Goal: Task Accomplishment & Management: Manage account settings

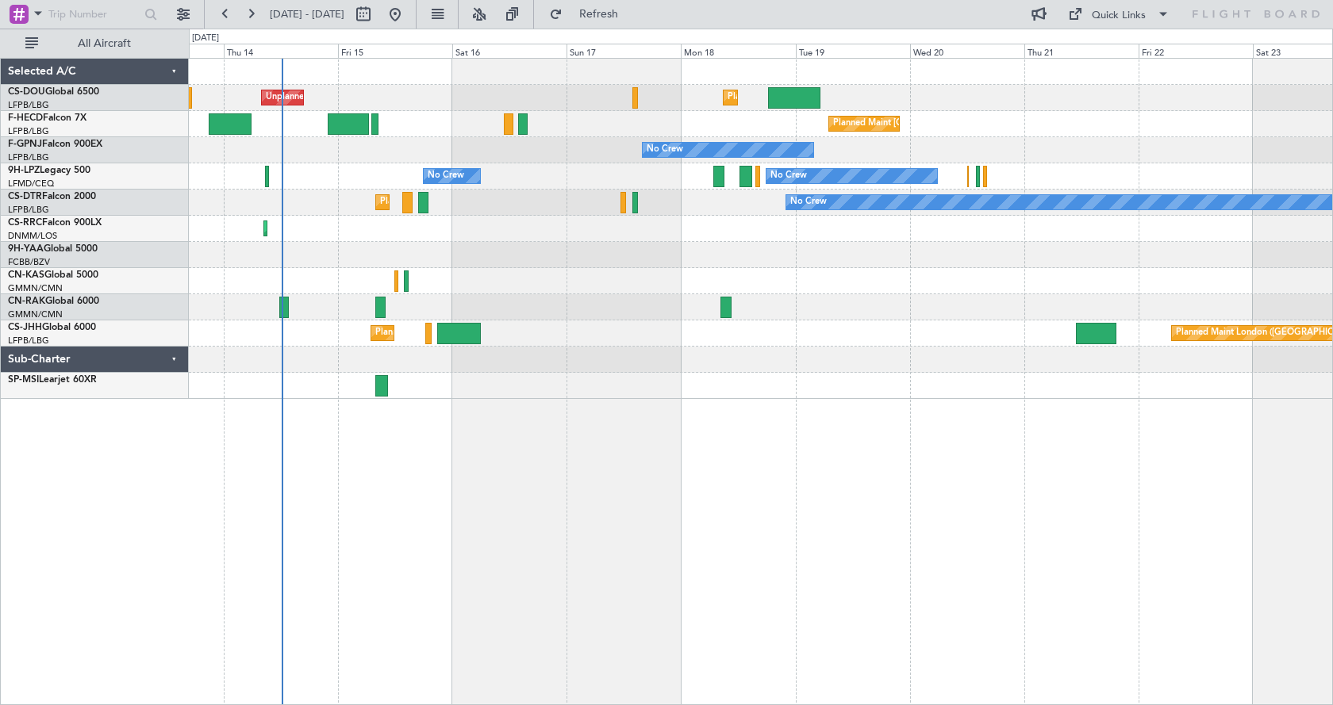
click at [617, 472] on div "Planned Maint [GEOGRAPHIC_DATA] ([GEOGRAPHIC_DATA]) Unplanned Maint [GEOGRAPHIC…" at bounding box center [761, 381] width 1144 height 647
drag, startPoint x: 529, startPoint y: 4, endPoint x: 527, endPoint y: 45, distance: 41.3
click at [492, 4] on button at bounding box center [478, 14] width 25 height 25
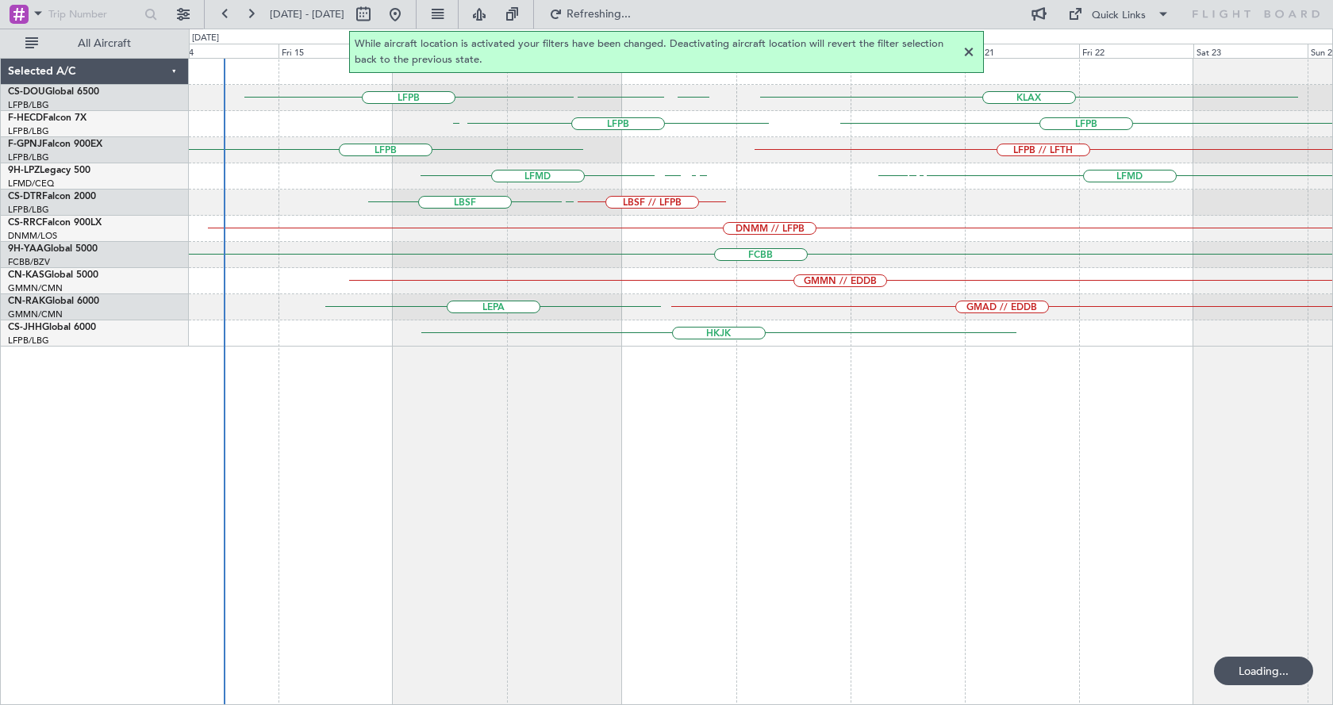
click at [555, 474] on div "KLAX EGGW EGGW LFPB LFPB LFPB [GEOGRAPHIC_DATA] LFPB // LFTH LFPB LFMD LIML LFM…" at bounding box center [761, 381] width 1144 height 647
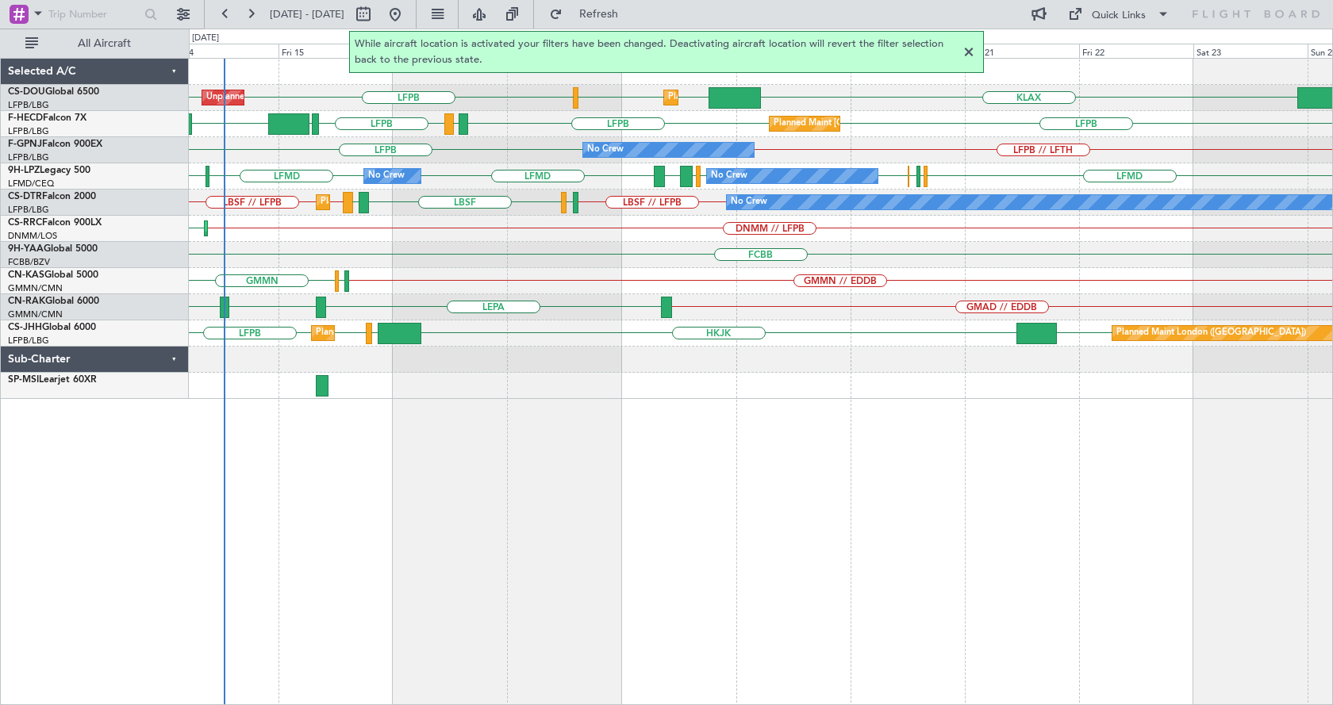
click at [974, 54] on div at bounding box center [968, 52] width 19 height 19
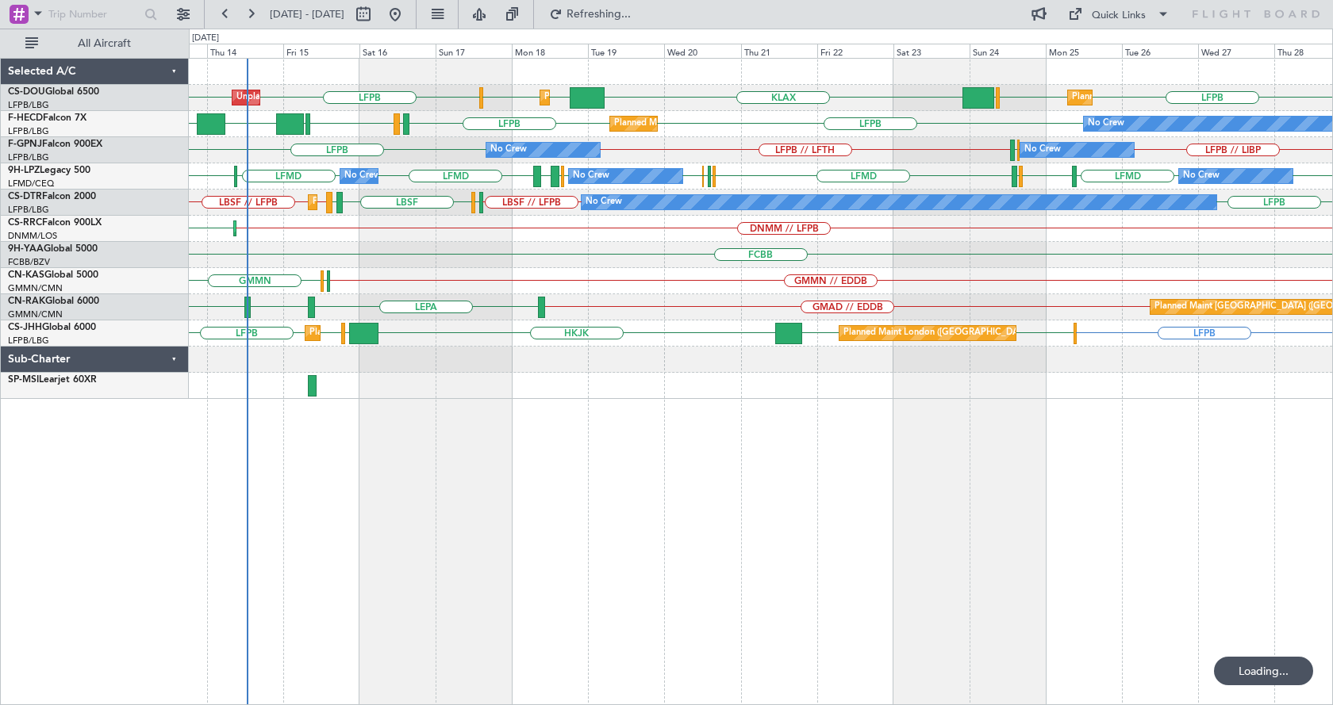
click at [547, 443] on div "Planned Maint [GEOGRAPHIC_DATA] ([GEOGRAPHIC_DATA]) Unplanned Maint [GEOGRAPHIC…" at bounding box center [761, 381] width 1144 height 647
click at [797, 573] on div "KLAX EGGW EGGW LFPB LFPB LFPB EGGW LFPB Planned Maint [GEOGRAPHIC_DATA] ([GEOGR…" at bounding box center [761, 381] width 1144 height 647
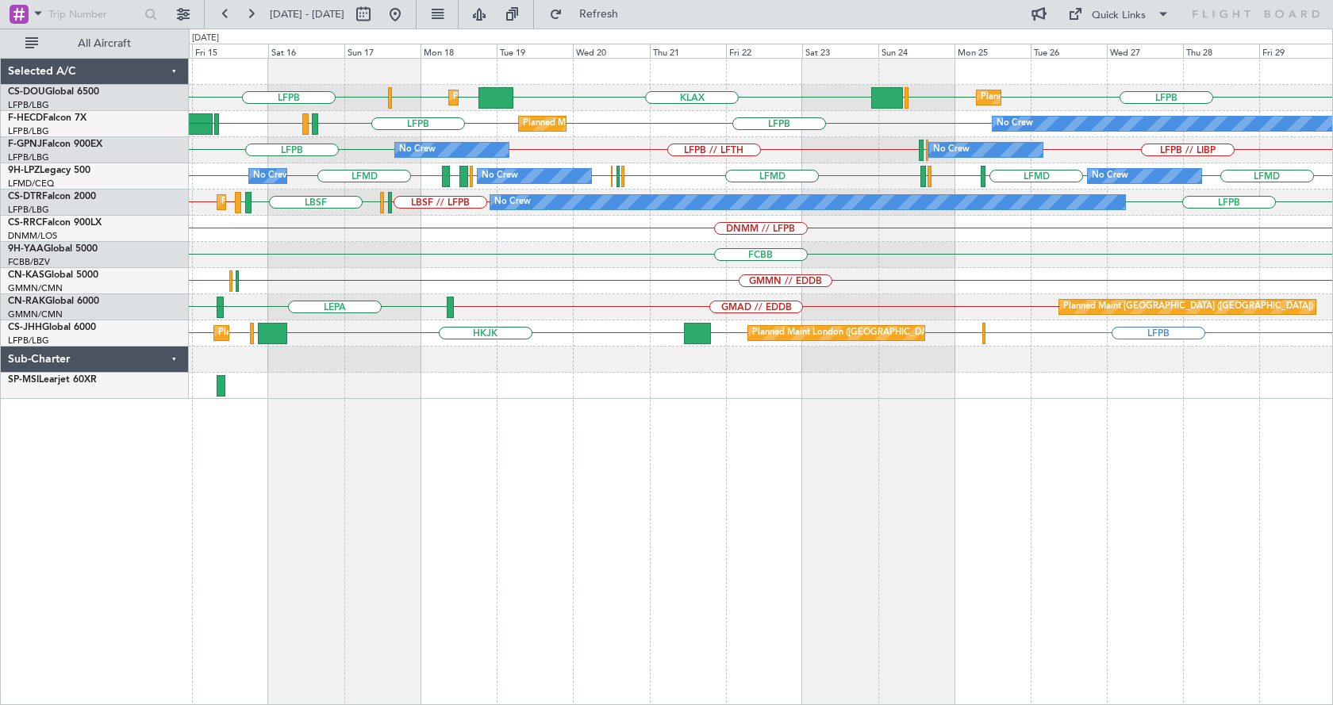
click at [378, 588] on div "KLAX EGGW EGGW LFPB LFPB LFPB EGGW Planned Maint [GEOGRAPHIC_DATA] ([GEOGRAPHIC…" at bounding box center [761, 381] width 1144 height 647
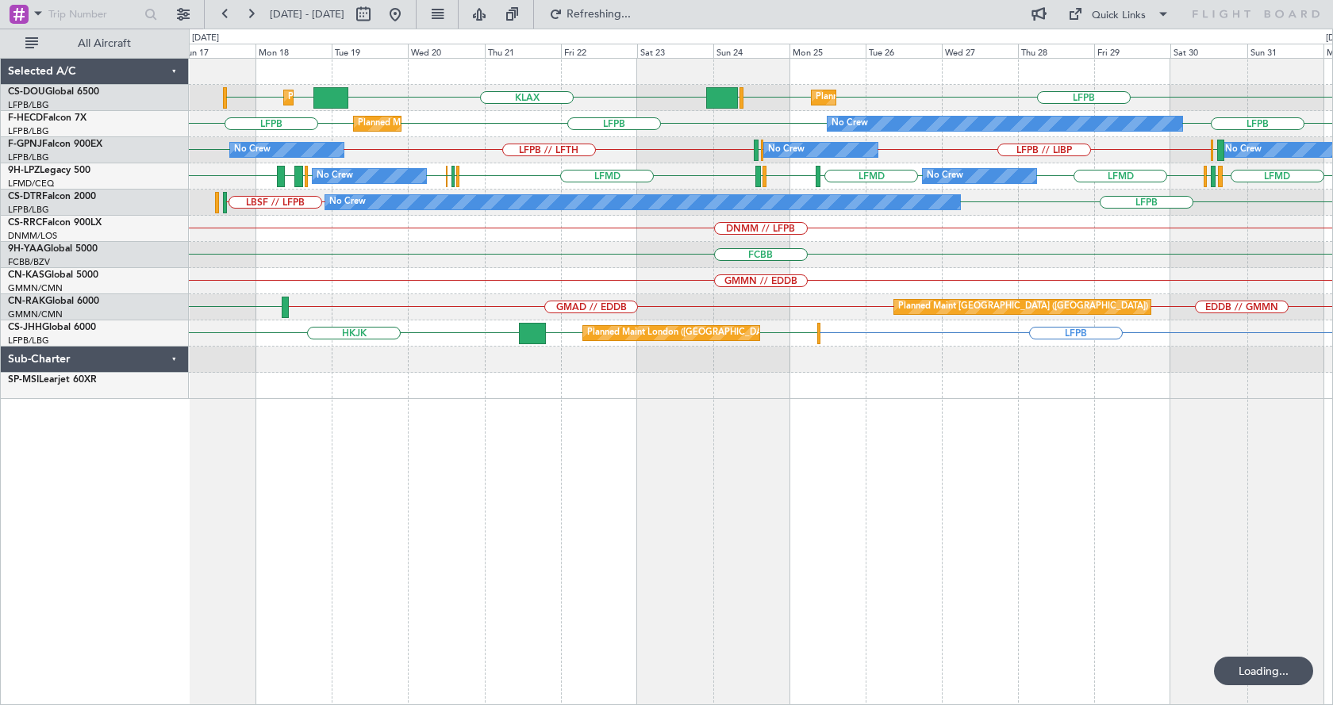
click at [512, 565] on div "Planned Maint [GEOGRAPHIC_DATA] ([GEOGRAPHIC_DATA]) Planned Maint [GEOGRAPHIC_D…" at bounding box center [761, 381] width 1144 height 647
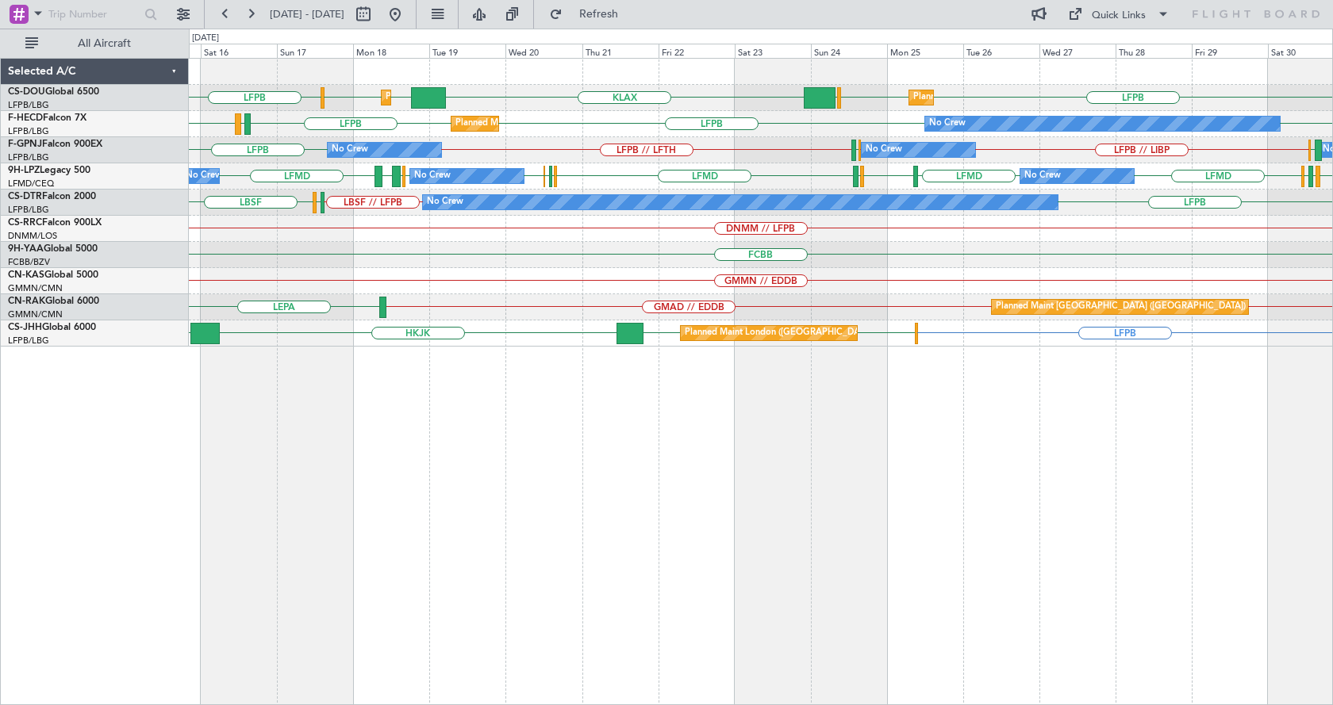
click at [700, 540] on div "KLAX EGGW EGGW LFPB LFPB LFPB EGGW Planned Maint [GEOGRAPHIC_DATA] ([GEOGRAPHIC…" at bounding box center [761, 381] width 1144 height 647
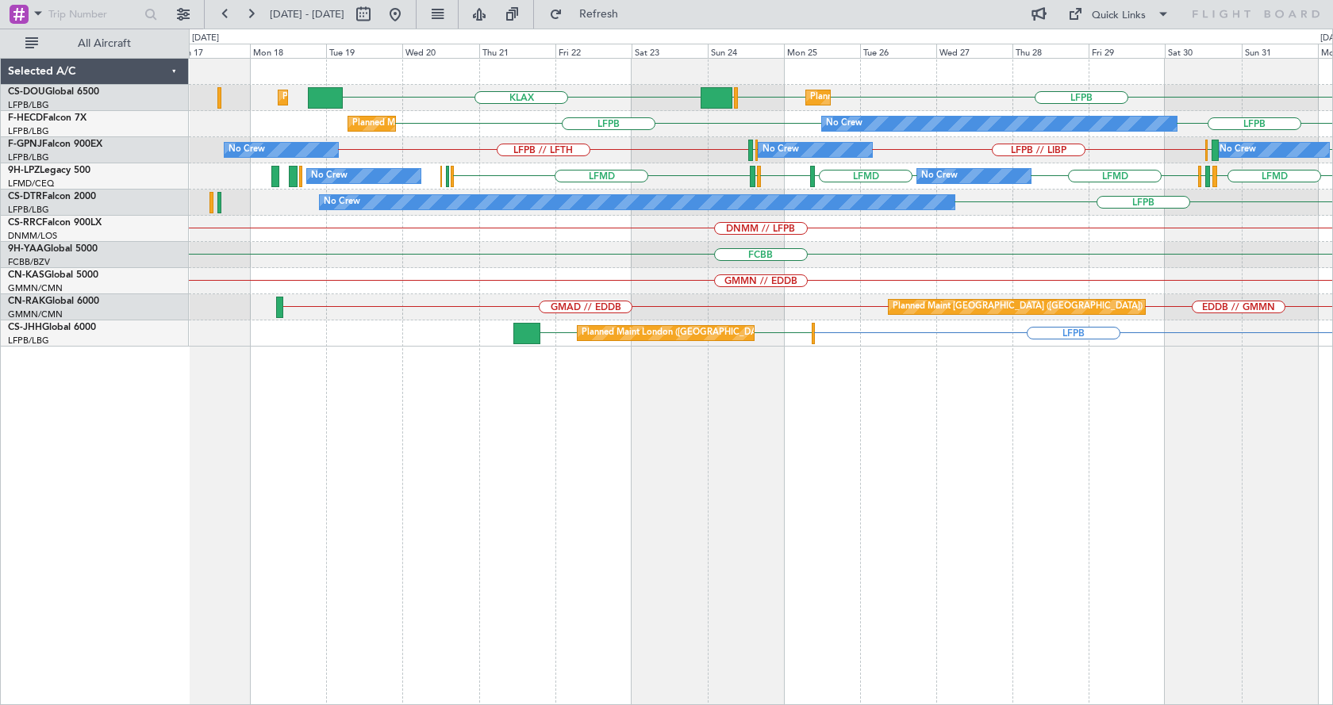
click at [1311, 522] on div "Planned Maint [GEOGRAPHIC_DATA] ([GEOGRAPHIC_DATA]) KLAX LFPB LFPB EGGW Planned…" at bounding box center [761, 381] width 1144 height 647
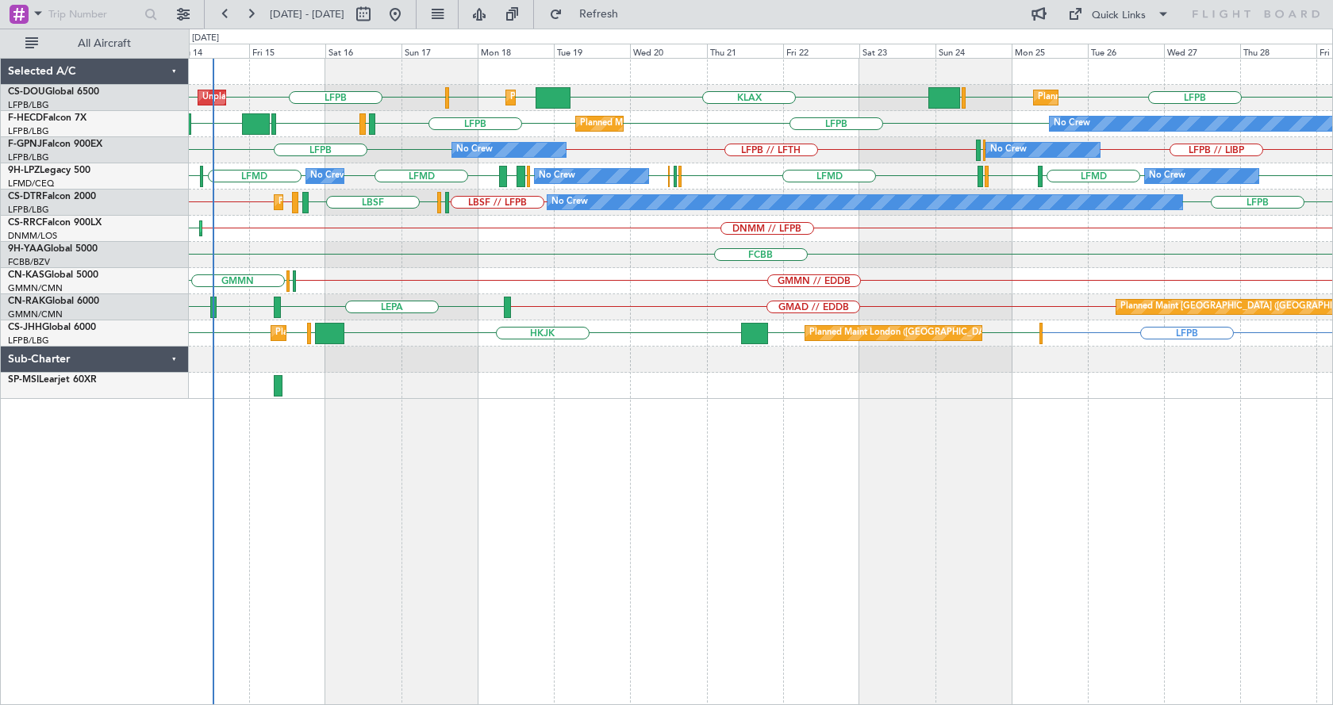
click at [1139, 473] on div "LFPB LFPB EGGW KLAX Planned Maint [GEOGRAPHIC_DATA] ([GEOGRAPHIC_DATA]) EGGW EG…" at bounding box center [761, 381] width 1144 height 647
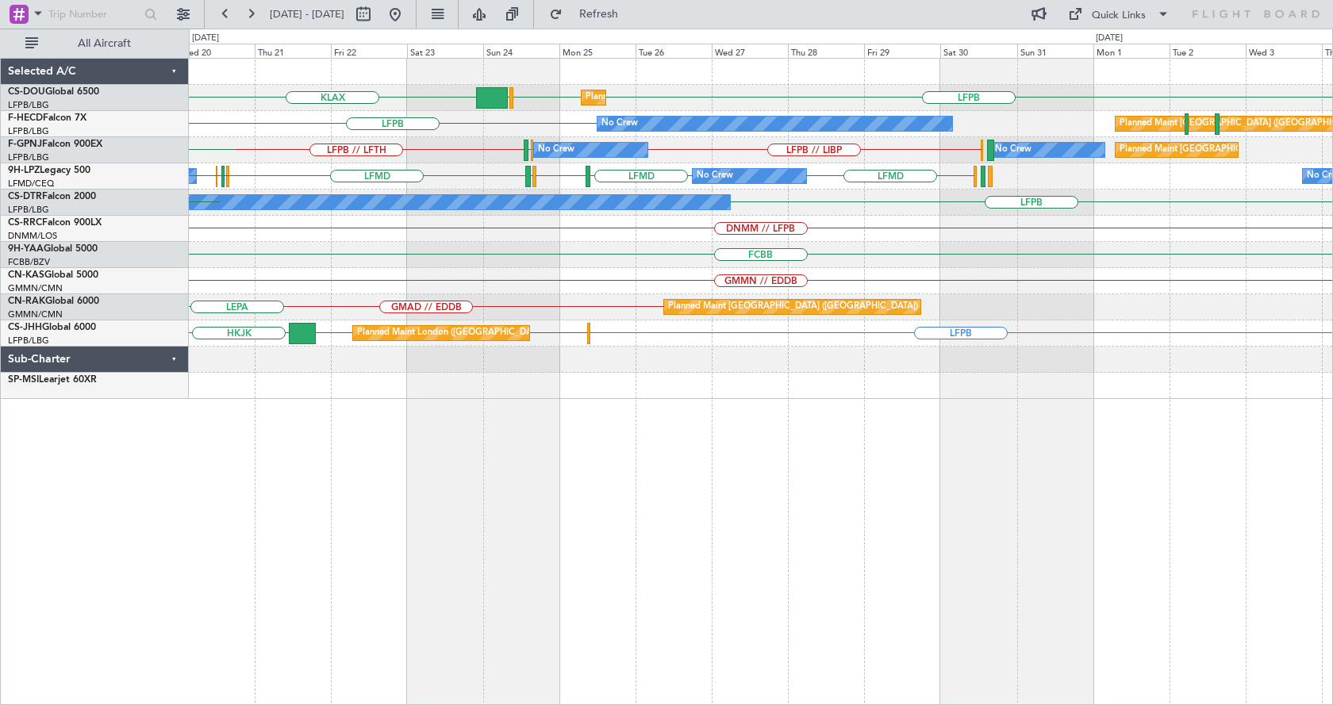
click at [527, 580] on div "Planned Maint [GEOGRAPHIC_DATA] ([GEOGRAPHIC_DATA]) LFPB LFPB EGGW KLAX EGGW Pl…" at bounding box center [761, 381] width 1144 height 647
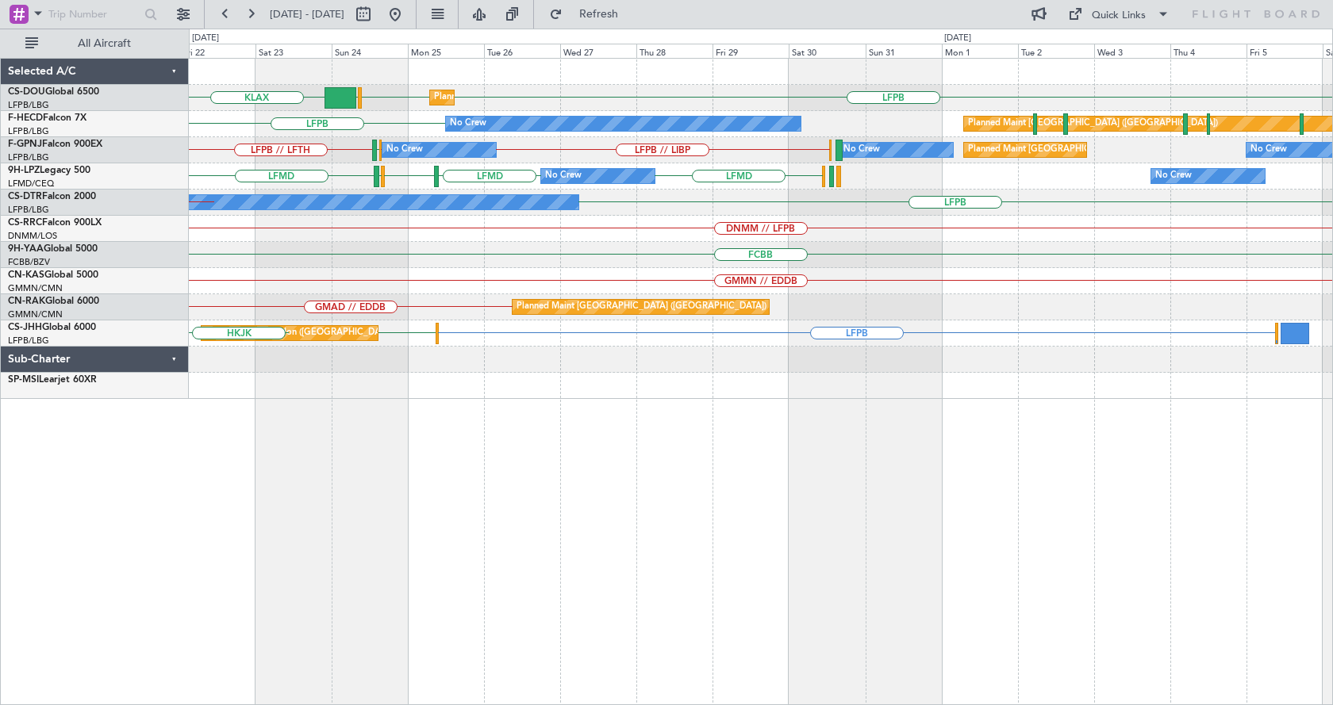
click at [612, 551] on div "Planned Maint [GEOGRAPHIC_DATA] ([GEOGRAPHIC_DATA]) LFPB LFPB EGGW KLAX EGGW Pl…" at bounding box center [761, 381] width 1144 height 647
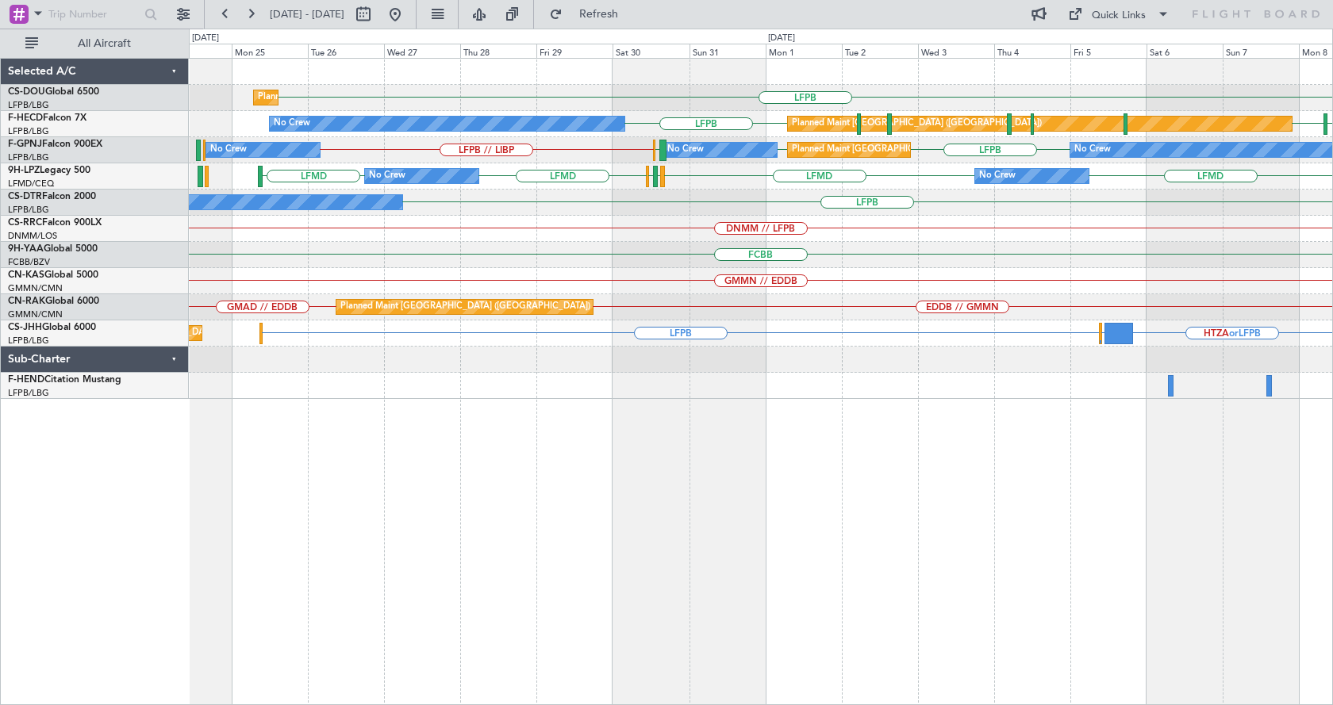
click at [570, 592] on div "LFPB Planned Maint [GEOGRAPHIC_DATA] ([GEOGRAPHIC_DATA]) EDDV LFPB LFPB Planned…" at bounding box center [761, 381] width 1144 height 647
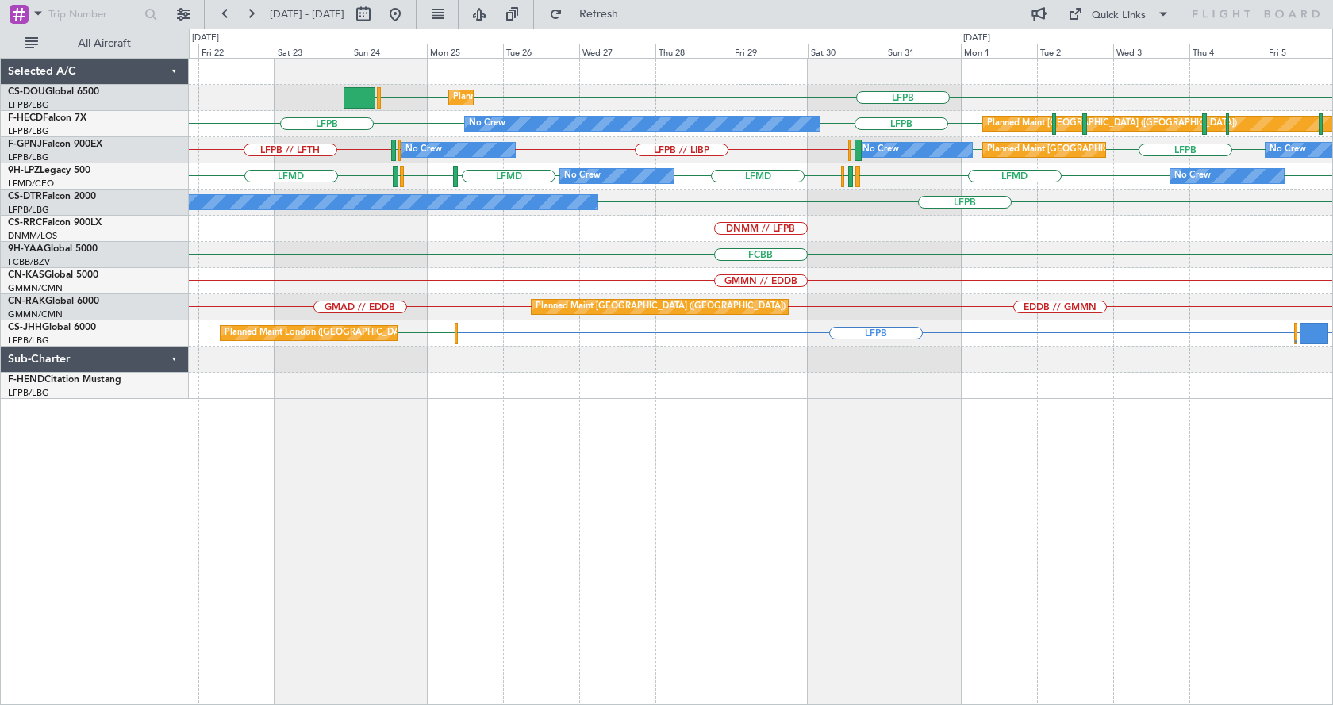
click at [590, 582] on div "Planned Maint [GEOGRAPHIC_DATA] ([GEOGRAPHIC_DATA]) LFPB LFPB EGGW Planned Main…" at bounding box center [761, 381] width 1144 height 647
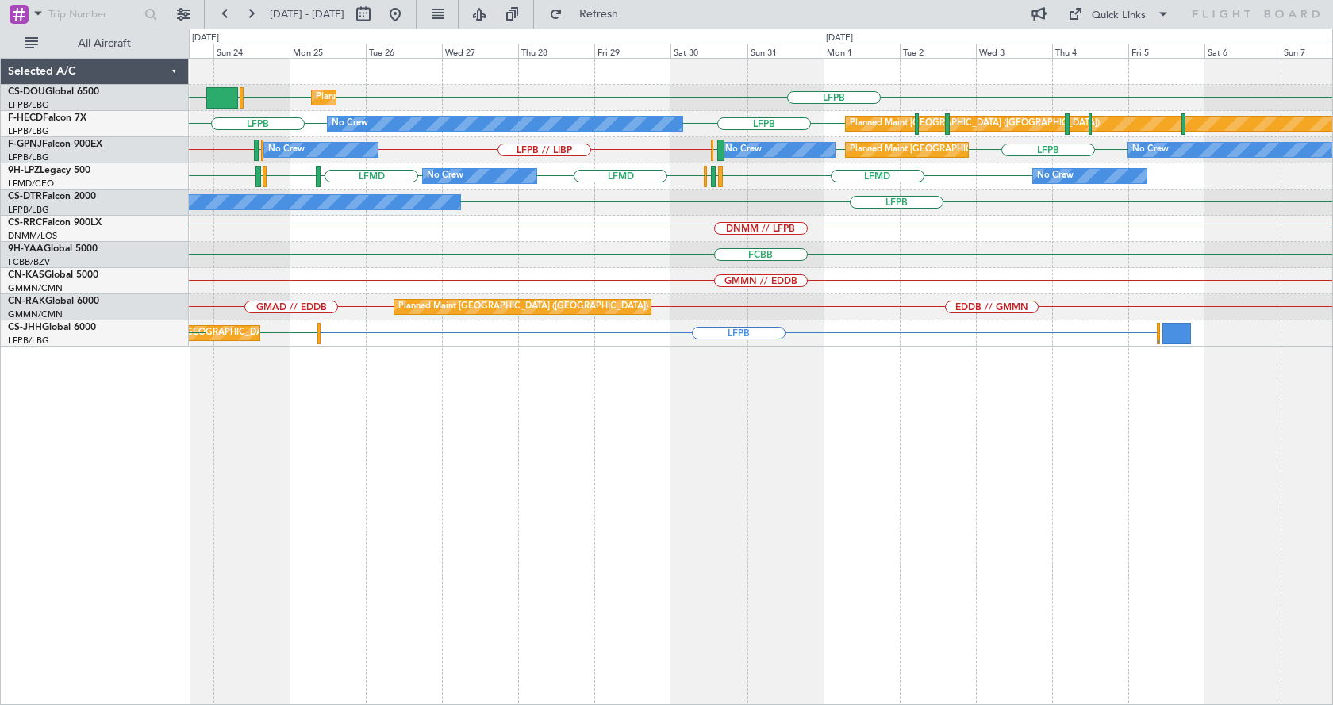
click at [720, 547] on div "Planned Maint [GEOGRAPHIC_DATA] ([GEOGRAPHIC_DATA]) LFPB LFPB EGGW KLAX Planned…" at bounding box center [761, 381] width 1144 height 647
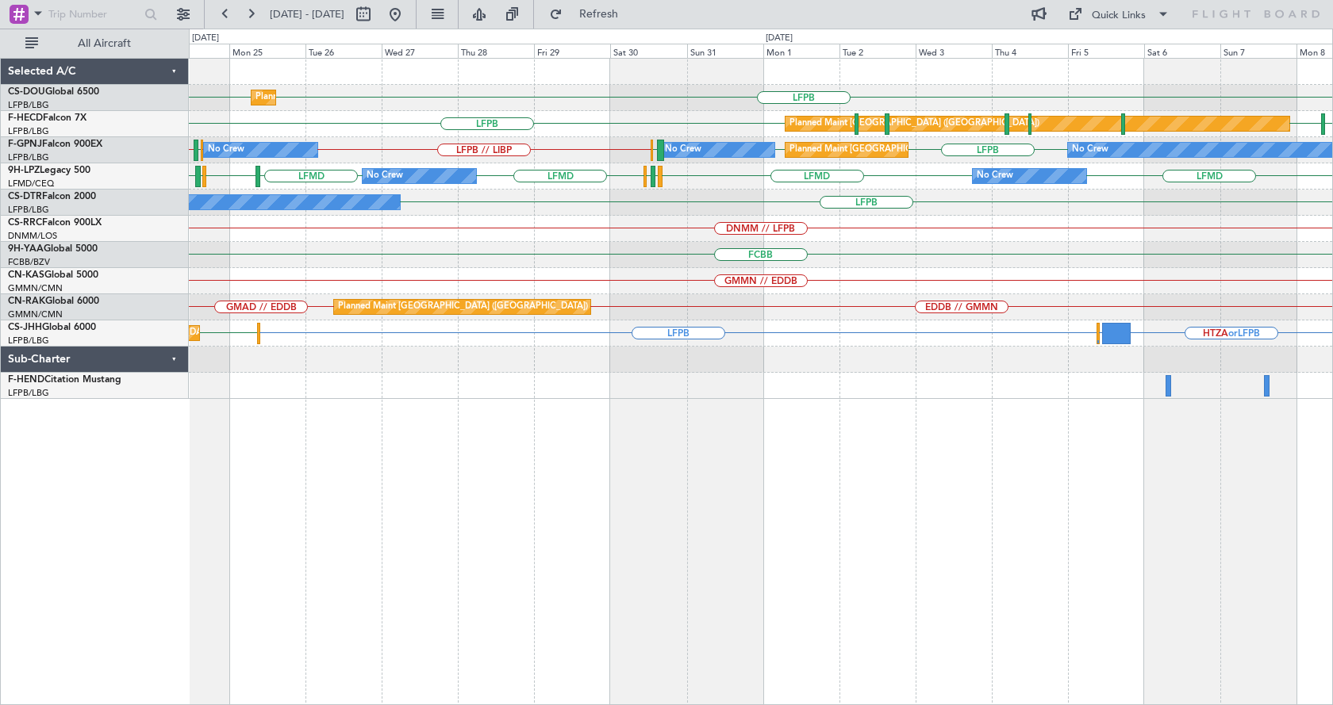
click at [685, 456] on div "LFPB LFPB Planned Maint [GEOGRAPHIC_DATA] ([GEOGRAPHIC_DATA]) LFPB EDDV LFPB Pl…" at bounding box center [761, 381] width 1144 height 647
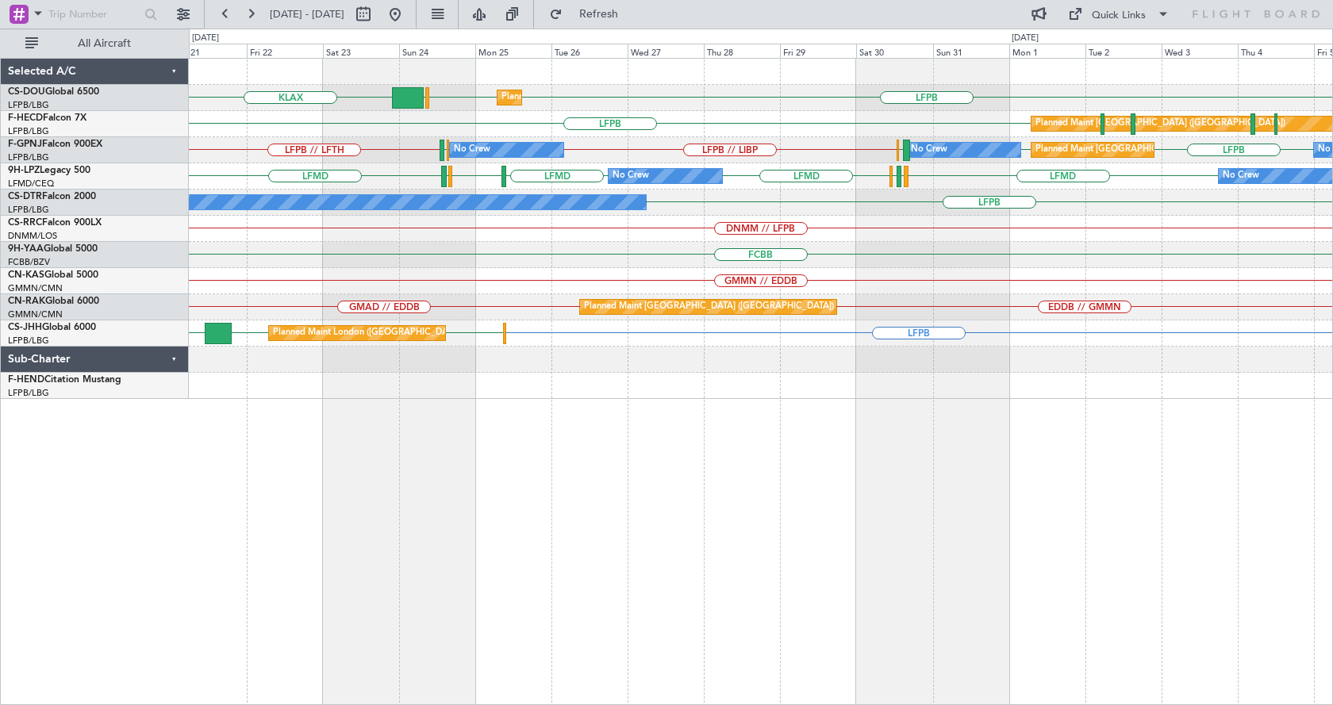
click at [611, 453] on div "Planned Maint [GEOGRAPHIC_DATA] ([GEOGRAPHIC_DATA]) LFPB LFPB EGGW KLAX Planned…" at bounding box center [761, 381] width 1144 height 647
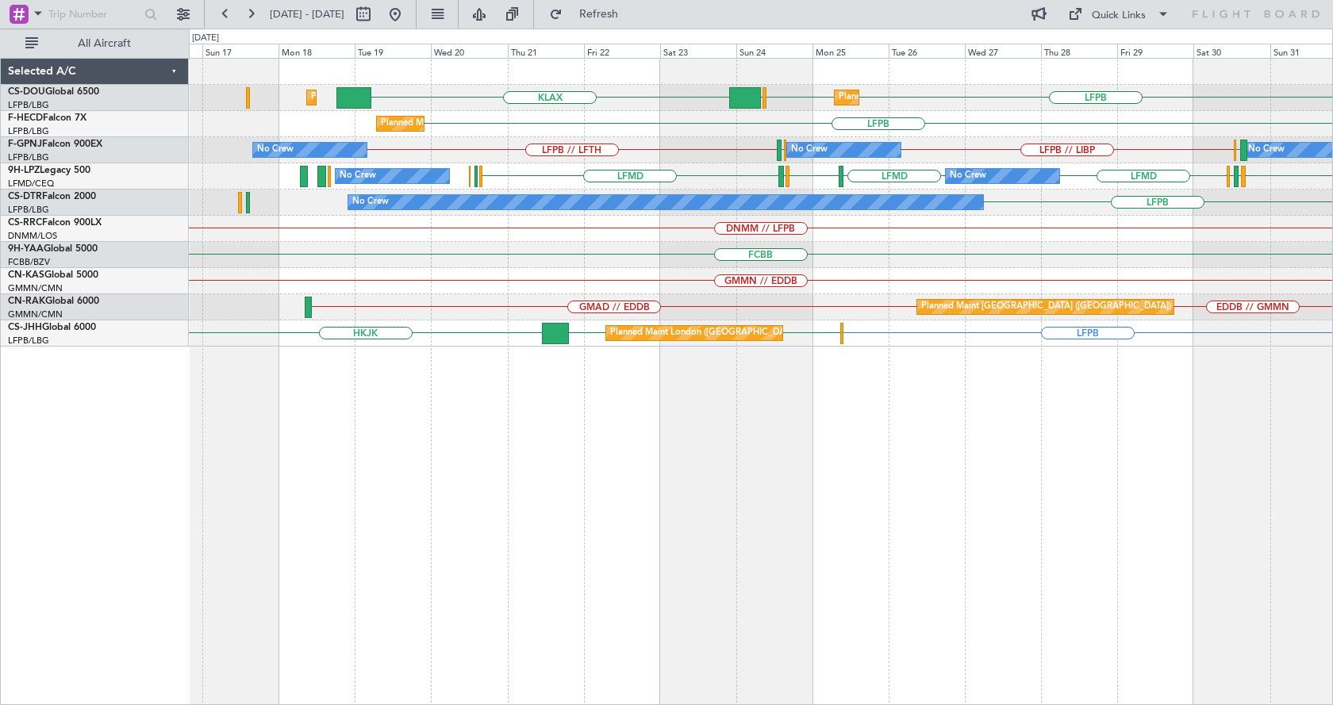
click at [572, 539] on div "Planned Maint [GEOGRAPHIC_DATA] ([GEOGRAPHIC_DATA]) LFPB LFPB EGGW KLAX Planned…" at bounding box center [761, 381] width 1144 height 647
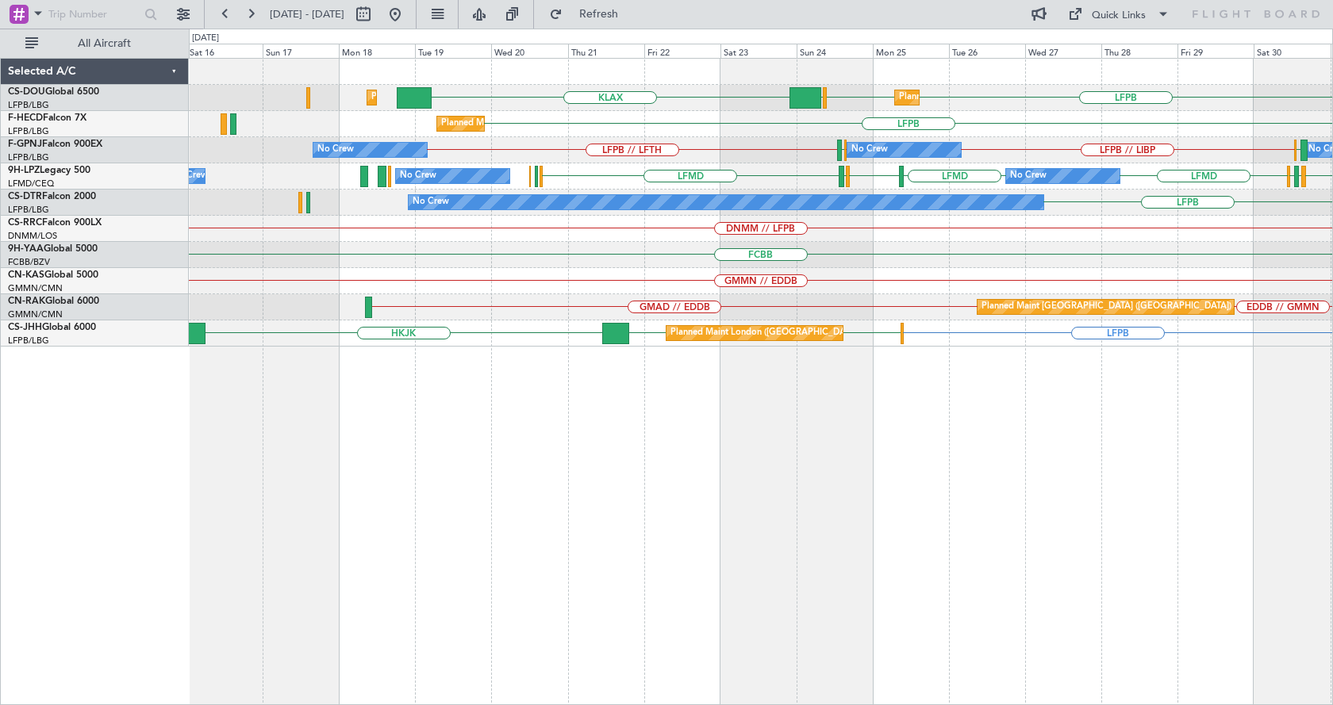
click at [937, 548] on div "Planned Maint [GEOGRAPHIC_DATA] ([GEOGRAPHIC_DATA]) LFPB LFPB EGGW KLAX Planned…" at bounding box center [761, 381] width 1144 height 647
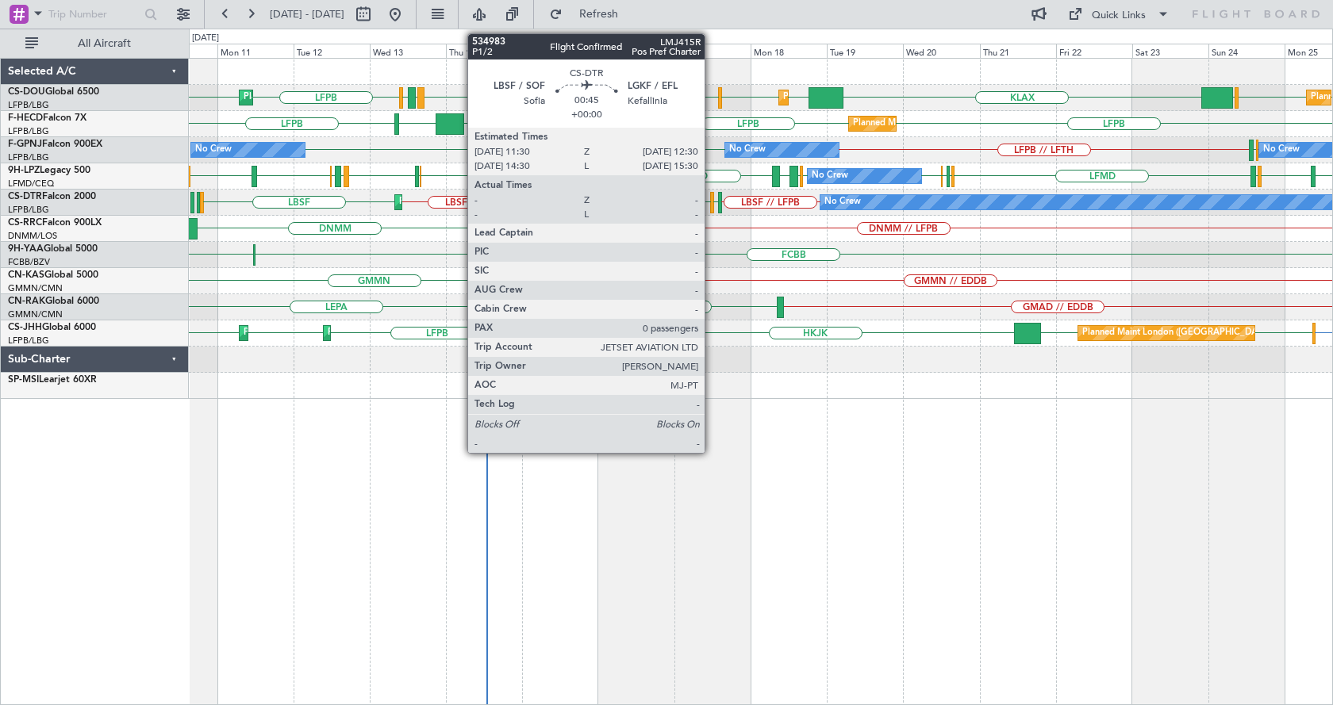
click at [712, 198] on div at bounding box center [712, 202] width 4 height 21
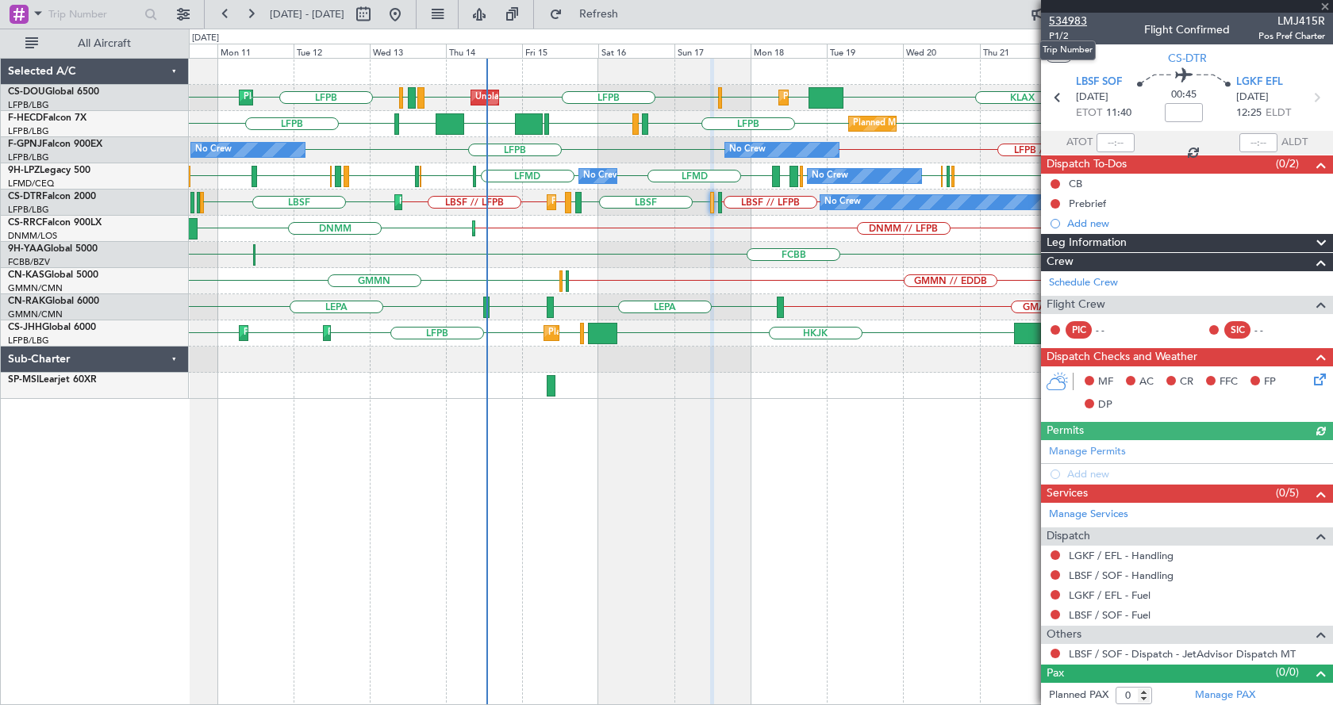
click at [1082, 25] on span "534983" at bounding box center [1068, 21] width 38 height 17
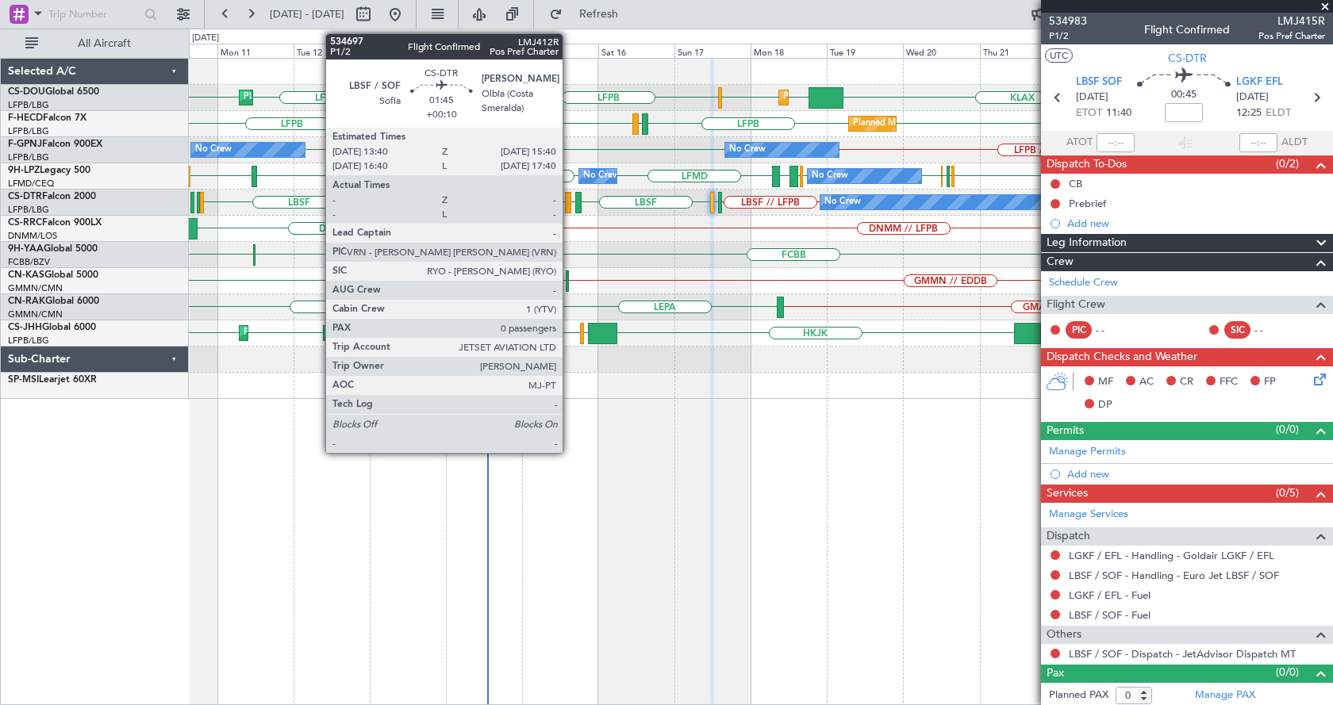
click at [570, 198] on div at bounding box center [568, 202] width 7 height 21
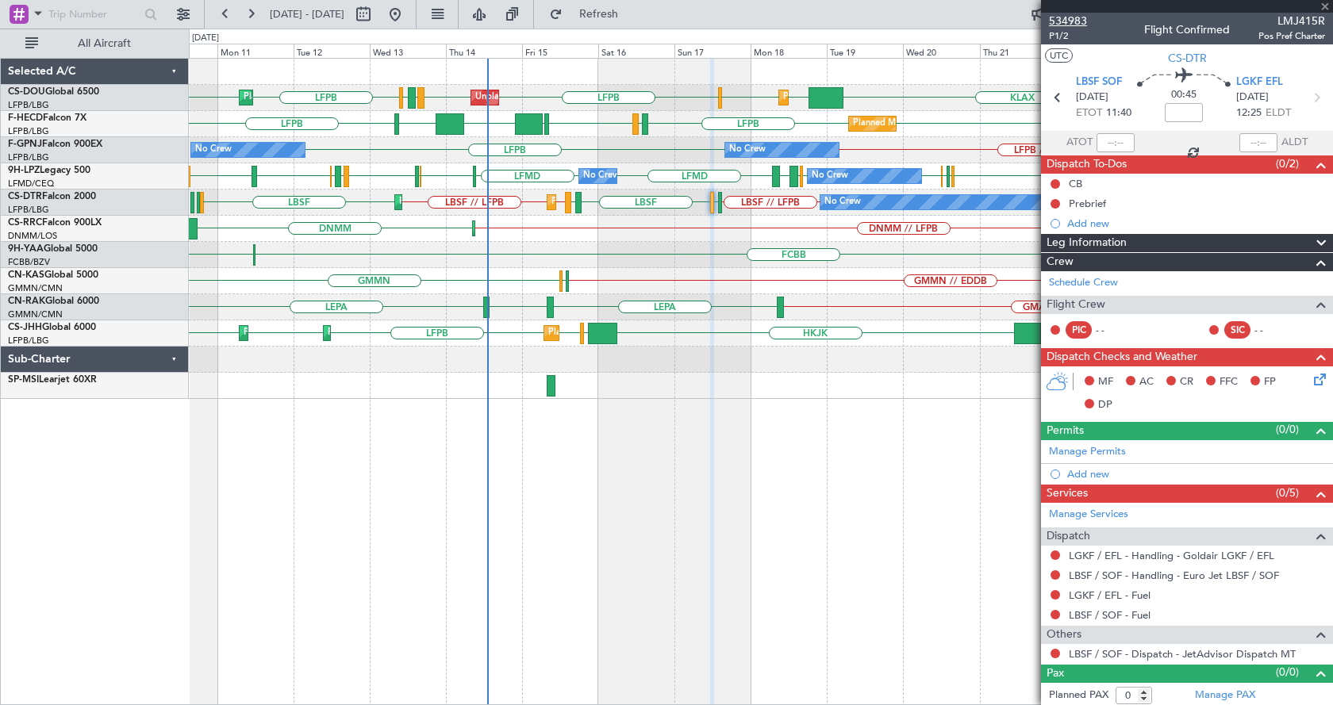
type input "+00:10"
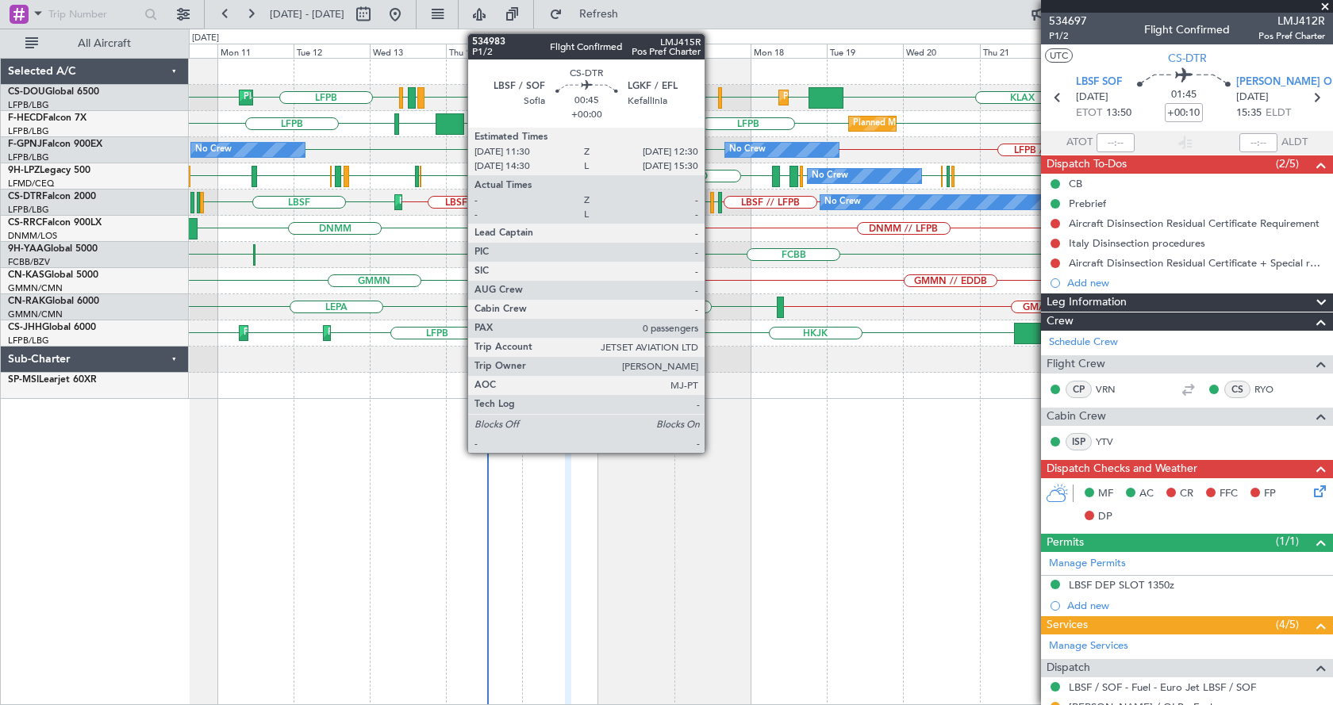
click at [712, 200] on div at bounding box center [712, 202] width 4 height 21
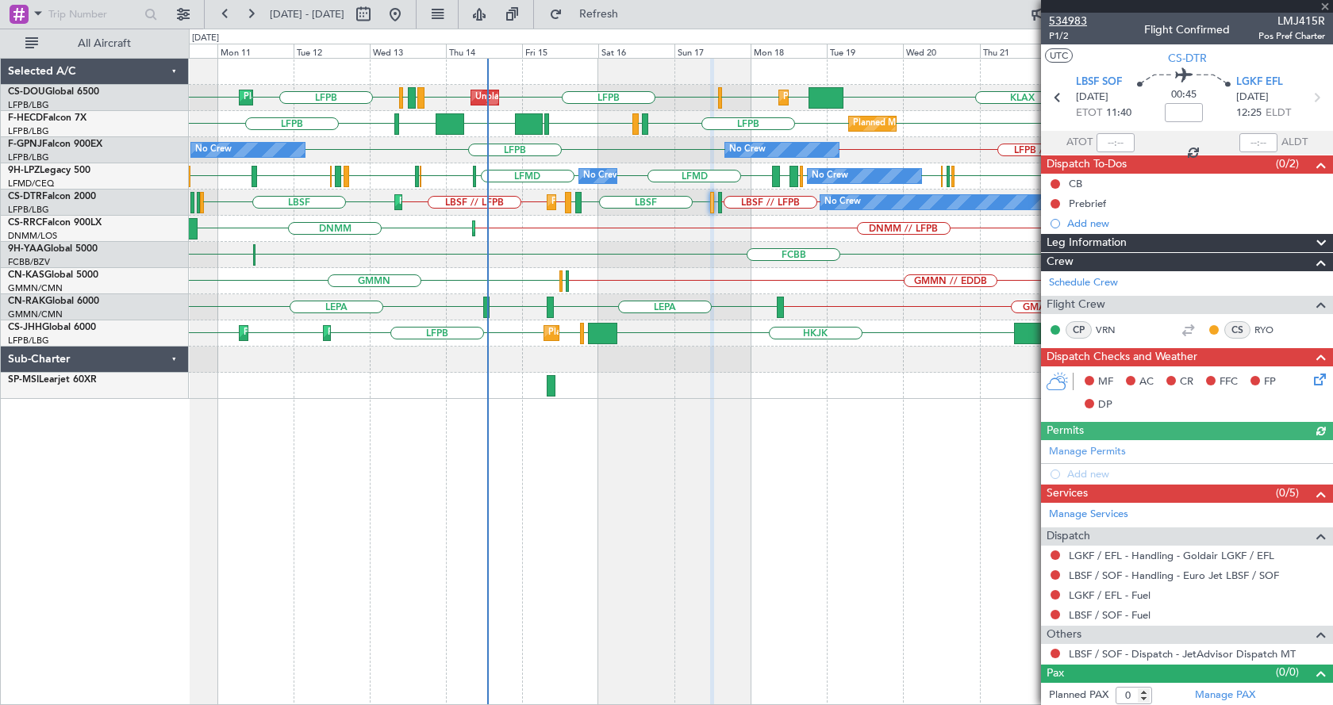
click at [1078, 21] on span "534983" at bounding box center [1068, 21] width 38 height 17
click at [1326, 3] on span at bounding box center [1325, 7] width 16 height 14
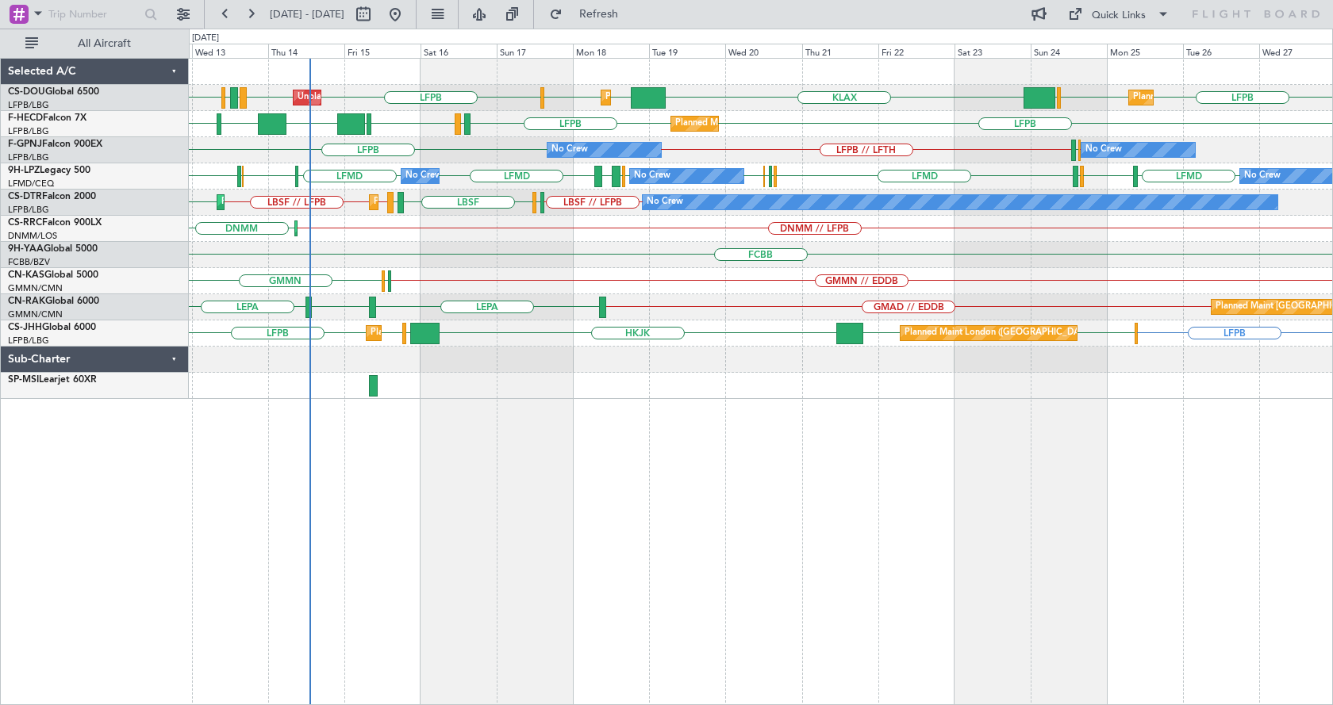
click at [931, 485] on div "LFPB LFPB LFPB LPFR EGGD LFPB KLAX EGGW EGGW LFPB EGGW Unplanned Maint [GEOGRAP…" at bounding box center [761, 381] width 1144 height 647
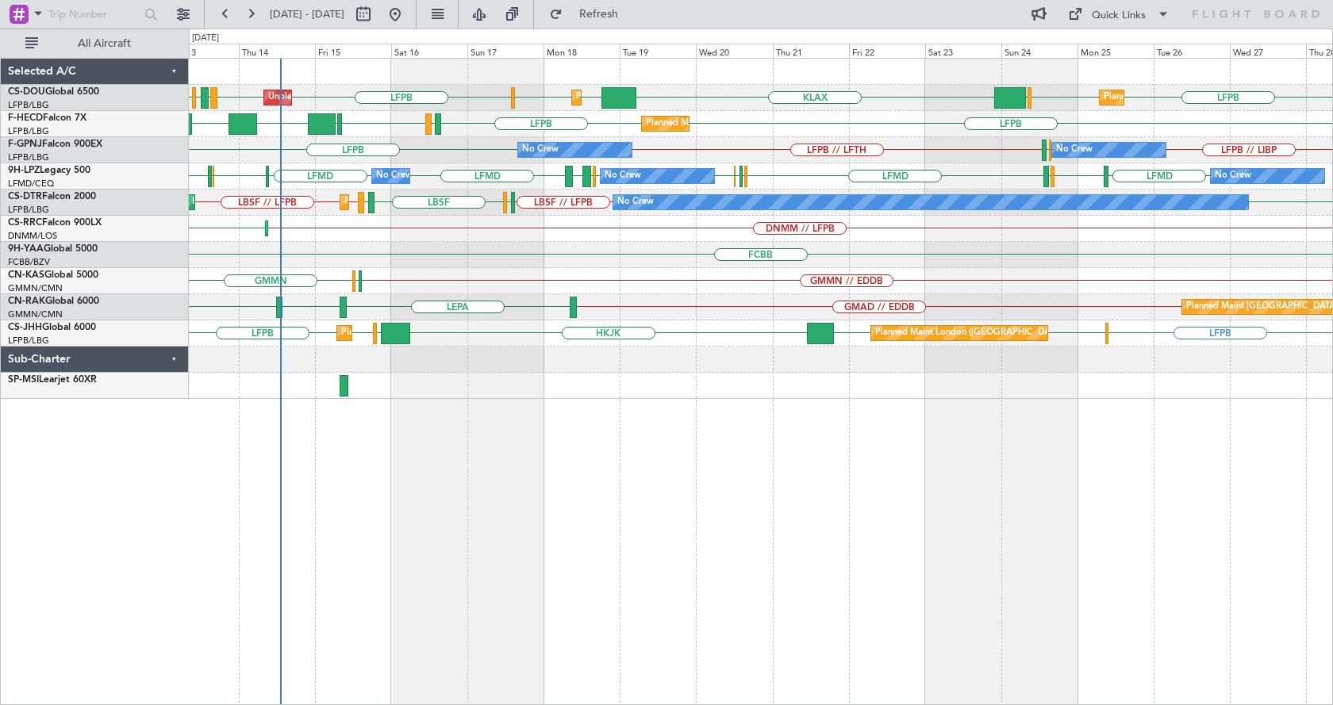
click at [701, 609] on div "Unplanned Maint [GEOGRAPHIC_DATA] ([GEOGRAPHIC_DATA]) Planned Maint [GEOGRAPHIC…" at bounding box center [761, 381] width 1144 height 647
click at [465, 450] on div "Unplanned Maint [GEOGRAPHIC_DATA] ([GEOGRAPHIC_DATA]) Planned Maint [GEOGRAPHIC…" at bounding box center [761, 381] width 1144 height 647
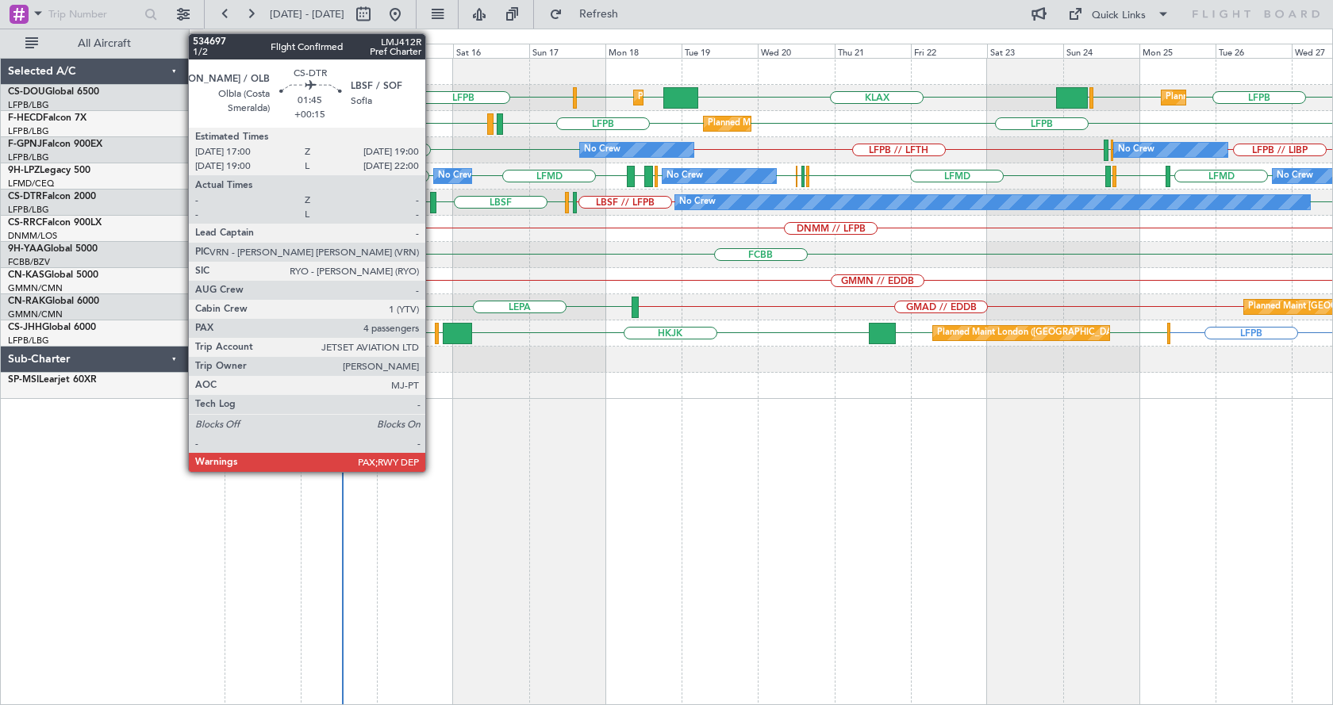
click at [432, 197] on div at bounding box center [433, 202] width 7 height 21
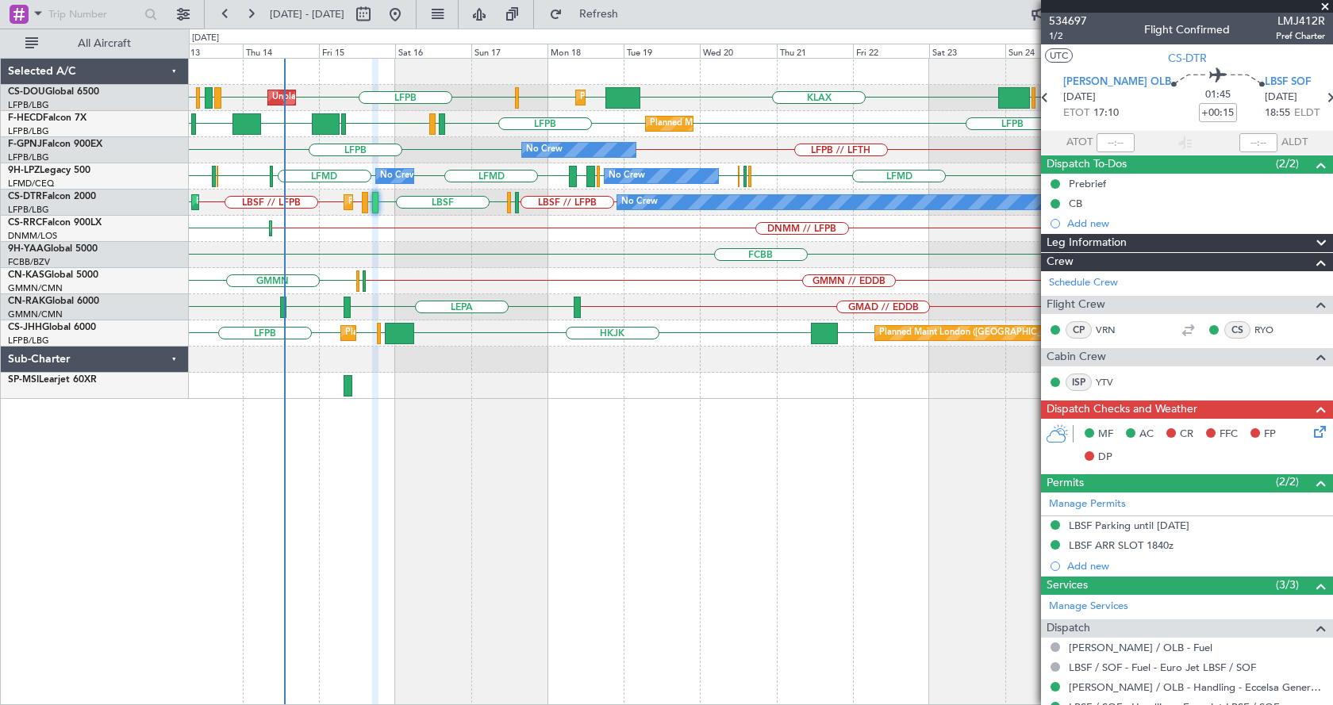
click at [684, 558] on div "LFPB LFPB EGGW KLAX LFPB EGGW EGGW Planned Maint [GEOGRAPHIC_DATA] ([GEOGRAPHIC…" at bounding box center [761, 381] width 1144 height 647
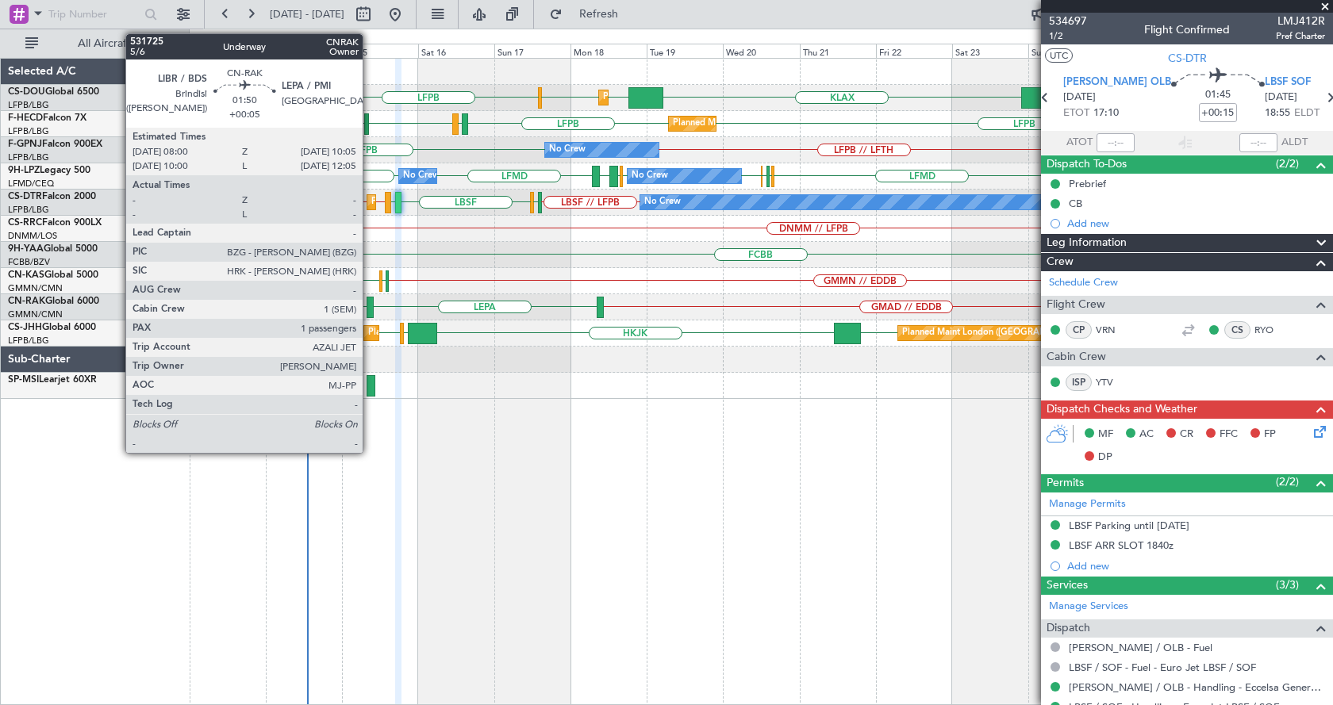
click at [370, 312] on div at bounding box center [370, 307] width 7 height 21
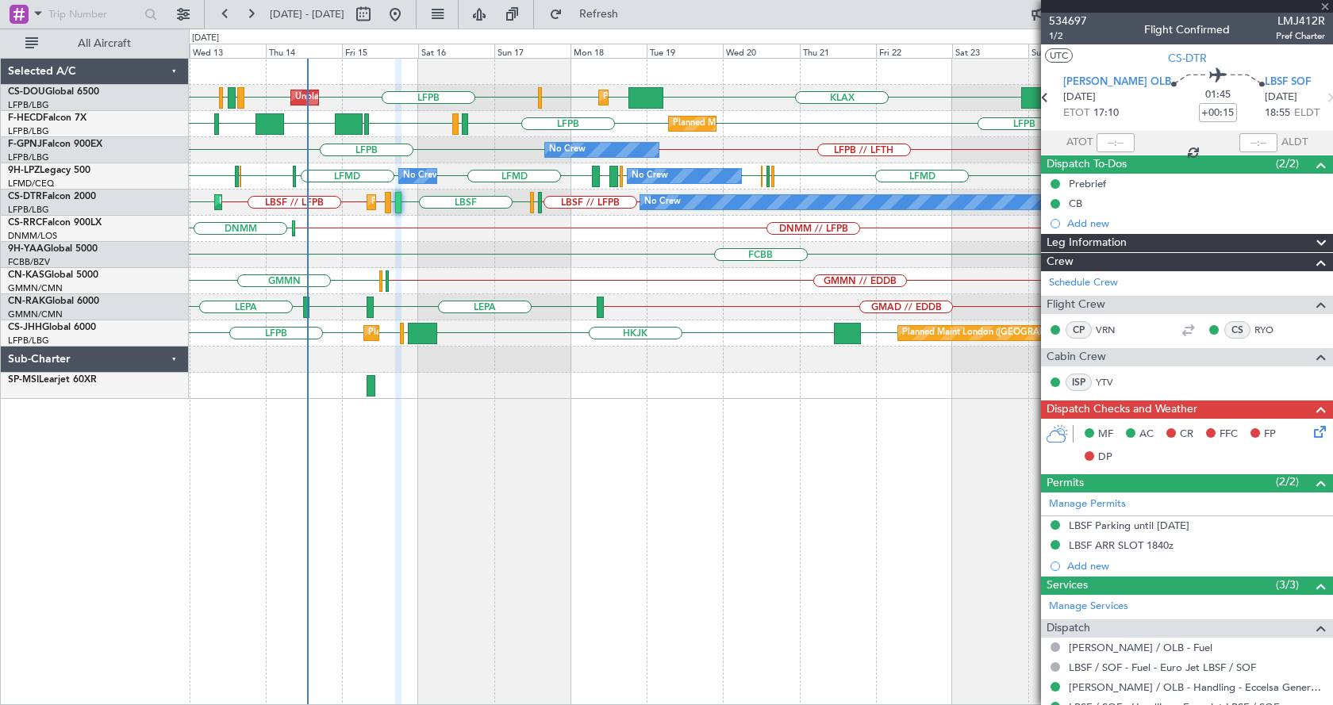
click at [484, 234] on div "Planned Maint Lagos ([PERSON_NAME]) DNMM // LFPB DNMM" at bounding box center [760, 229] width 1143 height 26
type input "+00:05"
type input "1"
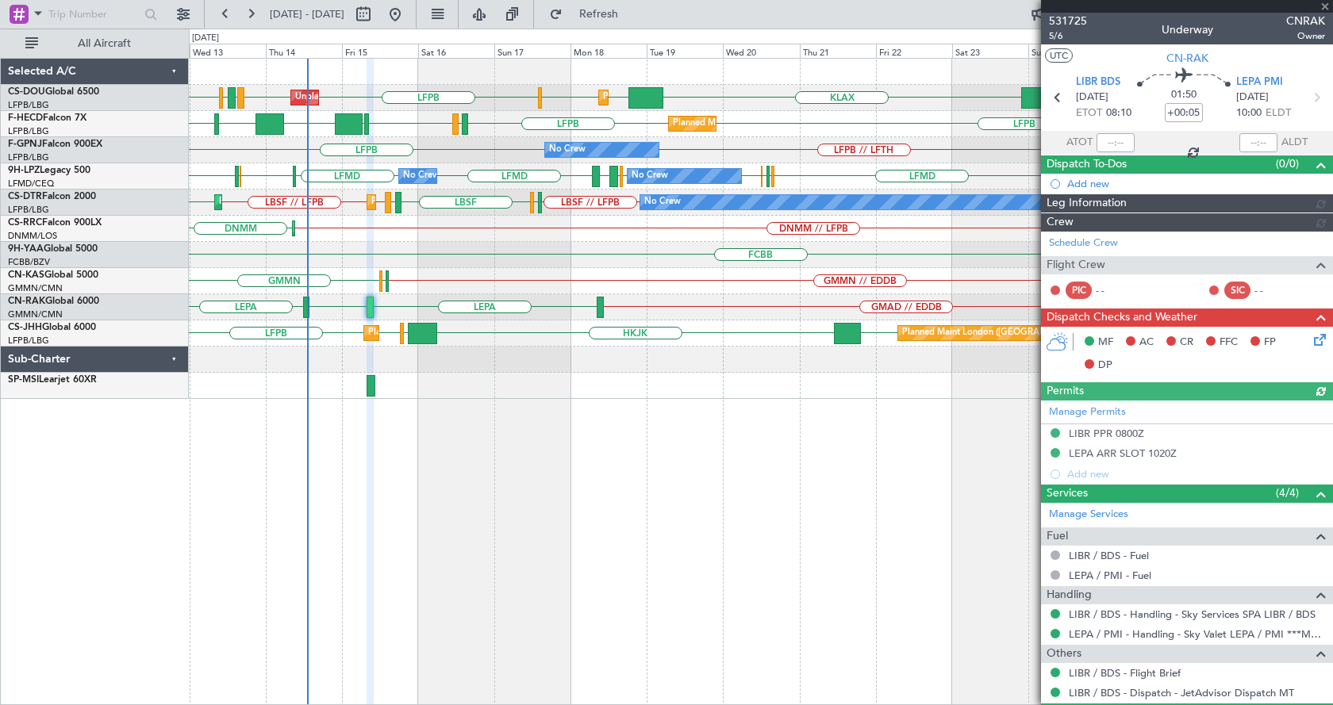
type input "[PERSON_NAME] ([PERSON_NAME])"
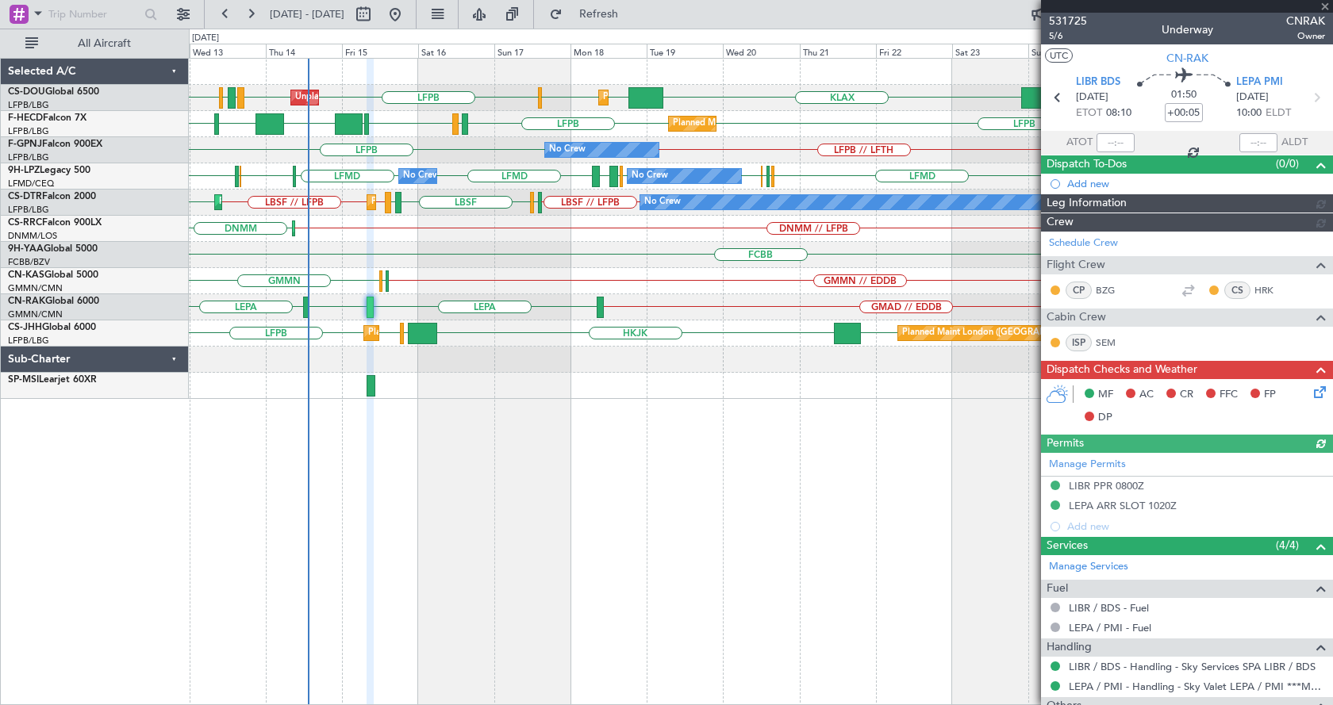
type input "[PERSON_NAME] ([PERSON_NAME])"
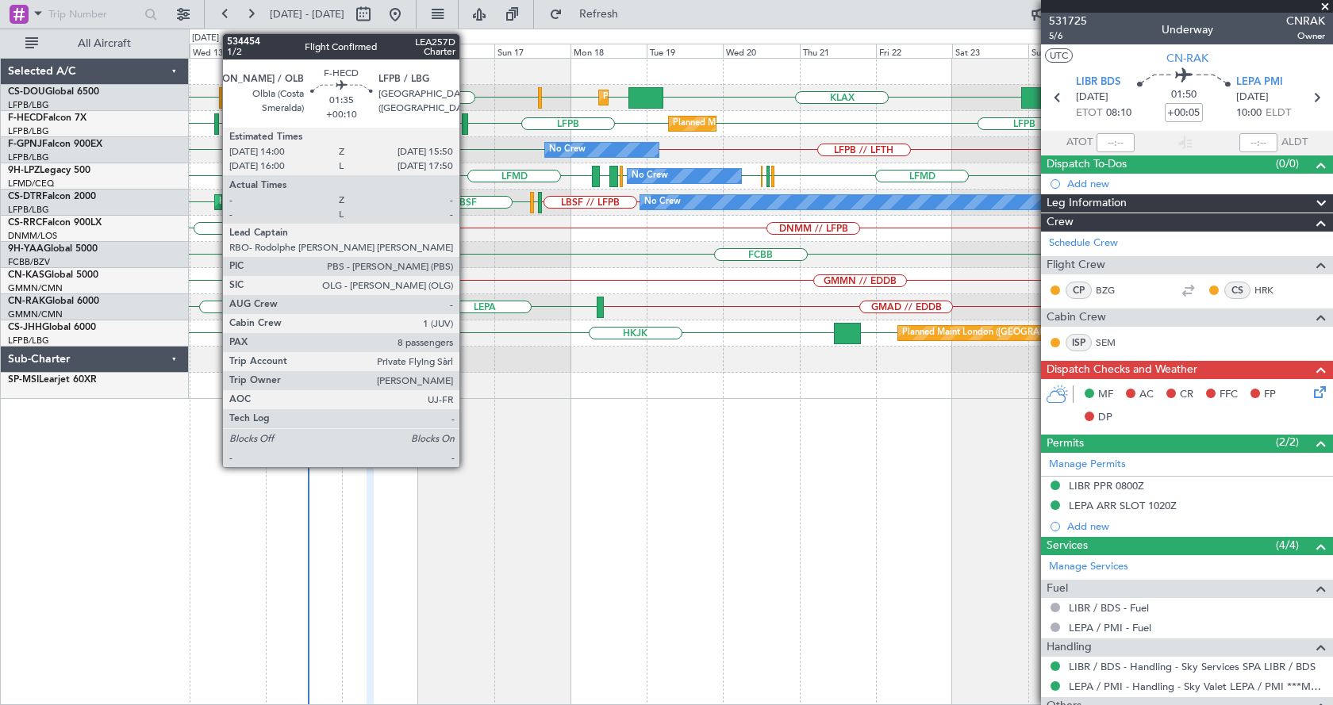
click at [466, 130] on div at bounding box center [465, 123] width 6 height 21
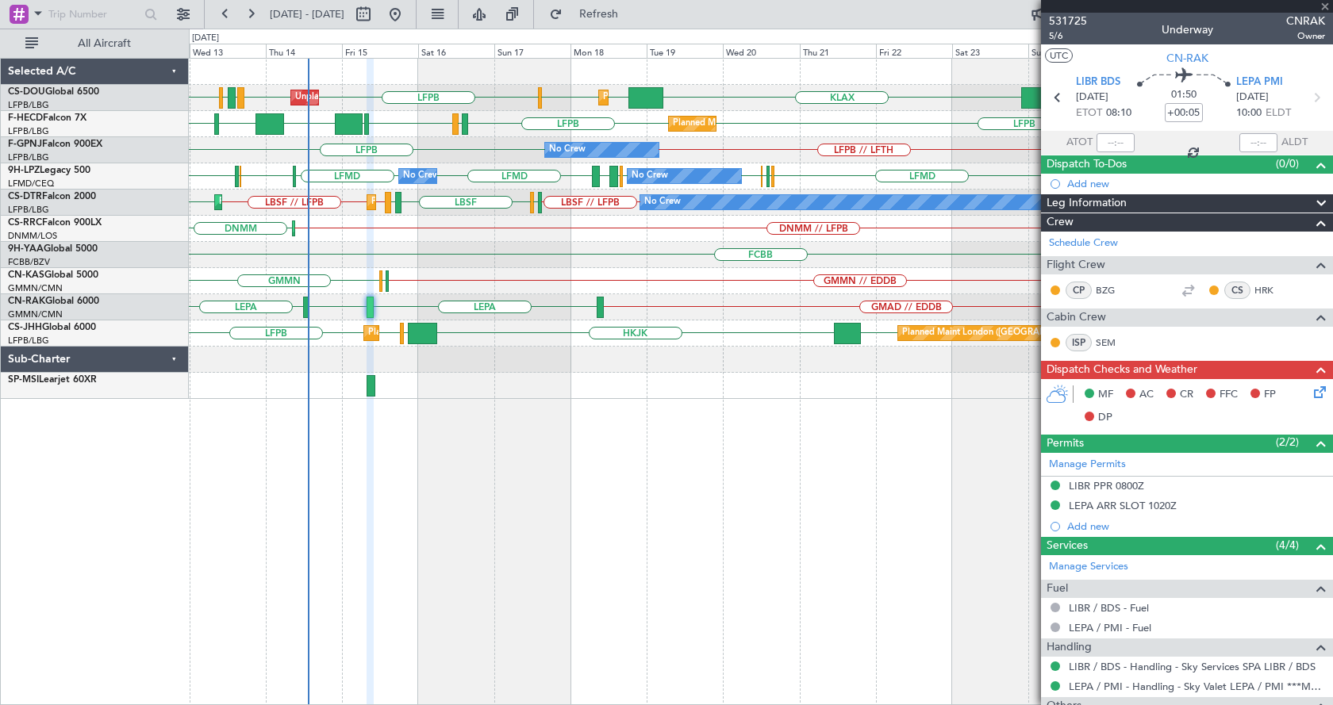
type input "+00:10"
type input "8"
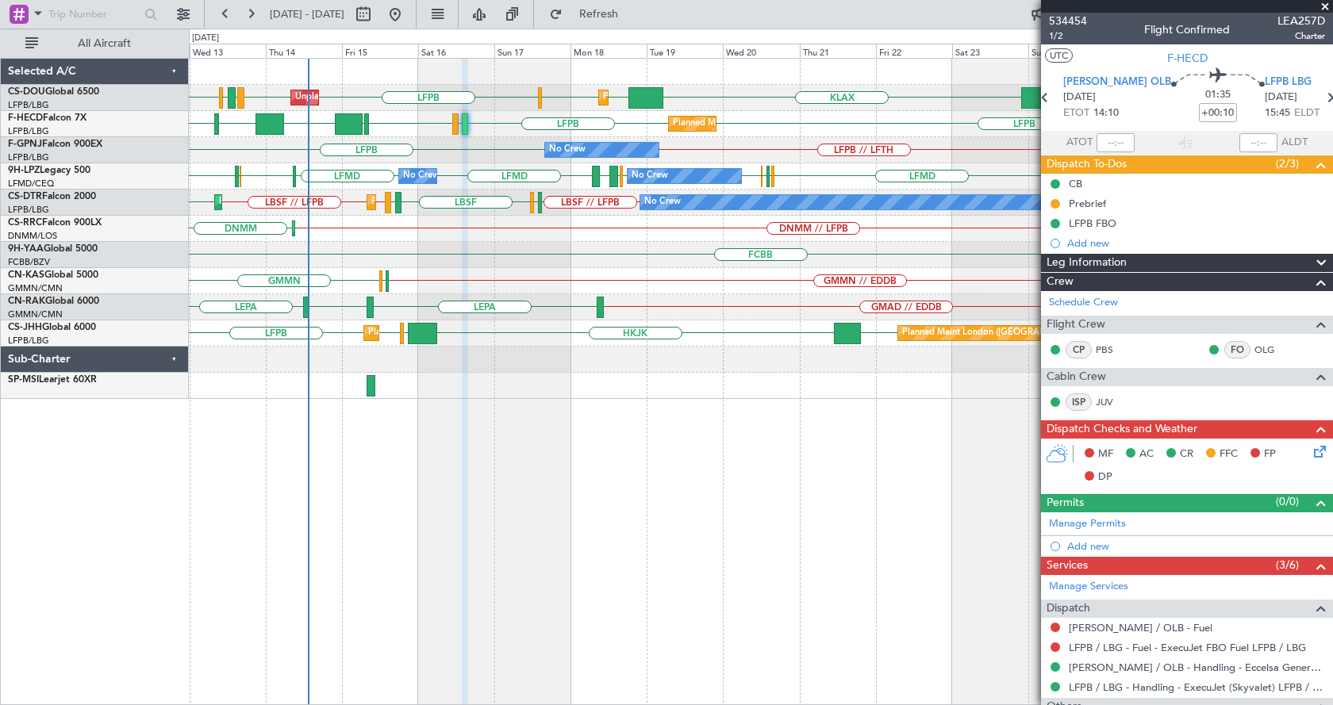
click at [516, 504] on div "LFPB LFPB LFPB LPFR EGGD LFPB LFPB EGGW KLAX EGGW EGGW Unplanned Maint [GEOGRAP…" at bounding box center [761, 381] width 1144 height 647
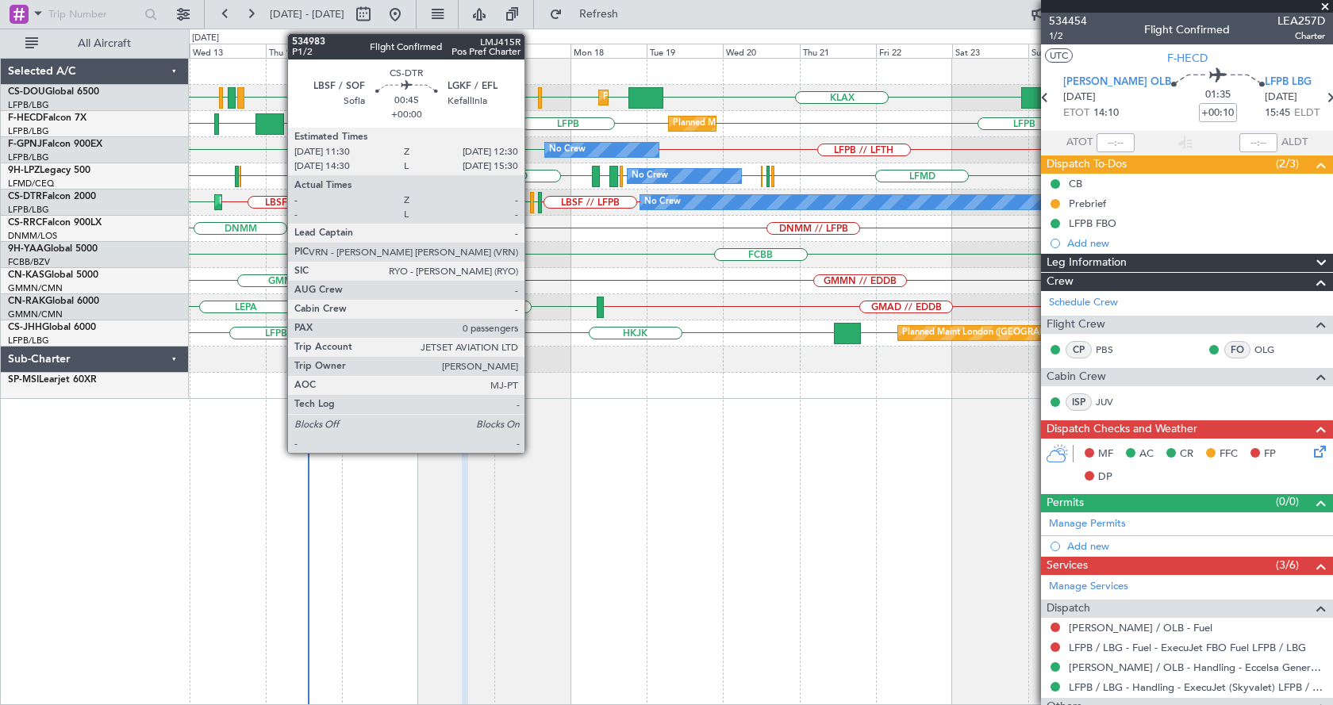
click at [532, 198] on div at bounding box center [532, 202] width 4 height 21
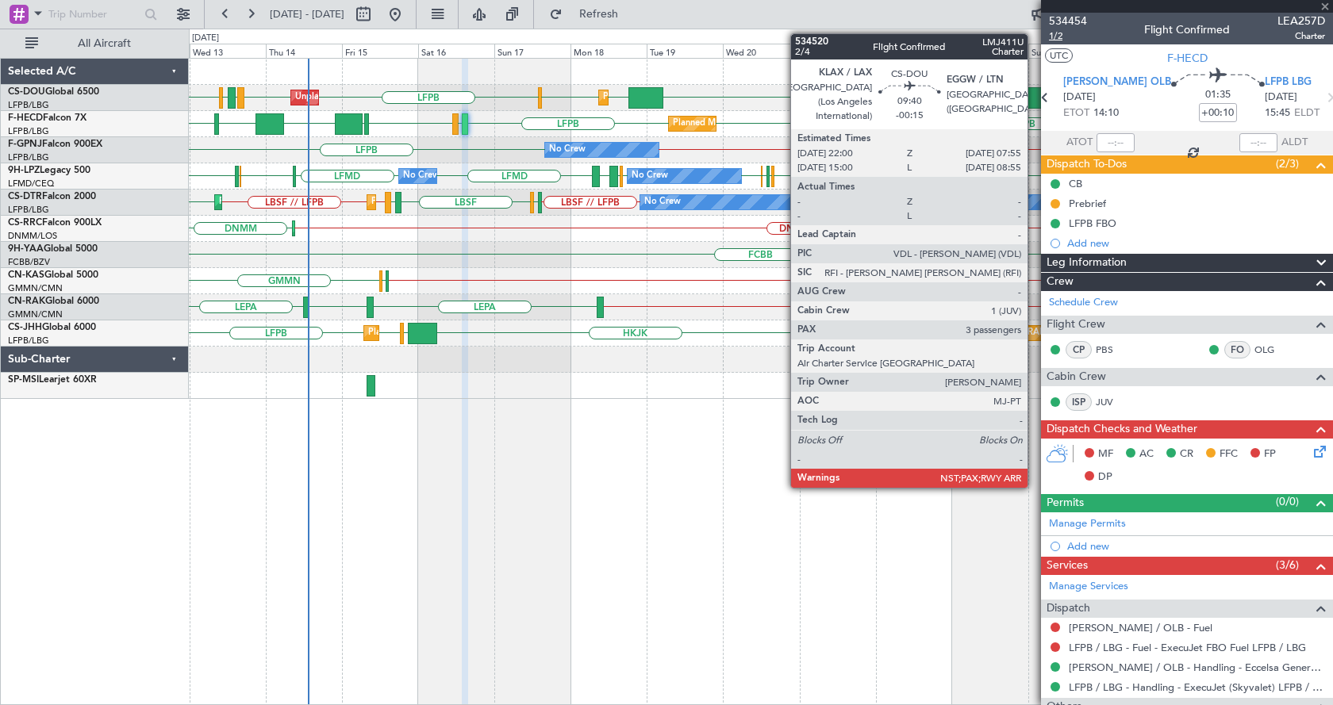
type input "0"
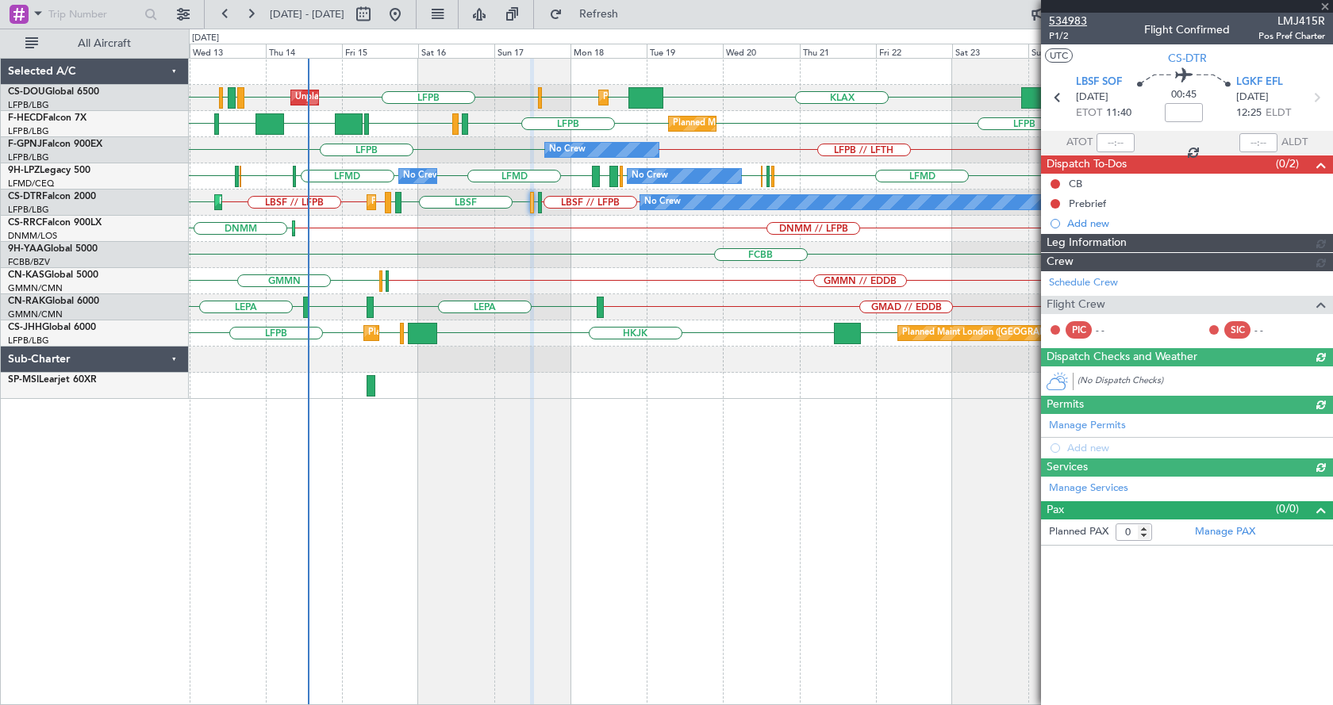
click at [1072, 21] on span "534983" at bounding box center [1068, 21] width 38 height 17
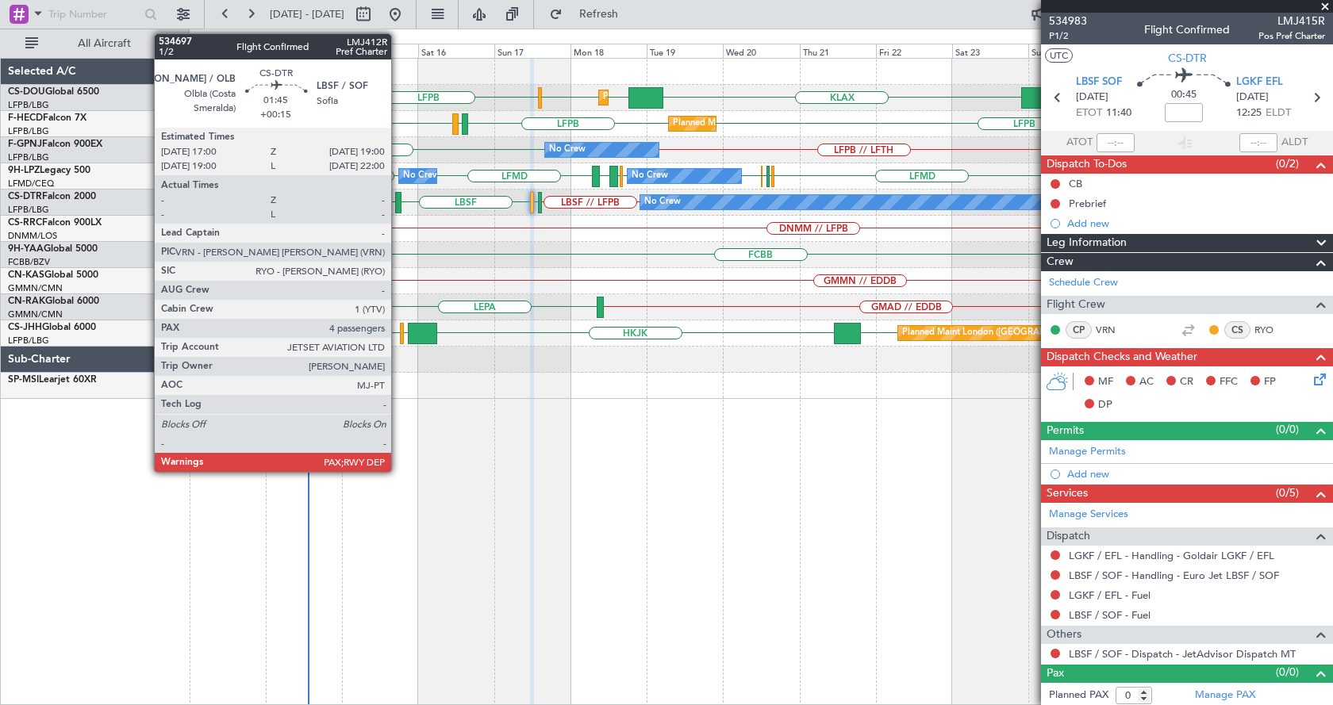
click at [398, 202] on div at bounding box center [398, 202] width 7 height 21
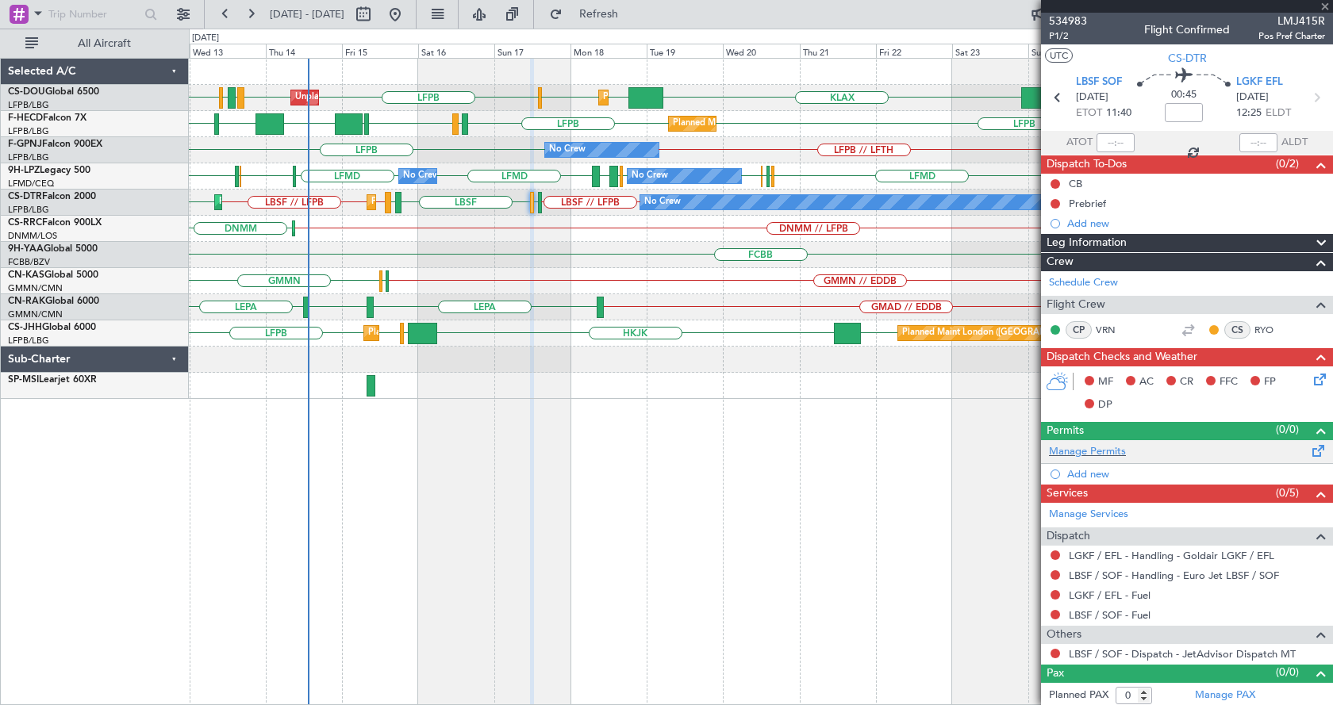
type input "+00:15"
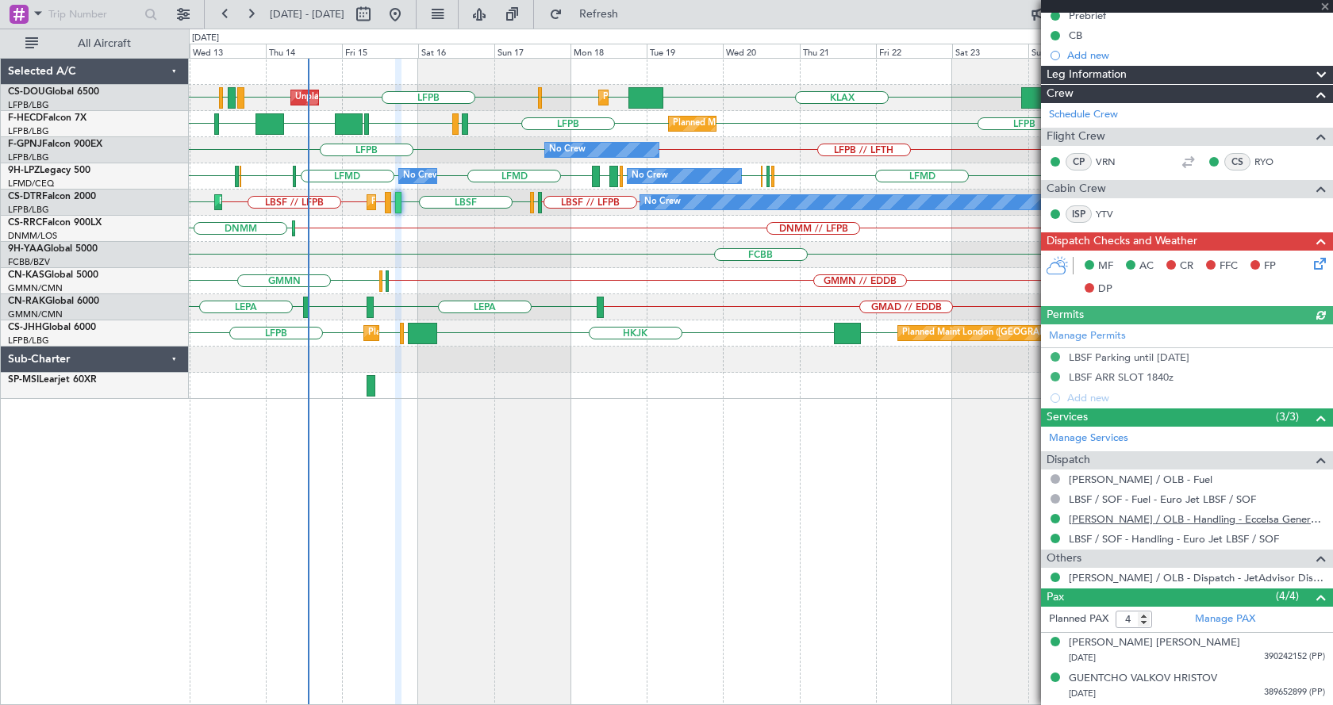
scroll to position [238, 0]
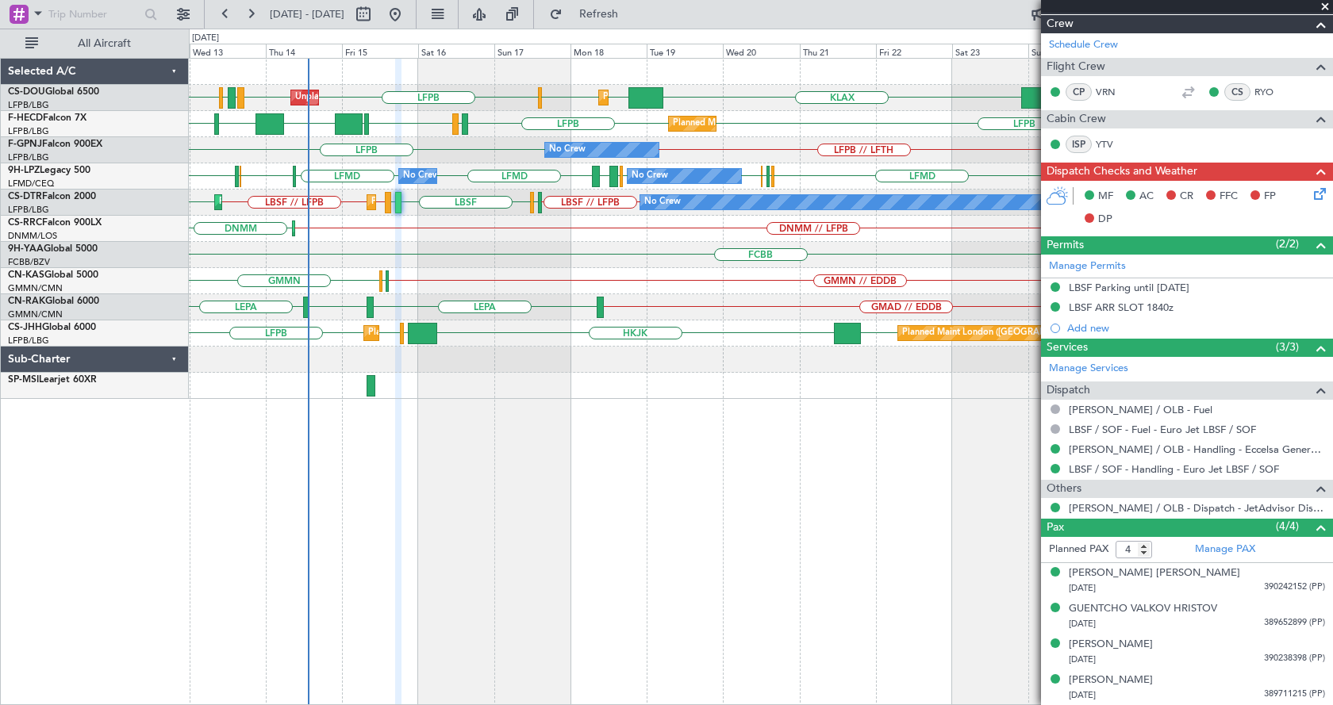
click at [1326, 6] on span at bounding box center [1325, 7] width 16 height 14
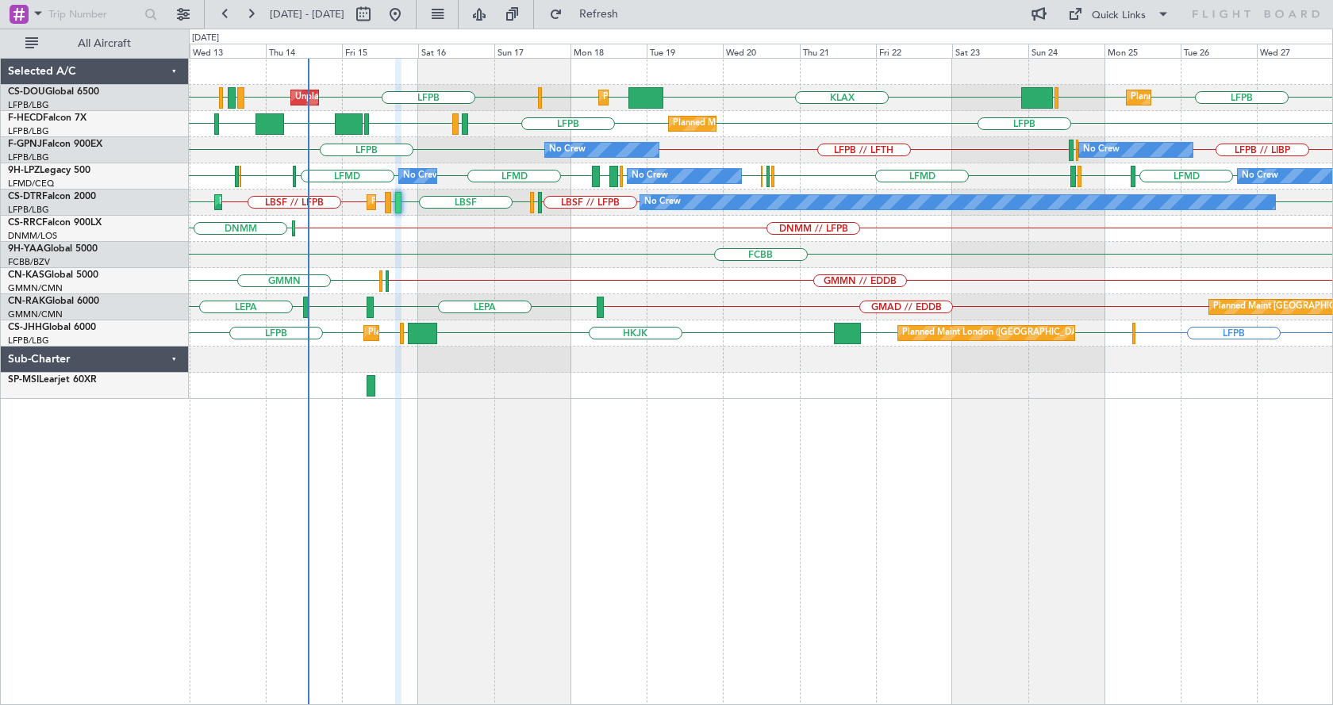
type input "0"
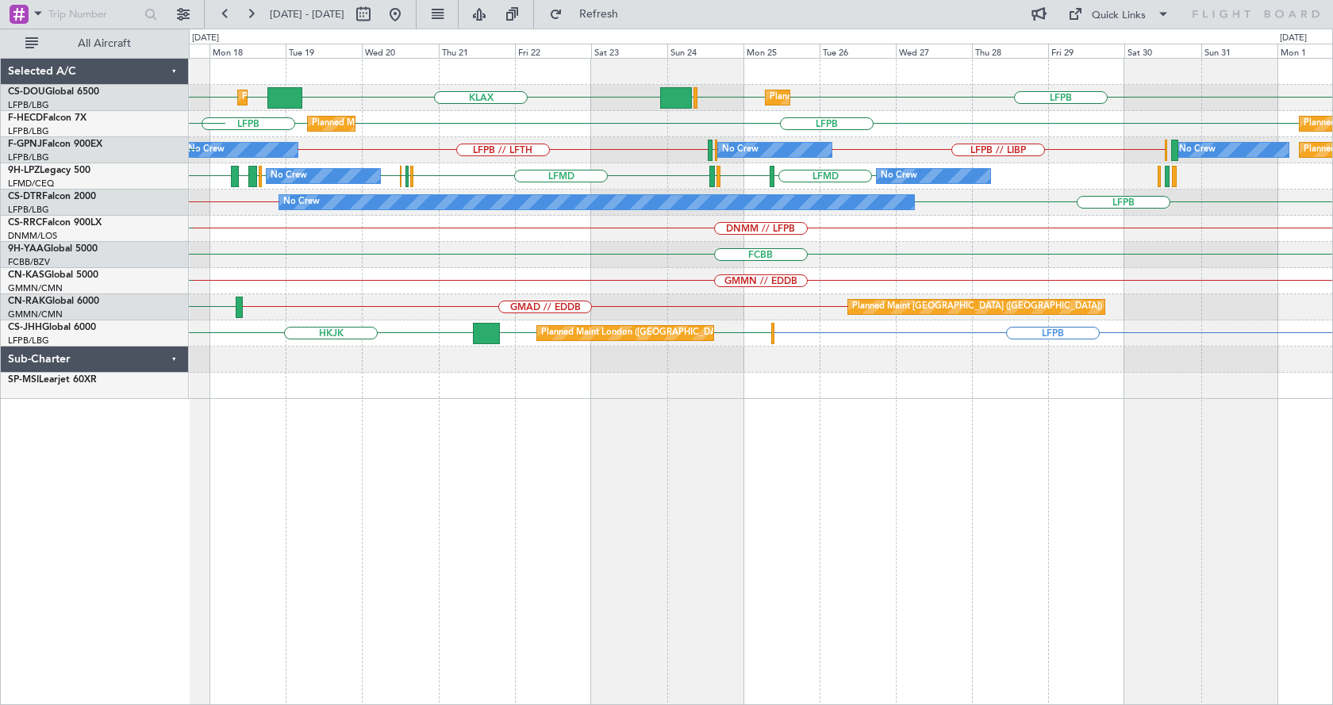
click at [789, 353] on div "LFPB KLAX EGGW EGGW LFPB EGGW Planned Maint [GEOGRAPHIC_DATA] ([GEOGRAPHIC_DATA…" at bounding box center [760, 229] width 1143 height 340
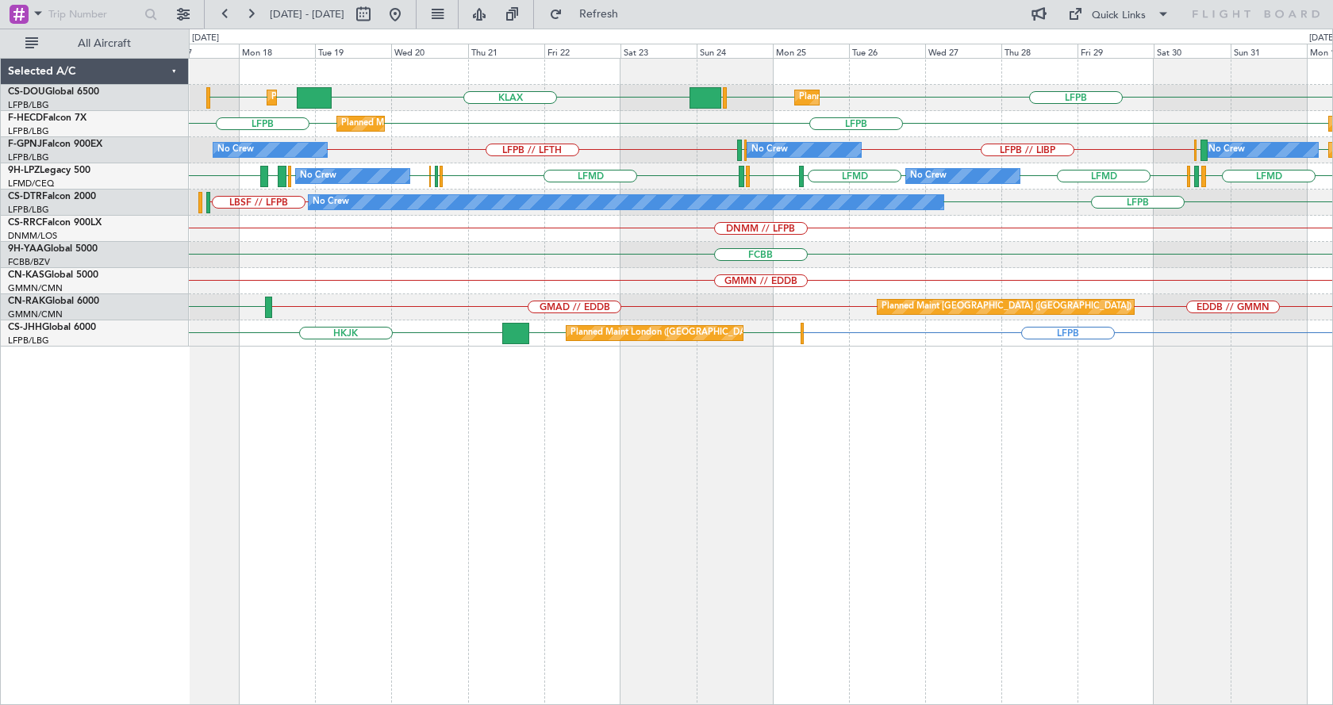
click at [706, 530] on div "Planned Maint [GEOGRAPHIC_DATA] ([GEOGRAPHIC_DATA]) Planned Maint [GEOGRAPHIC_D…" at bounding box center [761, 381] width 1144 height 647
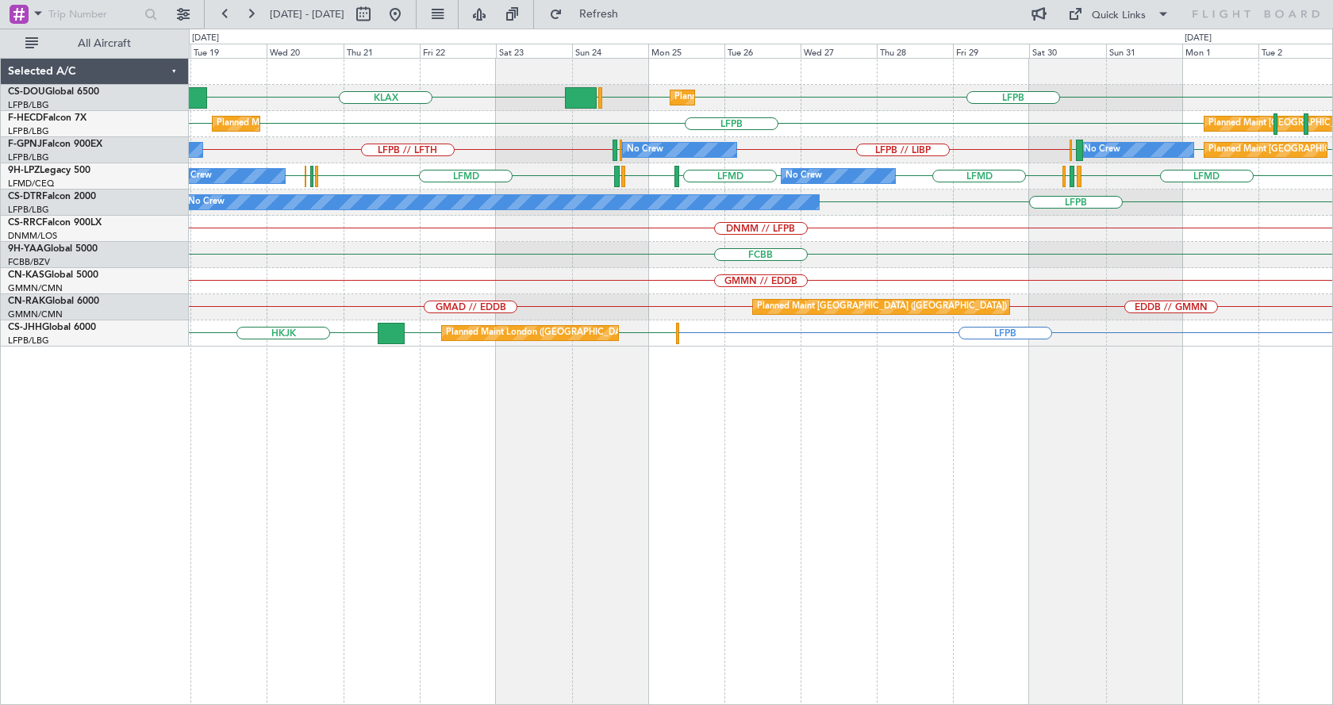
click at [665, 497] on div "Planned Maint [GEOGRAPHIC_DATA] ([GEOGRAPHIC_DATA]) LFPB KLAX LFPB EGGW Planned…" at bounding box center [761, 381] width 1144 height 647
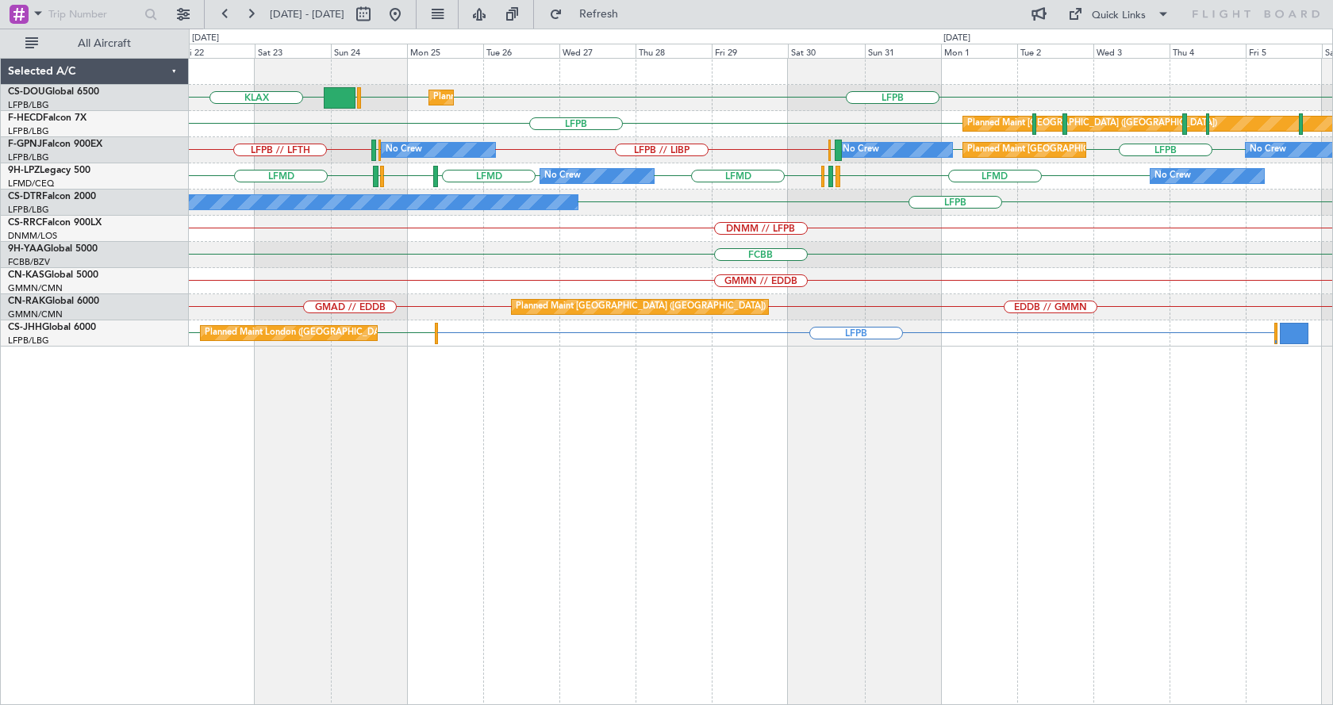
click at [899, 585] on div "Planned Maint [GEOGRAPHIC_DATA] ([GEOGRAPHIC_DATA]) LFPB KLAX LFPB EGGW Planned…" at bounding box center [761, 381] width 1144 height 647
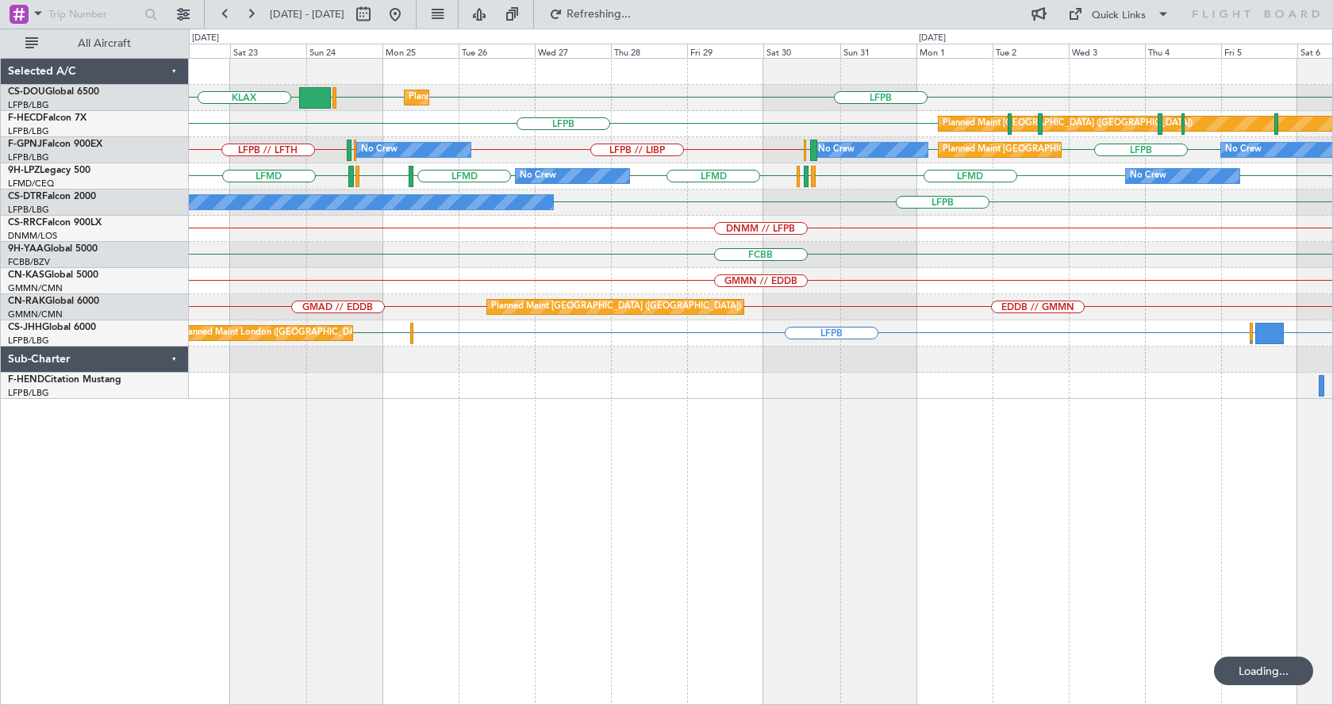
click at [841, 500] on div "Planned Maint [GEOGRAPHIC_DATA] ([GEOGRAPHIC_DATA]) LFPB KLAX LFPB EGGW Planned…" at bounding box center [761, 381] width 1144 height 647
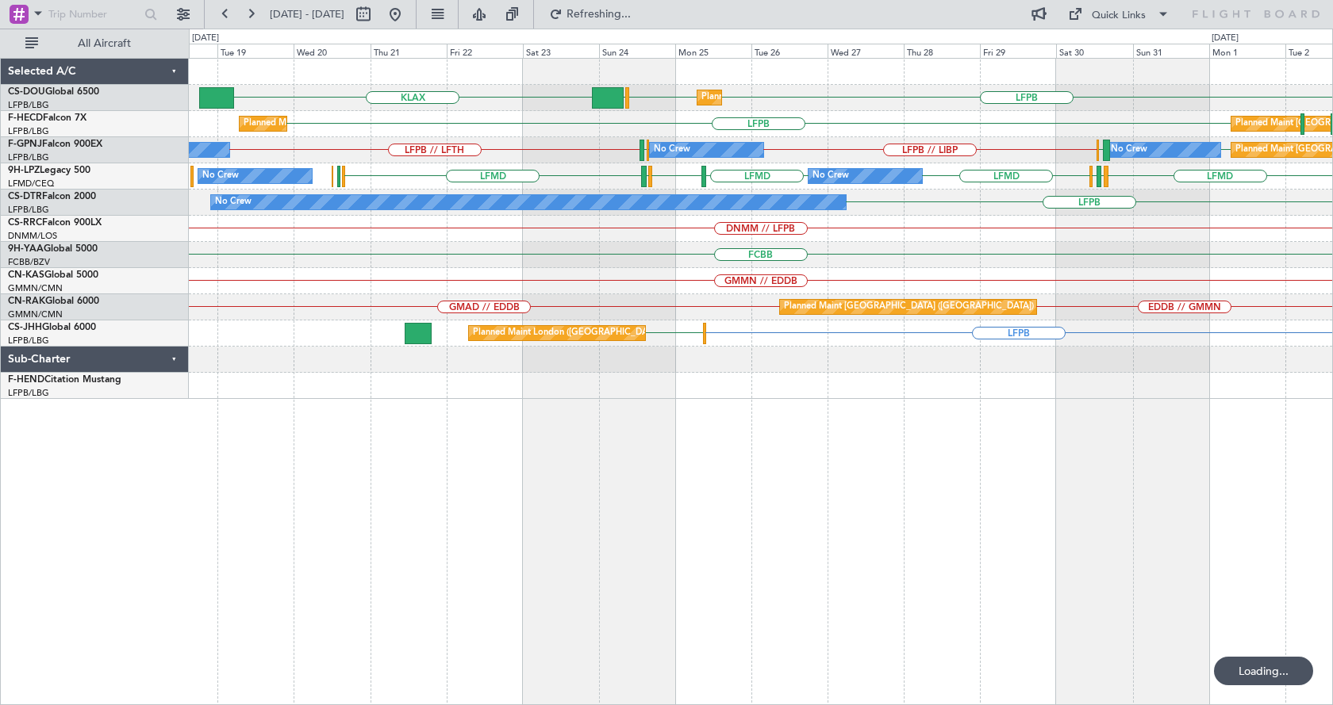
click at [988, 499] on div "Planned Maint [GEOGRAPHIC_DATA] ([GEOGRAPHIC_DATA]) LFPB KLAX LFPB EGGW Planned…" at bounding box center [761, 381] width 1144 height 647
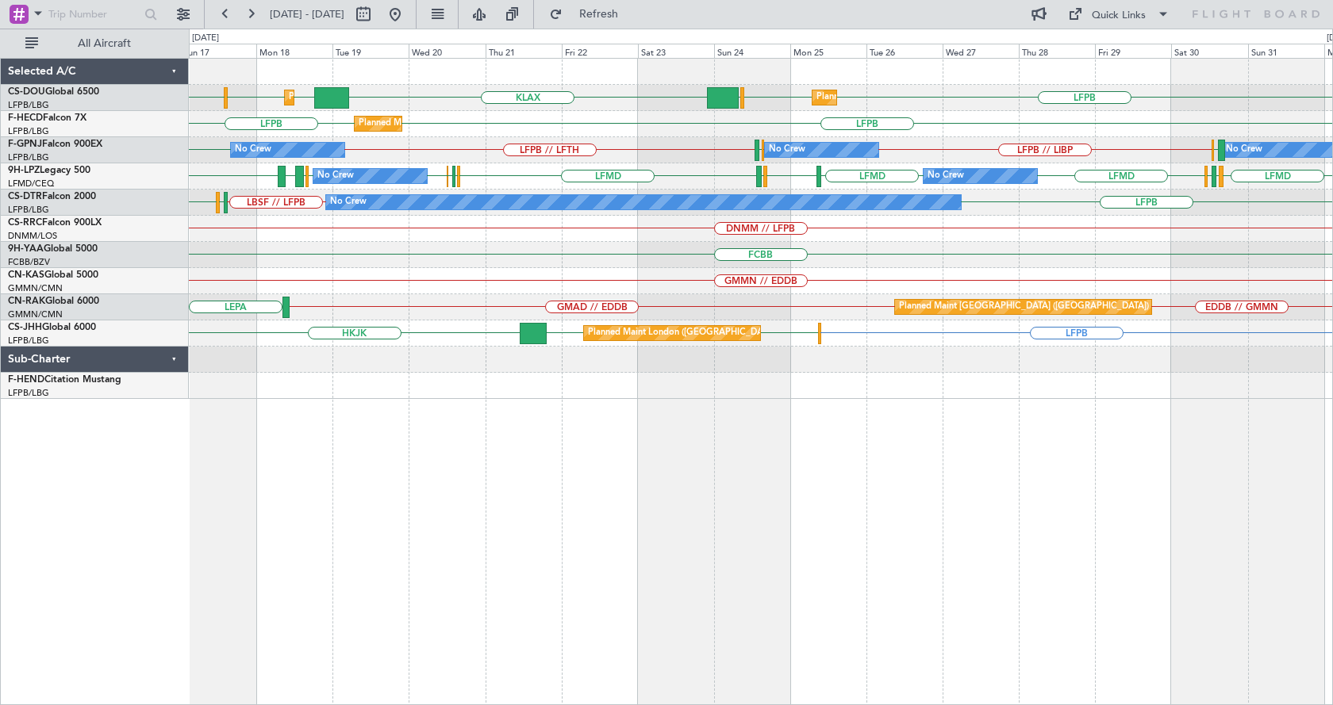
click at [595, 500] on div "Planned Maint [GEOGRAPHIC_DATA] ([GEOGRAPHIC_DATA]) Planned Maint [GEOGRAPHIC_D…" at bounding box center [761, 381] width 1144 height 647
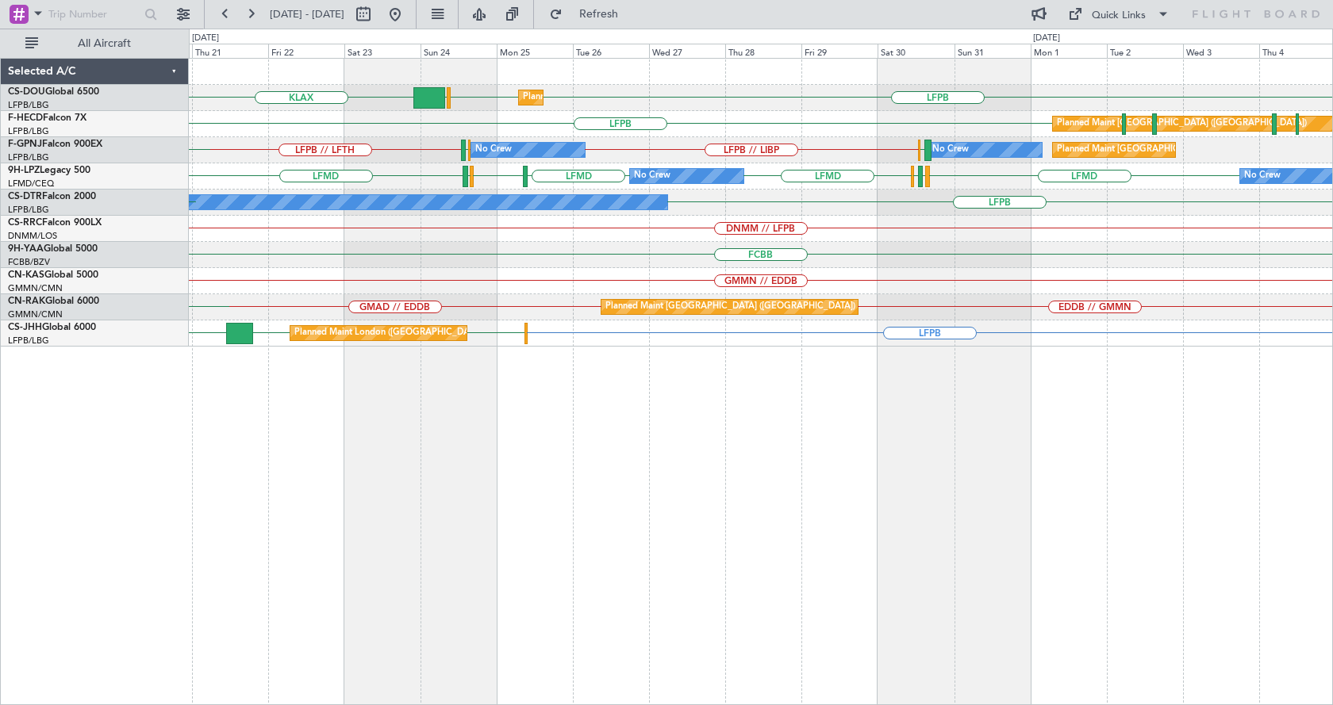
click at [621, 603] on div "Planned Maint [GEOGRAPHIC_DATA] ([GEOGRAPHIC_DATA]) LFPB LFPB EGGW KLAX EGGW Pl…" at bounding box center [761, 381] width 1144 height 647
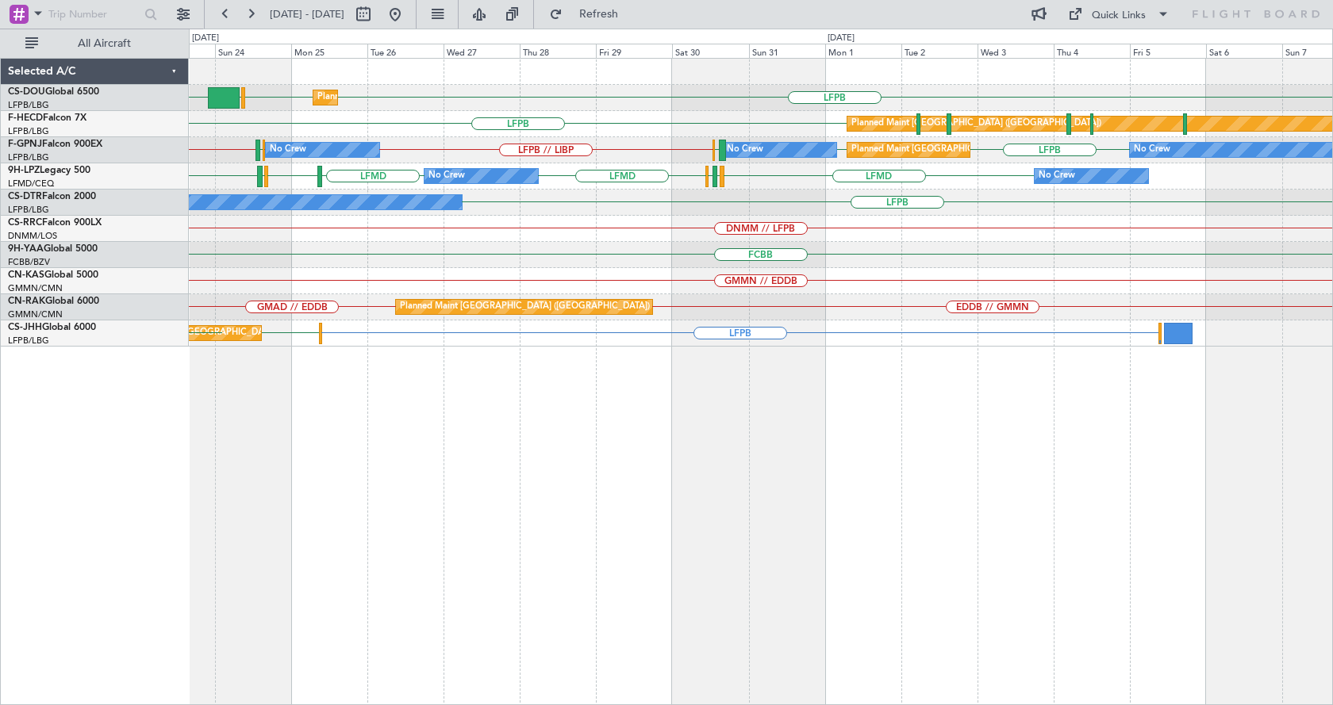
click at [896, 551] on div "Planned Maint [GEOGRAPHIC_DATA] ([GEOGRAPHIC_DATA]) LFPB LFPB EGGW KLAX Planned…" at bounding box center [761, 381] width 1144 height 647
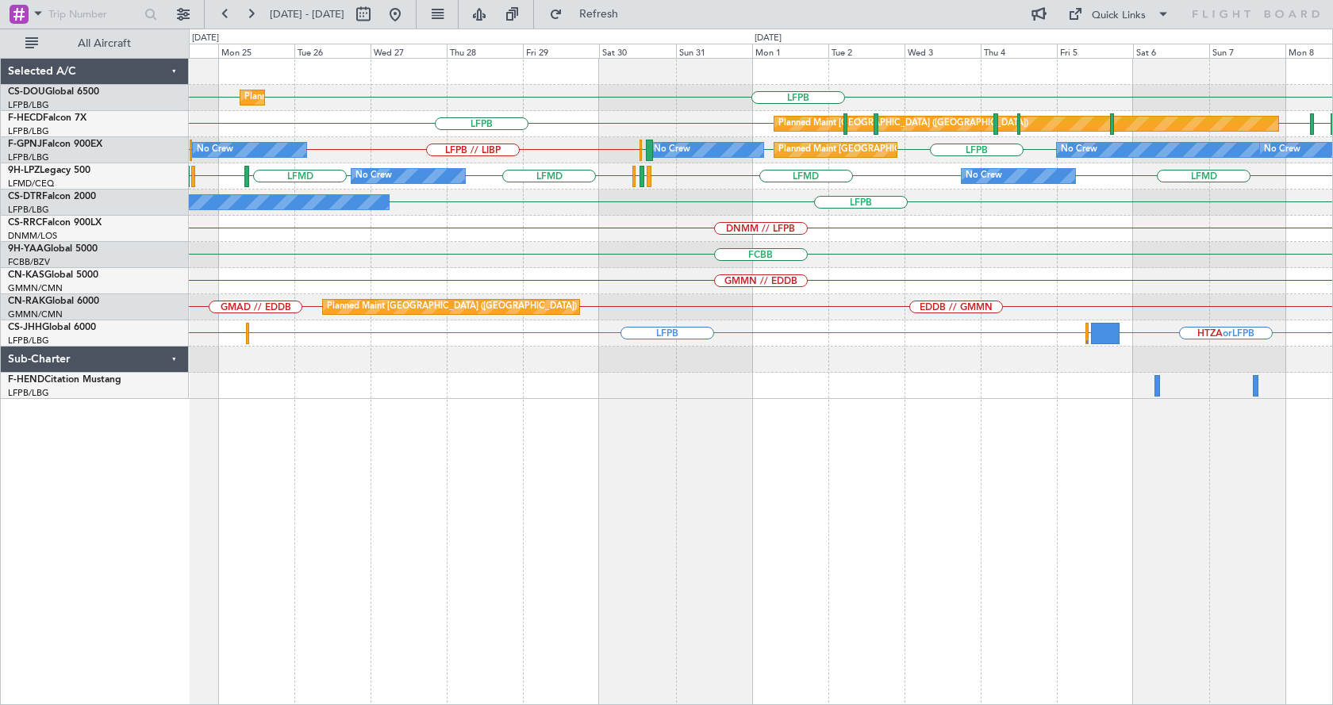
click at [738, 664] on div "Planned Maint [GEOGRAPHIC_DATA] ([GEOGRAPHIC_DATA]) LFPB LFPB Planned Maint [GE…" at bounding box center [761, 381] width 1144 height 647
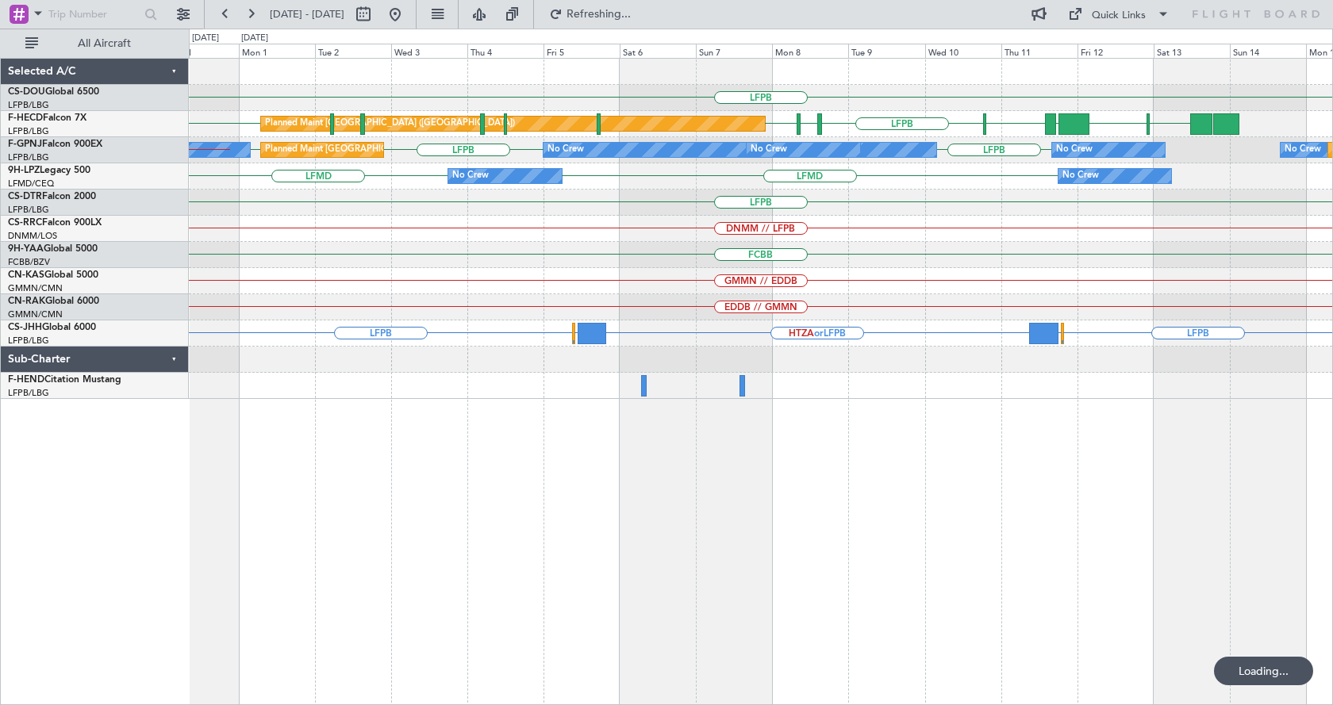
click at [791, 573] on div "LFPB Planned Maint [GEOGRAPHIC_DATA] ([GEOGRAPHIC_DATA]) LFPB EDDV LFPB LFPB RJ…" at bounding box center [761, 381] width 1144 height 647
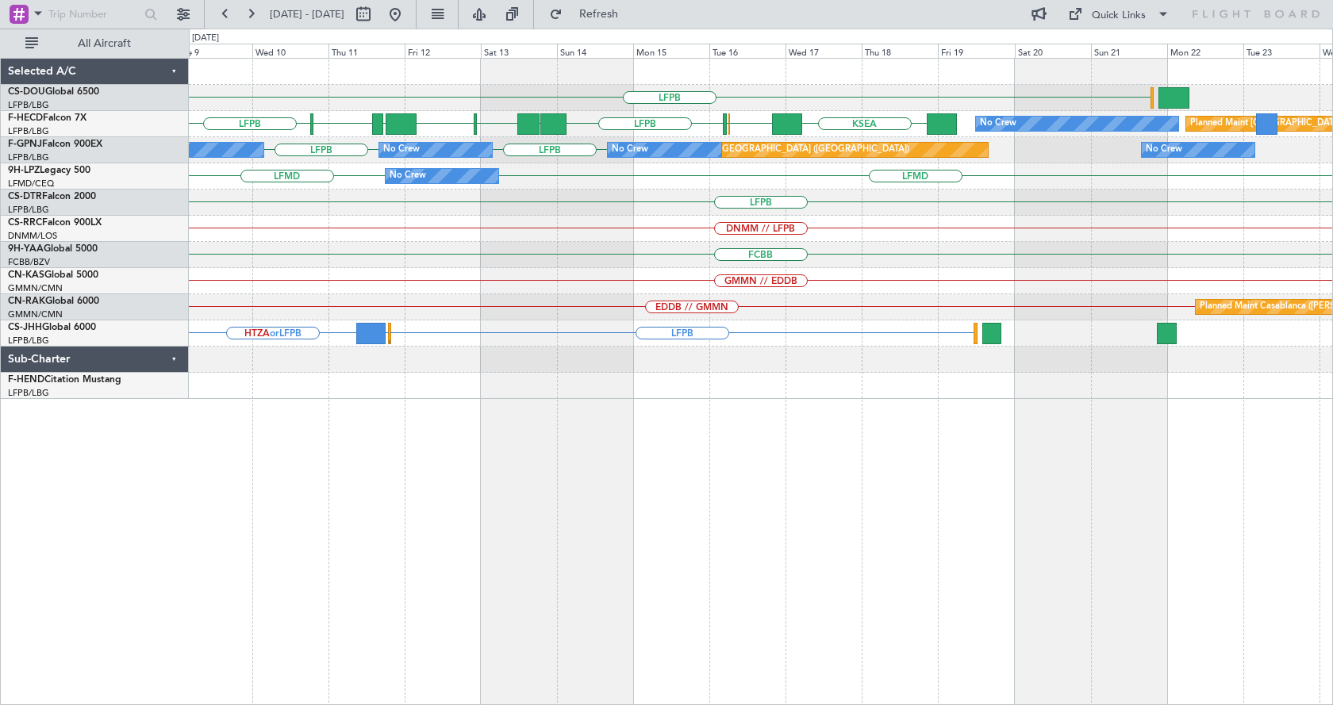
click at [512, 535] on div "LFPB LFPB LFPB UAAA RJBB [GEOGRAPHIC_DATA] UGTB [GEOGRAPHIC_DATA] KSEA EGGW [GE…" at bounding box center [761, 381] width 1144 height 647
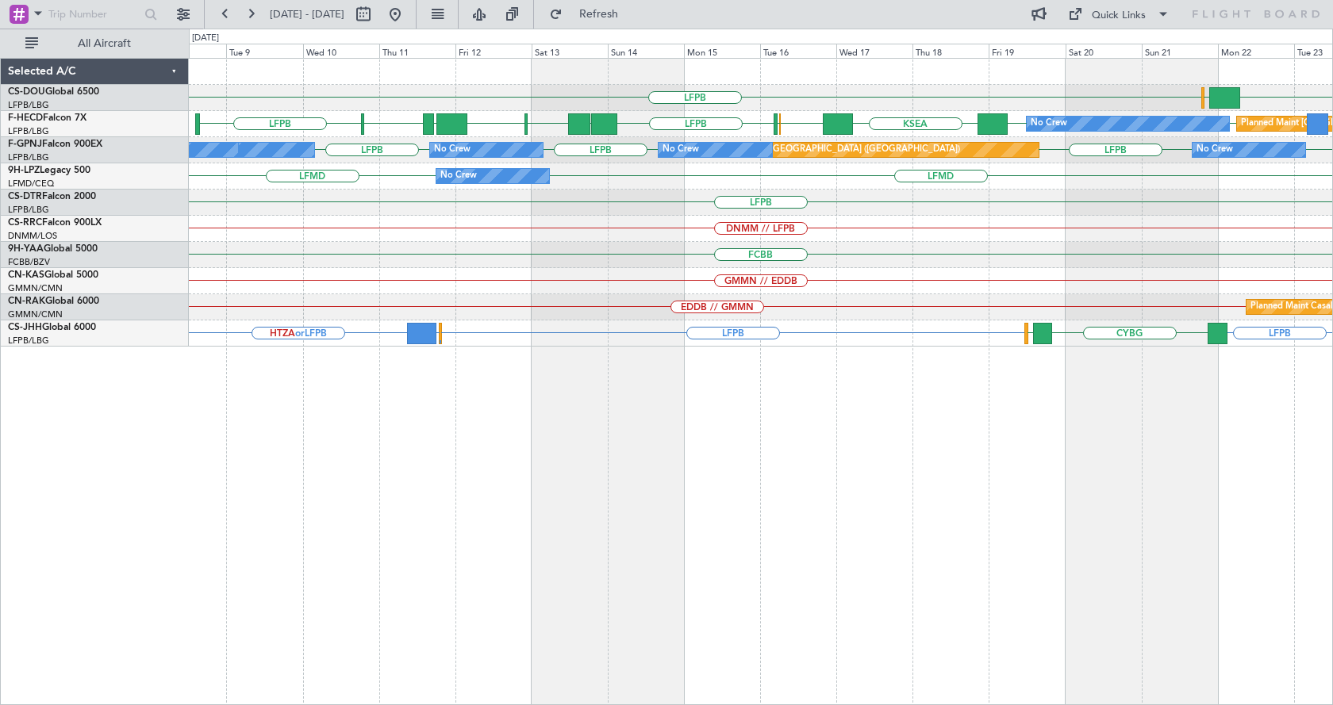
click at [1098, 448] on div "LFPB HTZA [GEOGRAPHIC_DATA] LFPB LFPB UAAA RJBB [GEOGRAPHIC_DATA] UGTB [GEOGRAP…" at bounding box center [761, 381] width 1144 height 647
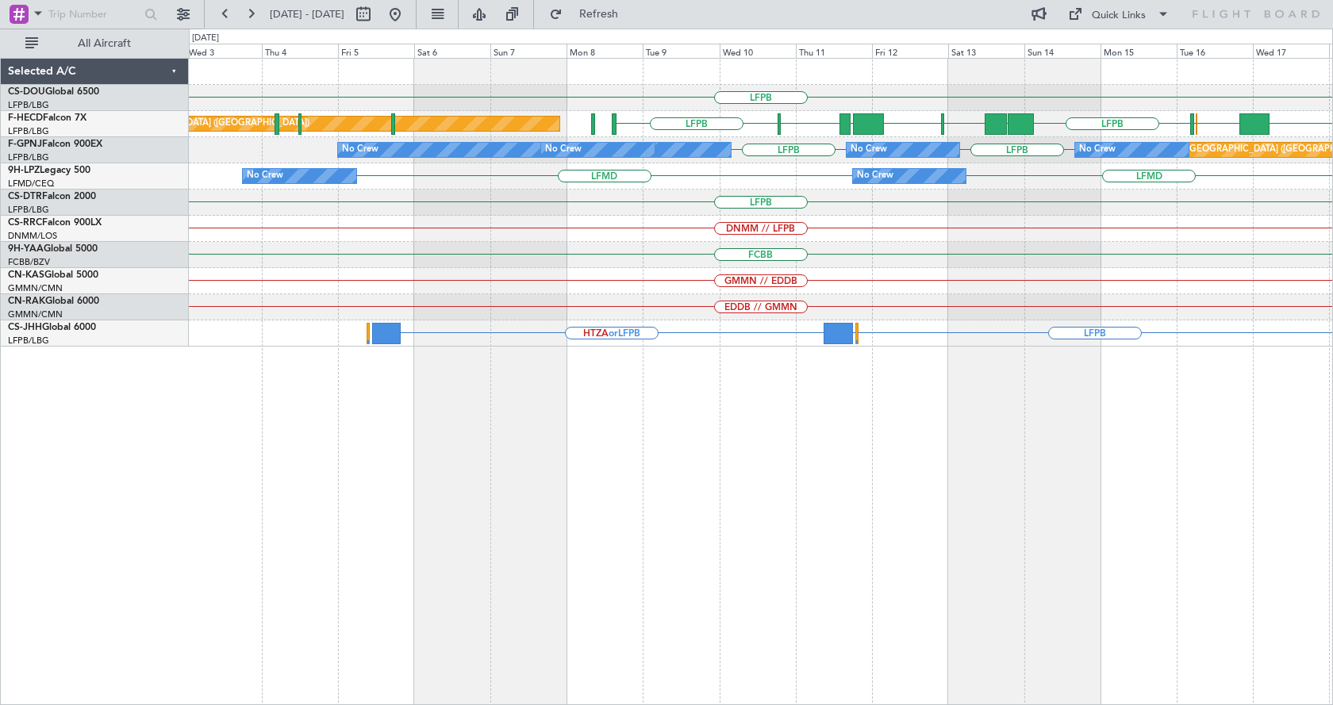
click at [795, 485] on div "LFPB LFPB LFPB UAAA RJBB [GEOGRAPHIC_DATA] UGTB [GEOGRAPHIC_DATA] KSEA EGGW [GE…" at bounding box center [761, 381] width 1144 height 647
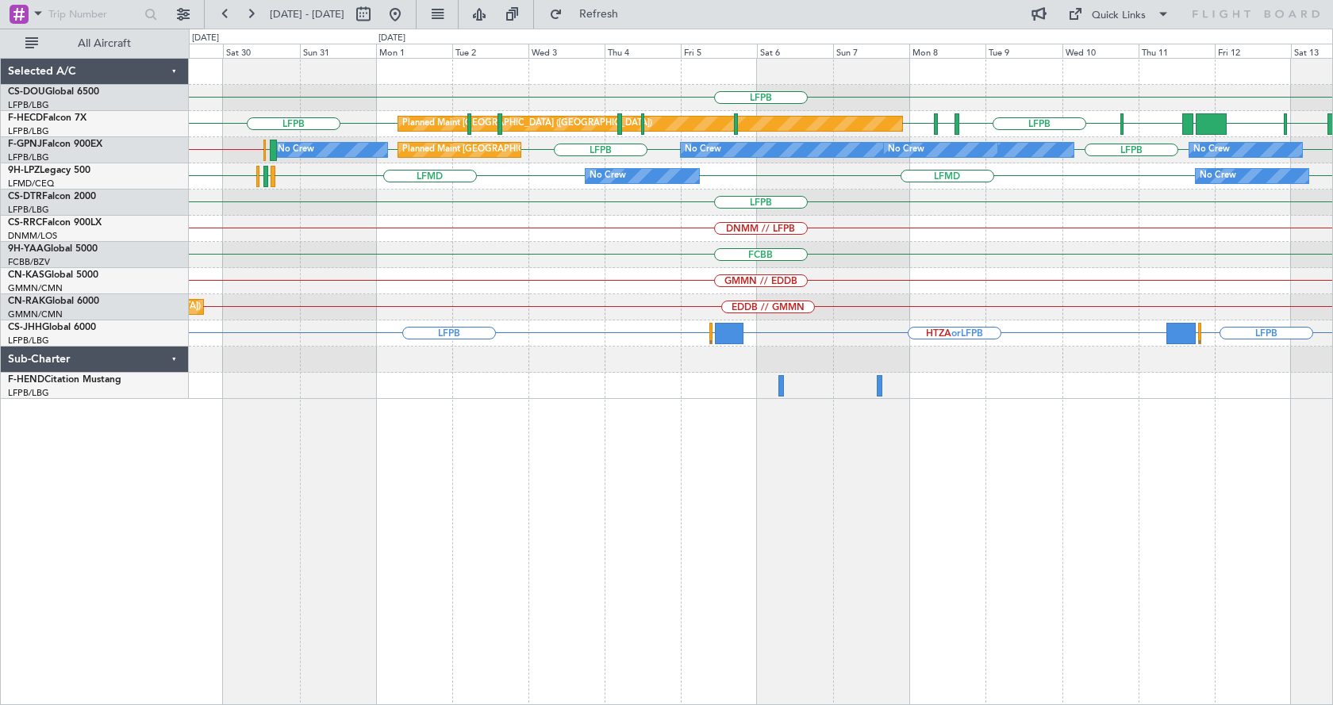
click at [743, 506] on div "LFPB Planned Maint [GEOGRAPHIC_DATA] ([GEOGRAPHIC_DATA]) LFPB EDDV LFPB LFPB RJ…" at bounding box center [761, 381] width 1144 height 647
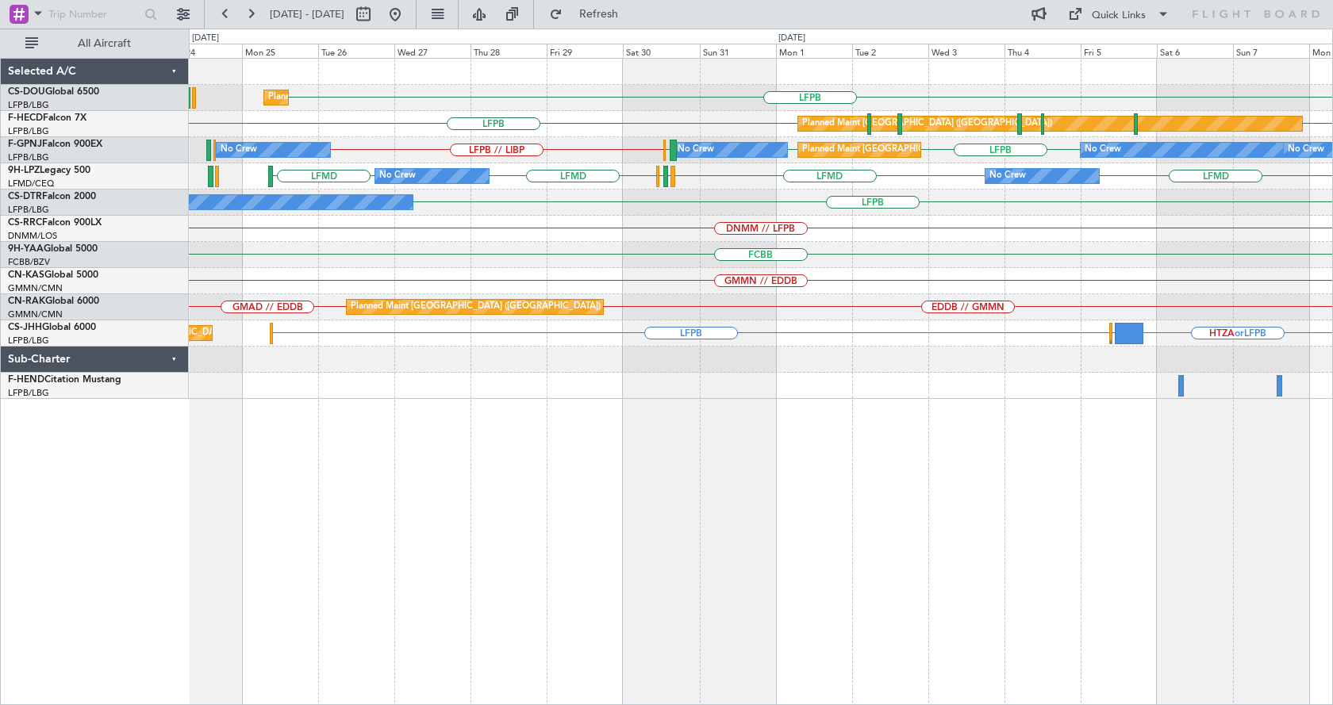
click at [570, 509] on div "Planned Maint [GEOGRAPHIC_DATA] ([GEOGRAPHIC_DATA]) LFPB Planned Maint [GEOGRAP…" at bounding box center [761, 381] width 1144 height 647
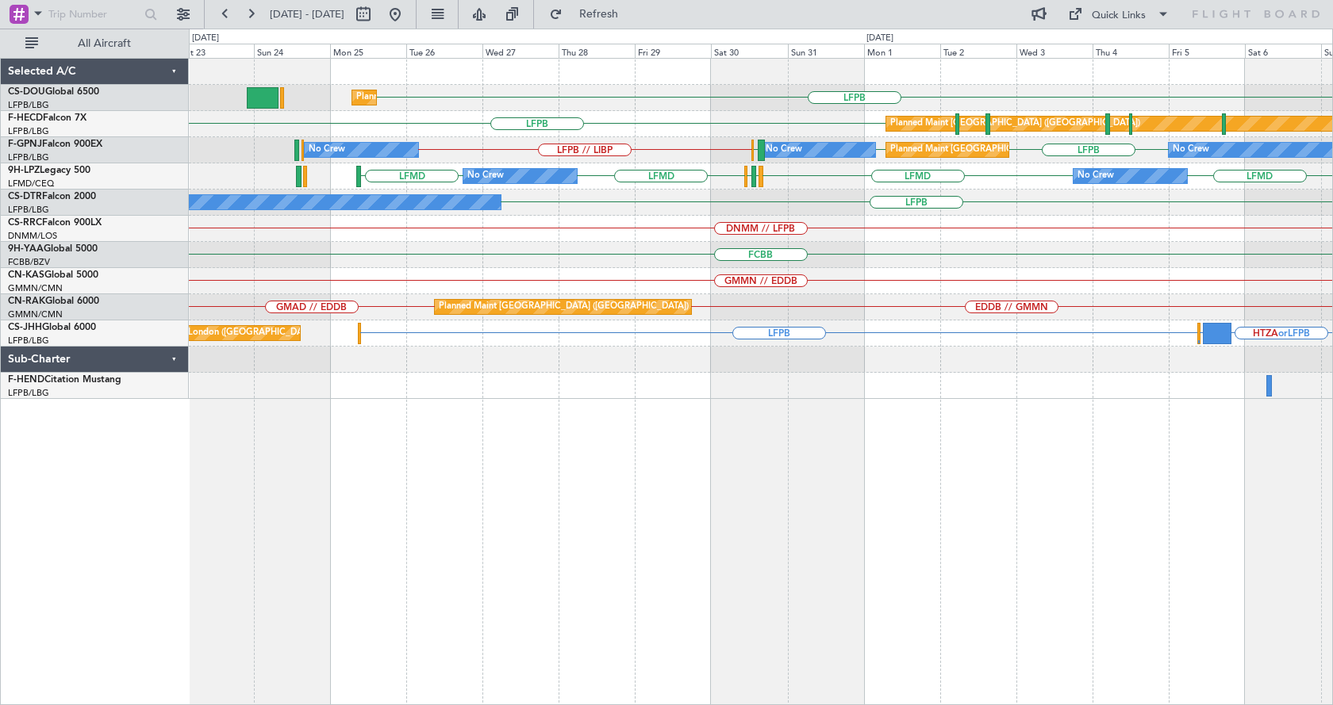
click at [574, 505] on div "Planned Maint [GEOGRAPHIC_DATA] ([GEOGRAPHIC_DATA]) LFPB Planned Maint [GEOGRAP…" at bounding box center [761, 381] width 1144 height 647
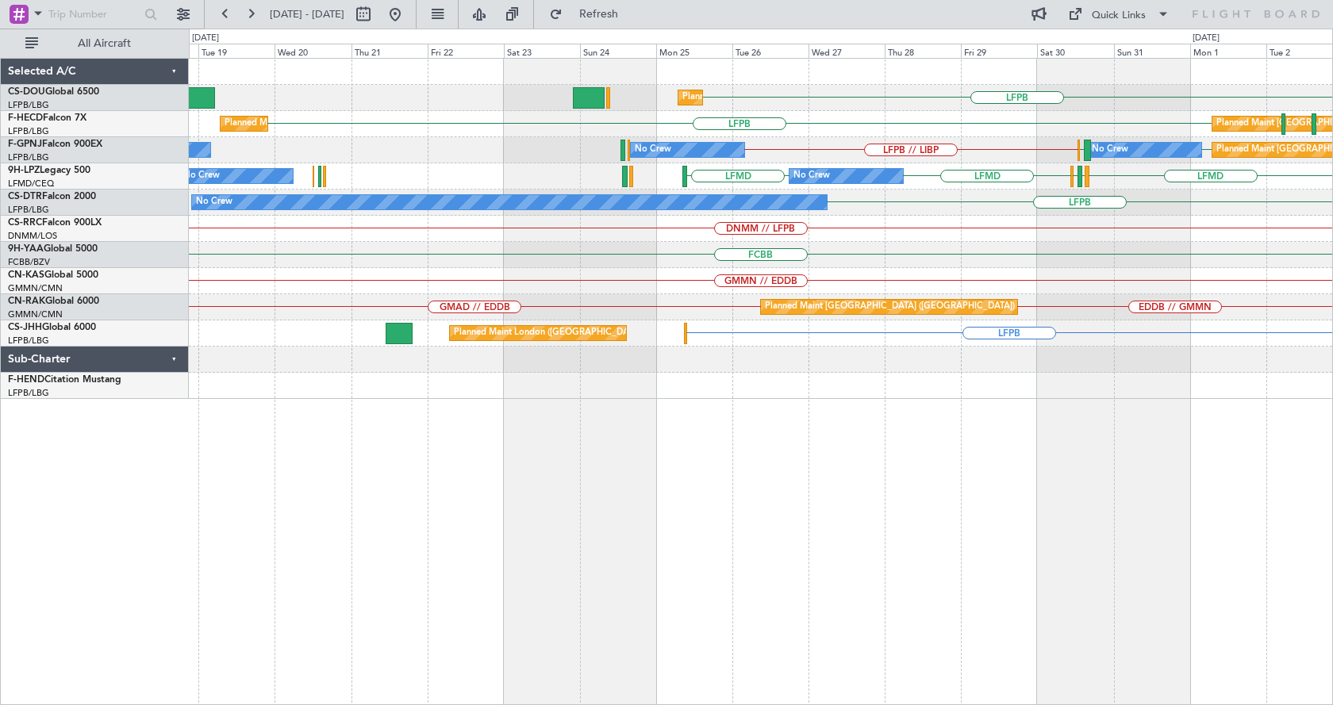
click at [761, 528] on div "Planned Maint [GEOGRAPHIC_DATA] ([GEOGRAPHIC_DATA]) LFPB Planned Maint [GEOGRAP…" at bounding box center [761, 381] width 1144 height 647
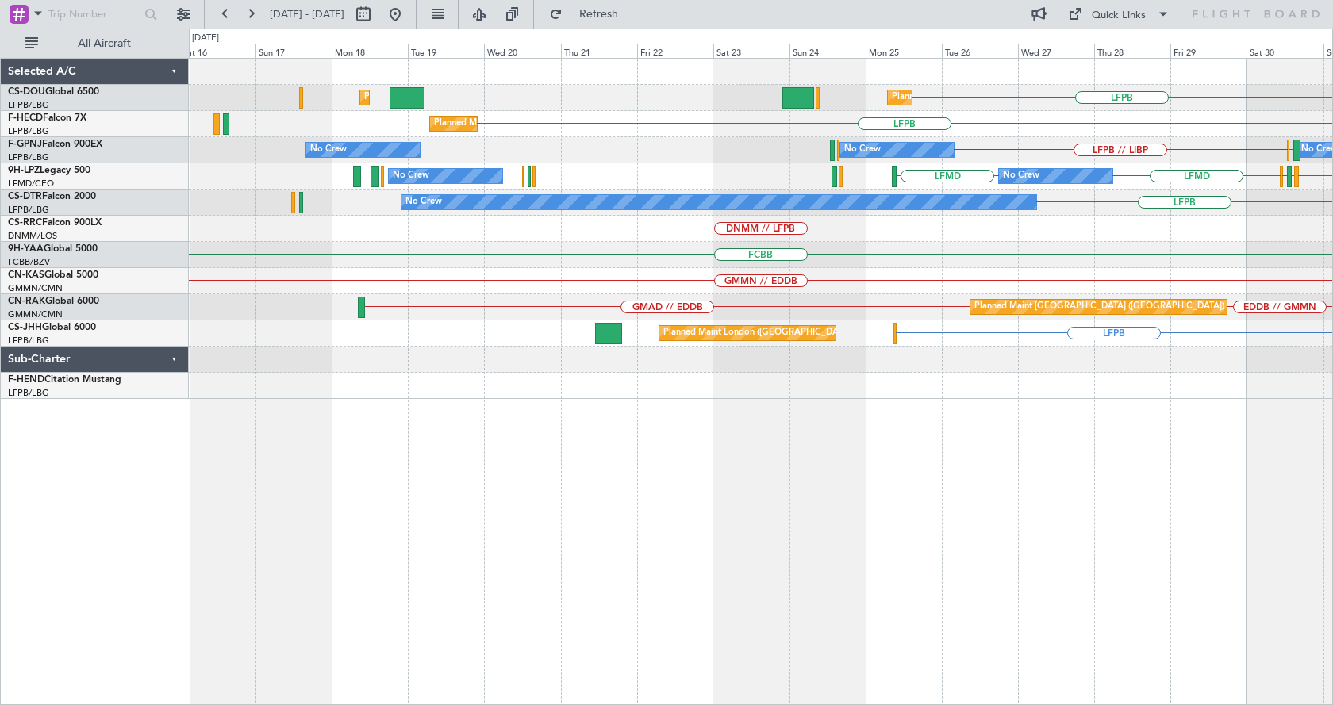
click at [803, 547] on div "Planned Maint [GEOGRAPHIC_DATA] ([GEOGRAPHIC_DATA]) LFPB Planned Maint [GEOGRAP…" at bounding box center [761, 381] width 1144 height 647
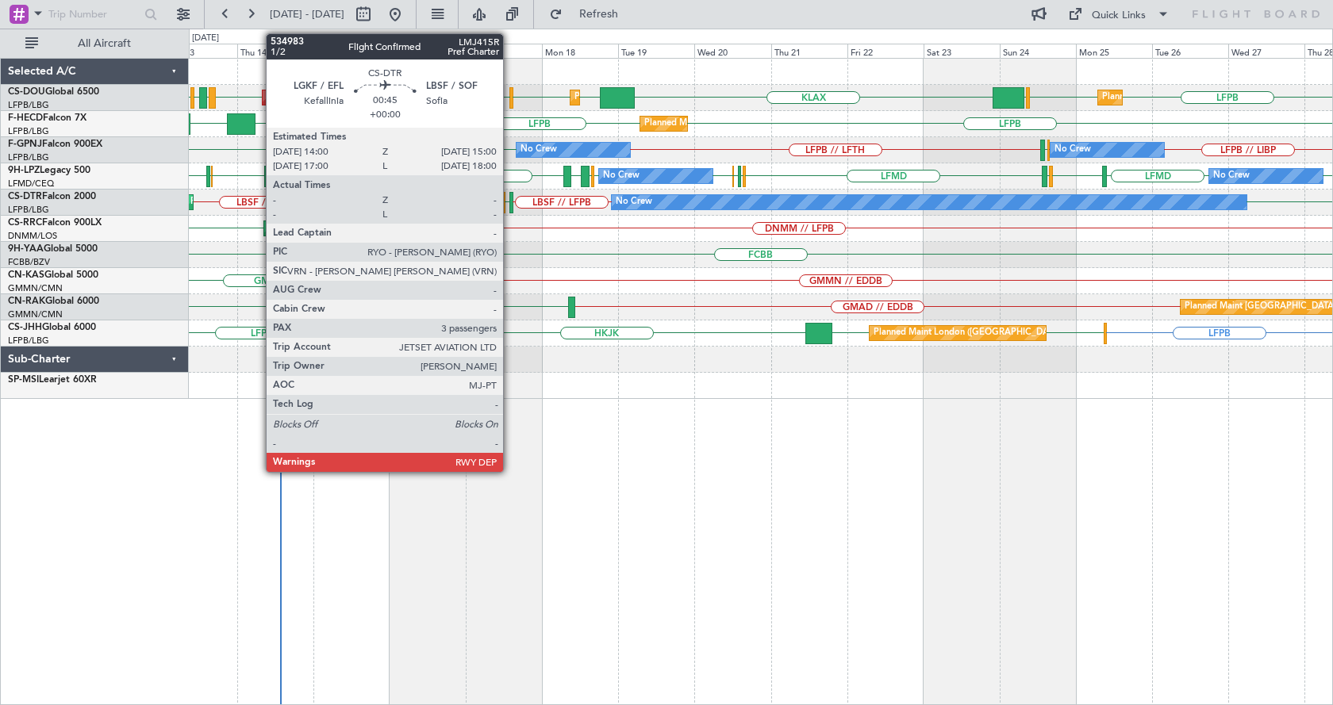
click at [510, 201] on div at bounding box center [511, 202] width 4 height 21
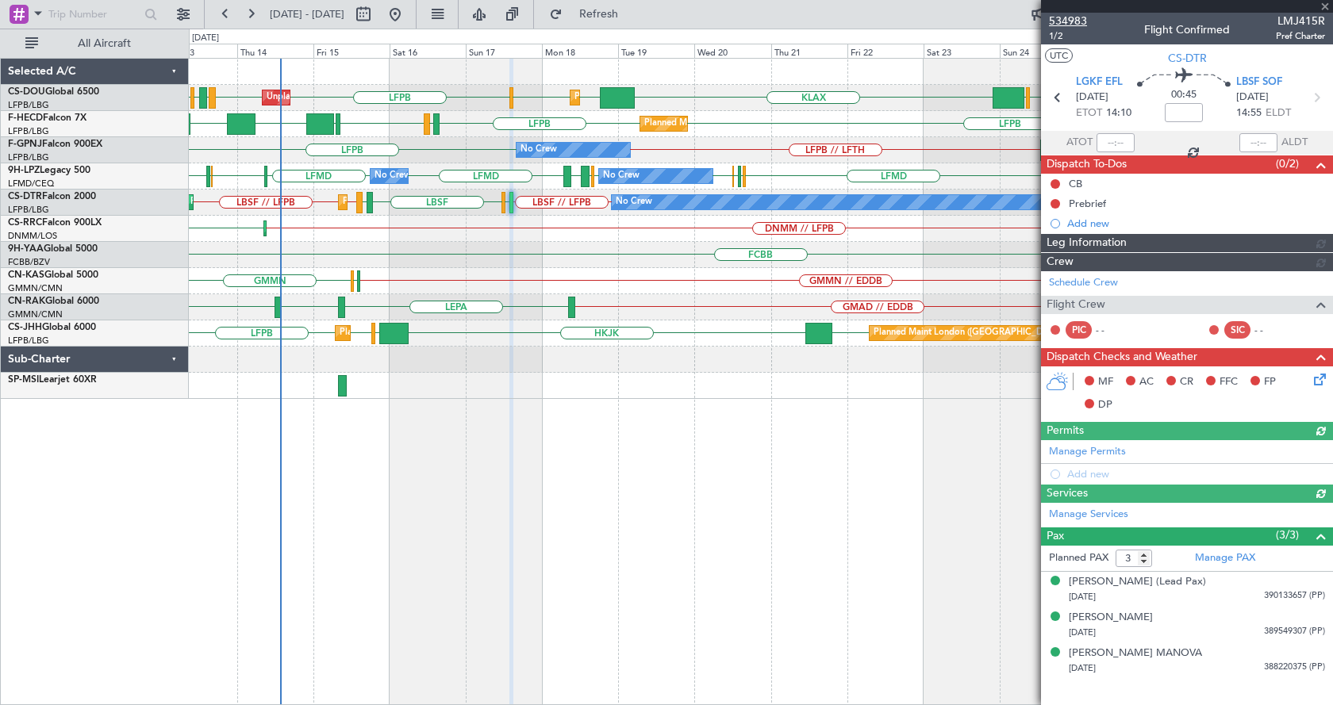
click at [1065, 18] on span "534983" at bounding box center [1068, 21] width 38 height 17
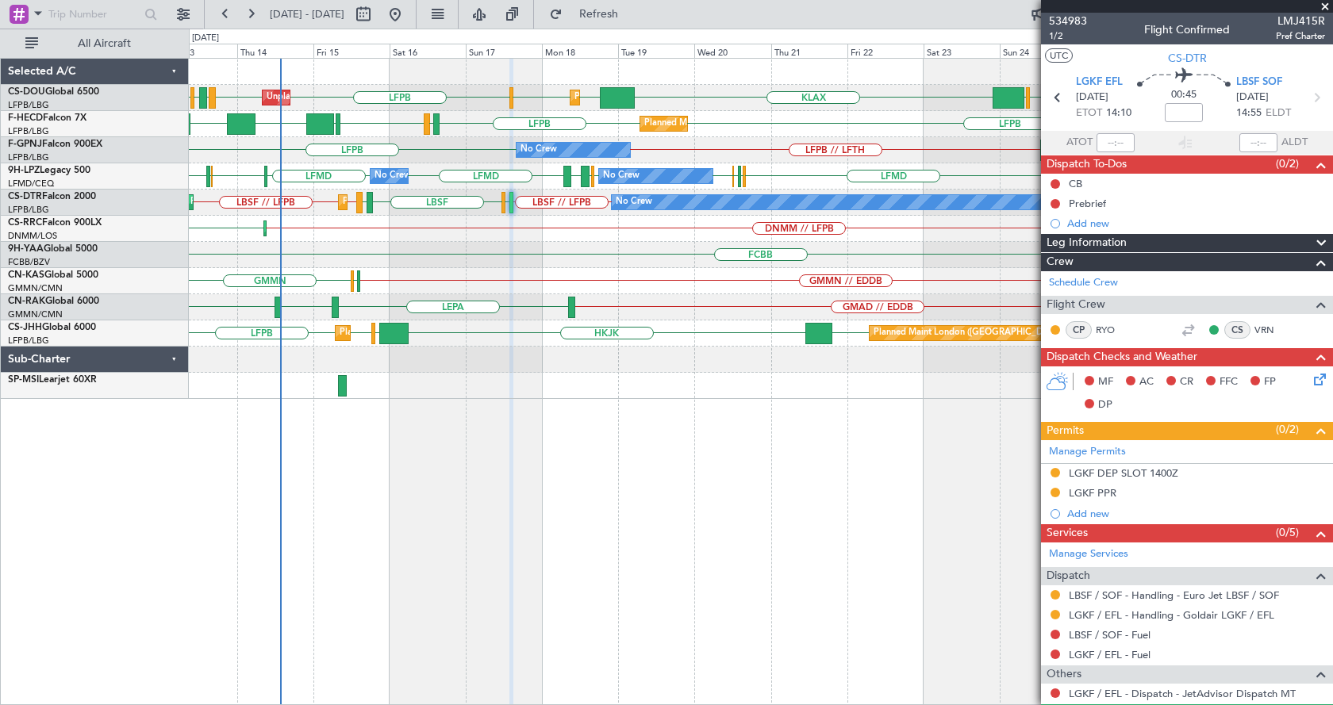
click at [1325, 6] on span at bounding box center [1325, 7] width 16 height 14
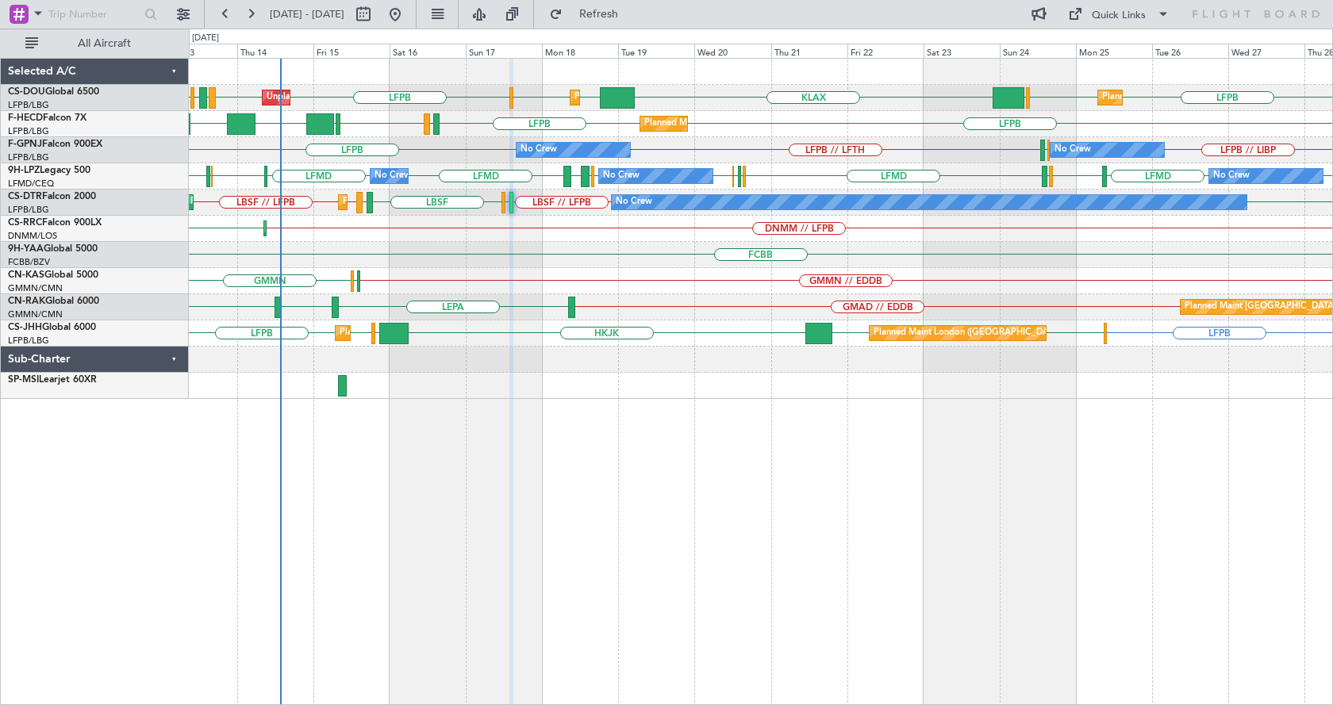
type input "0"
click at [382, 462] on div "LFPB LFPB LFPB LPFR EGGD LFPB LFPB EGGW KLAX EGGW EGGW Unplanned Maint [GEOGRAP…" at bounding box center [761, 381] width 1144 height 647
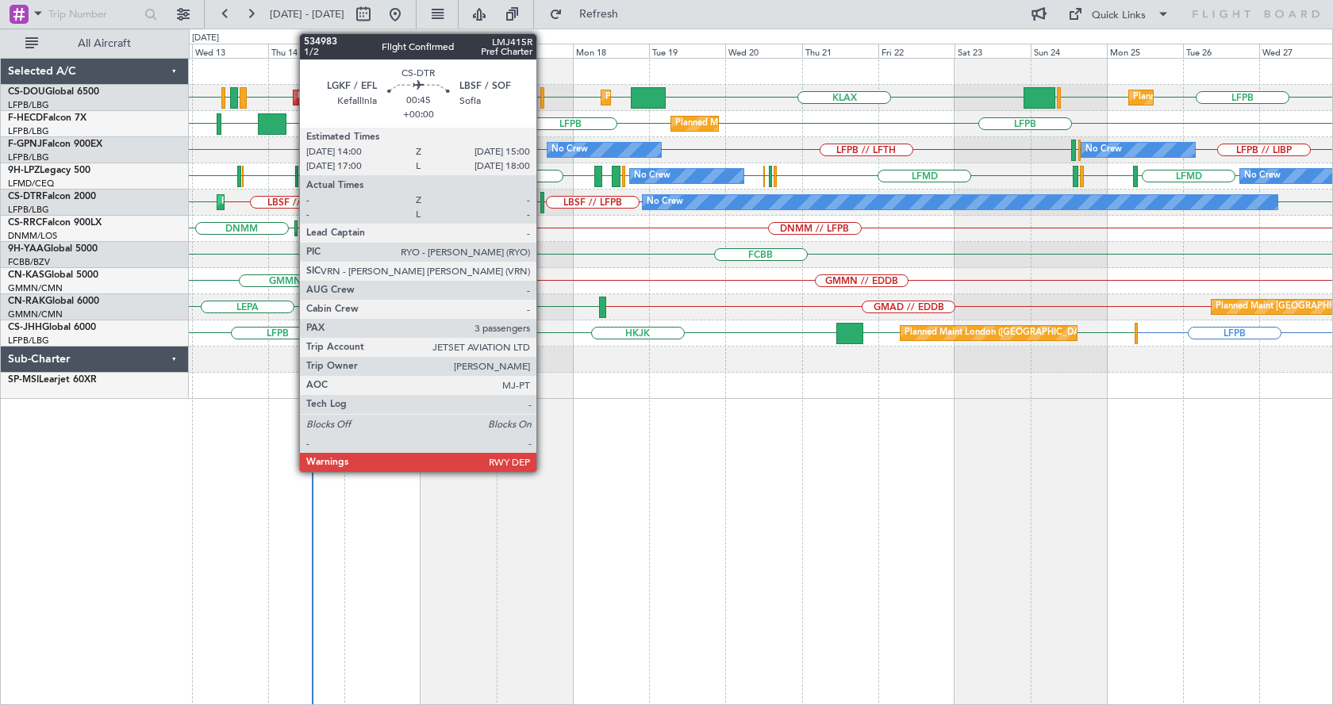
click at [543, 198] on div at bounding box center [542, 202] width 4 height 21
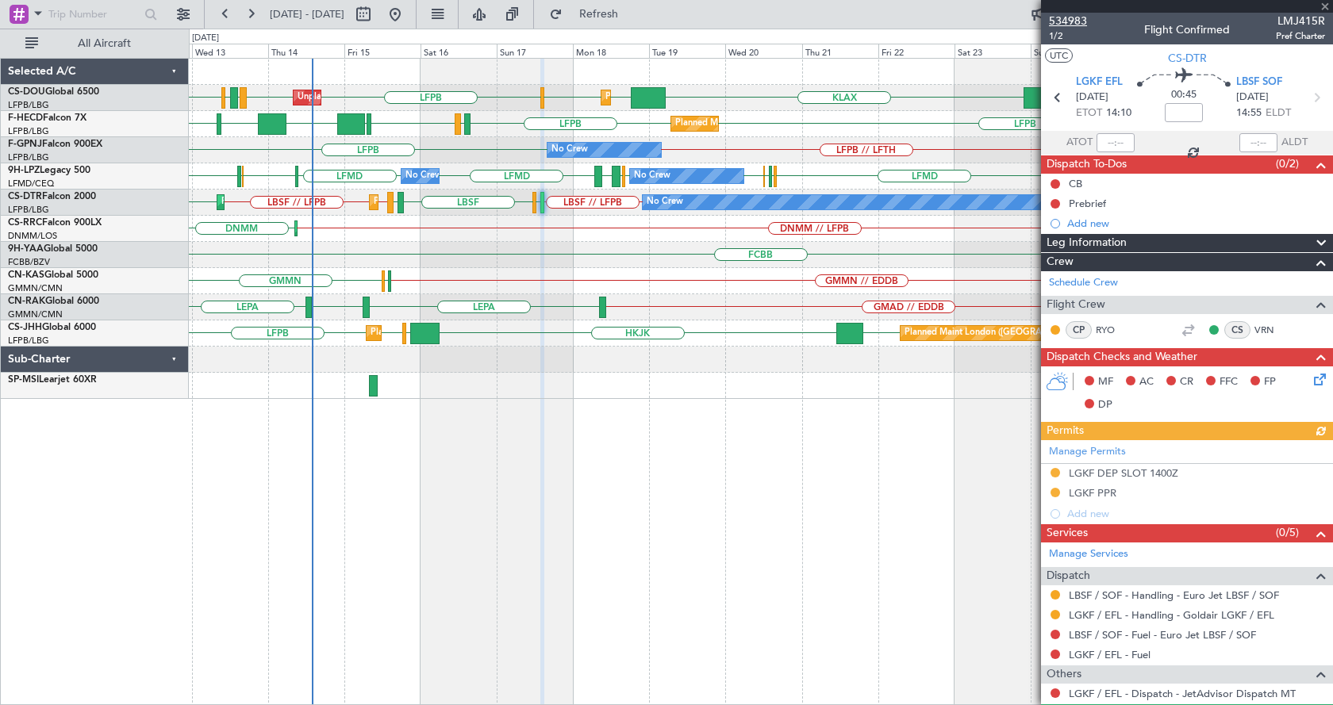
click at [1065, 15] on span "534983" at bounding box center [1068, 21] width 38 height 17
click at [1322, 6] on span at bounding box center [1325, 7] width 16 height 14
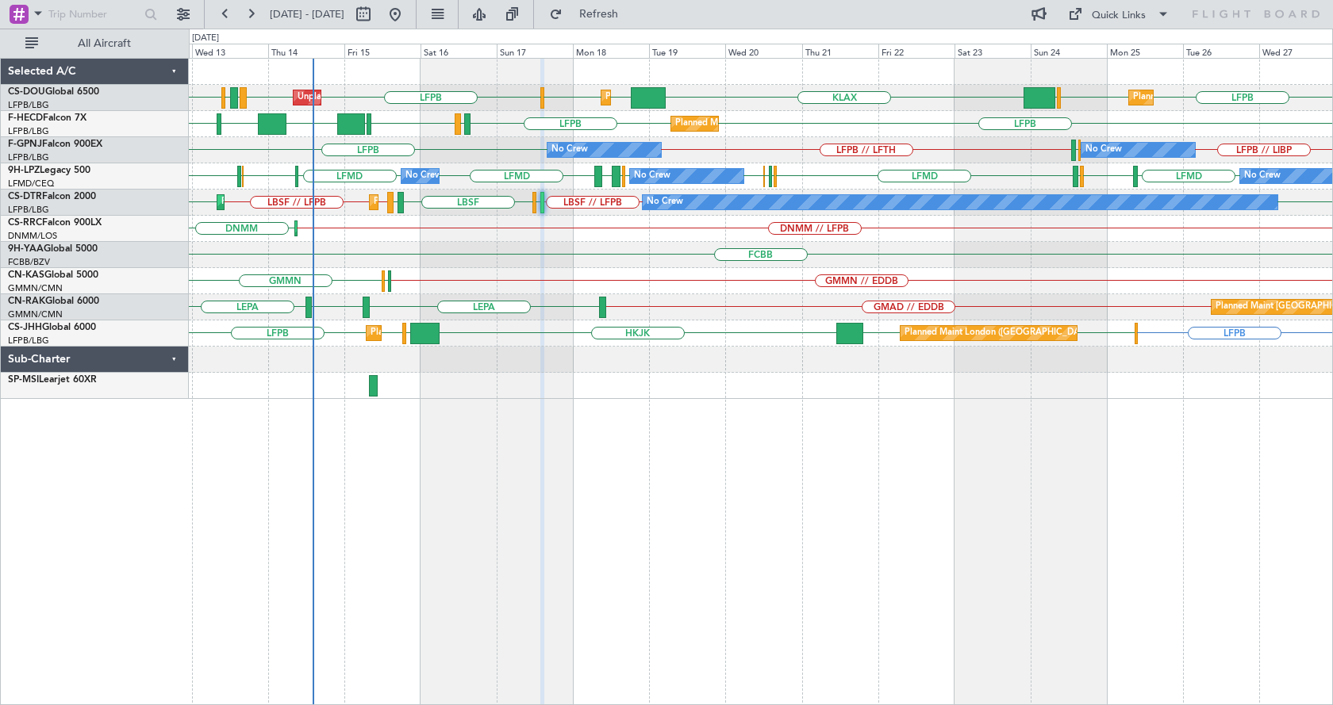
type input "0"
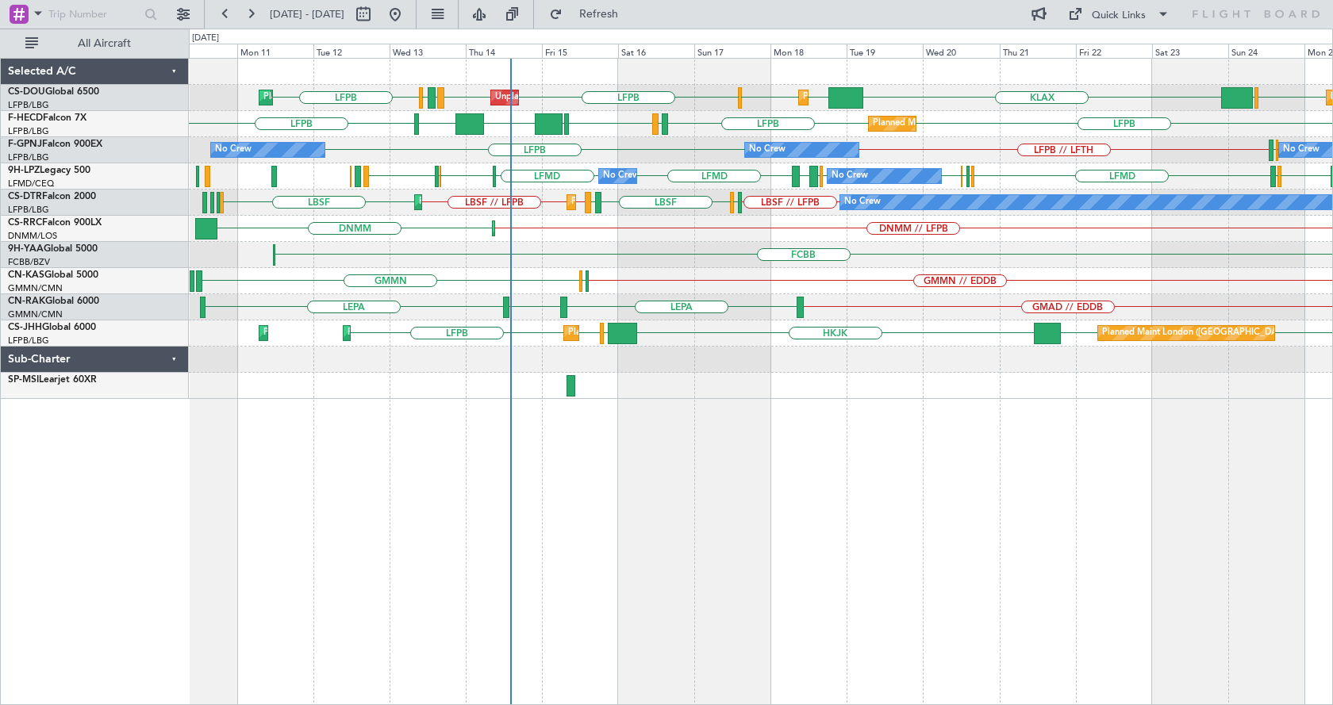
click at [617, 495] on div "LFPB LFPB LPFR EGGD LFPB KLAX EGGW EGGW Unplanned Maint Paris (Le Bourget) Plan…" at bounding box center [761, 381] width 1144 height 647
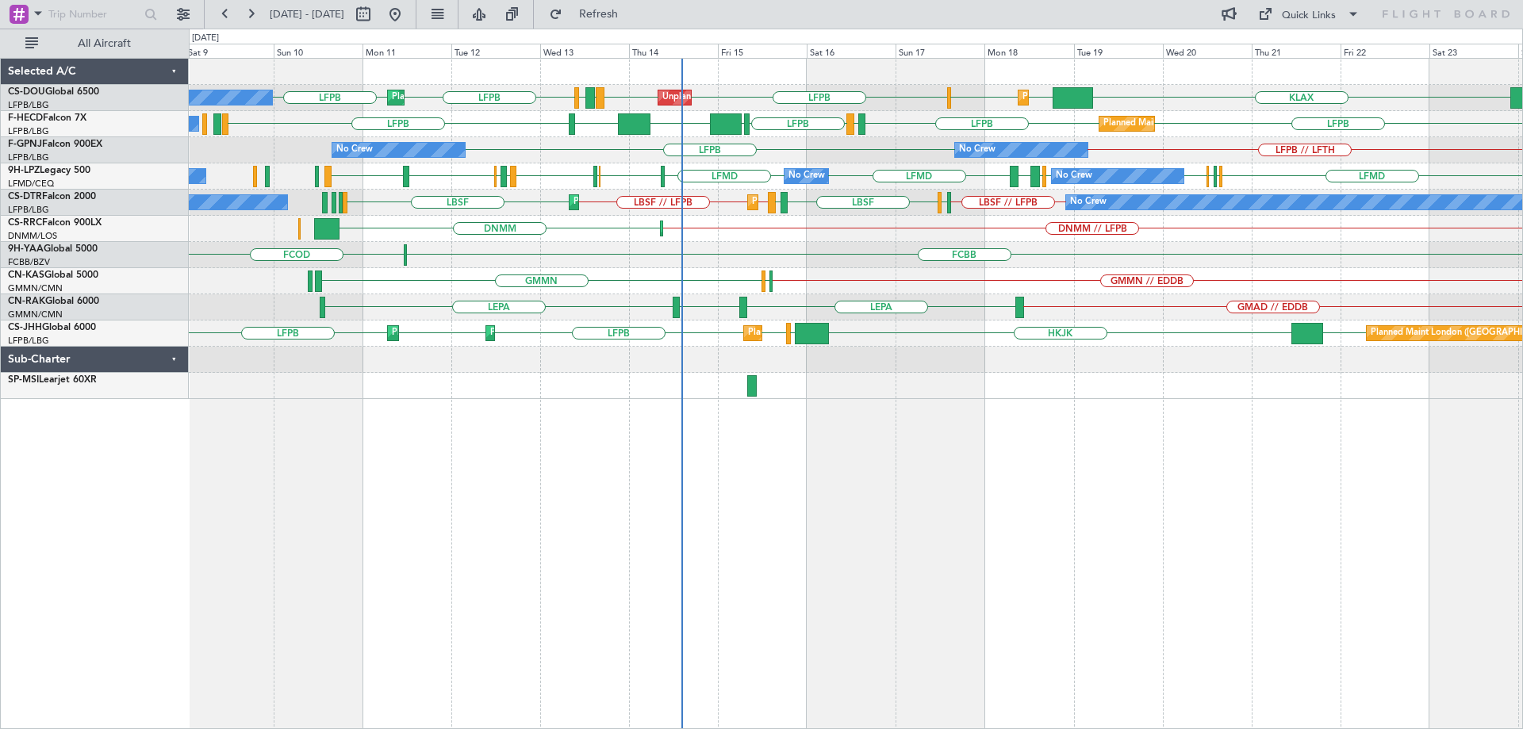
click at [710, 613] on div "LFPB LFPB LPFR EGGD LFPB LFPB KLAX EGGW EGGW Unplanned Maint Paris (Le Bourget)…" at bounding box center [856, 393] width 1334 height 671
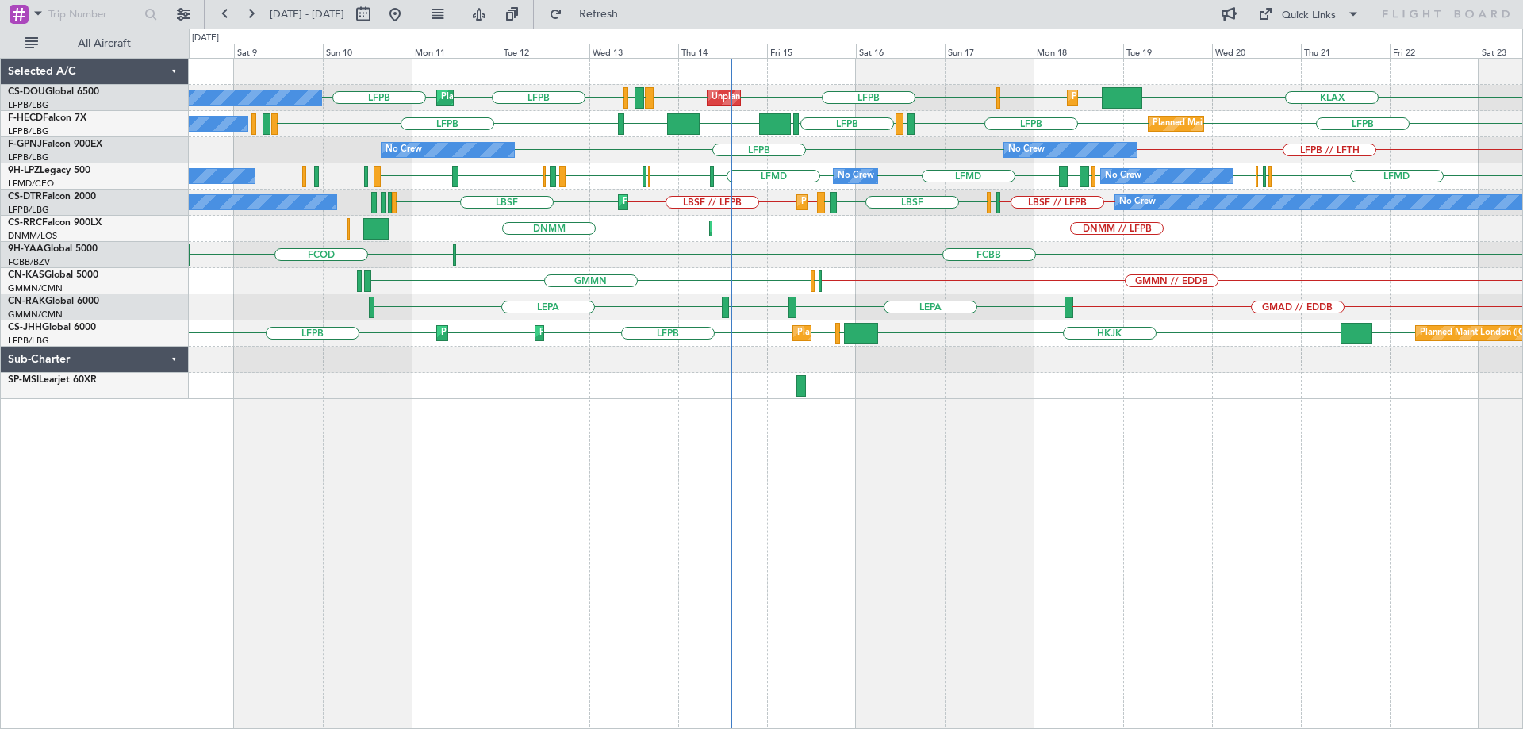
click at [686, 635] on div "Unplanned Maint Paris (Le Bourget) Planned Maint Paris (Le Bourget) Planned Mai…" at bounding box center [856, 393] width 1334 height 671
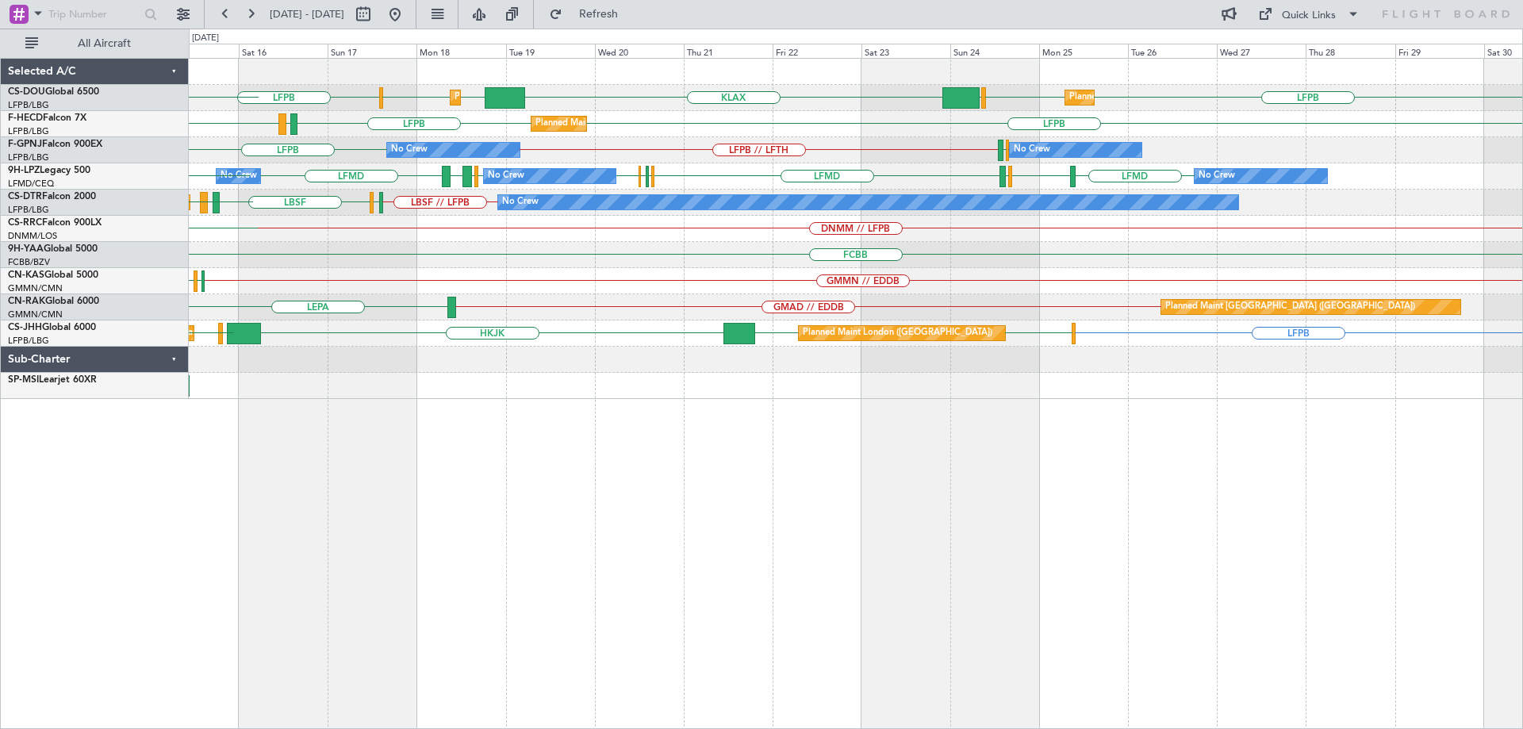
click at [748, 509] on div "Planned Maint London (Luton) Planned Maint Paris (Le Bourget) LFPB LFPB LFPB EG…" at bounding box center [856, 393] width 1334 height 671
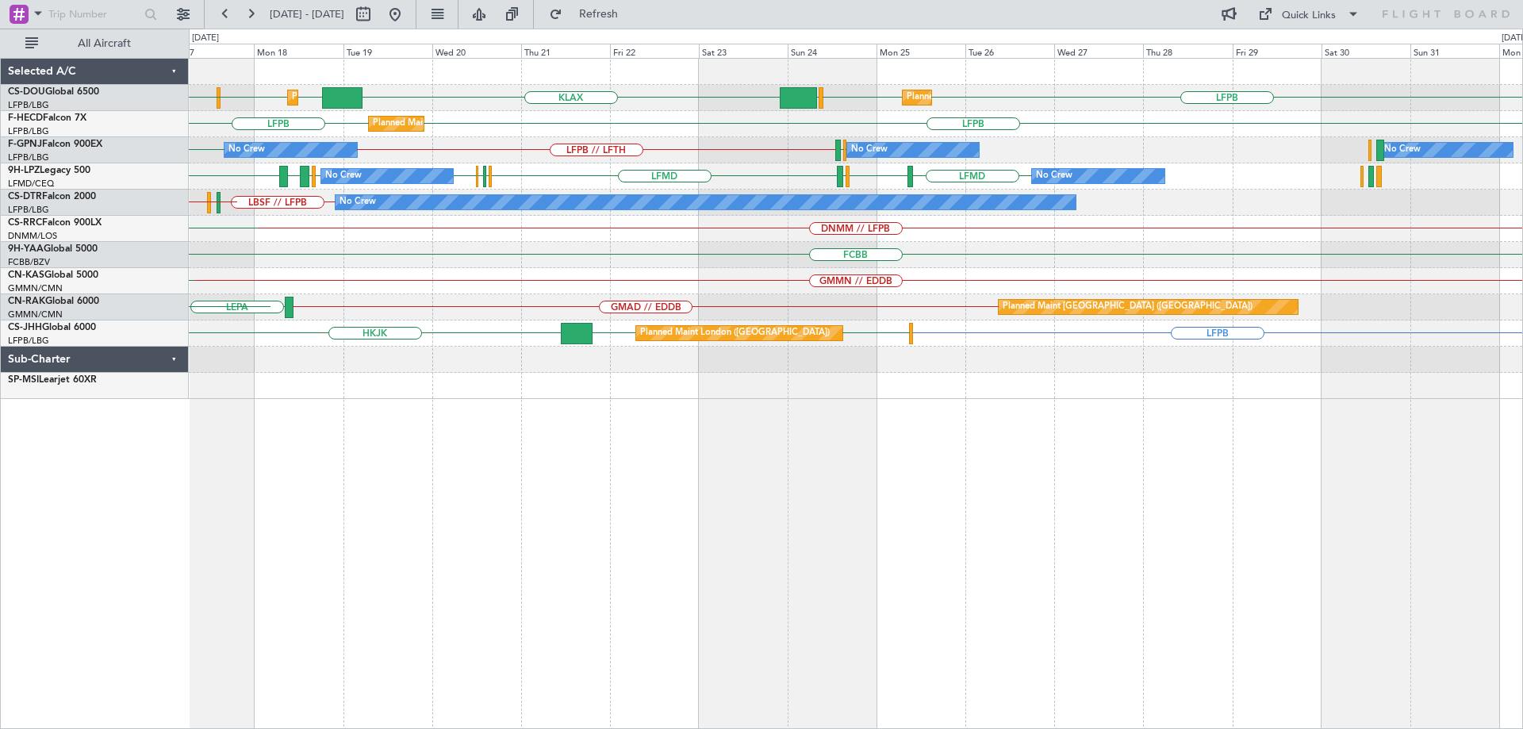
click at [762, 505] on div "Planned Maint London (Luton) Planned Maint Paris (Le Bourget) LFPB LFPB LFPB EG…" at bounding box center [856, 393] width 1334 height 671
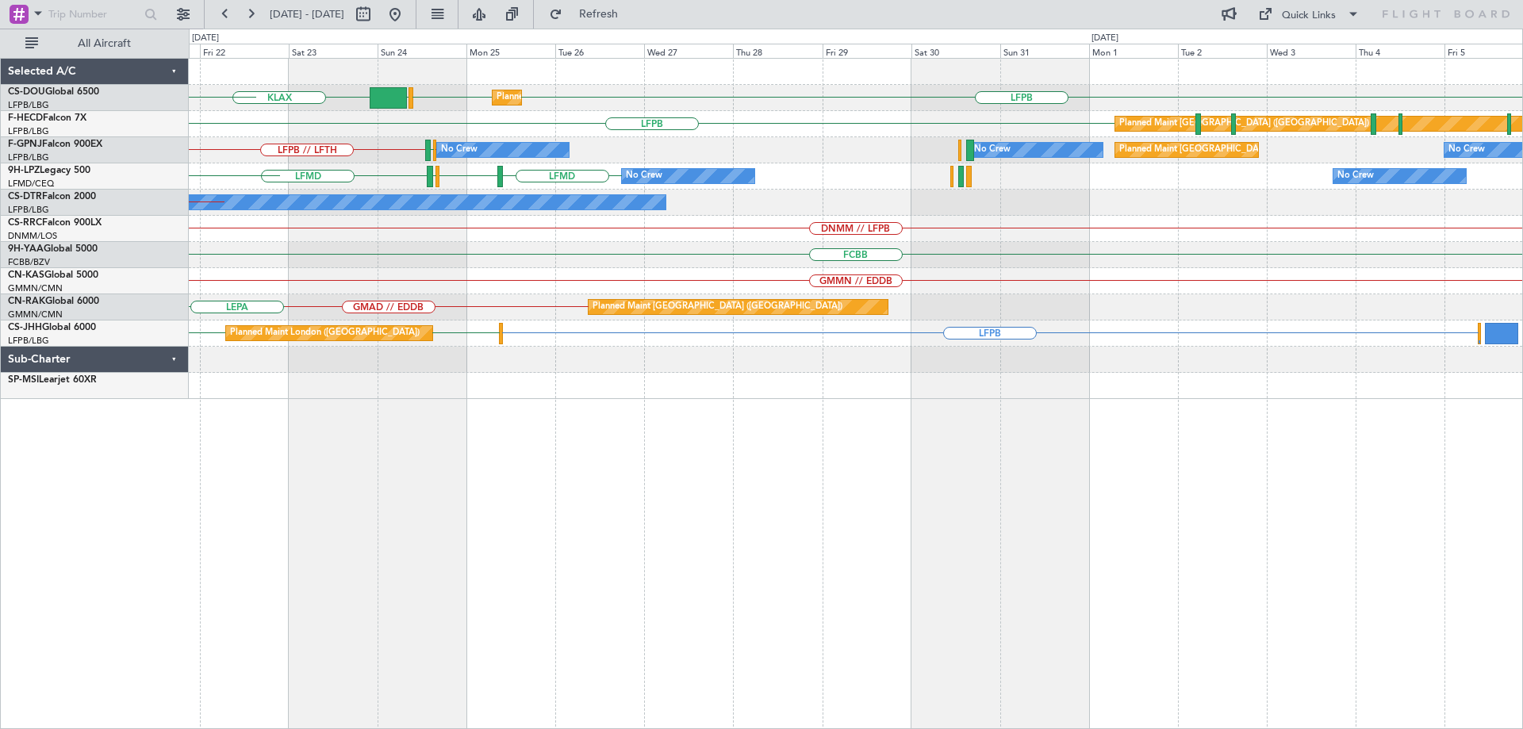
click at [1232, 488] on div "Planned Maint Paris (Le Bourget) LFPB LFPB EGGW KLAX EGGW Planned Maint London …" at bounding box center [856, 393] width 1334 height 671
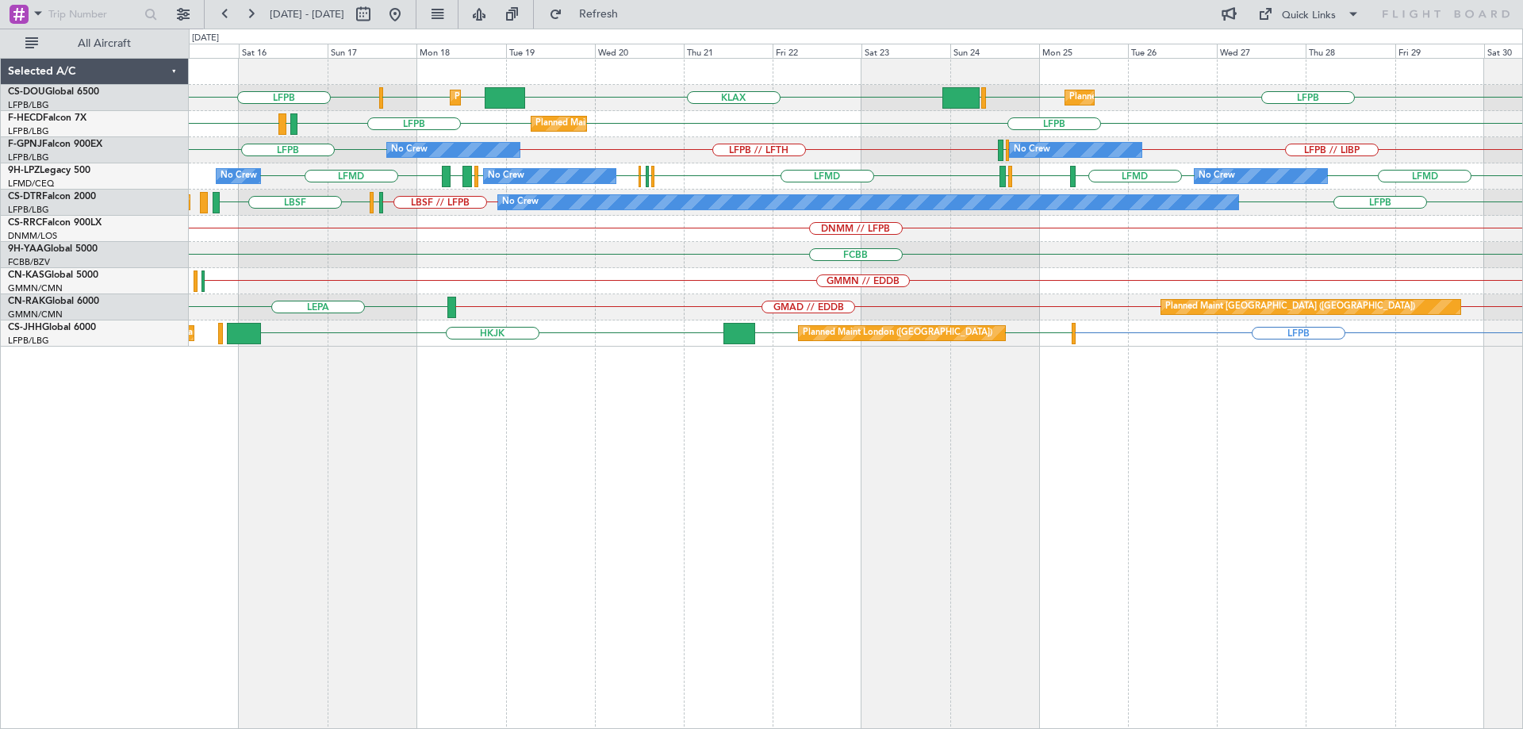
click at [1086, 507] on div "Planned Maint Paris (Le Bourget) Planned Maint London (Luton) LFPB LFPB LFPB EG…" at bounding box center [856, 393] width 1334 height 671
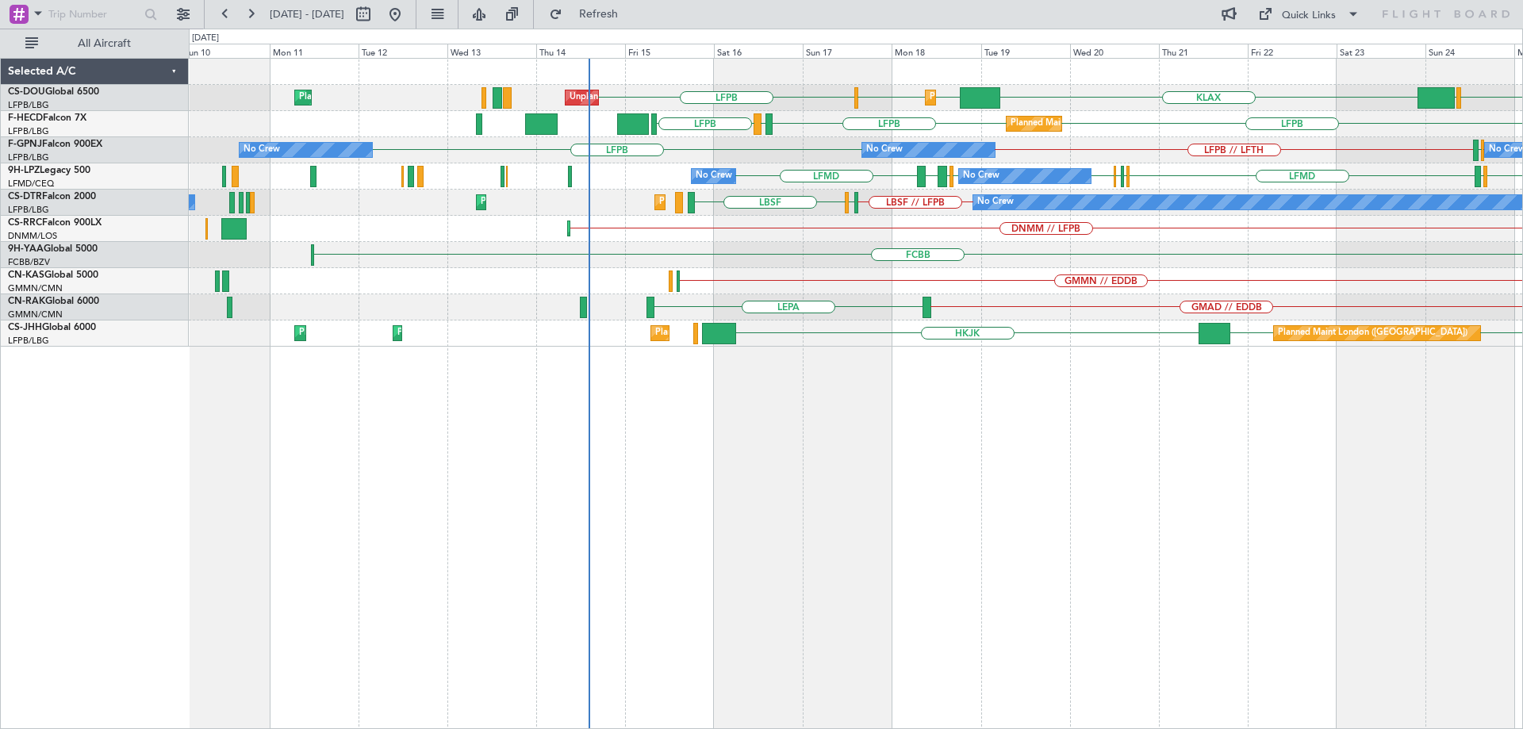
click at [558, 560] on div "Planned Maint London (Luton) LFPB LFPB EGGW KLAX EGGW EGGW Unplanned Maint Pari…" at bounding box center [856, 393] width 1334 height 671
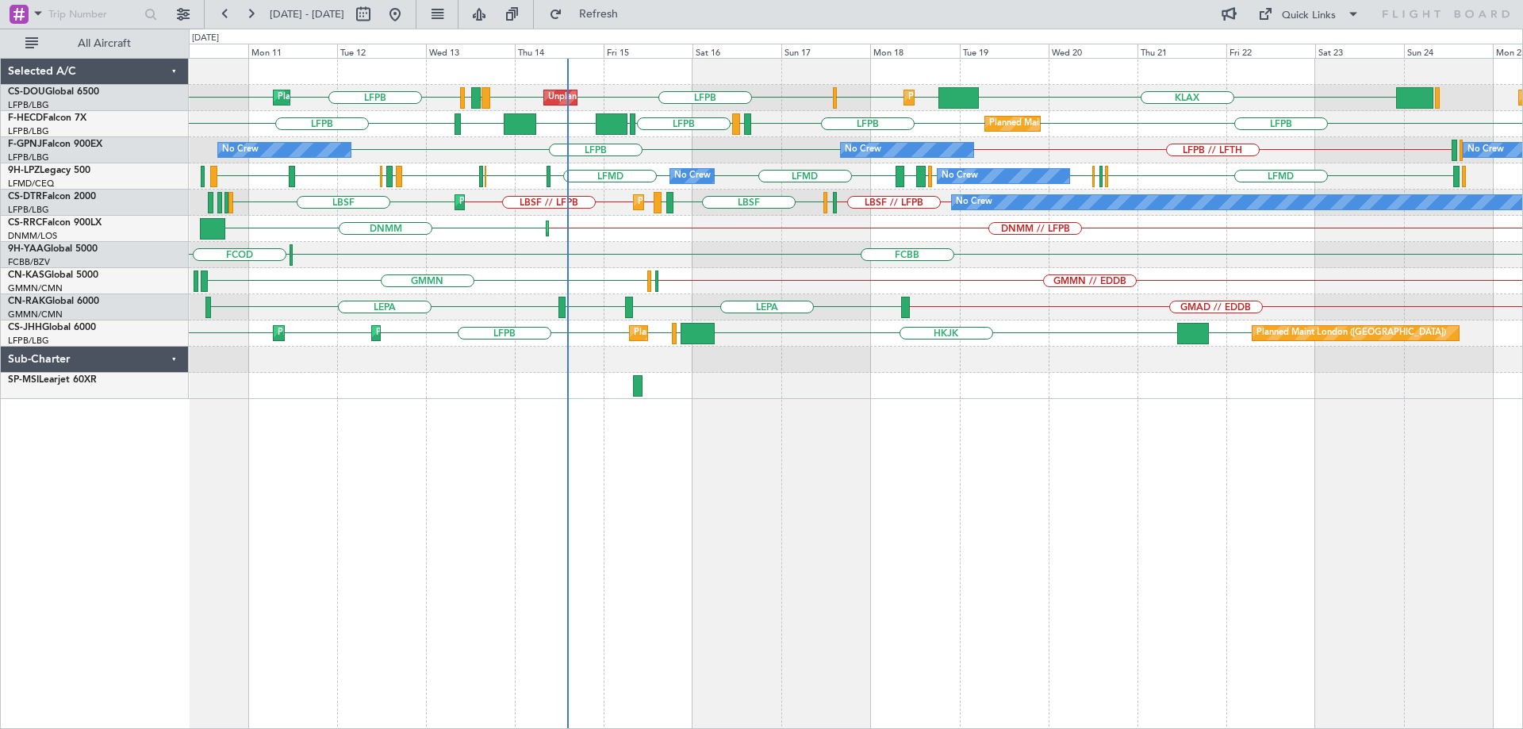
click at [885, 470] on div "Planned Maint London (Luton) Unplanned Maint Paris (Le Bourget) Planned Maint P…" at bounding box center [856, 393] width 1334 height 671
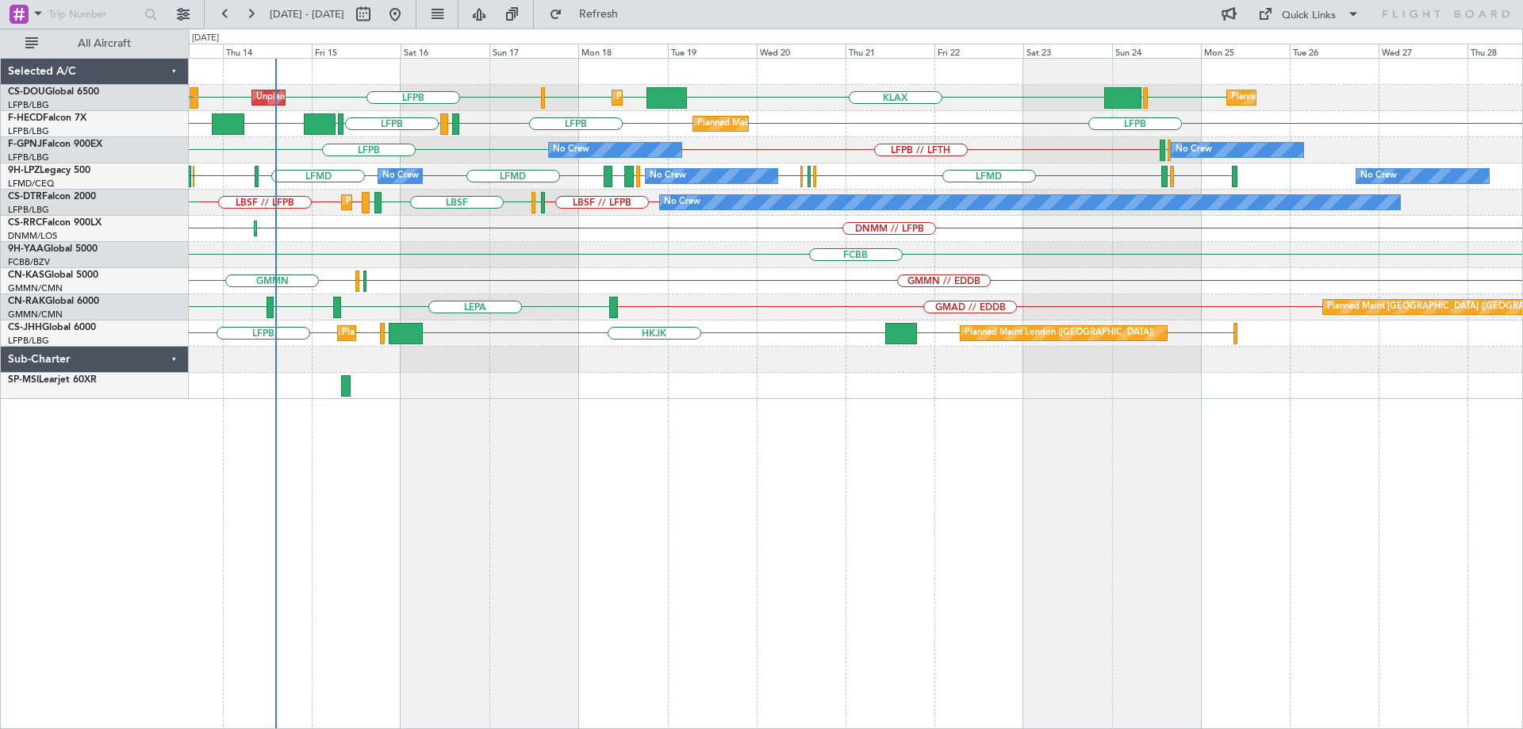
click at [581, 563] on div "Planned Maint London (Luton) Unplanned Maint Paris (Le Bourget) Planned Maint P…" at bounding box center [856, 393] width 1334 height 671
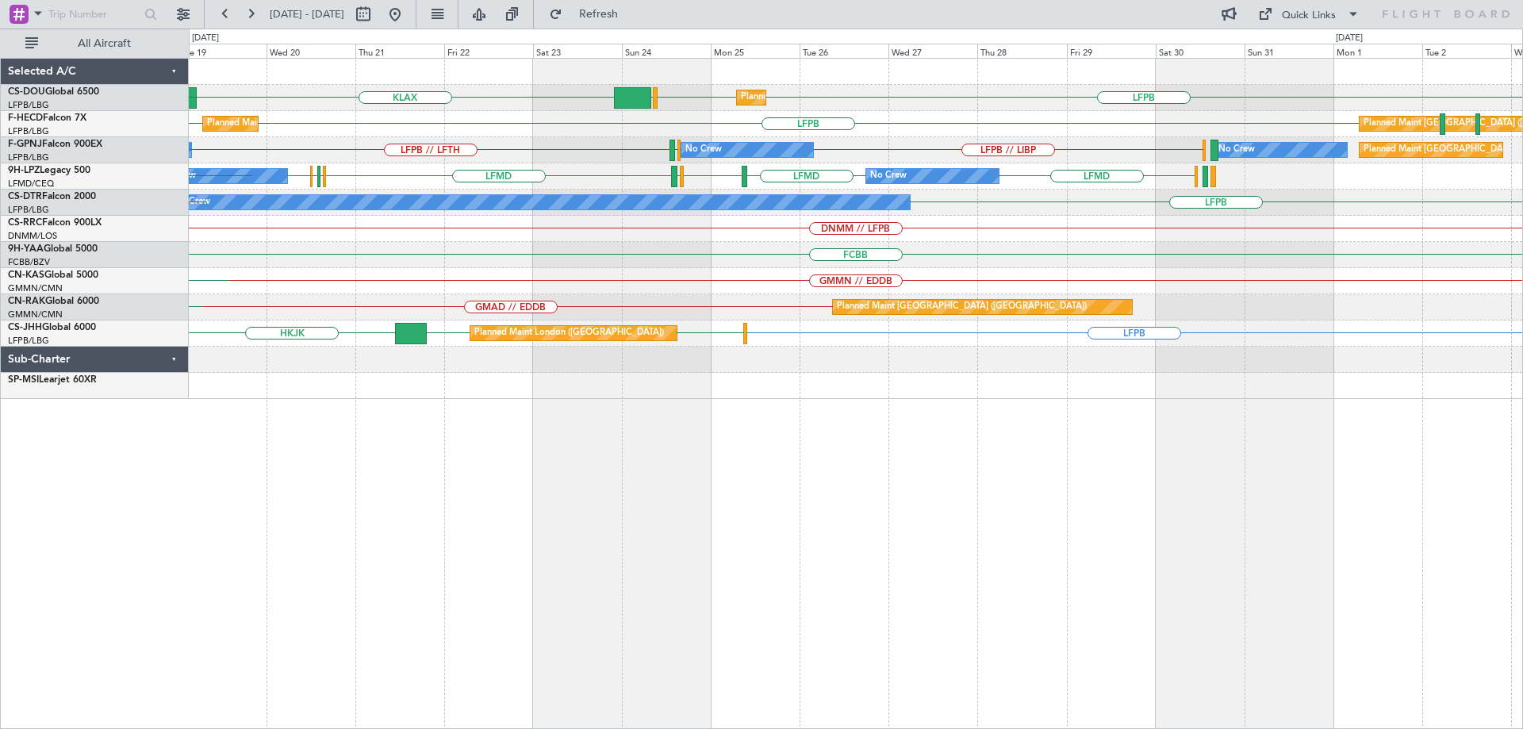
click at [575, 518] on div "Planned Maint Paris (Le Bourget) LFPB LFPB EGGW KLAX EGGW Planned Maint London …" at bounding box center [856, 393] width 1334 height 671
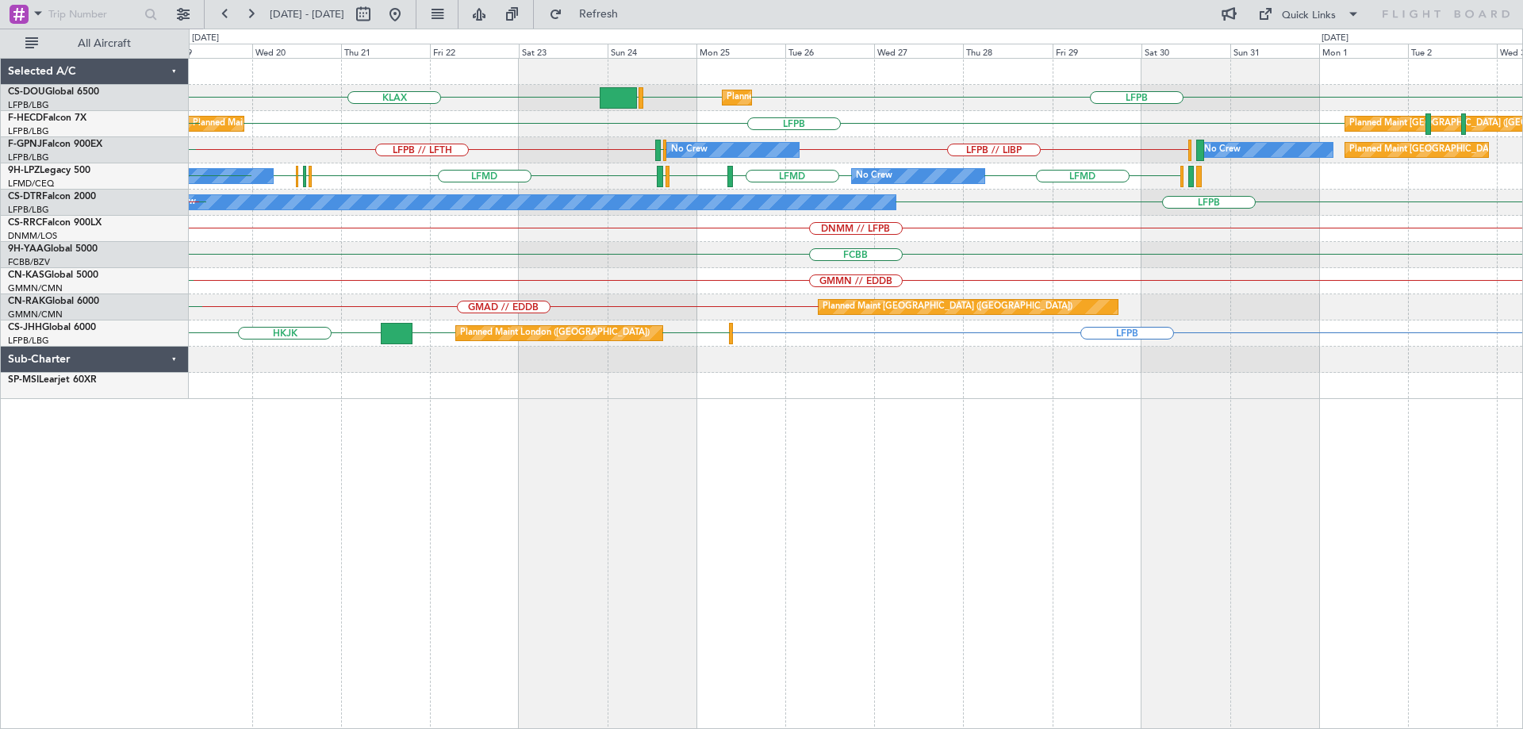
click at [877, 474] on div "Planned Maint Paris (Le Bourget) LFPB LFPB EGGW KLAX EGGW Planned Maint London …" at bounding box center [856, 393] width 1334 height 671
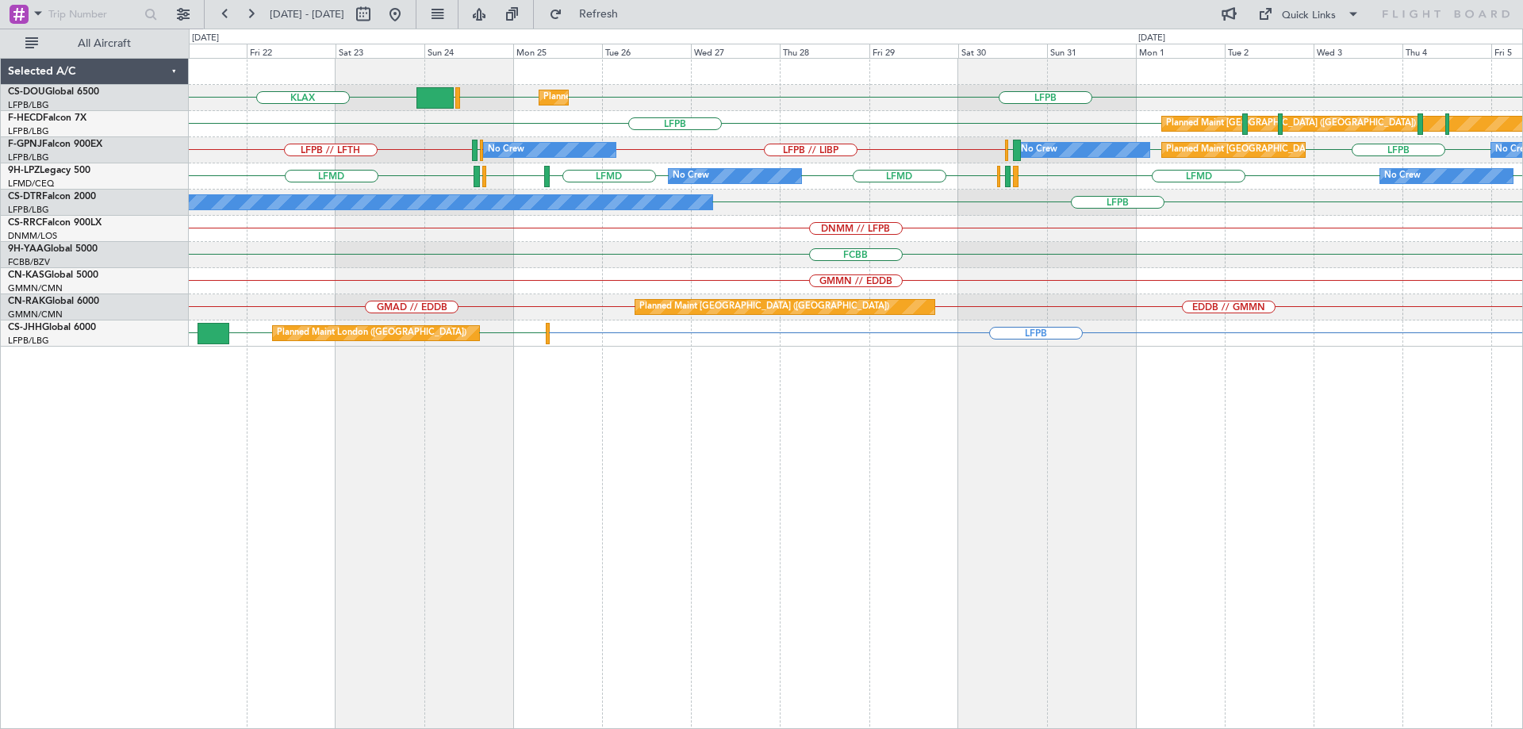
click at [1014, 493] on div "Planned Maint Paris (Le Bourget) LFPB LFPB EGGW KLAX Planned Maint London (Luto…" at bounding box center [856, 393] width 1334 height 671
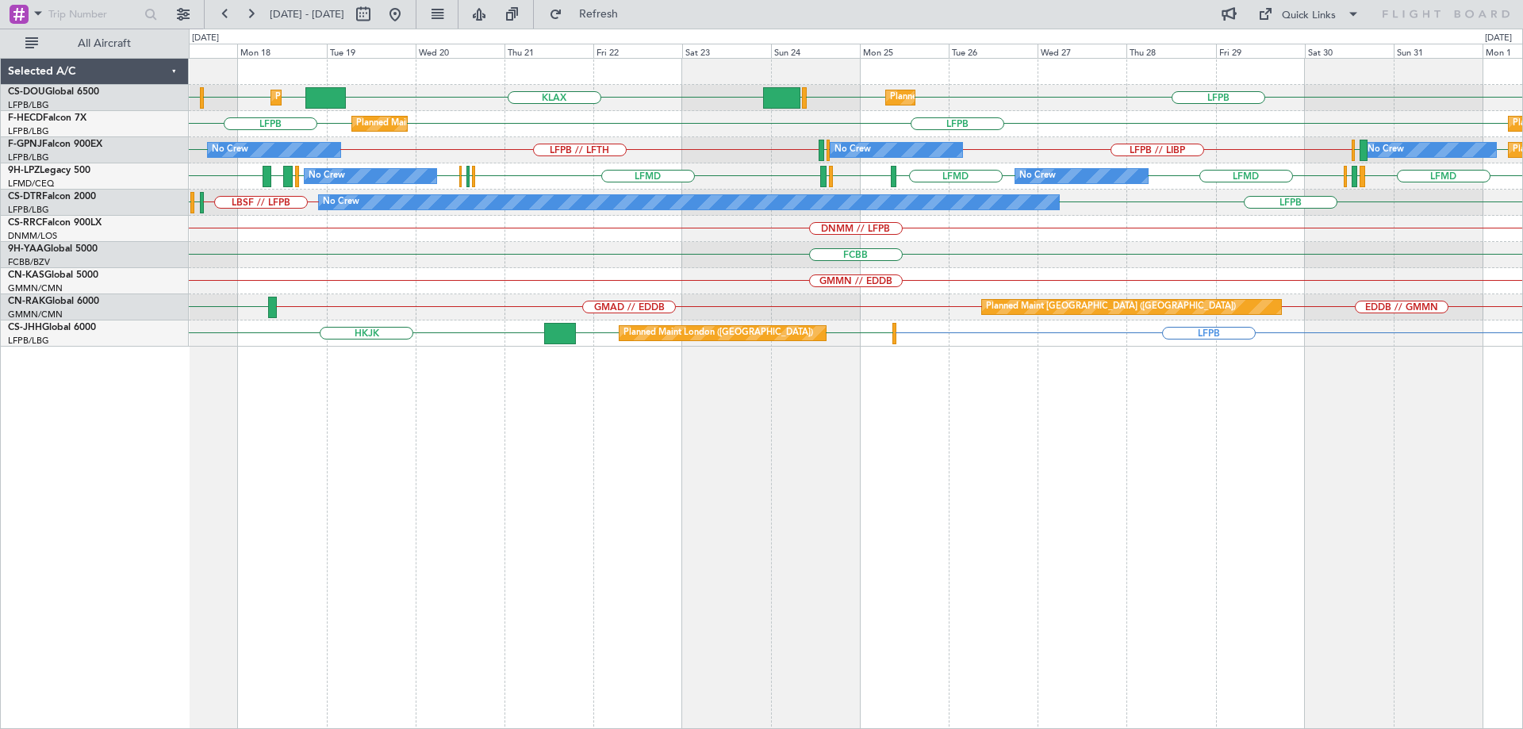
click at [609, 474] on div "Planned Maint Paris (Le Bourget) Planned Maint London (Luton) LFPB LFPB LFPB EG…" at bounding box center [856, 393] width 1334 height 671
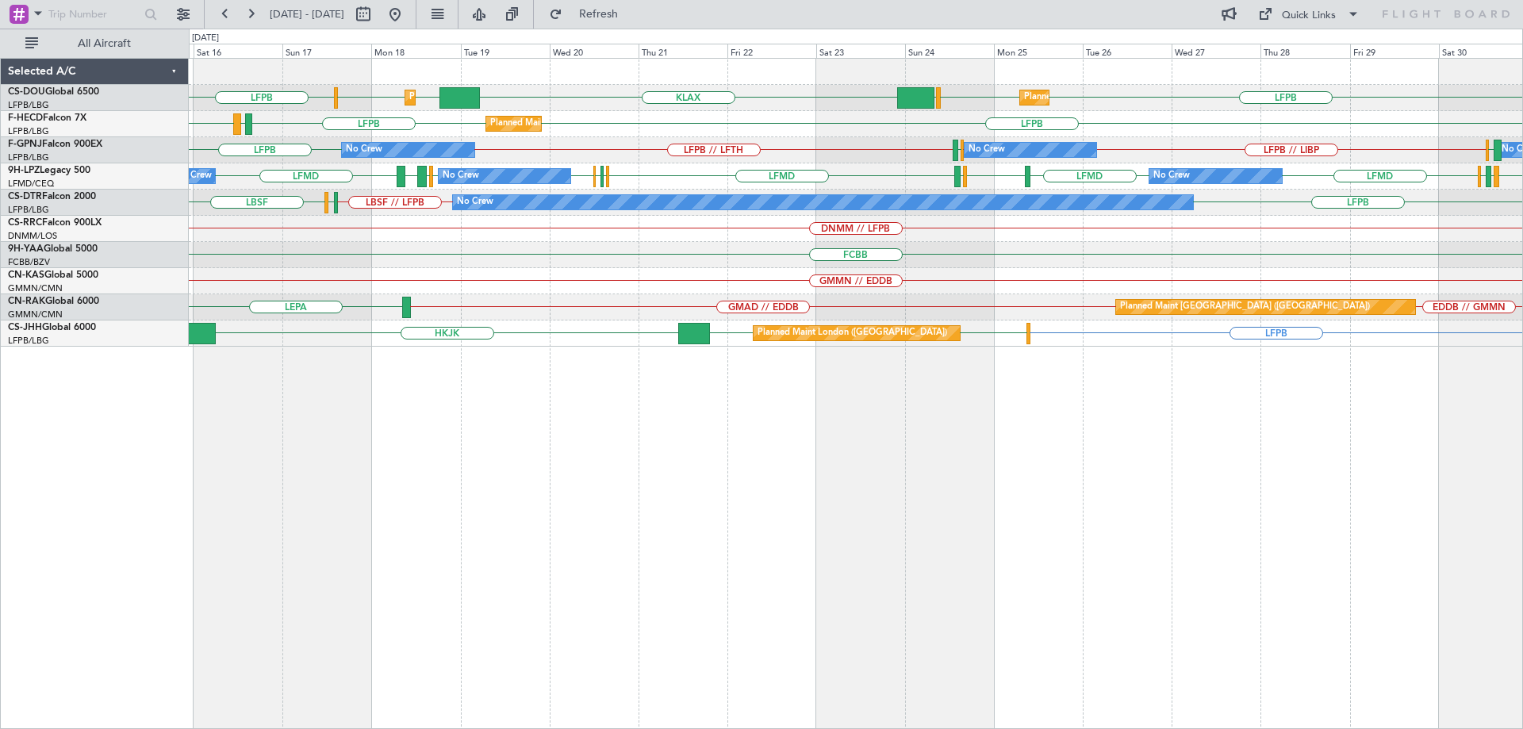
click at [482, 551] on div "Planned Maint Paris (Le Bourget) Planned Maint London (Luton) LFPB LFPB LFPB EG…" at bounding box center [856, 393] width 1334 height 671
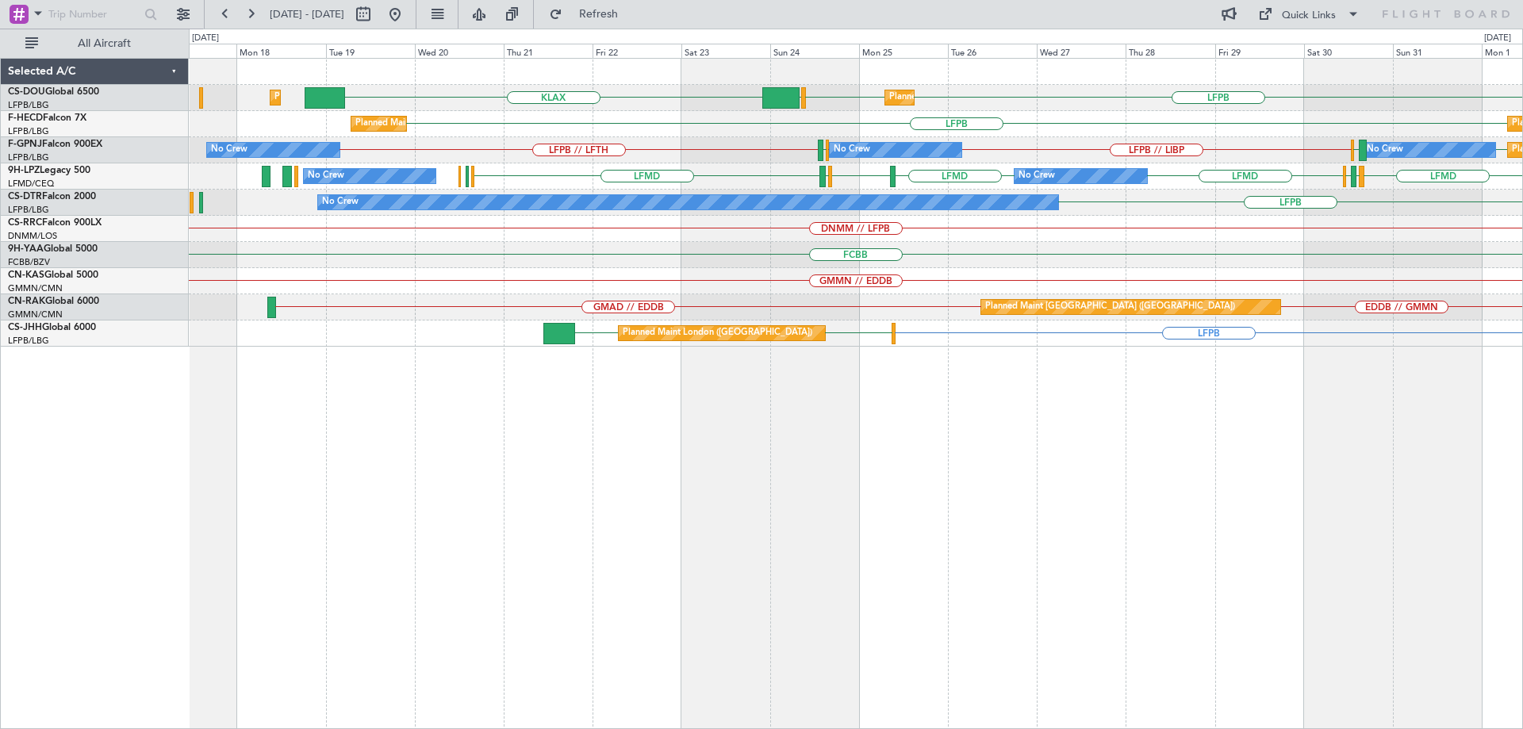
click at [1332, 577] on div "LFPB LFPB Planned Maint Paris (Le Bourget) EGGW KLAX Planned Maint London (Luto…" at bounding box center [856, 393] width 1334 height 671
click at [1050, 609] on div "Planned Maint Paris (Le Bourget) Planned Maint London (Luton) LFPB LFPB LFPB EG…" at bounding box center [856, 393] width 1334 height 671
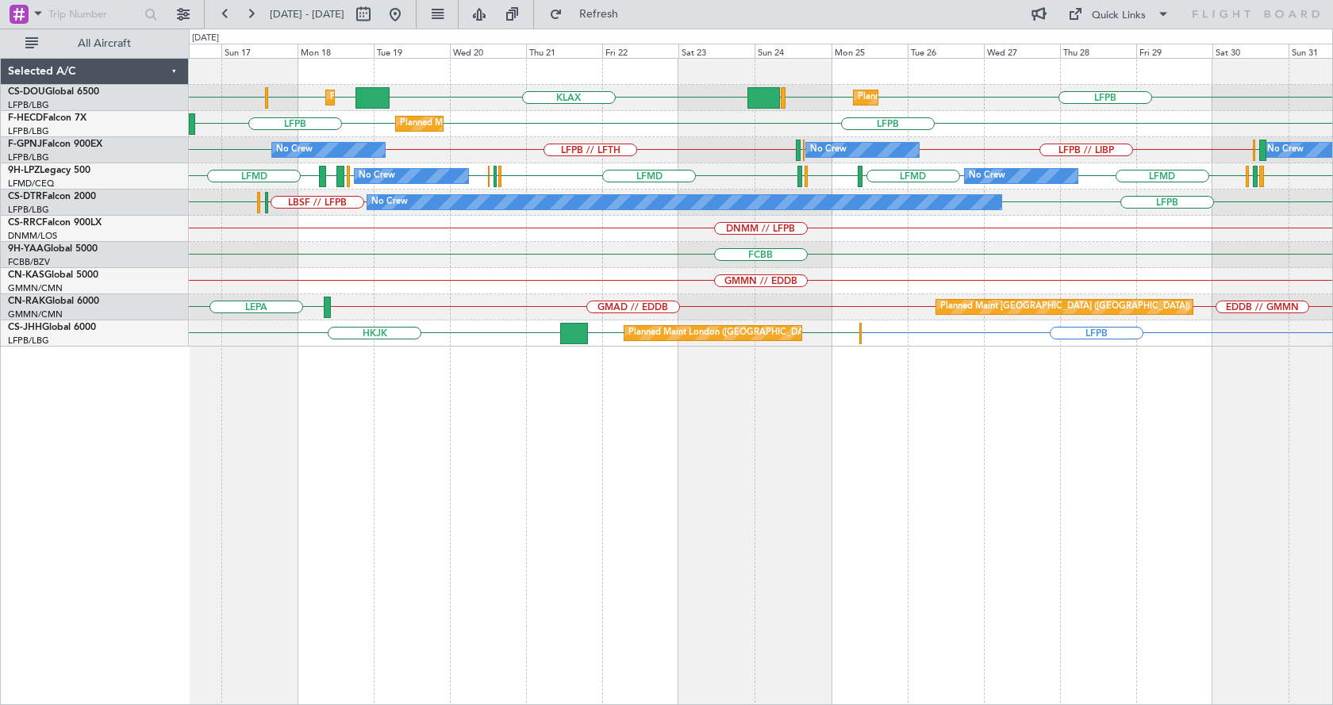
click at [672, 557] on div "LFPB LFPB KLAX EGGW EGGW LFPB EGGW Planned Maint London (Luton) Planned Maint P…" at bounding box center [761, 381] width 1144 height 647
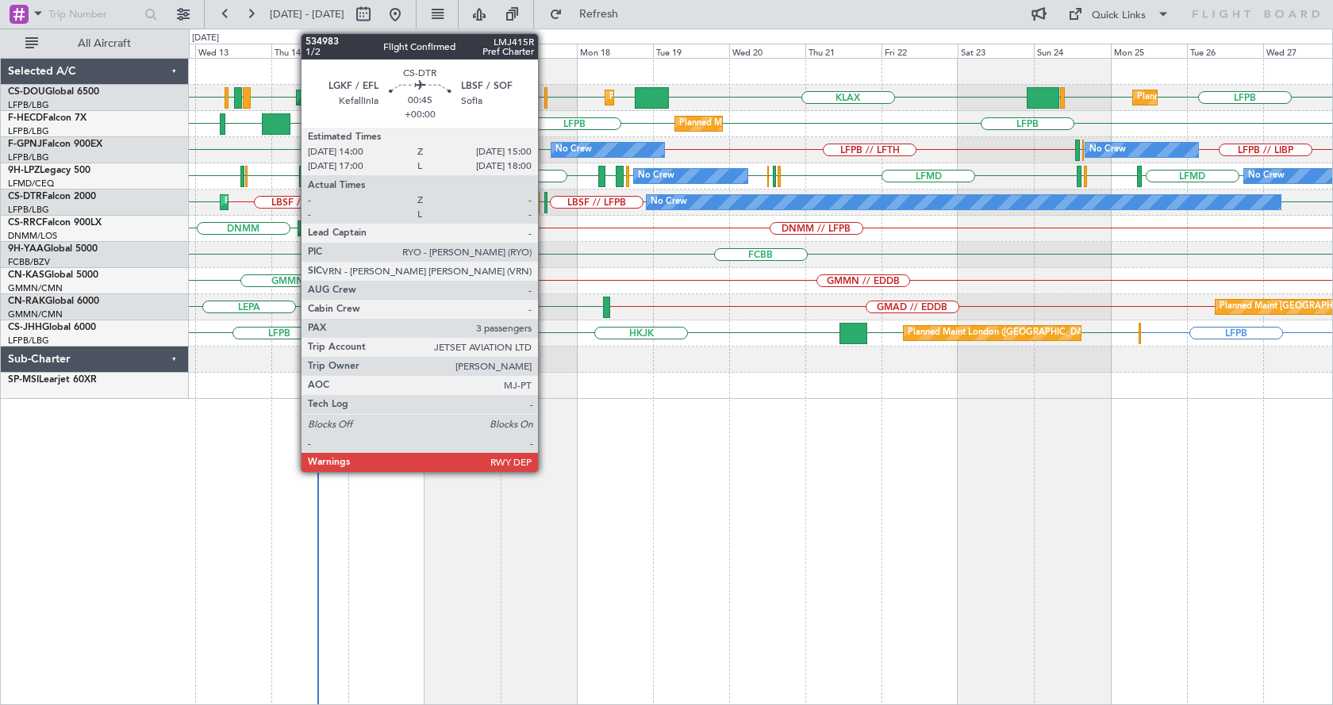
click at [545, 196] on div at bounding box center [546, 202] width 4 height 21
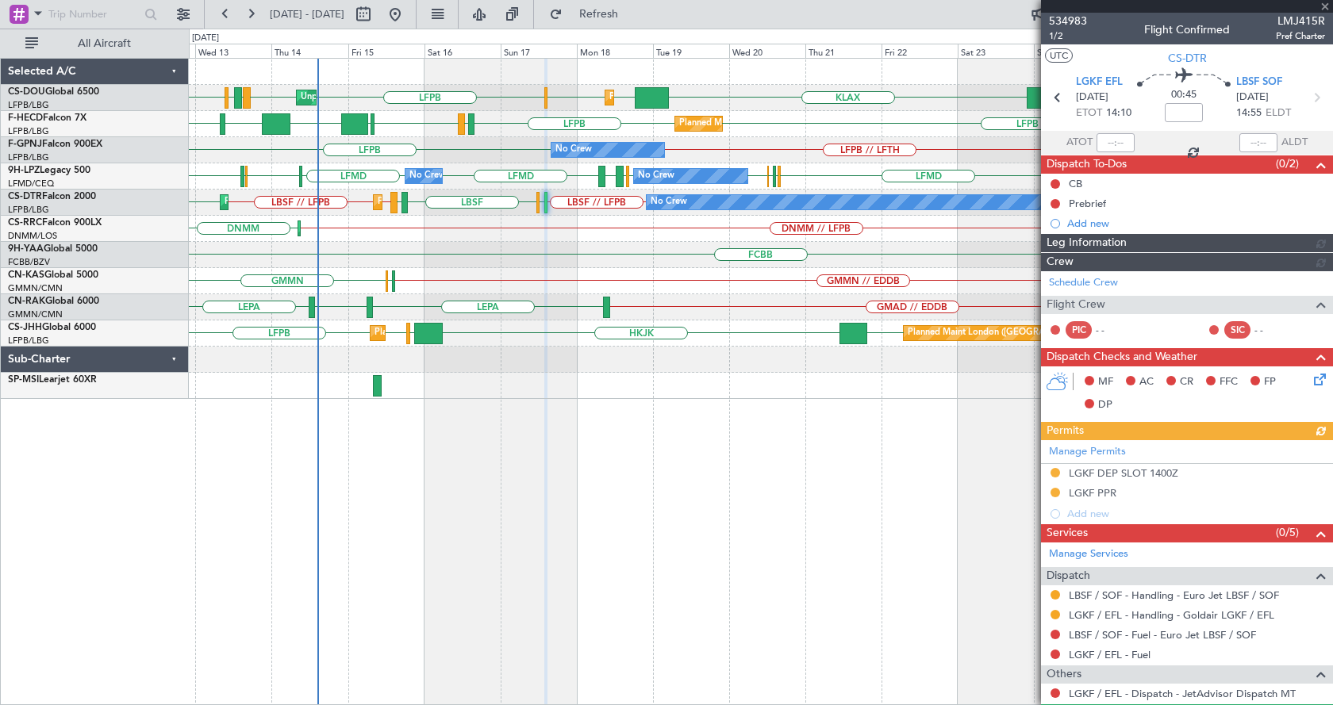
click at [1063, 15] on span "534983" at bounding box center [1068, 21] width 38 height 17
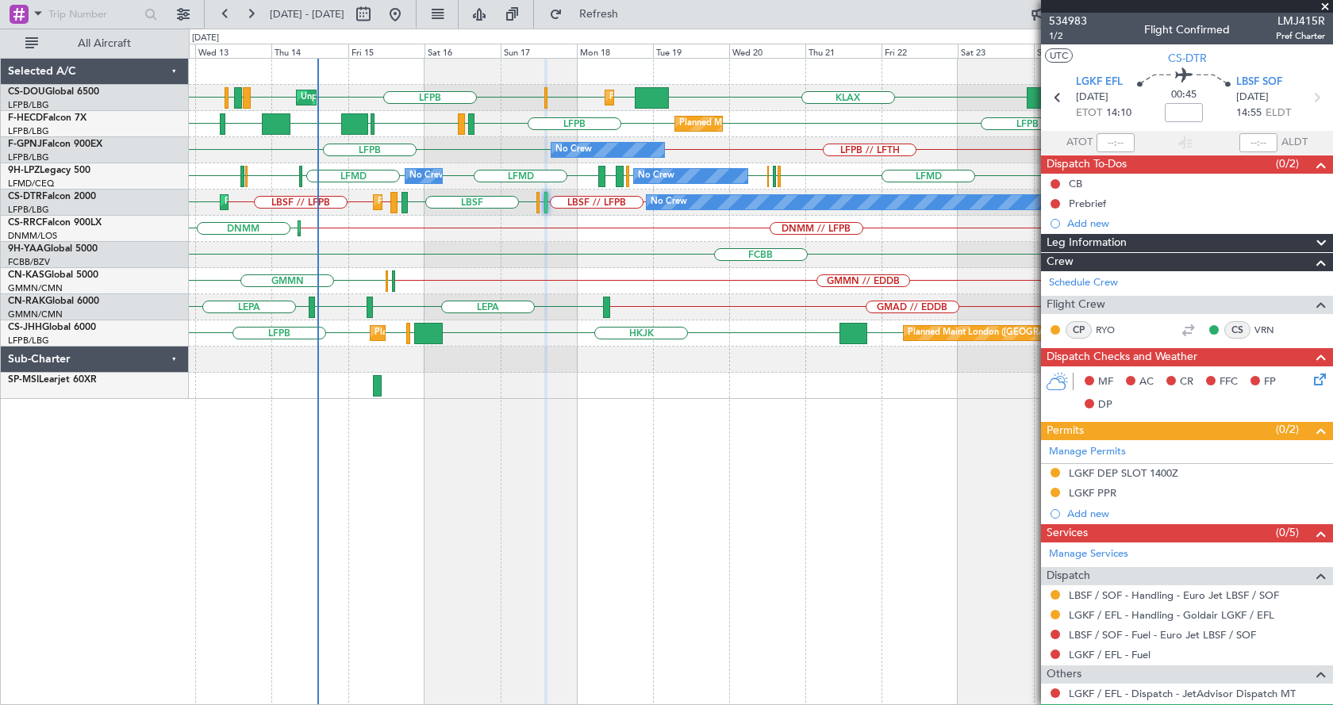
click at [678, 520] on div "LFPB LFPB LFPB LPFR EGGD LFPB LFPB EGGW KLAX EGGW EGGW Unplanned Maint Paris (L…" at bounding box center [761, 381] width 1144 height 647
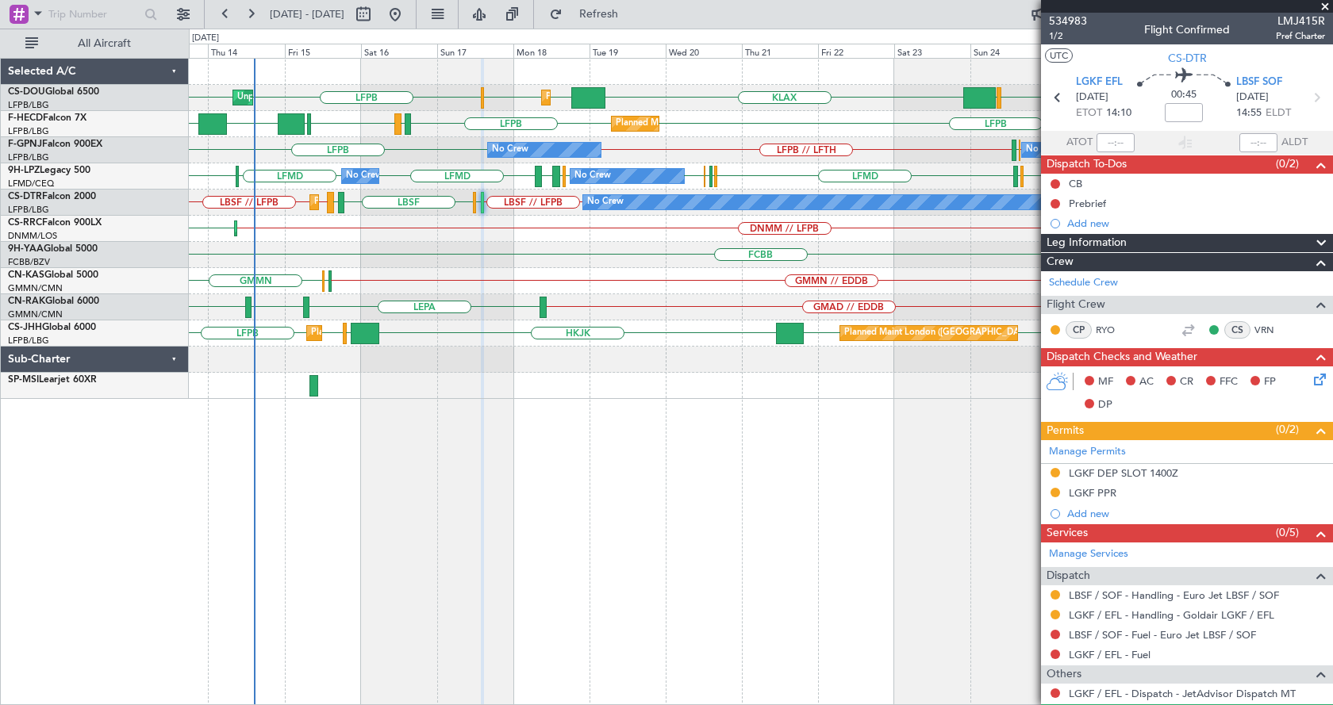
click at [459, 599] on div "Unplanned Maint Paris (Le Bourget) Planned Maint Paris (Le Bourget) Planned Mai…" at bounding box center [761, 381] width 1144 height 647
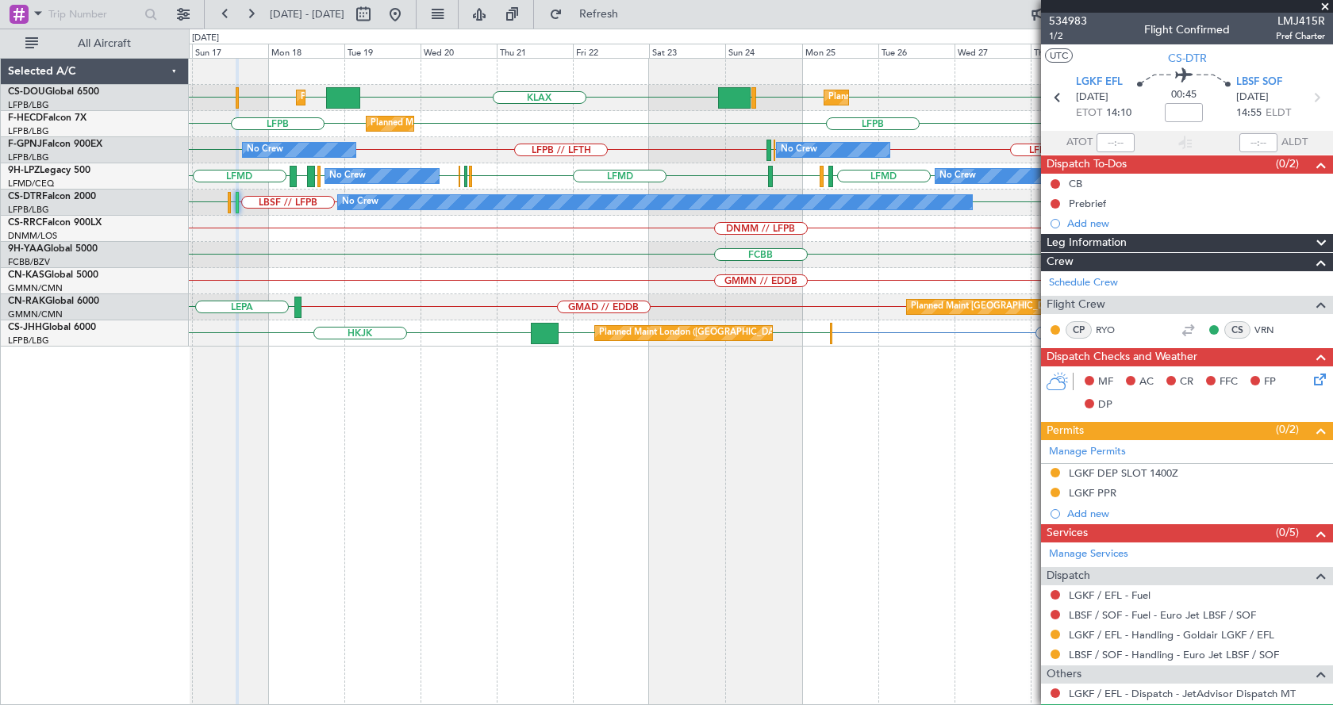
click at [567, 485] on div "LFPB LFPB KLAX EGGW EGGW LFPB EGGW Planned Maint London (Luton) Planned Maint P…" at bounding box center [761, 381] width 1144 height 647
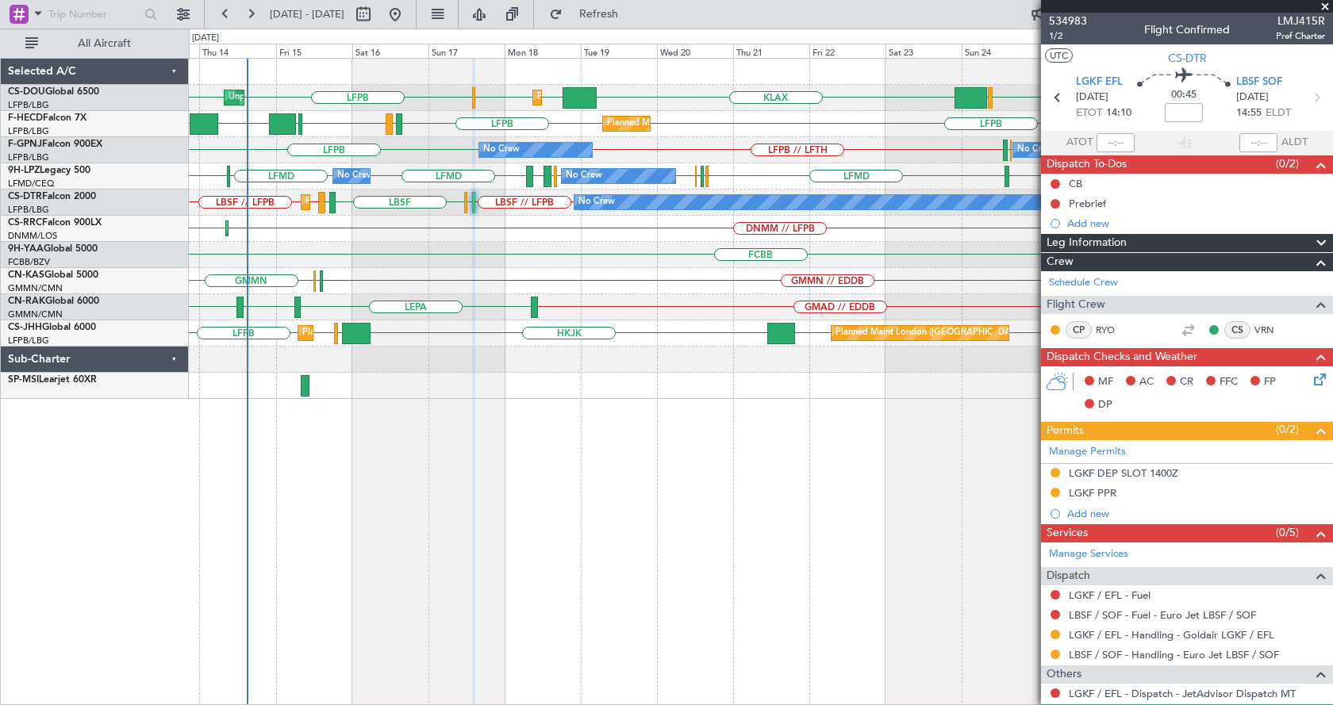
click at [499, 453] on div "Planned Maint London (Luton) Planned Maint Paris (Le Bourget) Unplanned Maint P…" at bounding box center [761, 381] width 1144 height 647
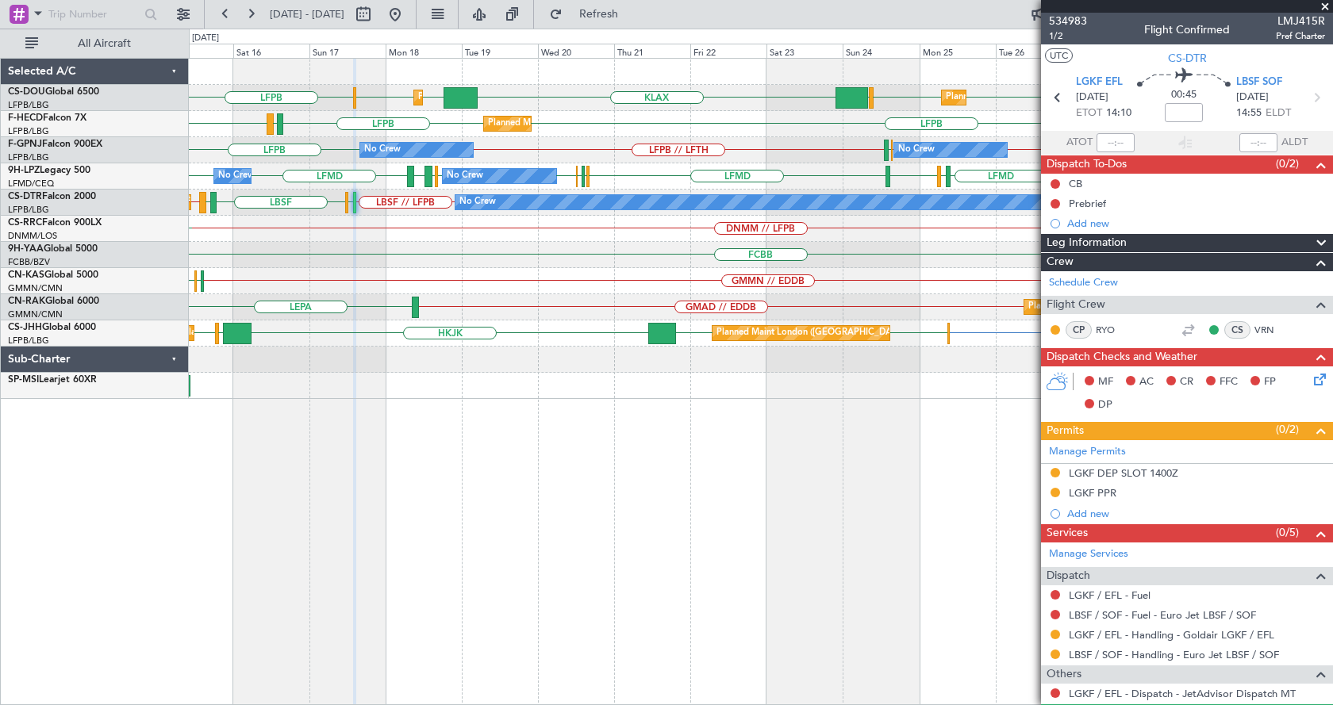
click at [648, 427] on div "LFPB LFPB LFPB EGGW KLAX EGGW EGGW Planned Maint Paris (Le Bourget) Planned Mai…" at bounding box center [761, 381] width 1144 height 647
click at [488, 482] on div "Planned Maint Paris (Le Bourget) Planned Maint London (Luton) LFPB LFPB LFPB EG…" at bounding box center [761, 381] width 1144 height 647
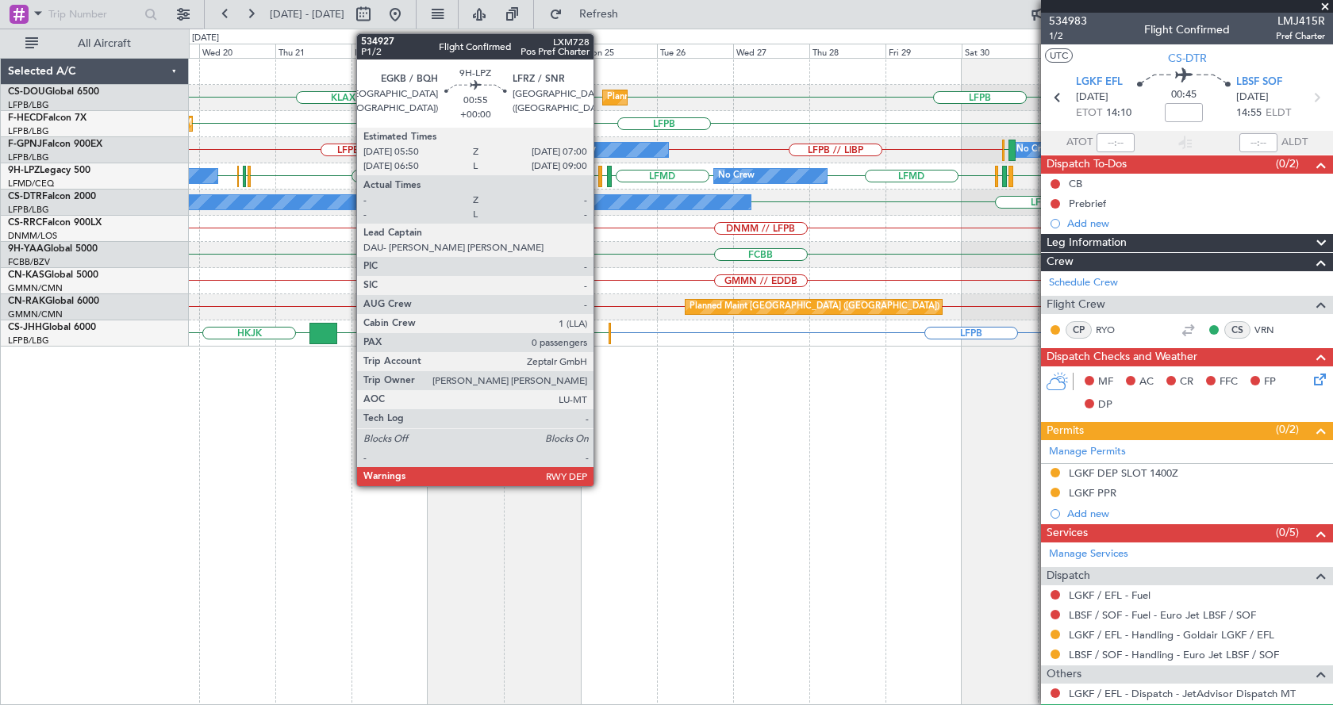
click at [601, 178] on div at bounding box center [600, 176] width 4 height 21
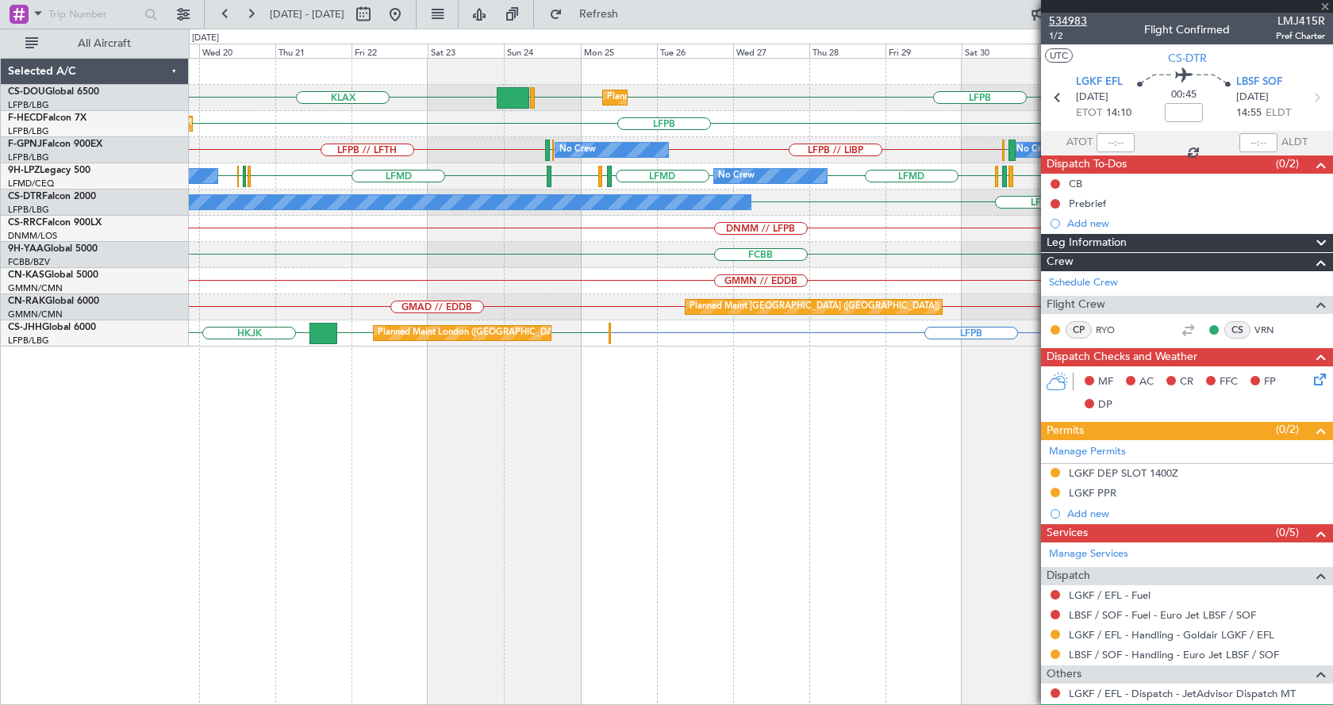
click at [1082, 26] on span "534983" at bounding box center [1068, 21] width 38 height 17
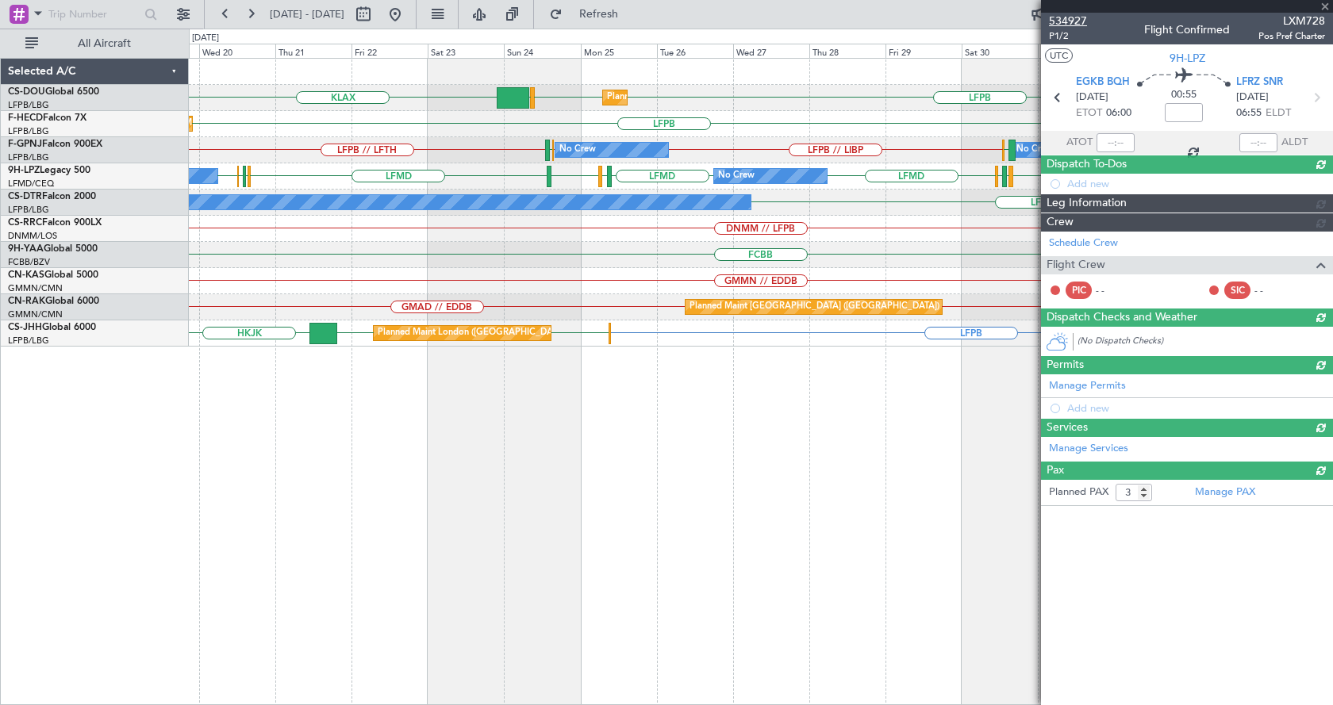
type input "0"
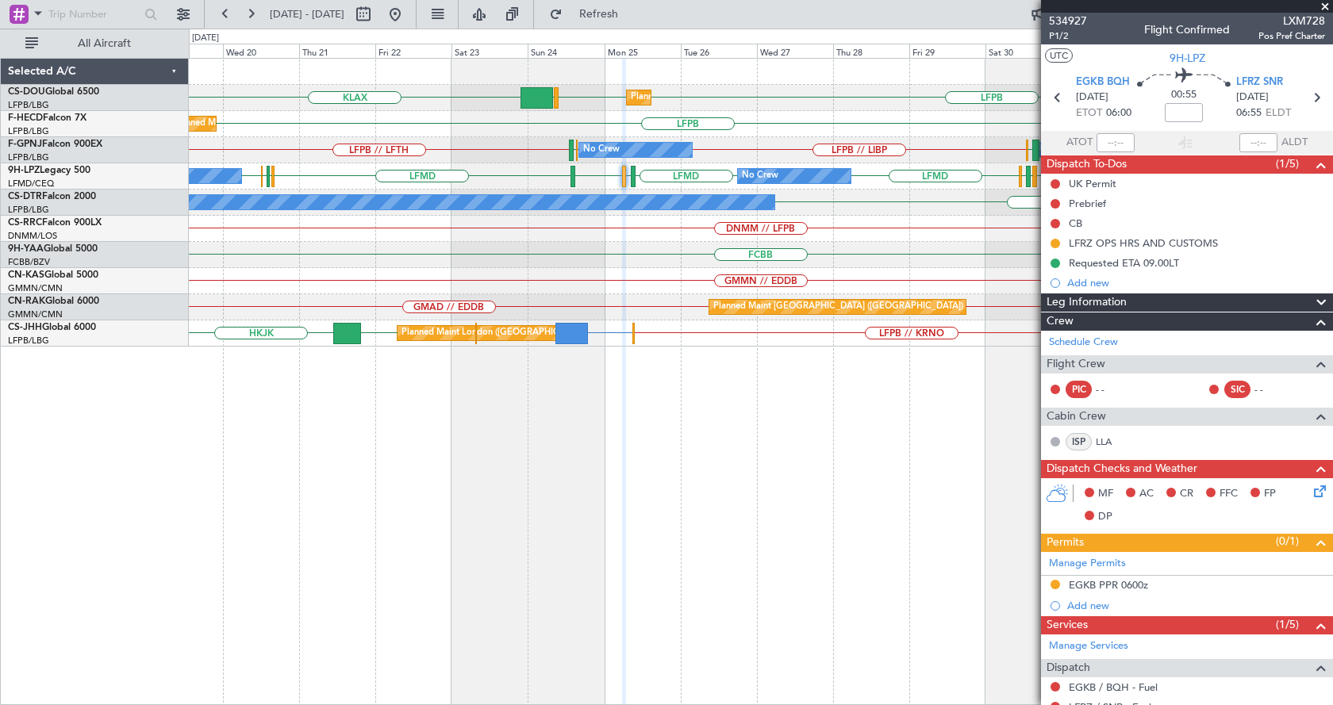
click at [509, 436] on div "LFPB LFPB EGGW KLAX Planned Maint Paris (Le Bourget) Planned Maint London (Luto…" at bounding box center [761, 381] width 1144 height 647
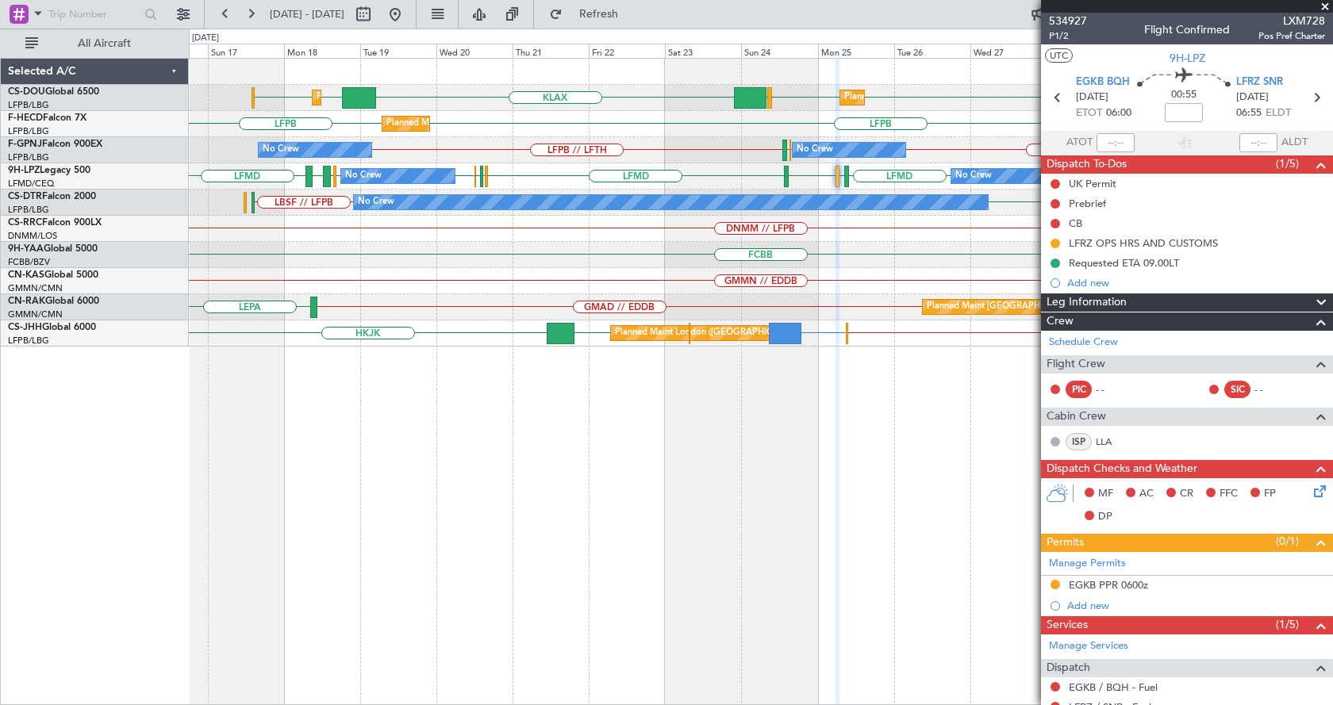
click at [333, 192] on div "Planned Maint Paris (Le Bourget) Planned Maint London (Luton) LFPB LFPB EGGW KL…" at bounding box center [760, 203] width 1143 height 288
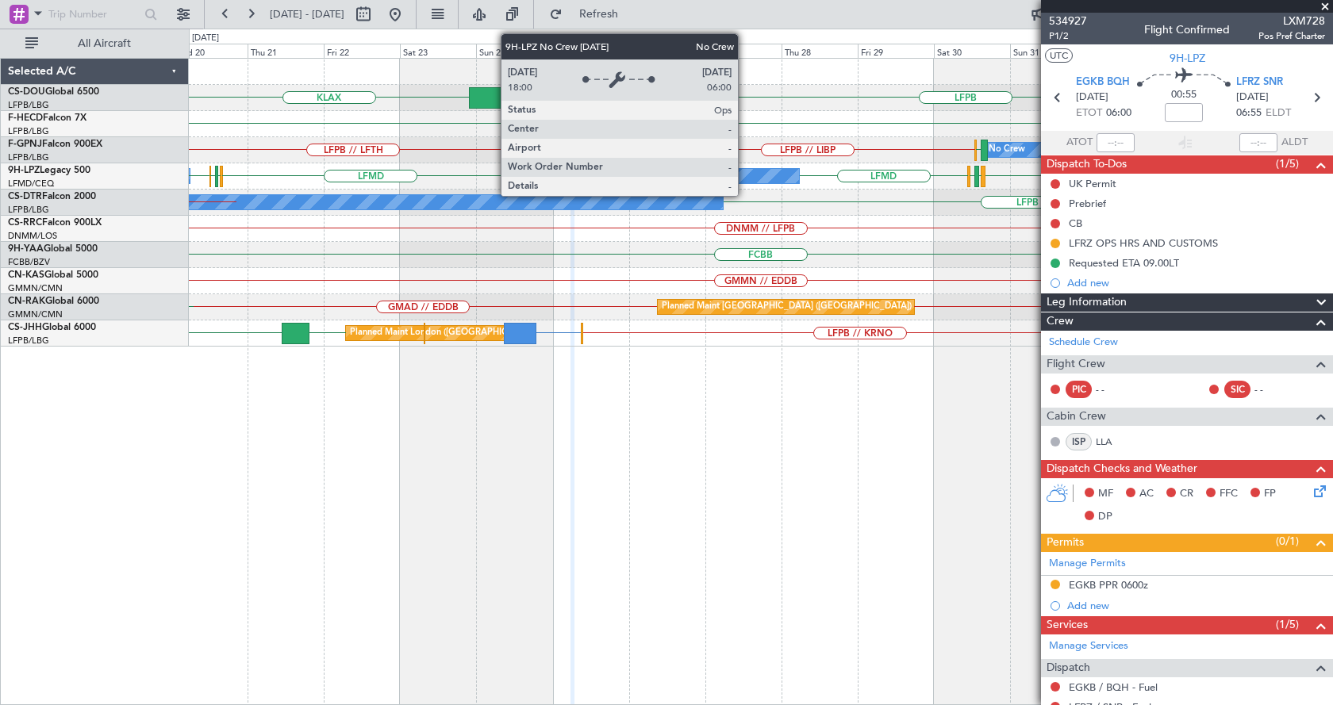
click at [397, 214] on div "Planned Maint Paris (Le Bourget) LFPB LFPB EGGW KLAX EGGW Planned Maint London …" at bounding box center [760, 203] width 1143 height 288
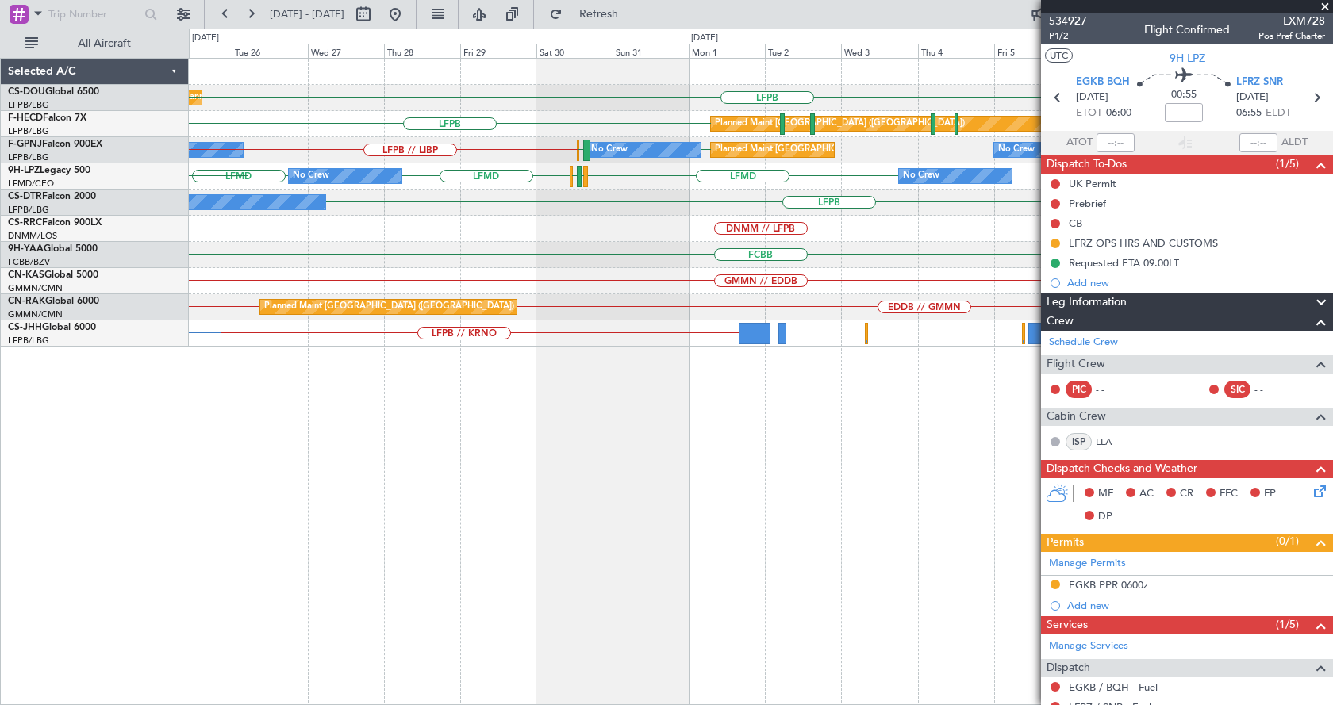
click at [482, 237] on div "Planned Maint Paris (Le Bourget) LFPB EGGW LFPB KLAX LFPB Planned Maint Paris (…" at bounding box center [760, 203] width 1143 height 288
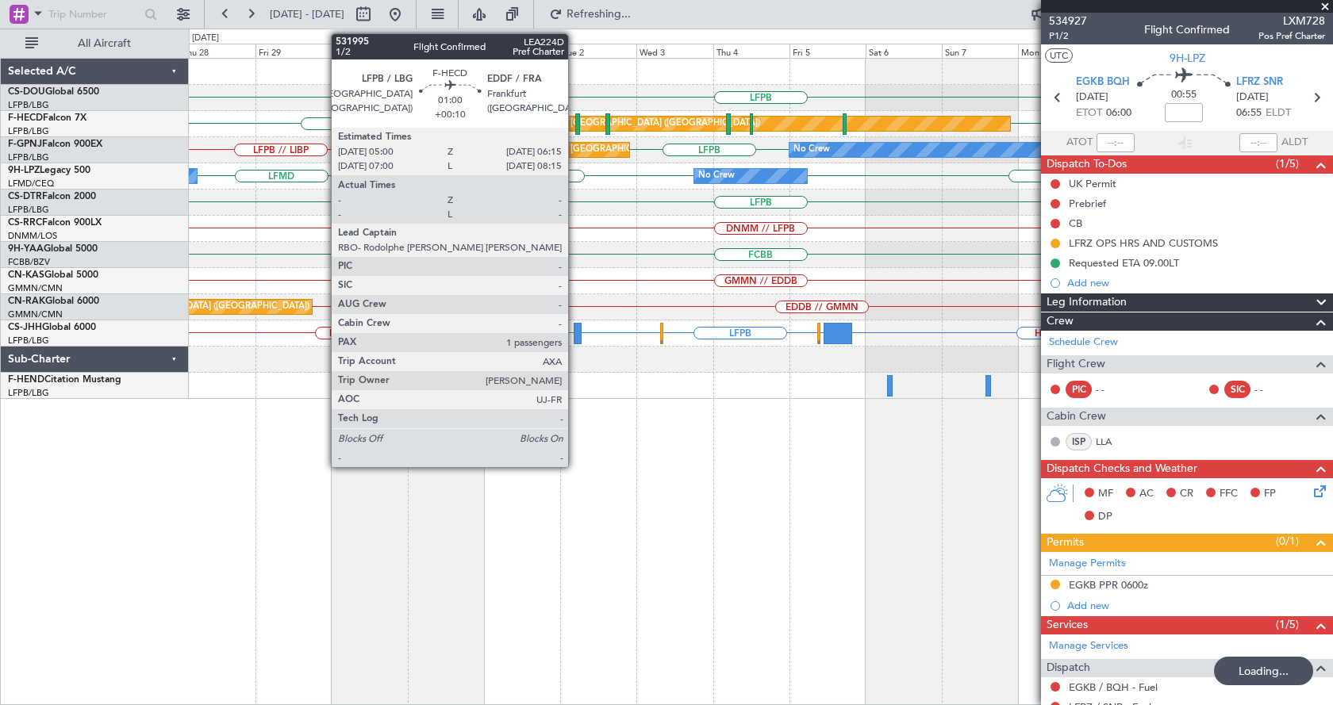
click at [575, 120] on div at bounding box center [577, 123] width 5 height 21
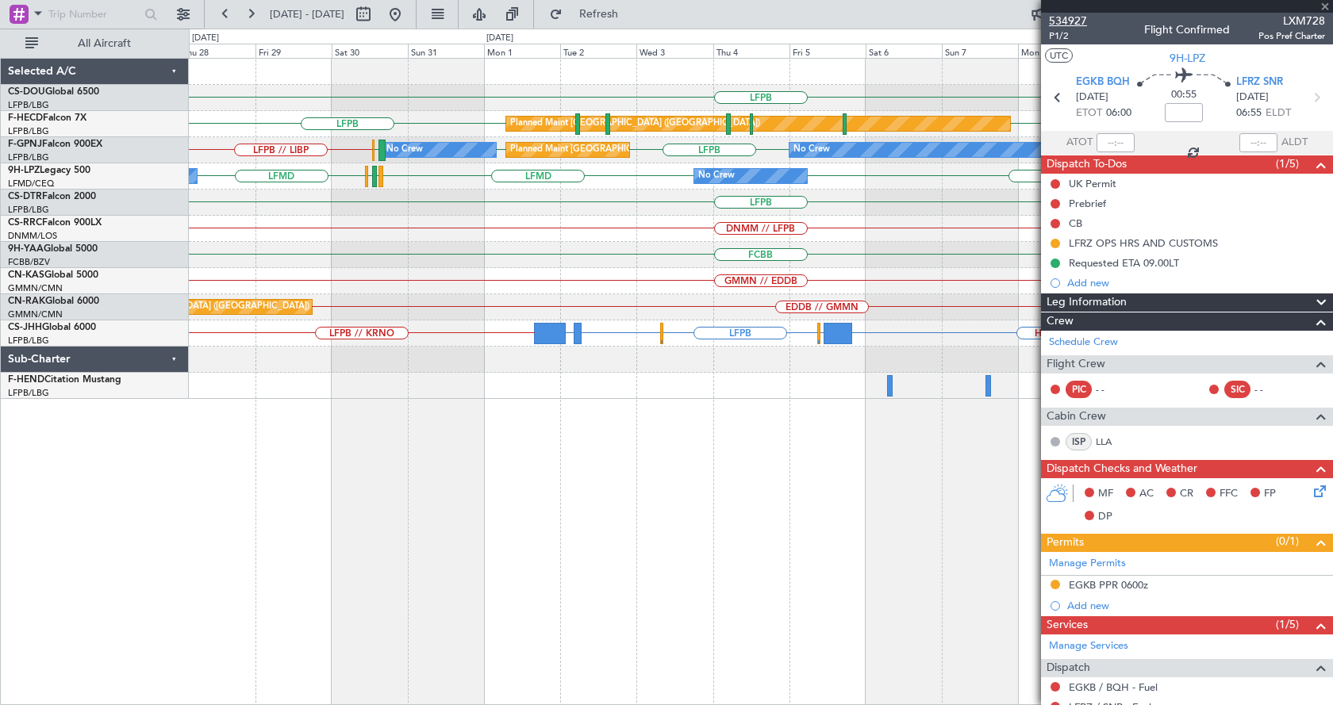
type input "+00:10"
type input "1"
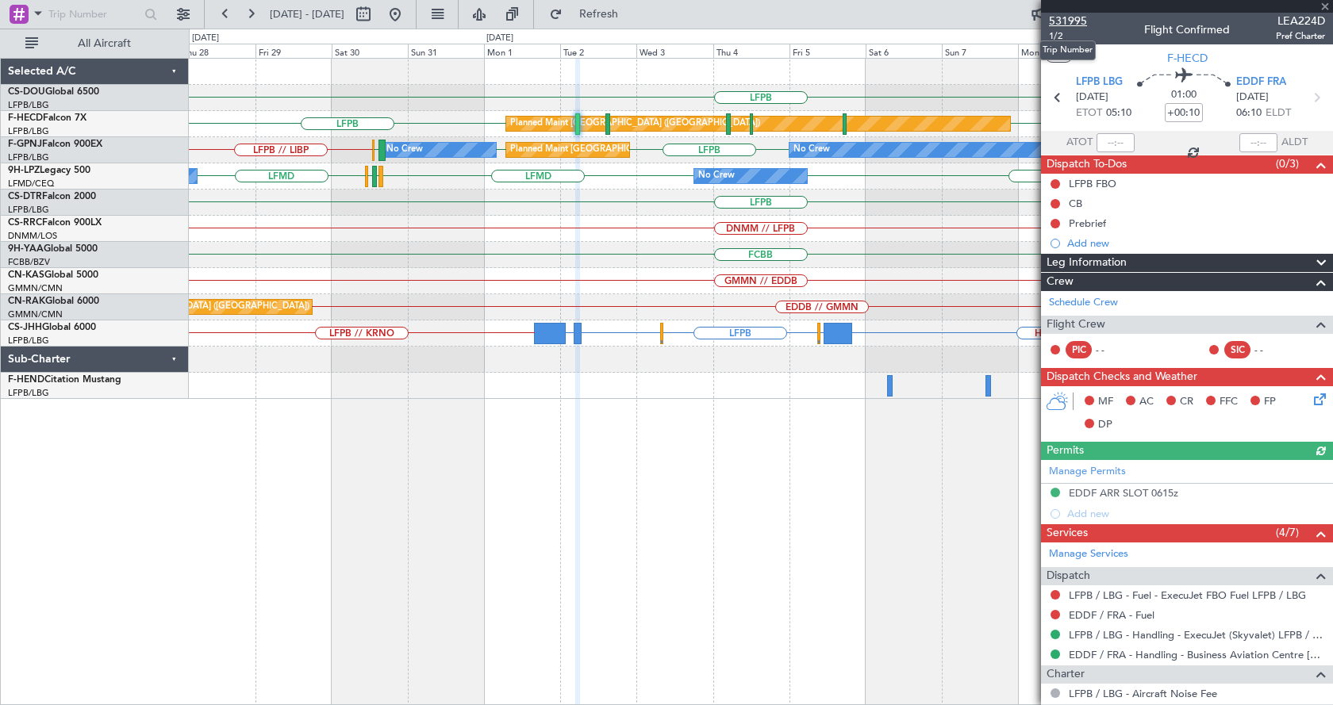
click at [1064, 17] on span "531995" at bounding box center [1068, 21] width 38 height 17
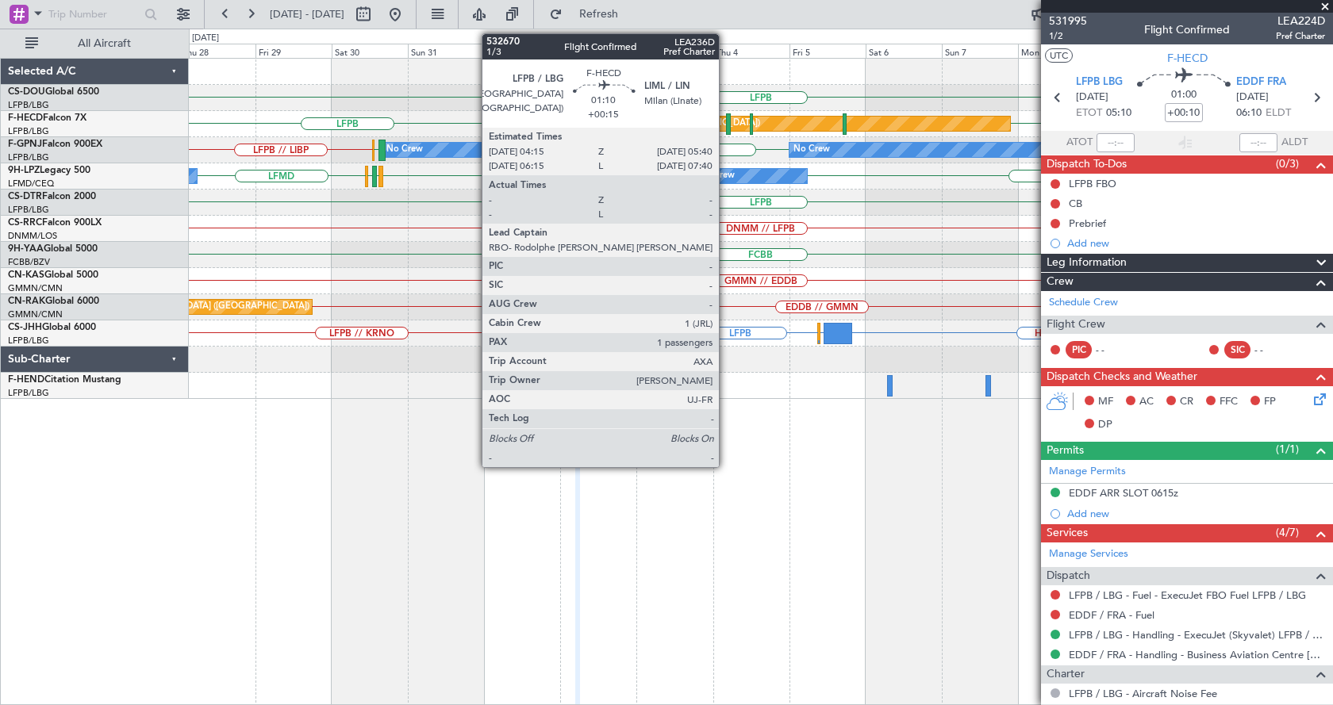
click at [727, 118] on div at bounding box center [728, 123] width 5 height 21
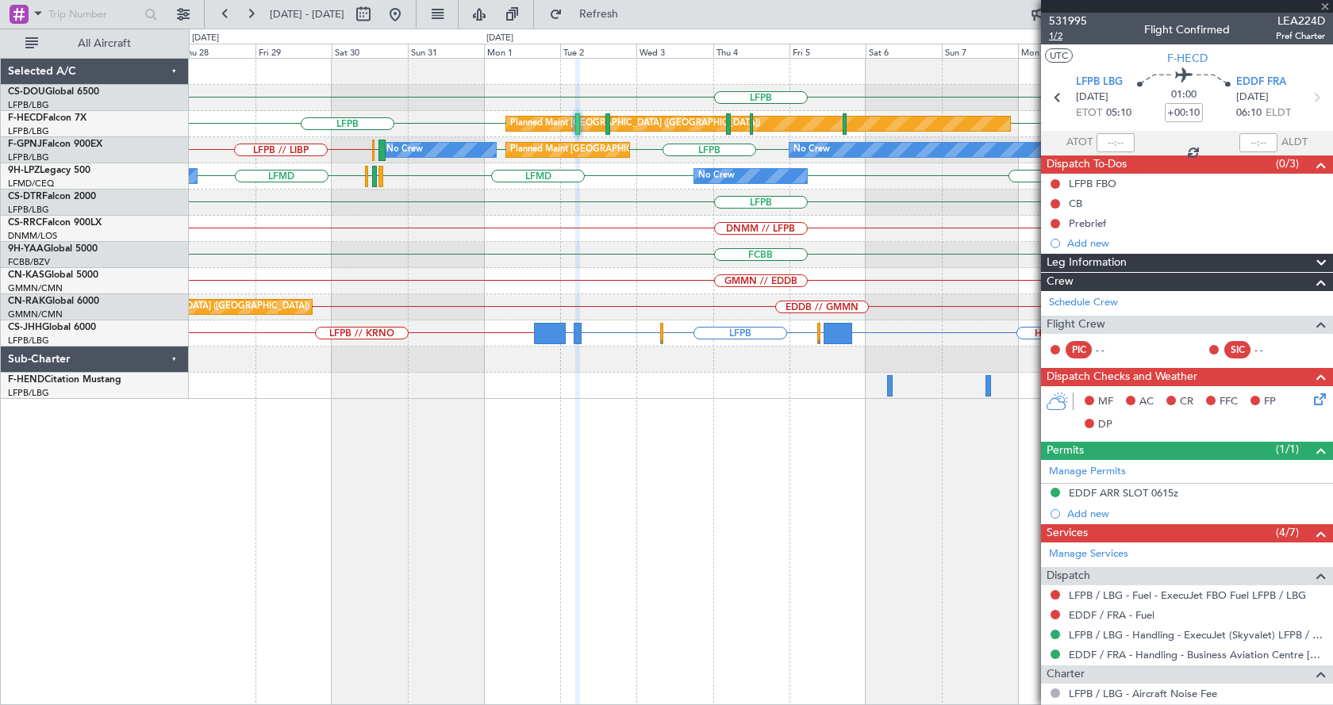
type input "+00:15"
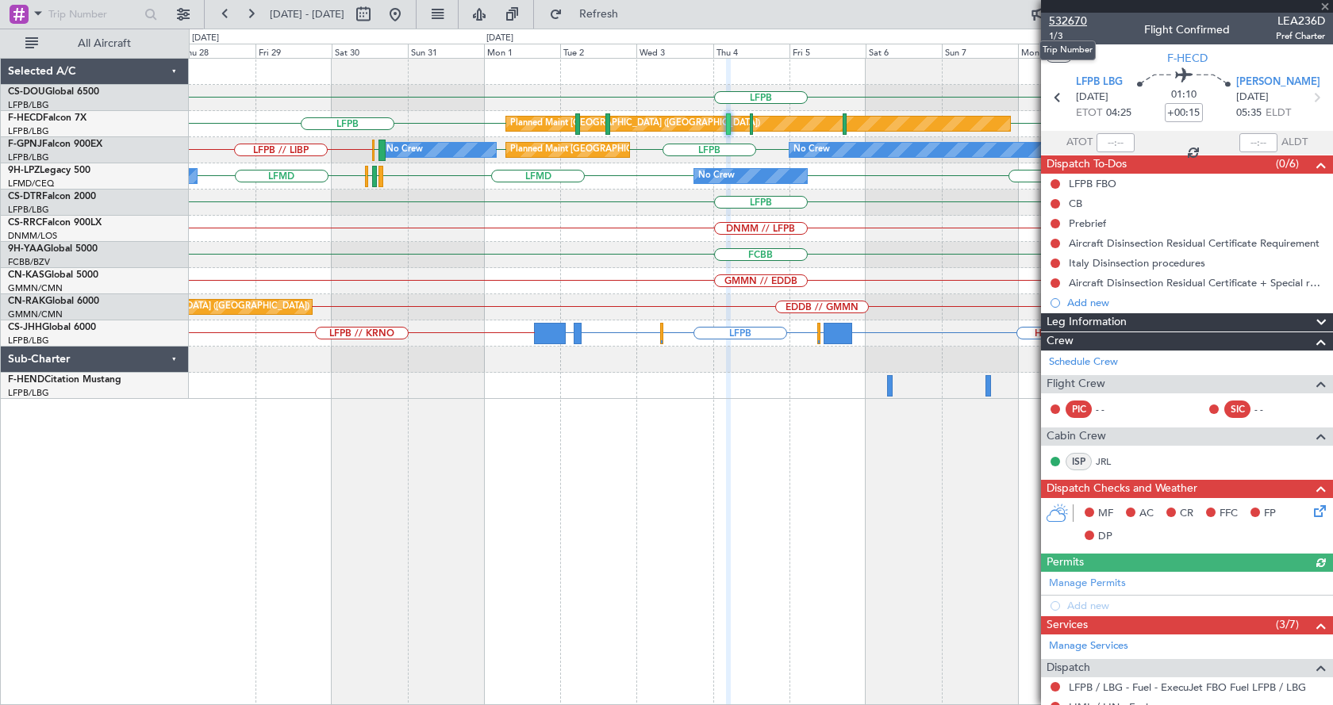
click at [1079, 21] on span "532670" at bounding box center [1068, 21] width 38 height 17
click at [658, 122] on div "Planned Maint [GEOGRAPHIC_DATA] ([GEOGRAPHIC_DATA])" at bounding box center [758, 124] width 504 height 14
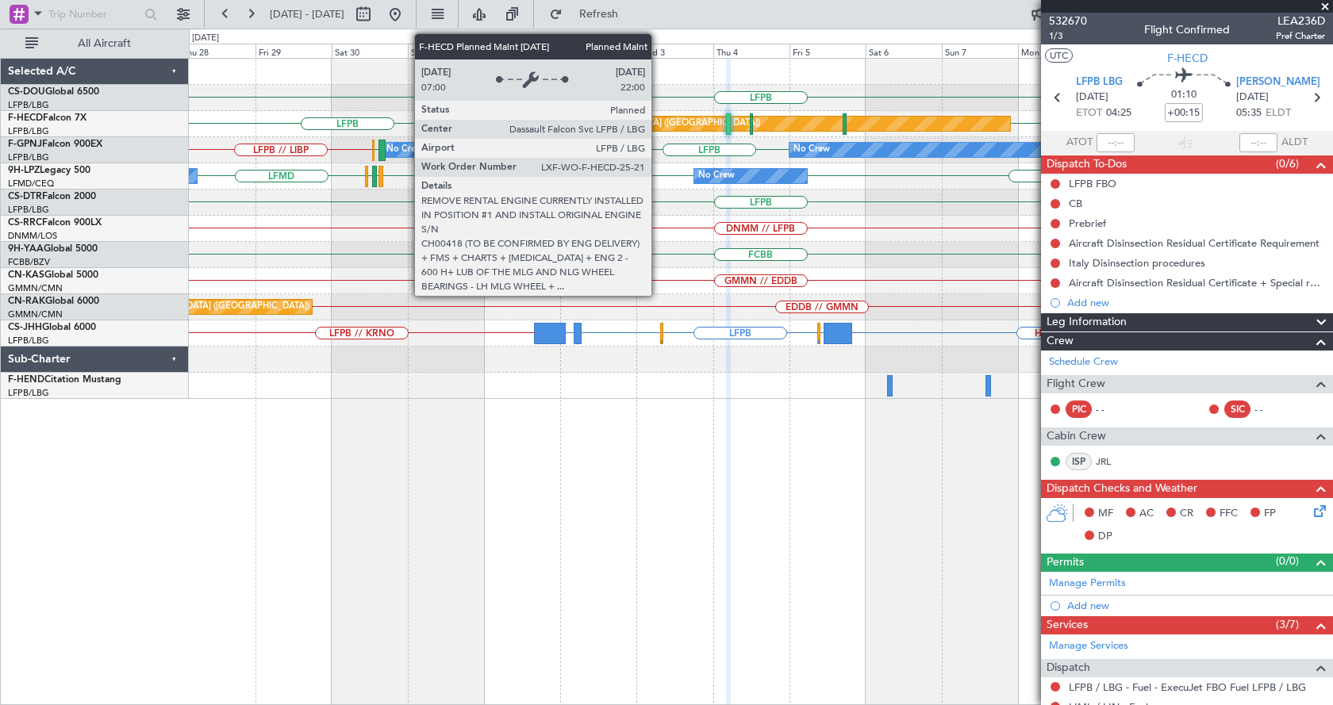
click at [658, 122] on div "Planned Maint [GEOGRAPHIC_DATA] ([GEOGRAPHIC_DATA])" at bounding box center [758, 124] width 504 height 14
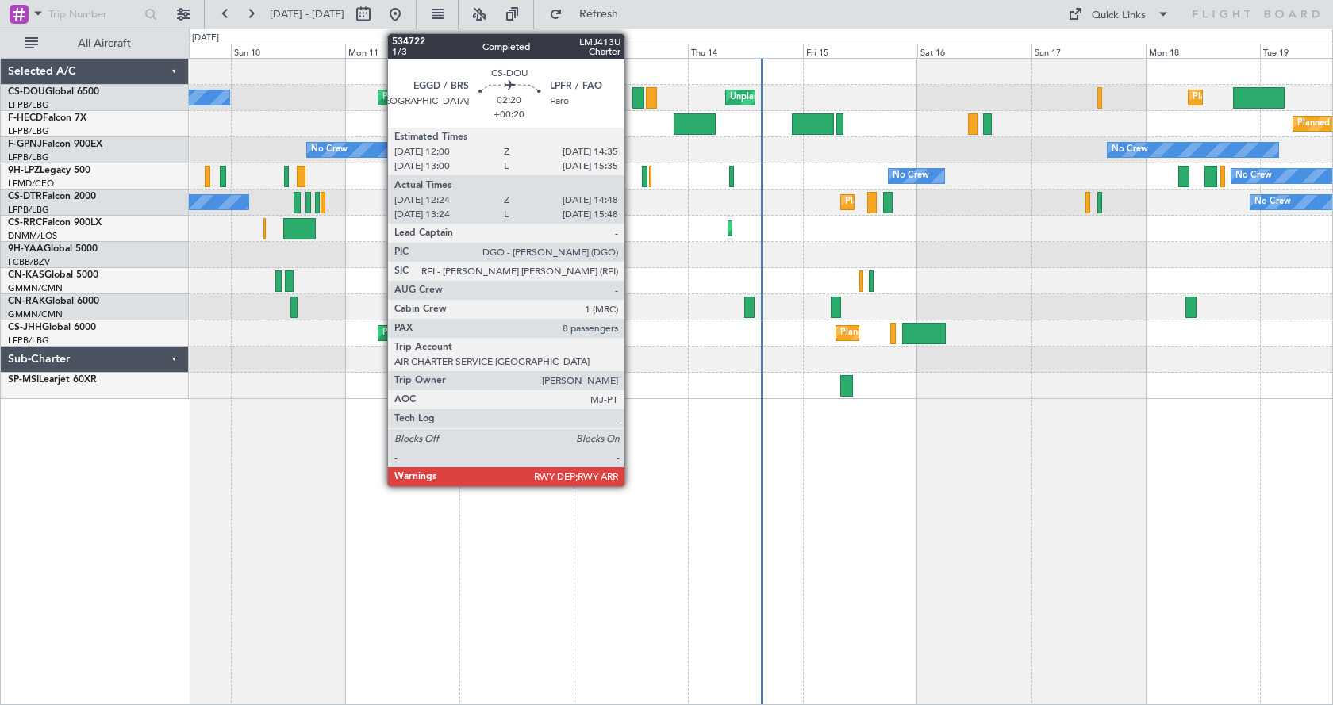
click at [632, 93] on div at bounding box center [638, 97] width 12 height 21
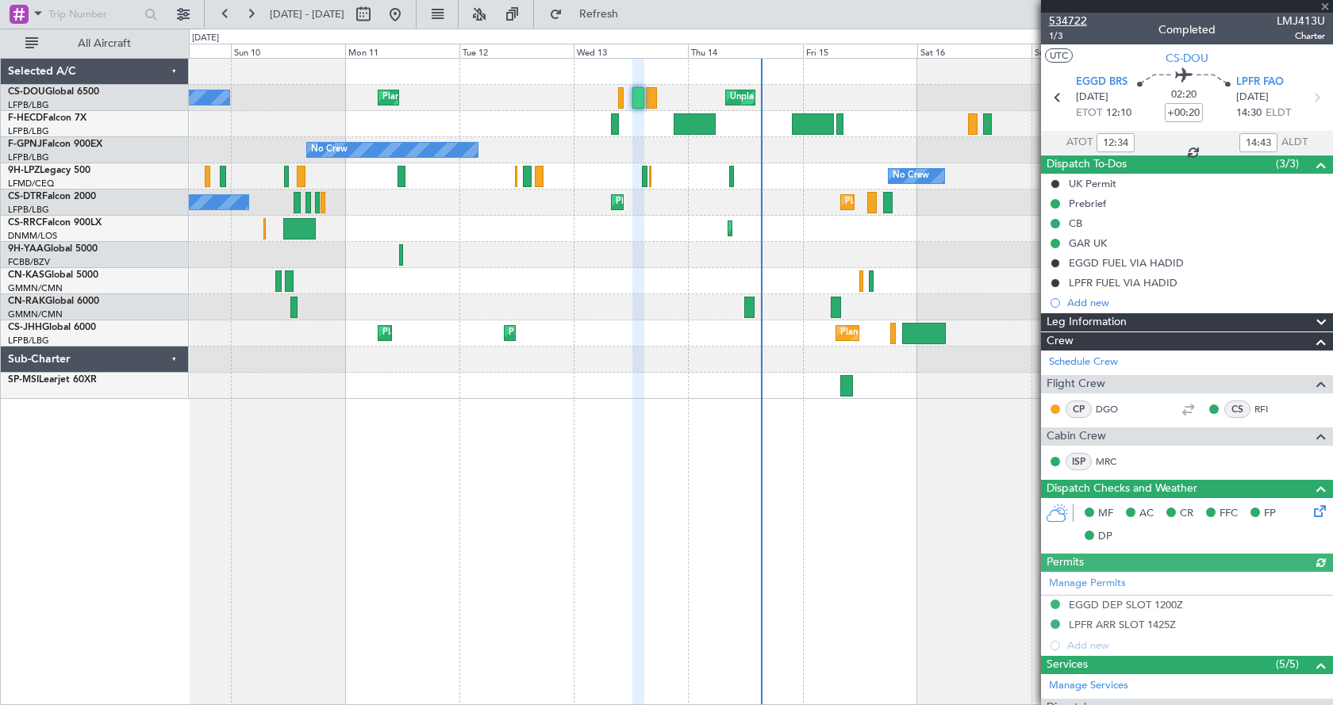
click at [1081, 19] on span "534722" at bounding box center [1068, 21] width 38 height 17
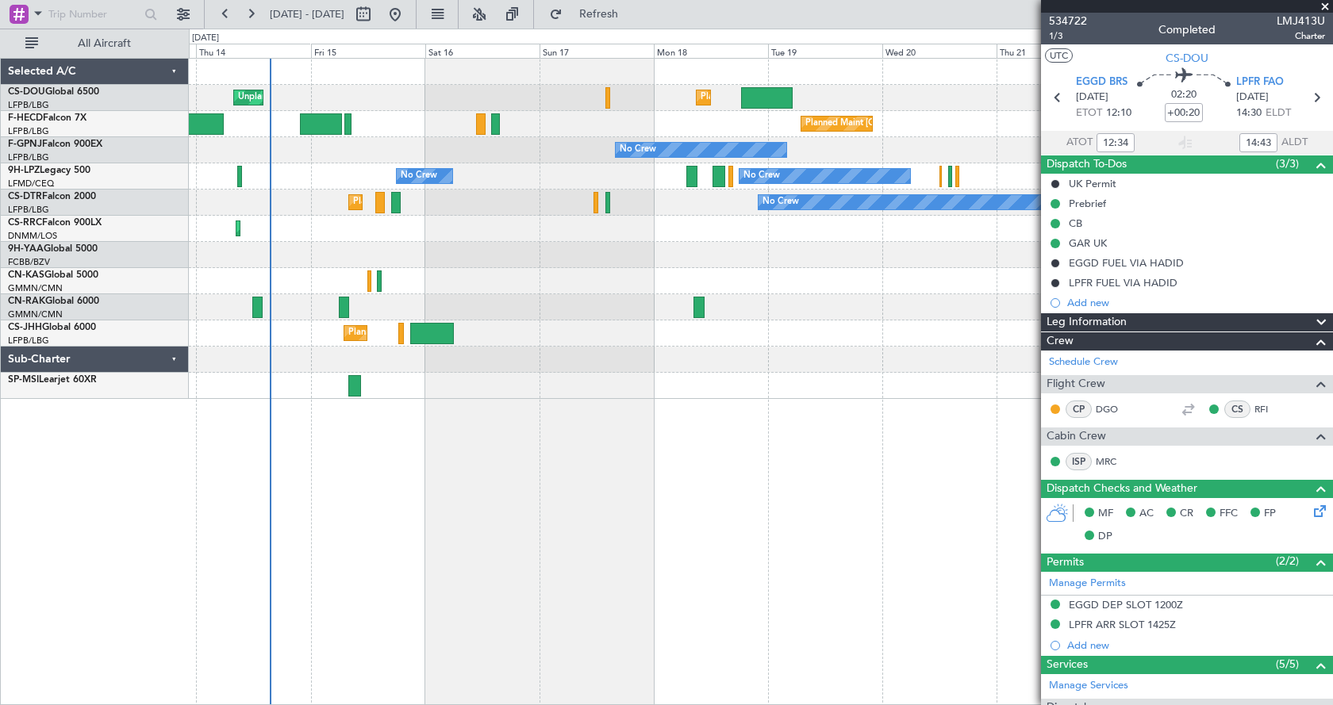
click at [319, 557] on div "Unplanned Maint Paris (Le Bourget) Planned Maint London (Luton) Planned Maint P…" at bounding box center [761, 381] width 1144 height 647
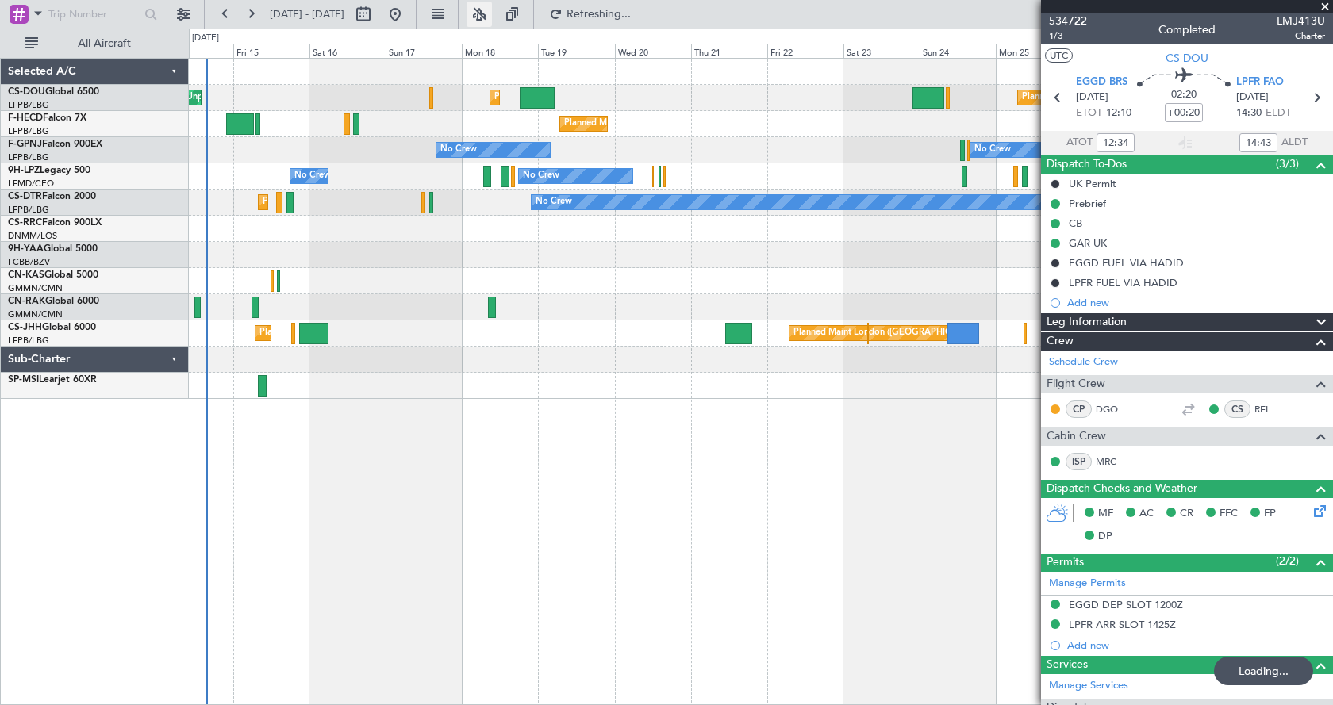
click at [492, 20] on button at bounding box center [478, 14] width 25 height 25
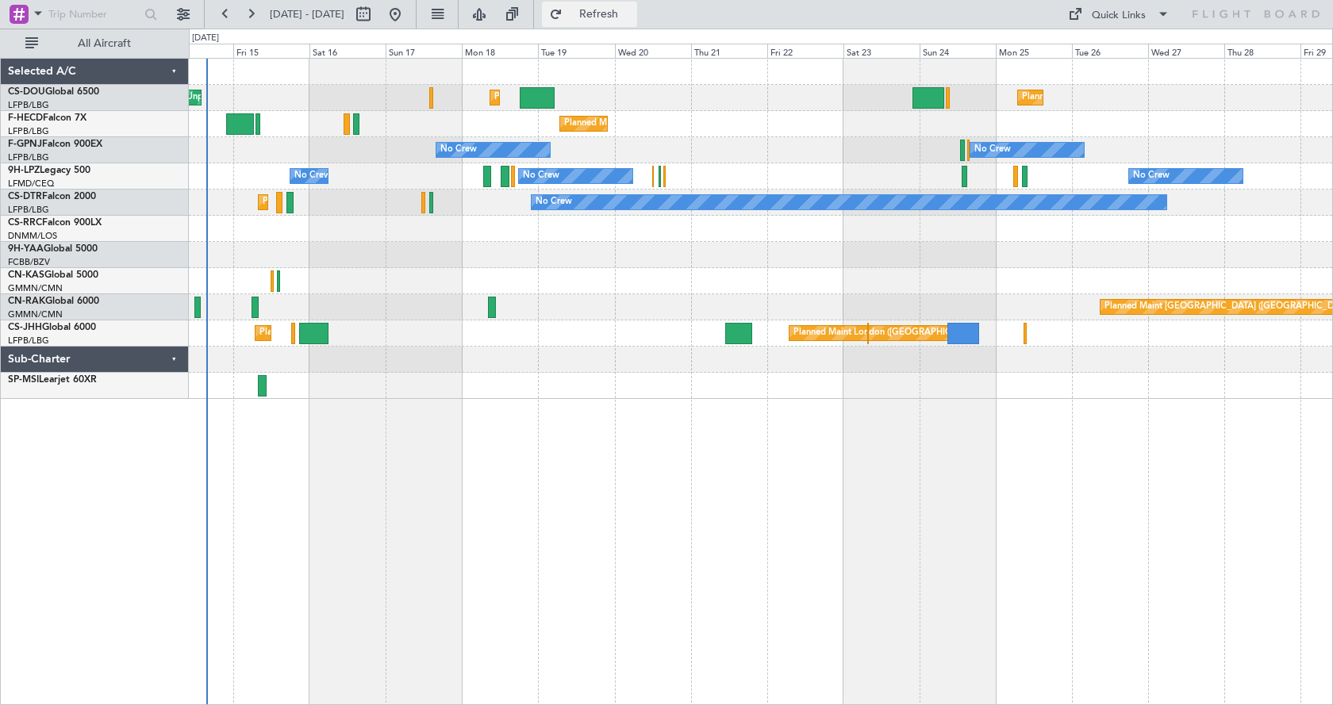
type input "0"
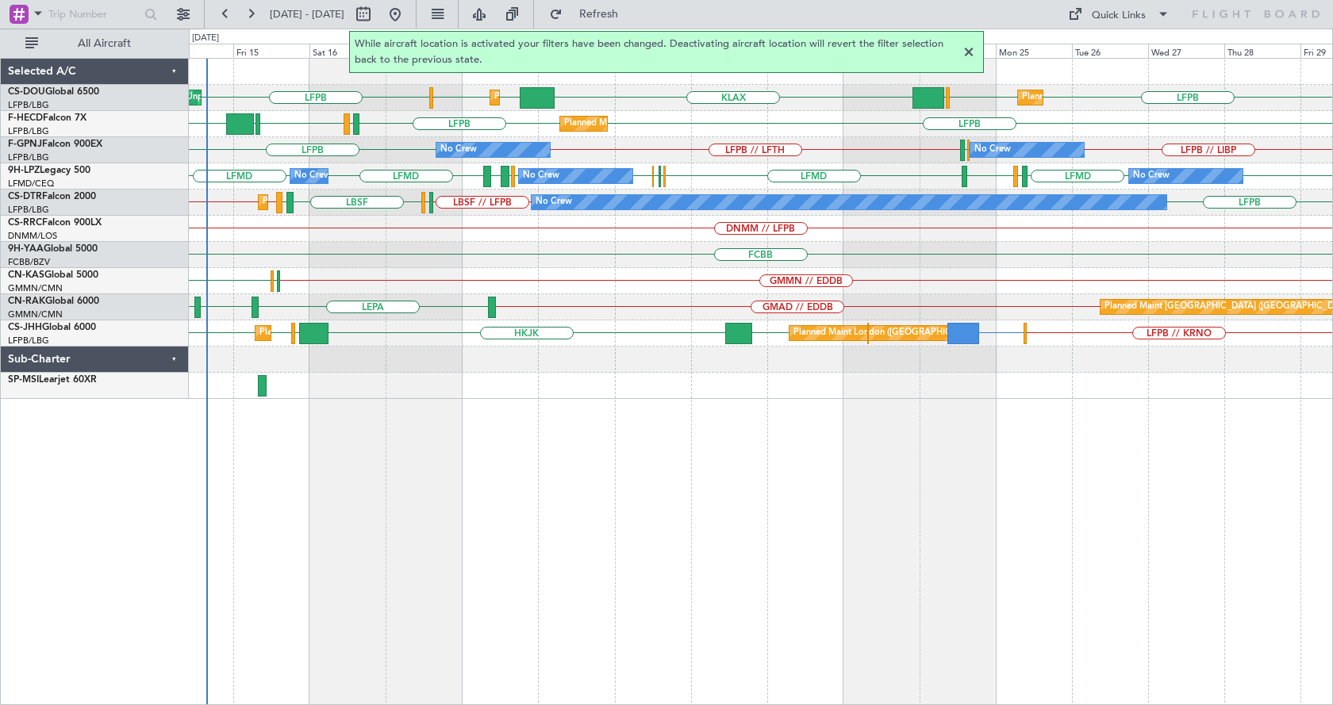
click at [965, 52] on div at bounding box center [968, 52] width 19 height 19
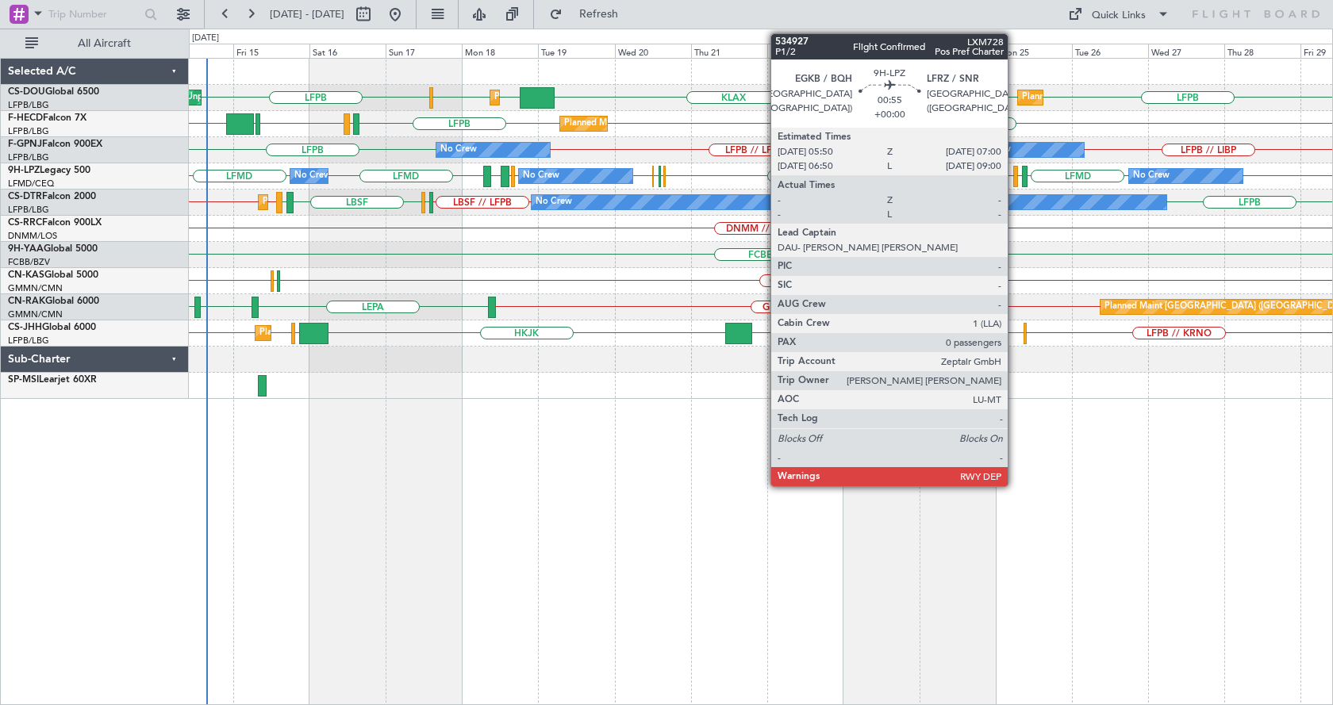
click at [1015, 175] on div at bounding box center [1015, 176] width 4 height 21
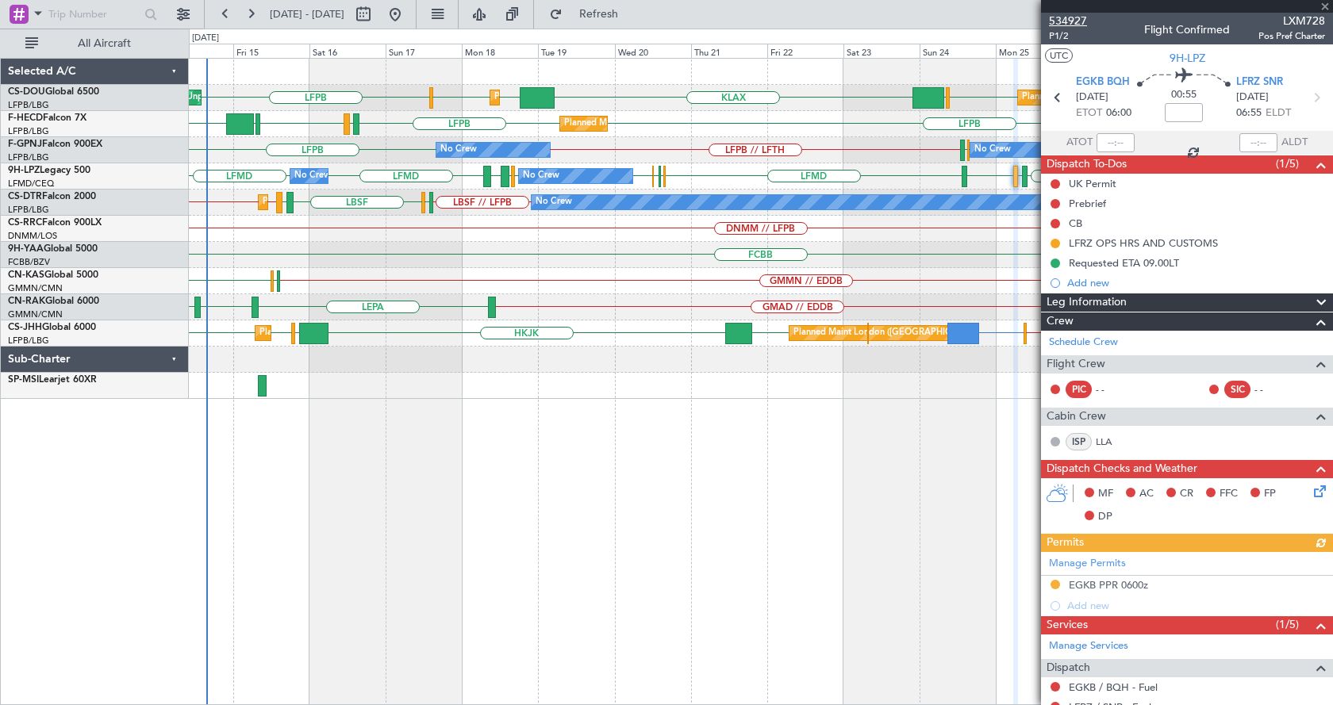
click at [1072, 17] on span "534927" at bounding box center [1068, 21] width 38 height 17
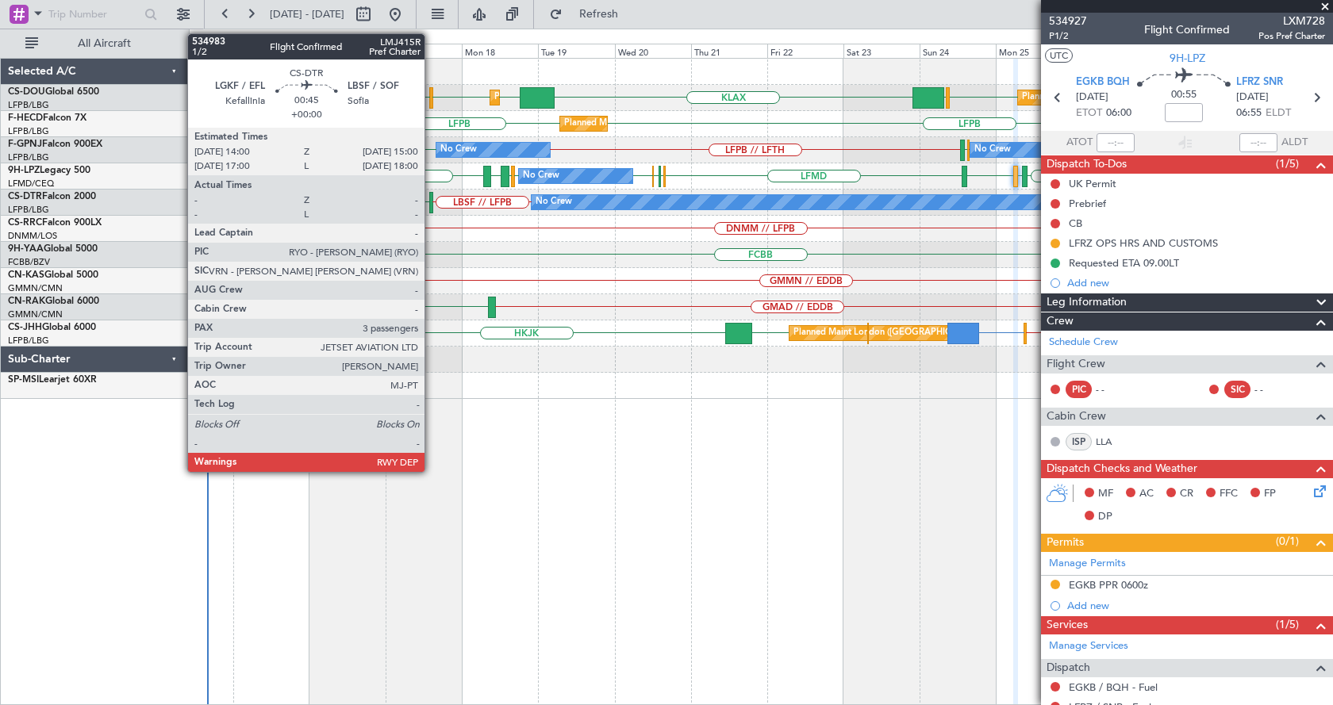
click at [432, 205] on div at bounding box center [431, 202] width 4 height 21
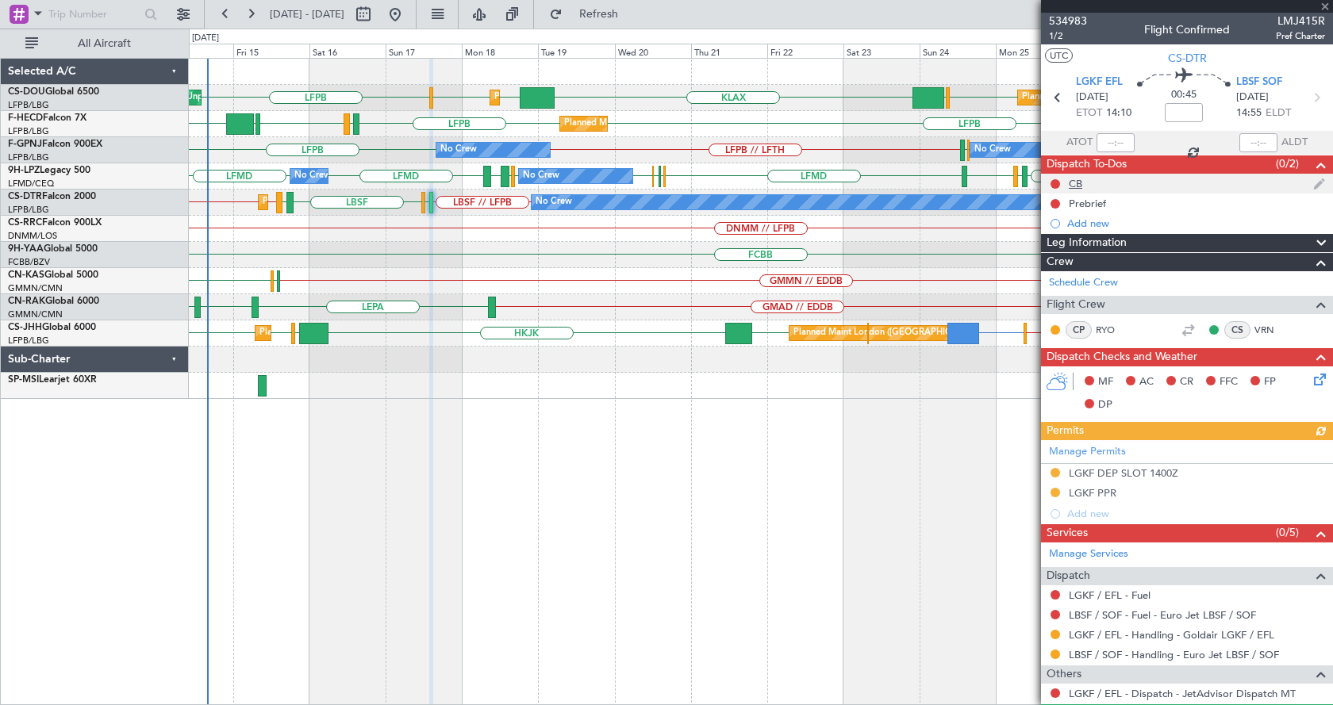
scroll to position [150, 0]
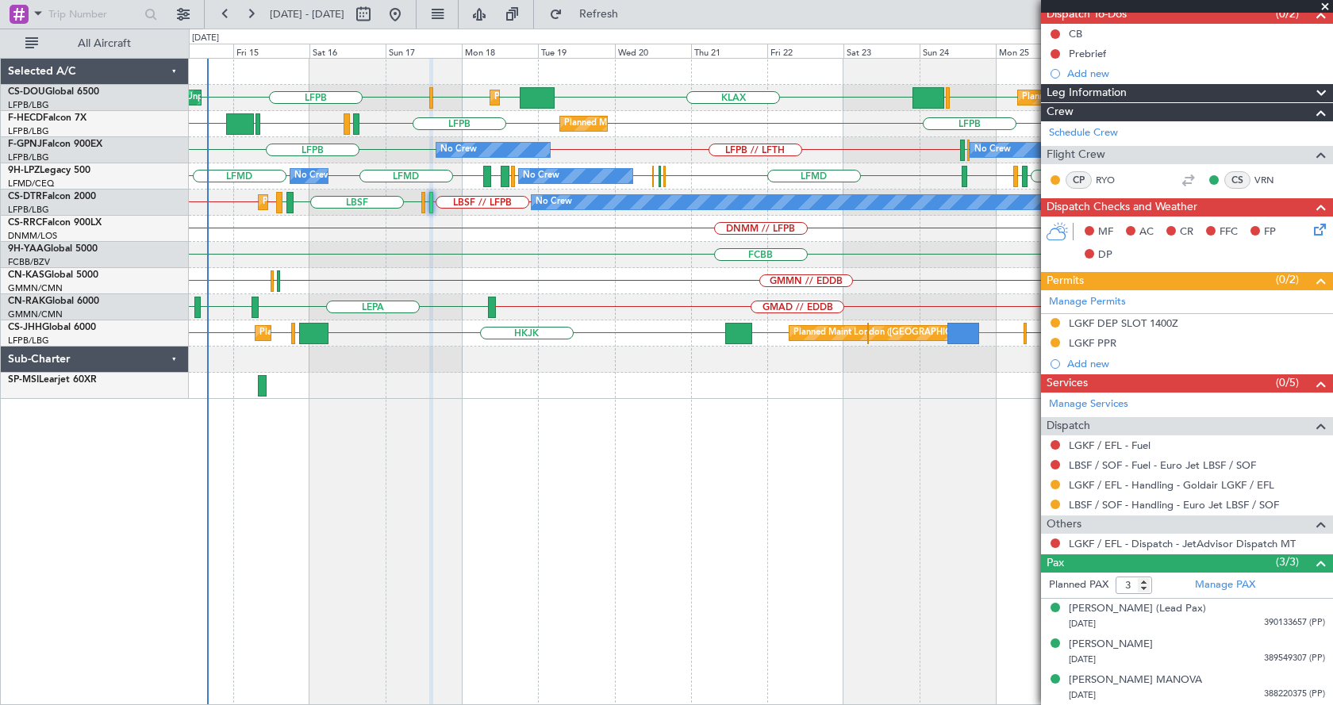
click at [1326, 4] on span at bounding box center [1325, 7] width 16 height 14
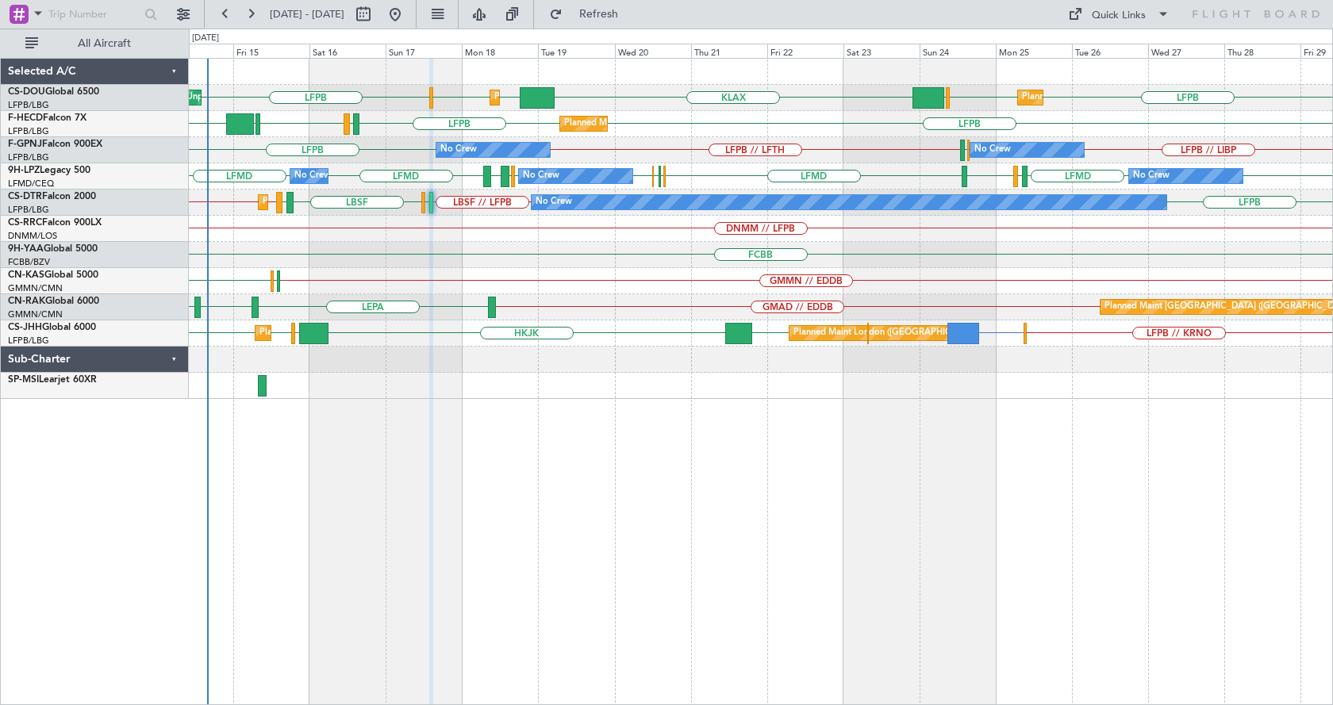
type input "0"
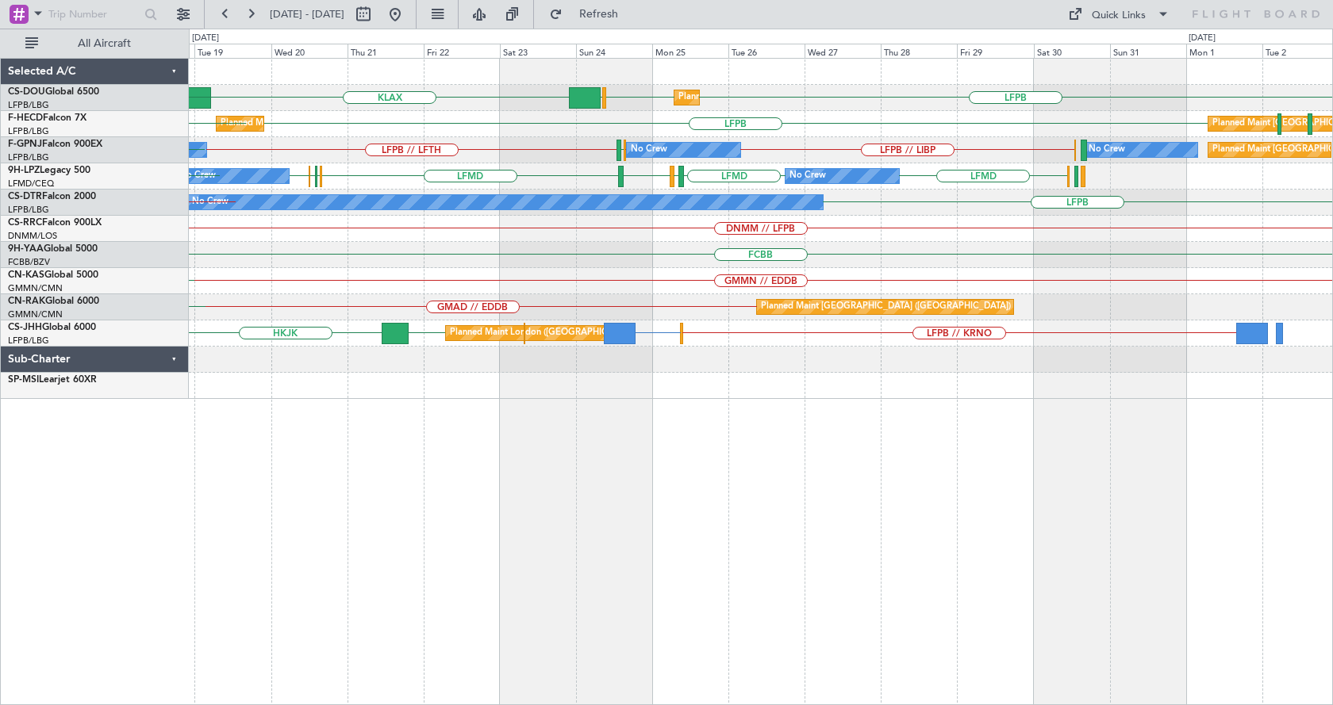
click at [700, 545] on div "KLAX LFPB LFPB EGGW Planned Maint Paris (Le Bourget) EGGW Planned Maint London …" at bounding box center [761, 381] width 1144 height 647
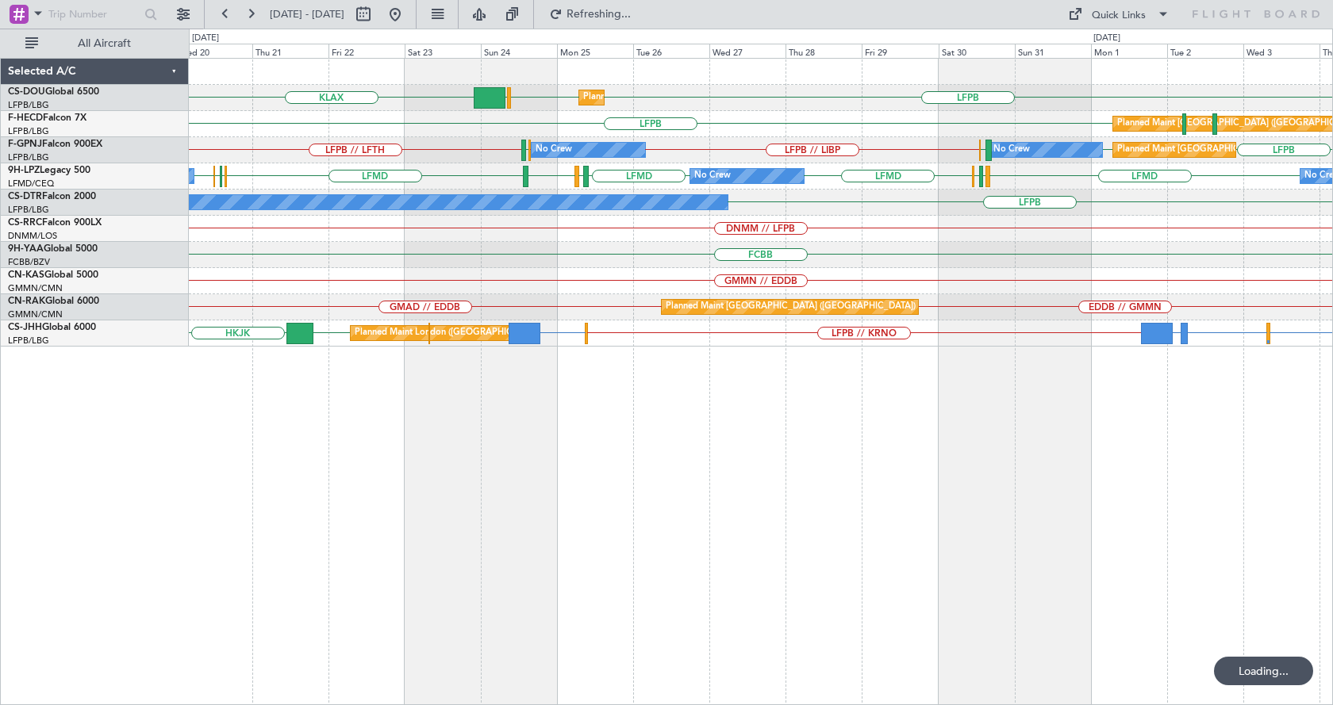
click at [1049, 489] on div "KLAX LFPB LFPB EGGW Planned Maint Paris (Le Bourget) Planned Maint London (Luto…" at bounding box center [761, 381] width 1144 height 647
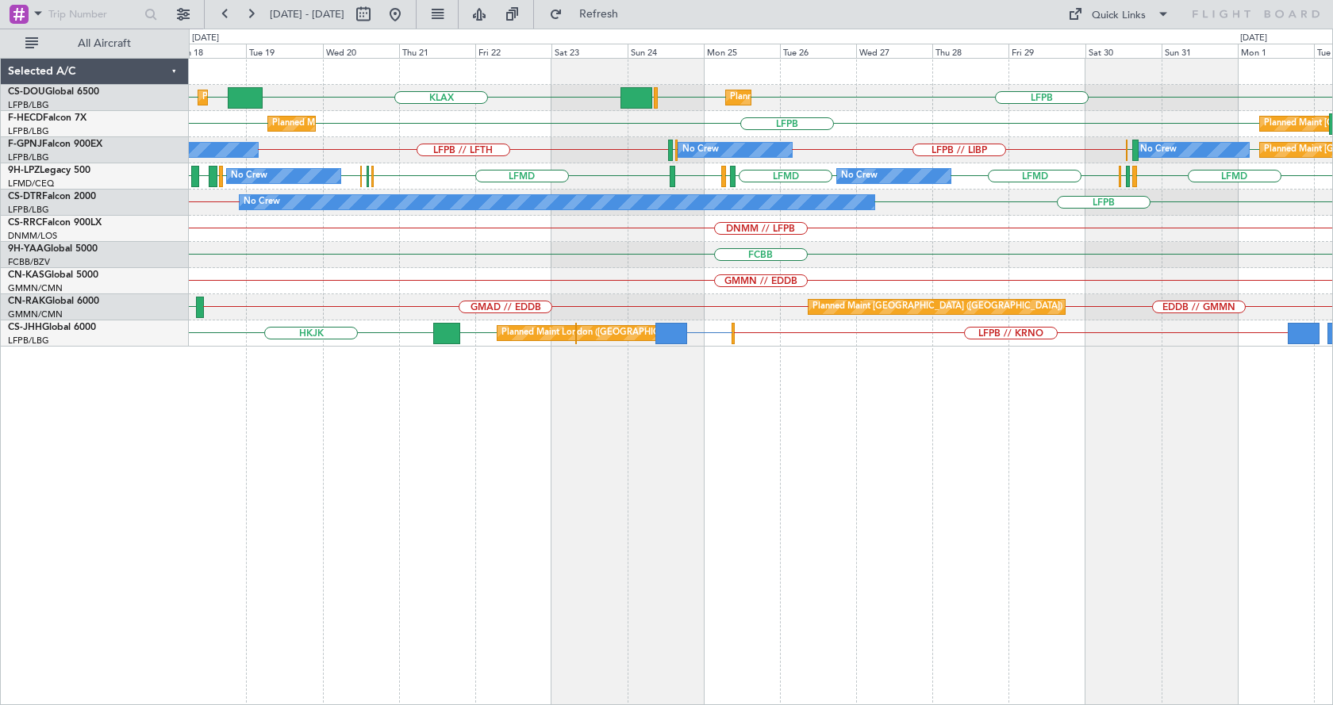
click at [742, 546] on div "Planned Maint London (Luton) Planned Maint Paris (Le Bourget) LFPB KLAX EGGW EG…" at bounding box center [761, 381] width 1144 height 647
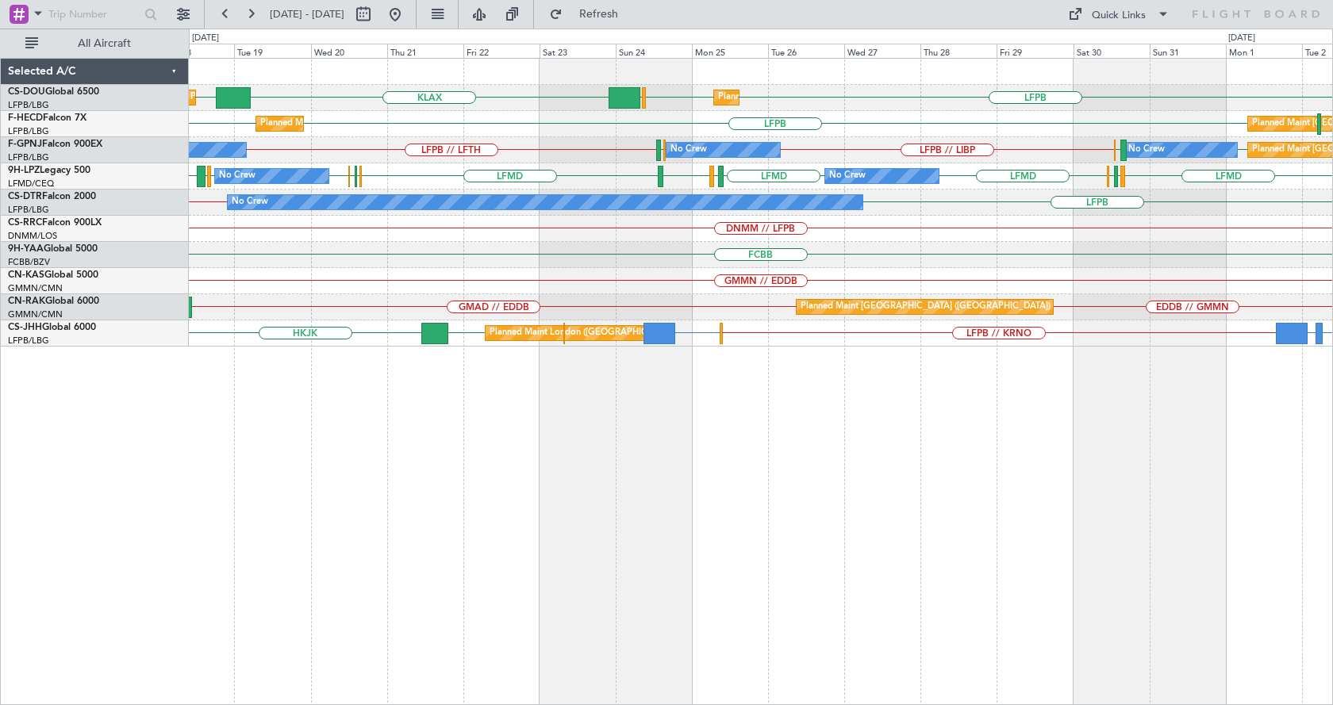
click at [668, 556] on div "Planned Maint London (Luton) Planned Maint Paris (Le Bourget) LFPB KLAX EGGW LF…" at bounding box center [761, 381] width 1144 height 647
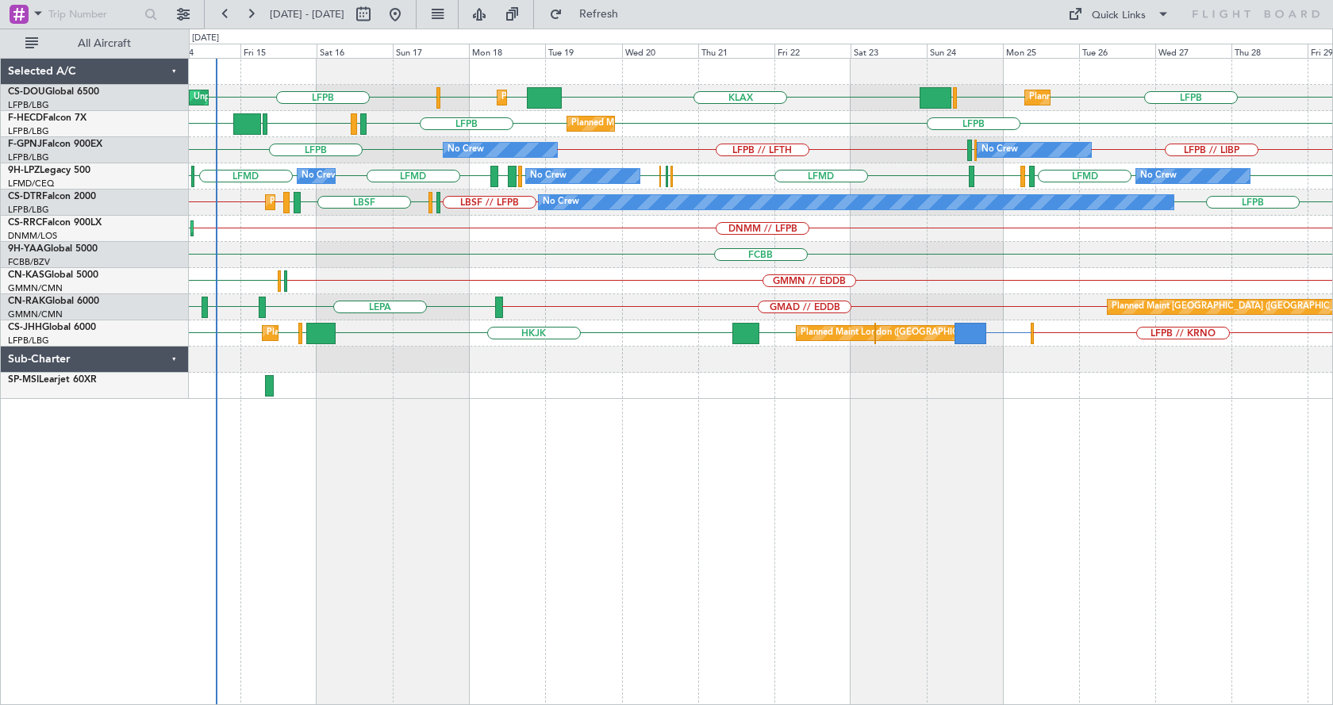
click at [445, 497] on div "LFPB LFPB LFPB EGGW KLAX EGGW EGGW Unplanned Maint Paris (Le Bourget) Planned M…" at bounding box center [761, 381] width 1144 height 647
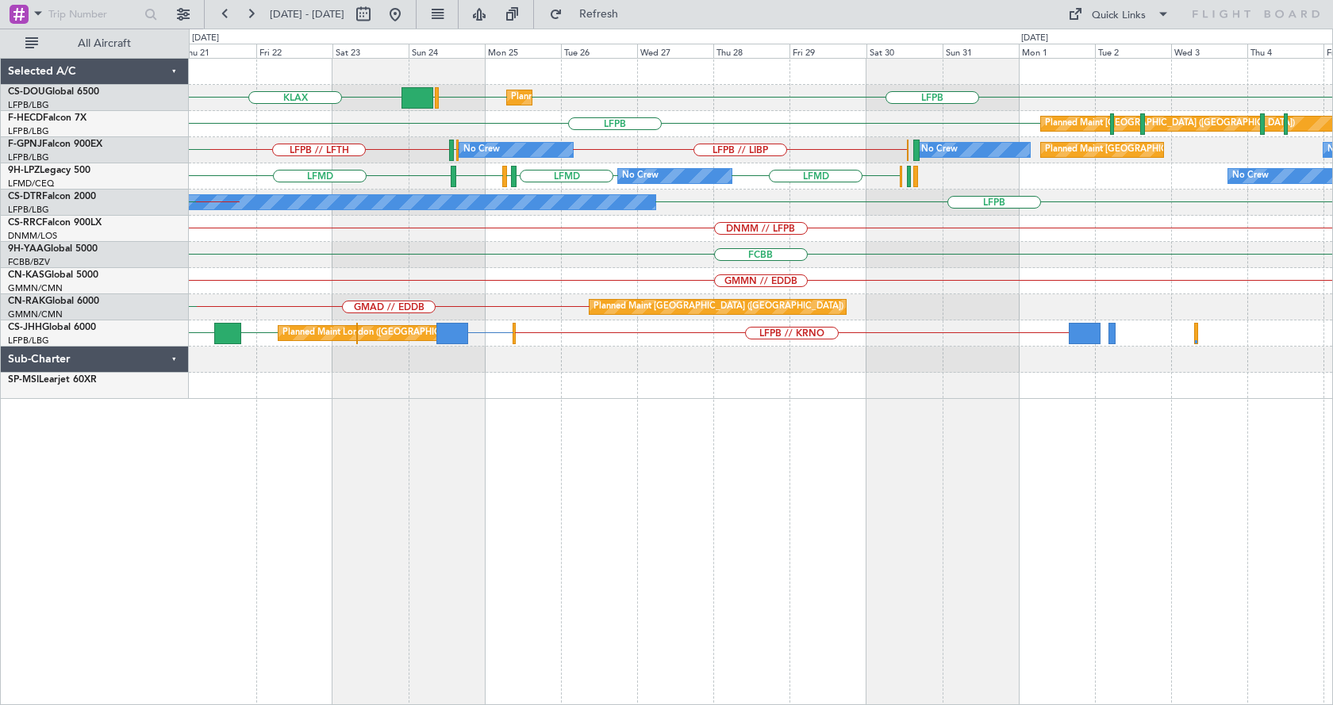
click at [466, 480] on div "Planned Maint Paris (Le Bourget) LFPB LFPB EGGW KLAX EGGW Planned Maint London …" at bounding box center [761, 381] width 1144 height 647
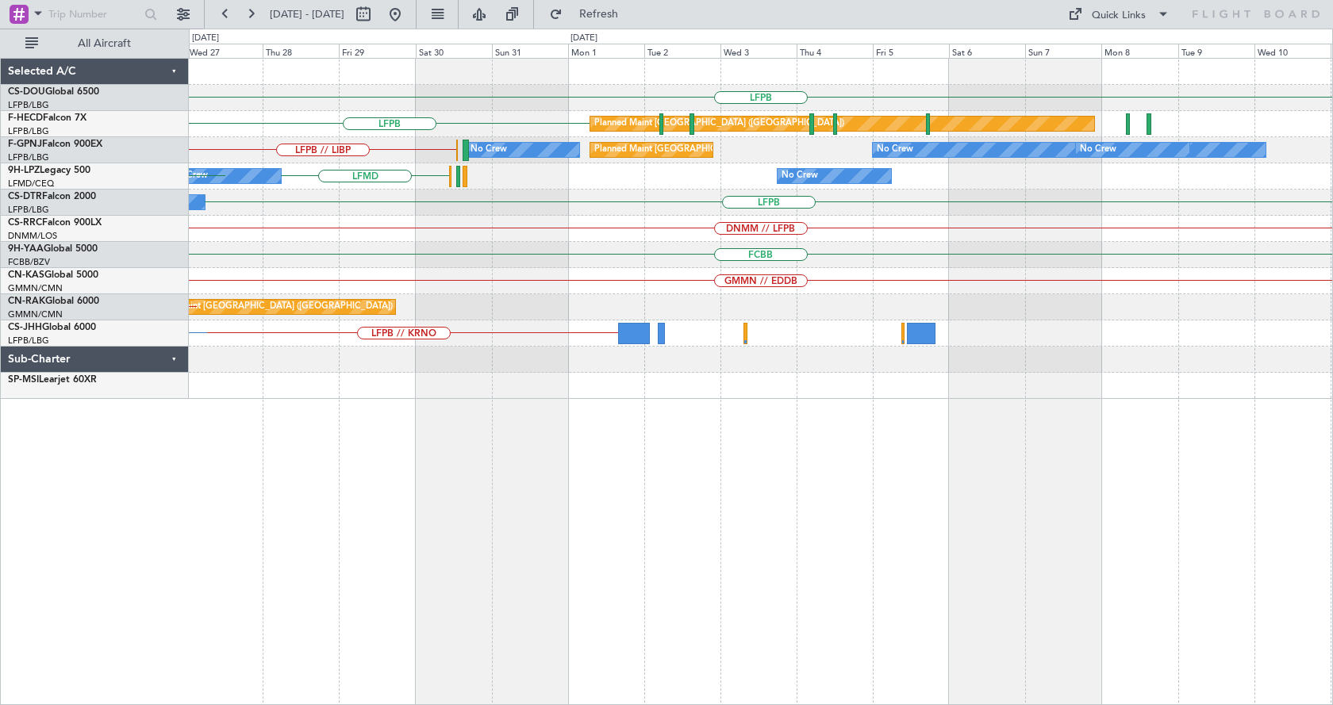
click at [487, 509] on div "LFPB EGGW LFPB Planned Maint Paris (Le Bourget) KLAX LFPB Planned Maint Paris (…" at bounding box center [761, 381] width 1144 height 647
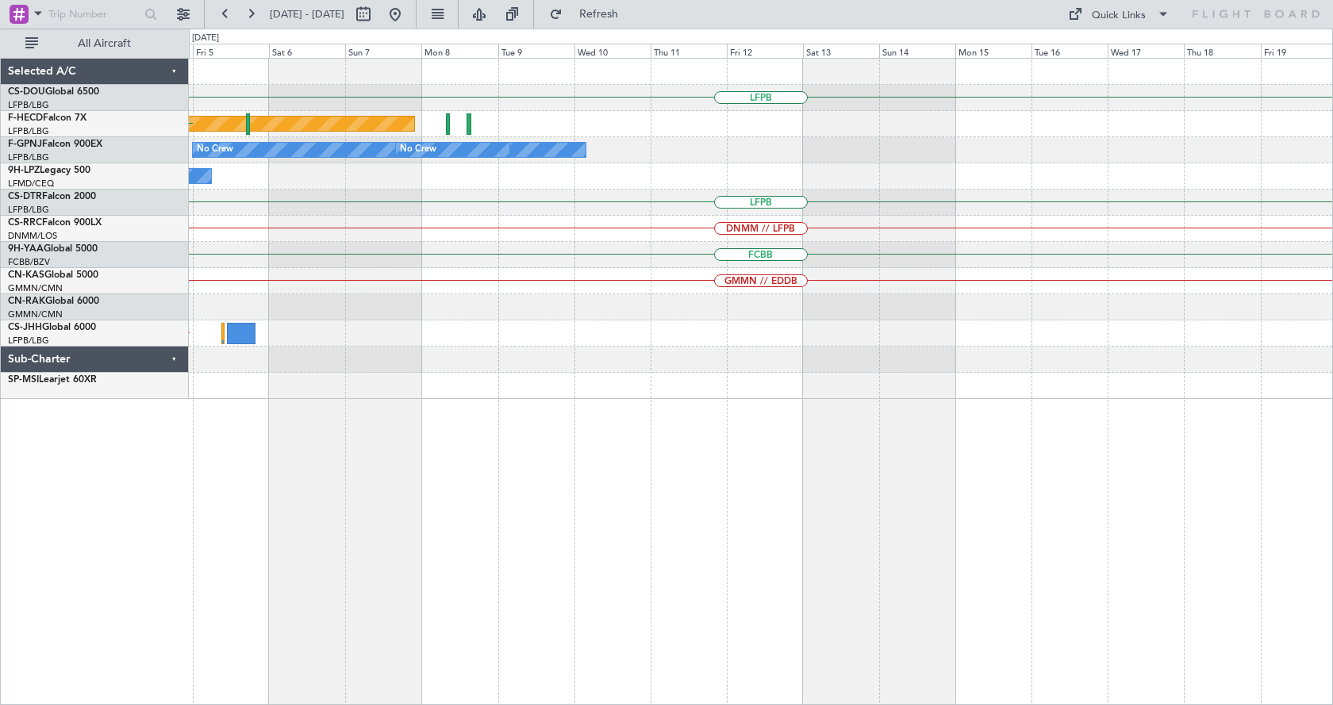
click at [724, 508] on div "LFPB Planned Maint Paris (Le Bourget) LFPB No Crew No Crew Planned Maint Paris …" at bounding box center [761, 381] width 1144 height 647
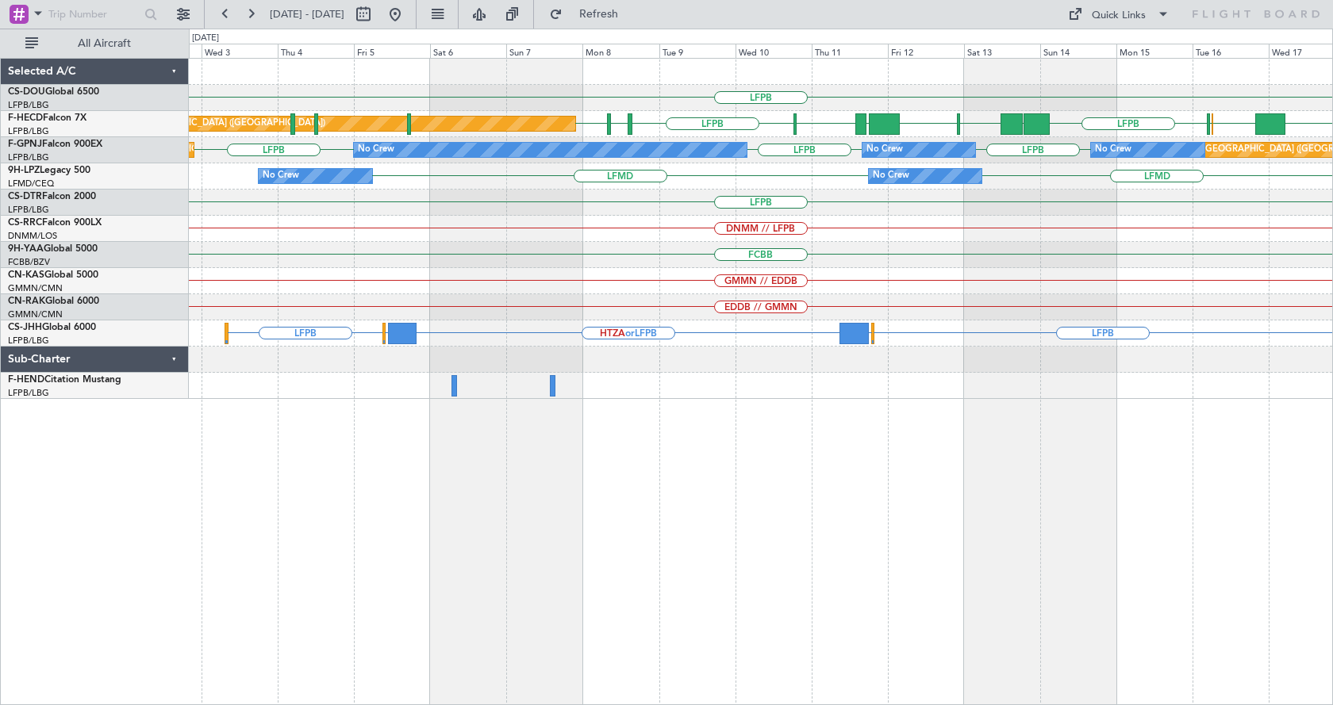
click at [887, 542] on div "LFPB LFPB EDDV LFPB KSEA EGGW EGLC LFPB UAAA RJBB RJTT UGTB LSZH Planned Maint …" at bounding box center [761, 381] width 1144 height 647
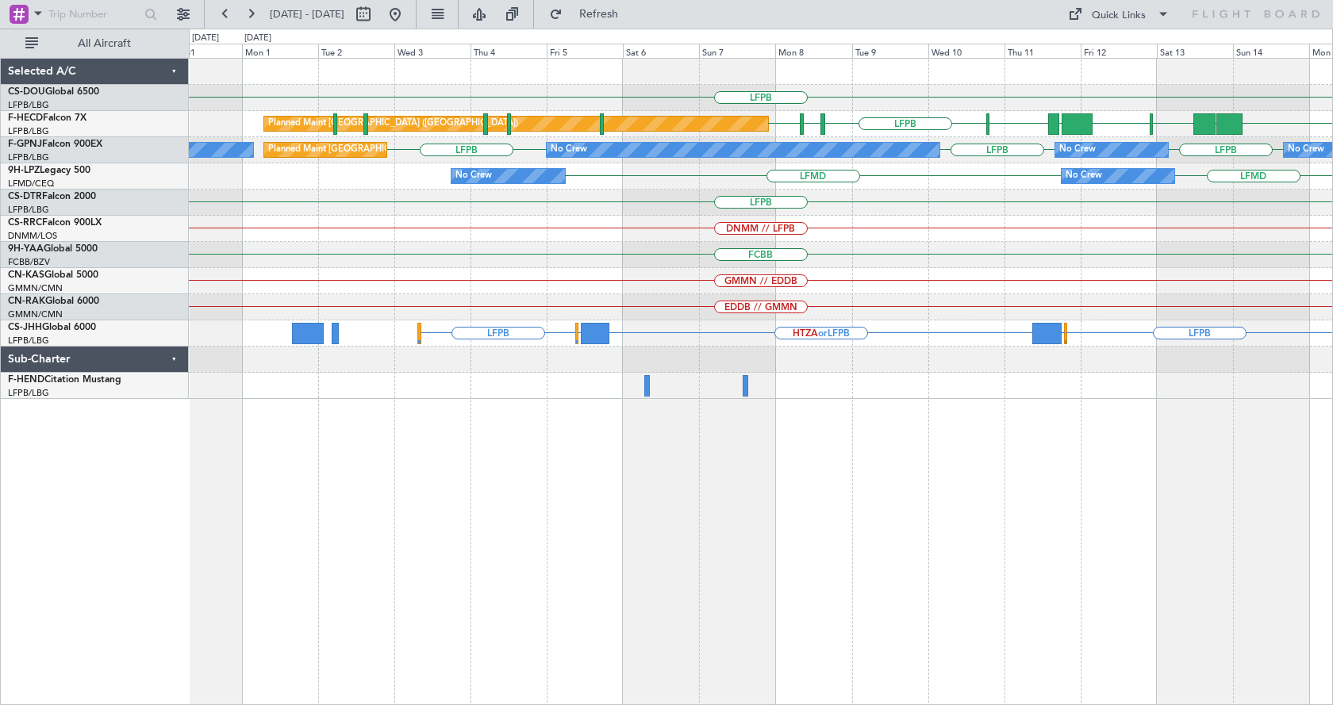
click at [930, 565] on div "LFPB LFPB EDDV LFPB LFPB UAAA RJBB RJTT UGTB LSZH Planned Maint Paris (Le Bourg…" at bounding box center [761, 381] width 1144 height 647
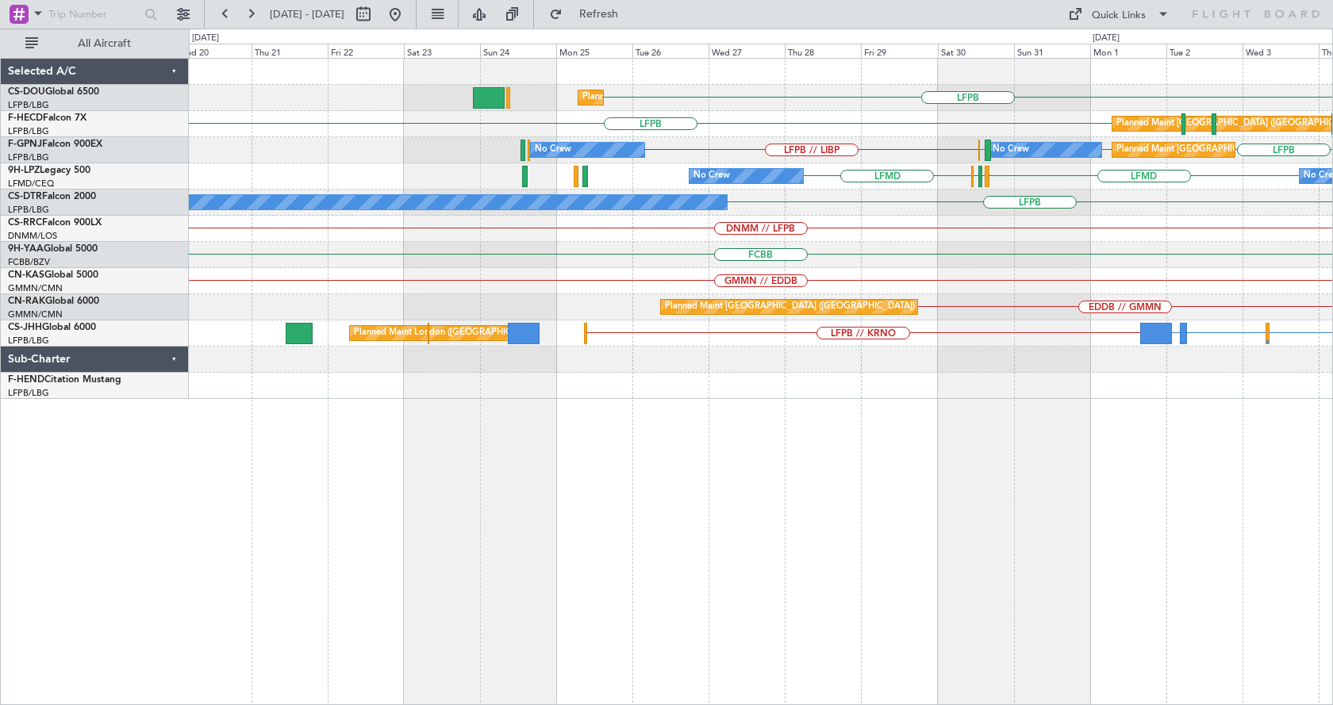
click at [896, 559] on div "LFPB Planned Maint Paris (Le Bourget) Planned Maint Paris (Le Bourget) LFPB LFP…" at bounding box center [761, 381] width 1144 height 647
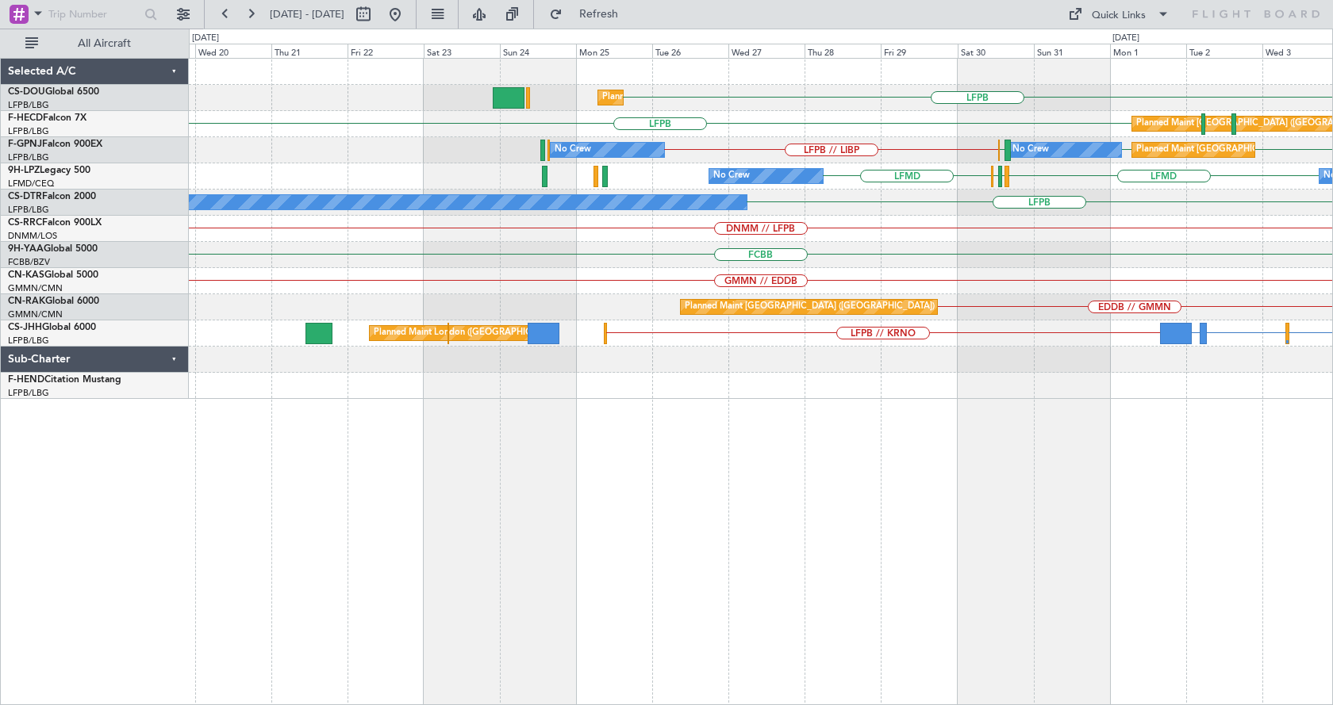
click at [915, 559] on div "LFPB Planned Maint Paris (Le Bourget) Planned Maint Paris (Le Bourget) LFPB Pla…" at bounding box center [761, 381] width 1144 height 647
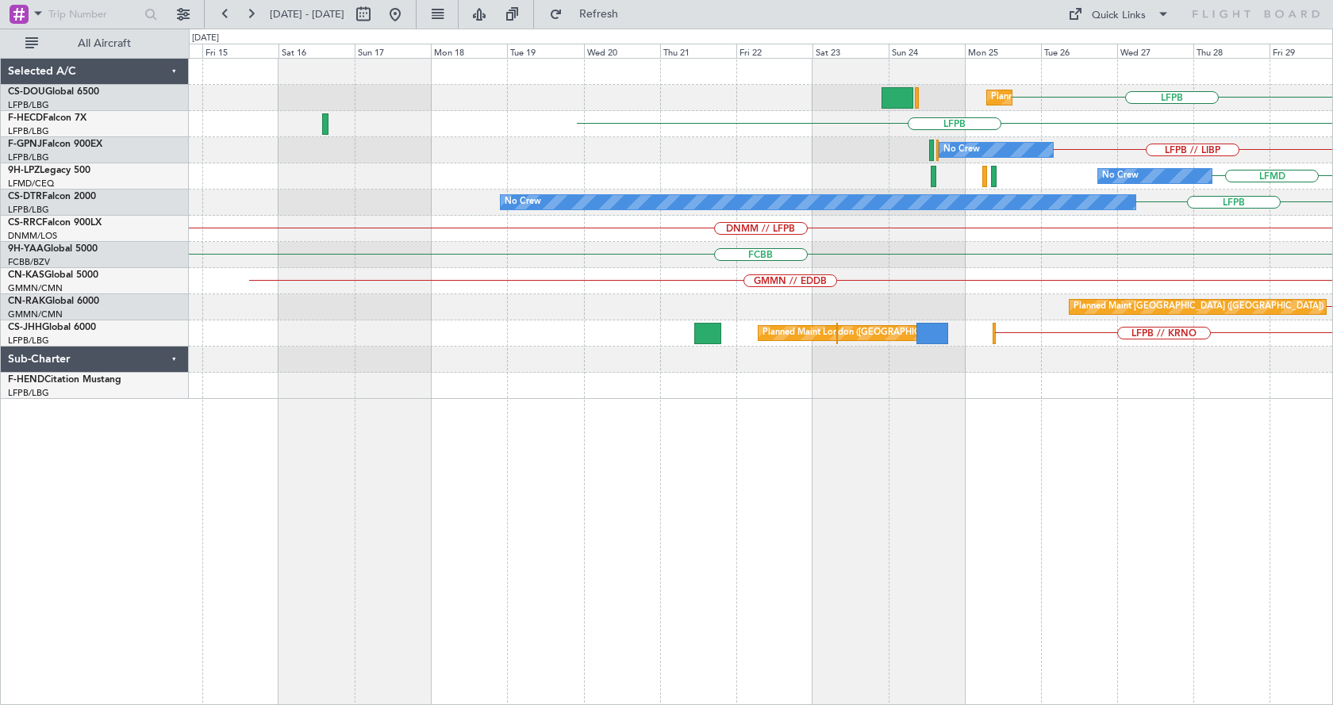
click at [1113, 556] on div "LFPB Planned Maint Paris (Le Bourget) Planned Maint Paris (Le Bourget) LFPB Pla…" at bounding box center [761, 381] width 1144 height 647
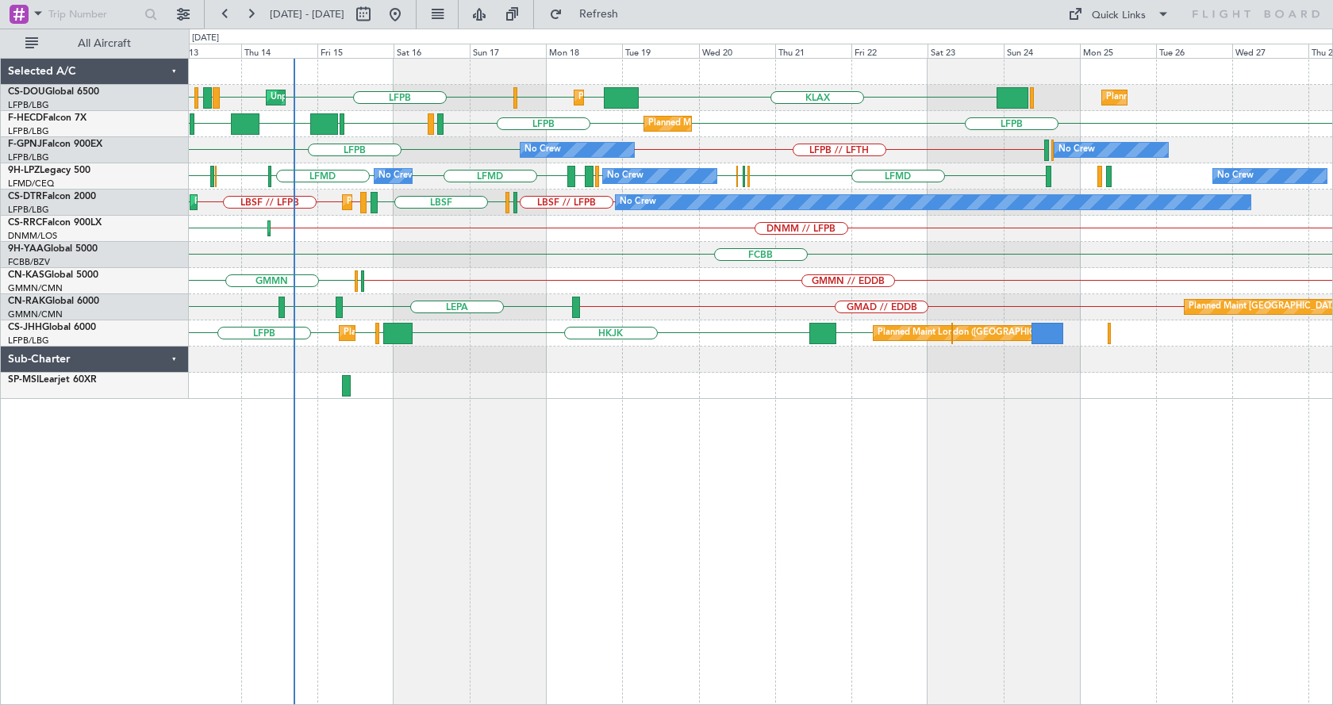
click at [732, 530] on div "KLAX LFPB LFPB EGGW EGGW LFPB LPFR EGGD Planned Maint London (Luton) Unplanned …" at bounding box center [761, 381] width 1144 height 647
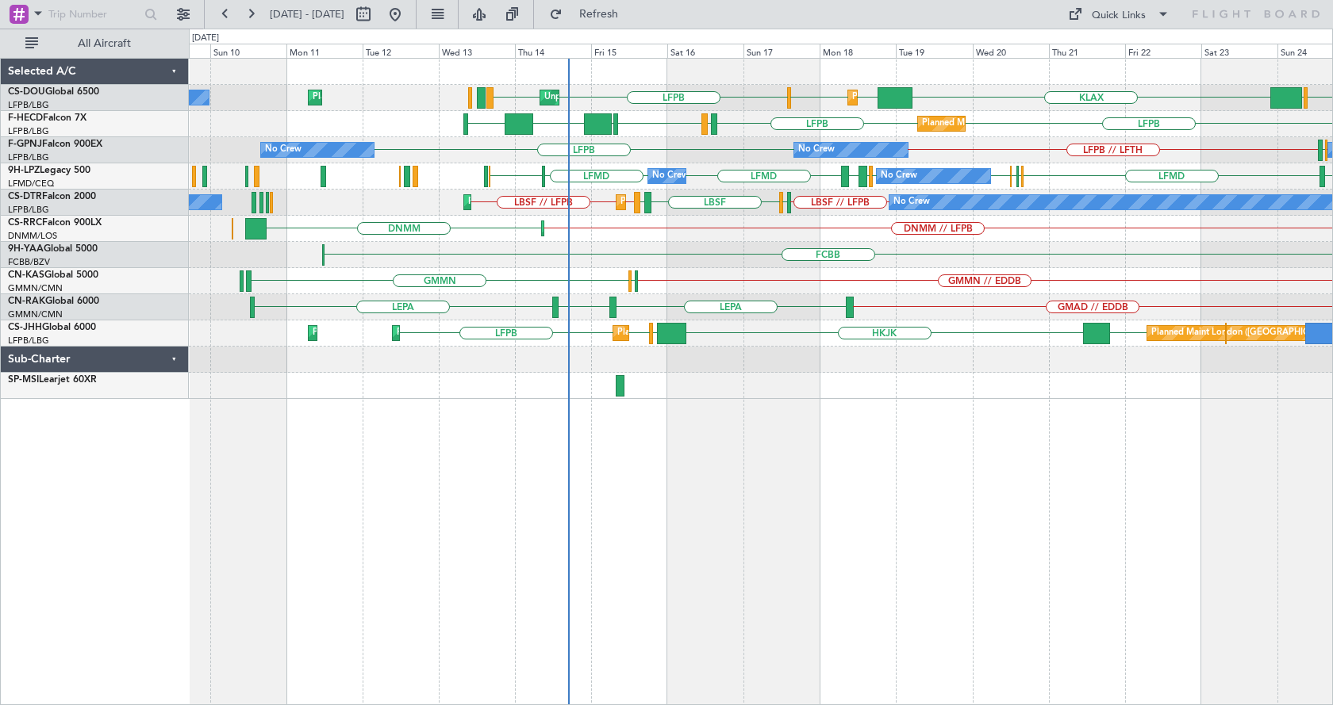
click at [658, 267] on div "LFPB EGGW KLAX LFPB LFPB EGGW EGGW Unplanned Maint Paris (Le Bourget) Planned M…" at bounding box center [760, 229] width 1143 height 340
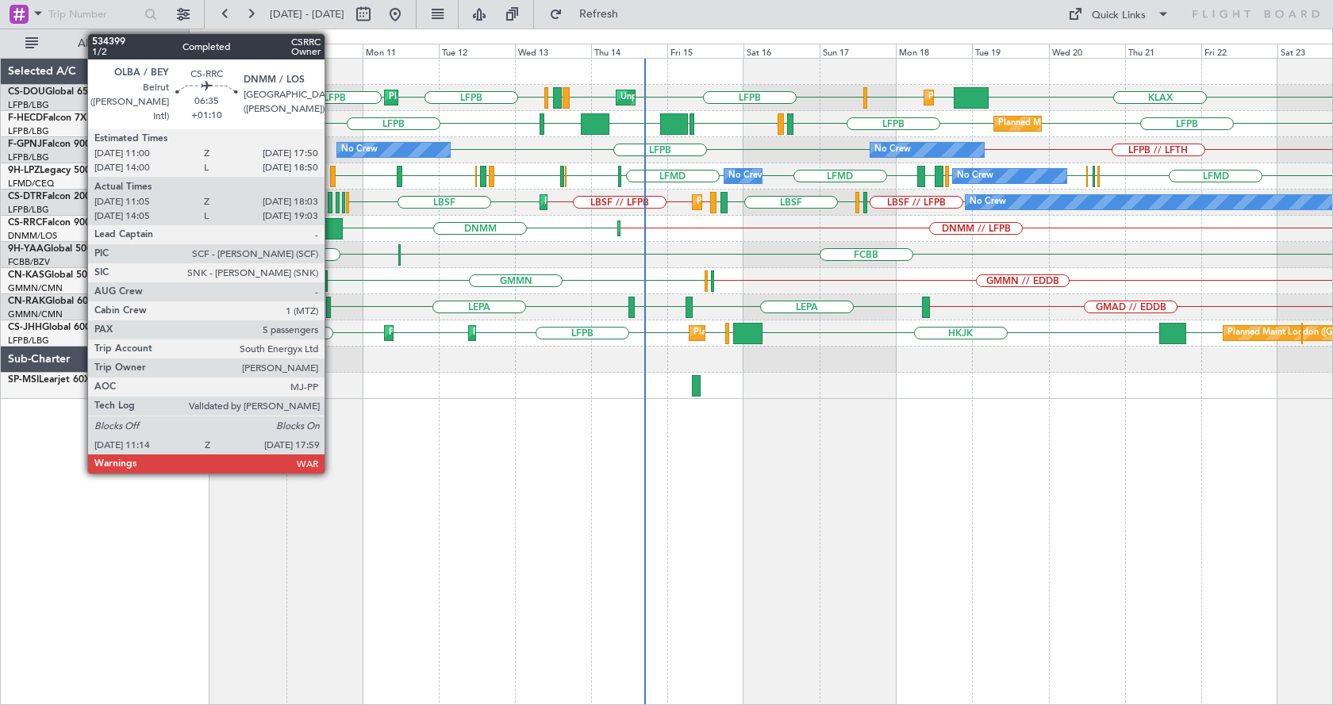
click at [332, 225] on div at bounding box center [332, 228] width 22 height 21
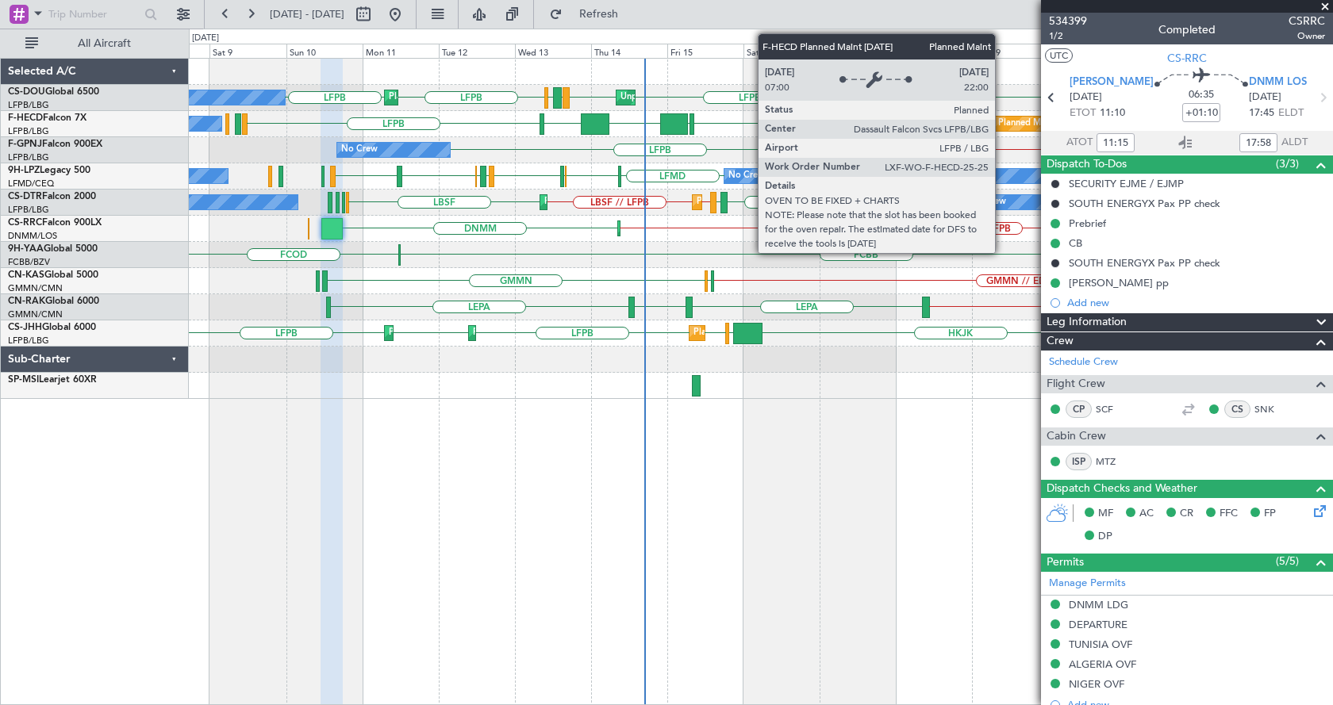
type input "14:15"
type input "18:58"
type input "11:15"
type input "17:58"
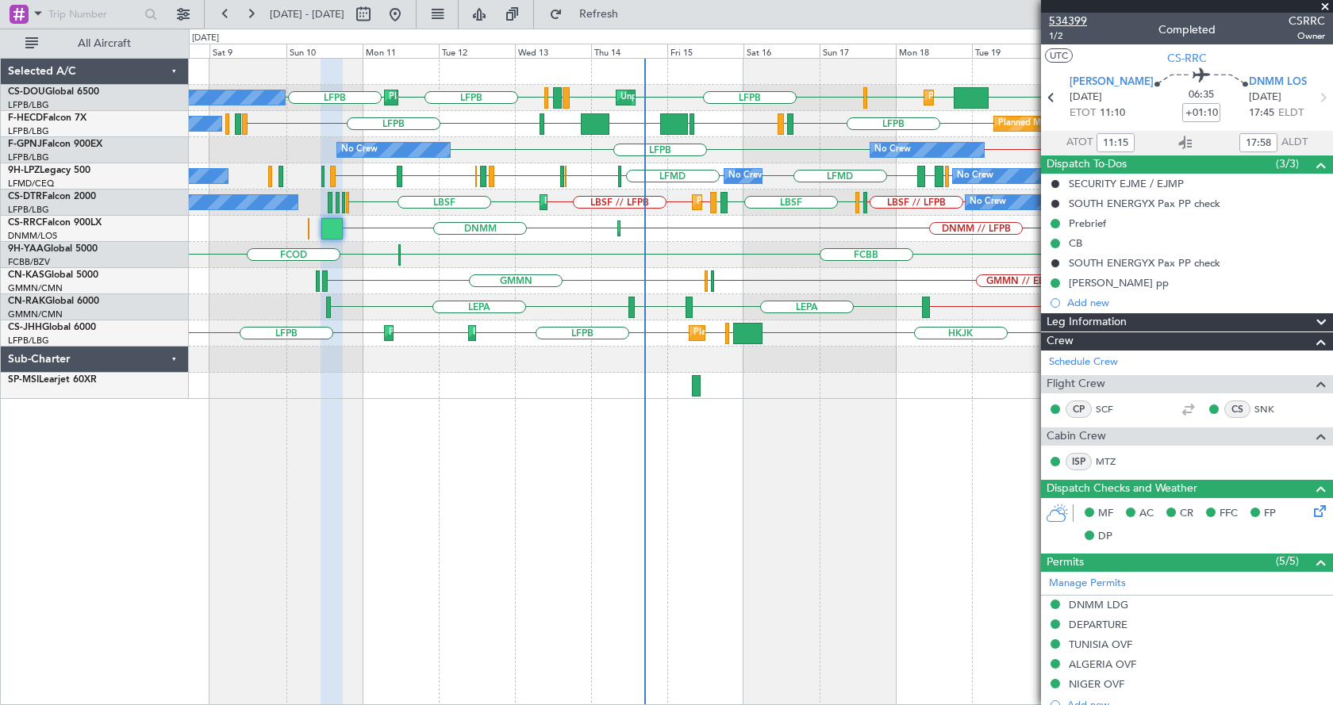
click at [1065, 20] on span "534399" at bounding box center [1068, 21] width 38 height 17
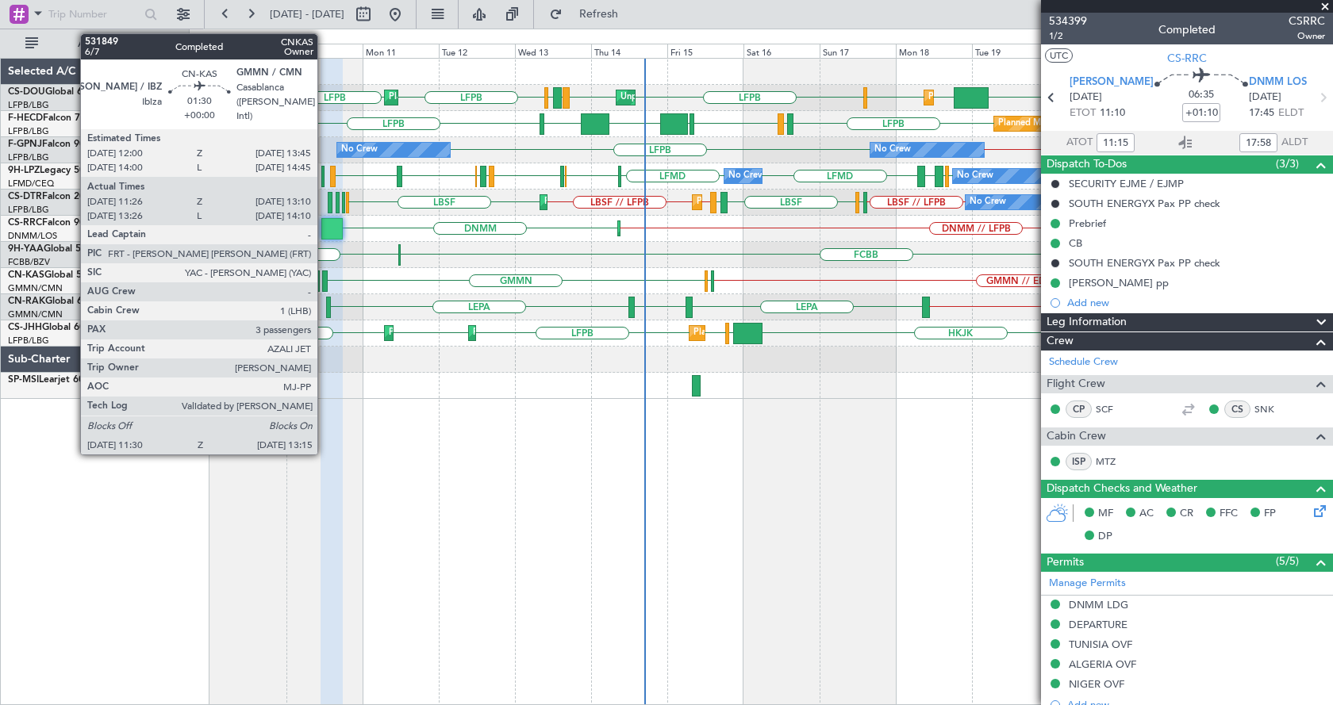
click at [324, 276] on div at bounding box center [325, 281] width 6 height 21
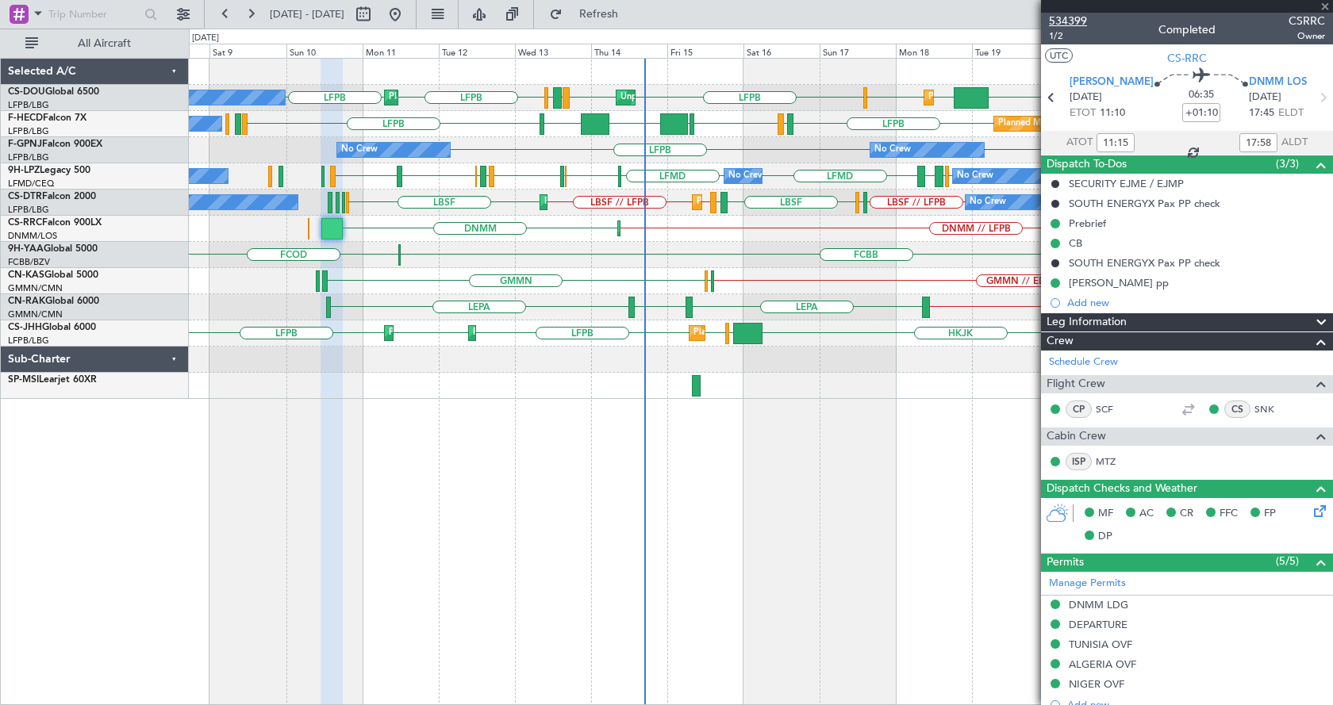
type input "11:36"
type input "13:05"
type input "3"
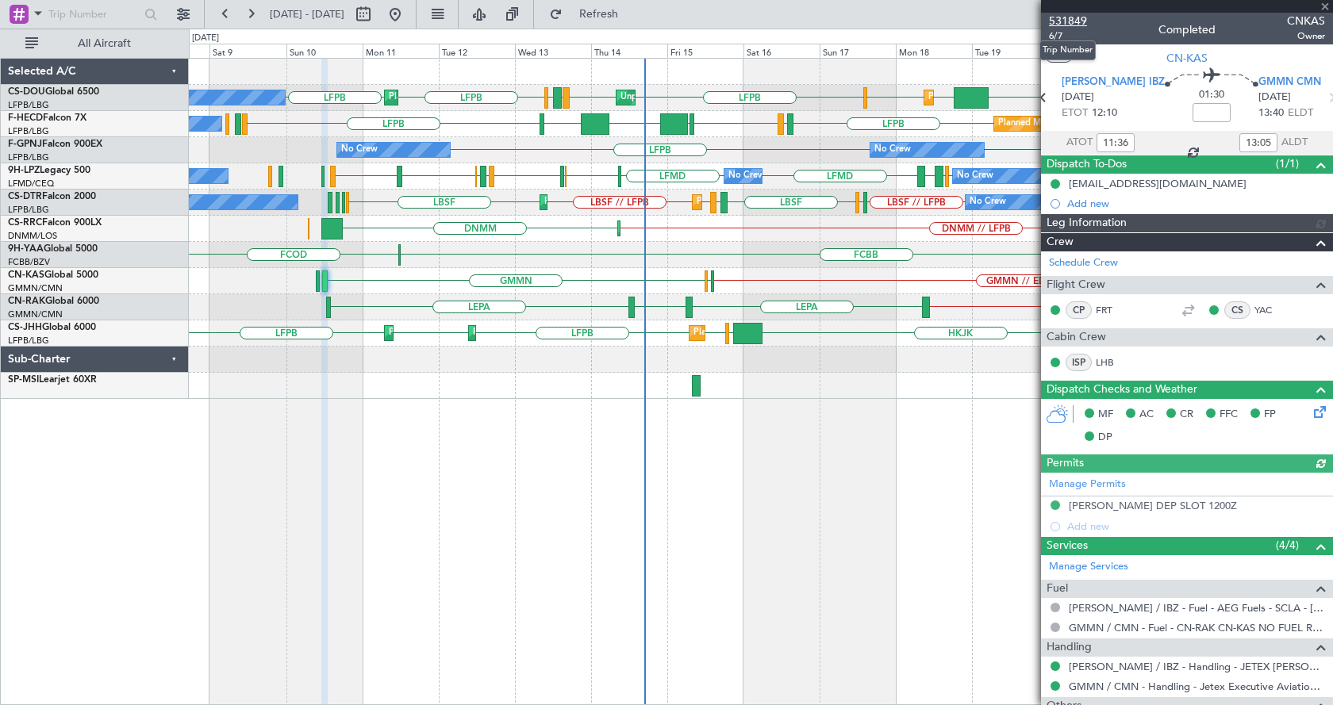
type input "[PERSON_NAME] ([PERSON_NAME])"
click at [1077, 22] on span "531849" at bounding box center [1068, 21] width 38 height 17
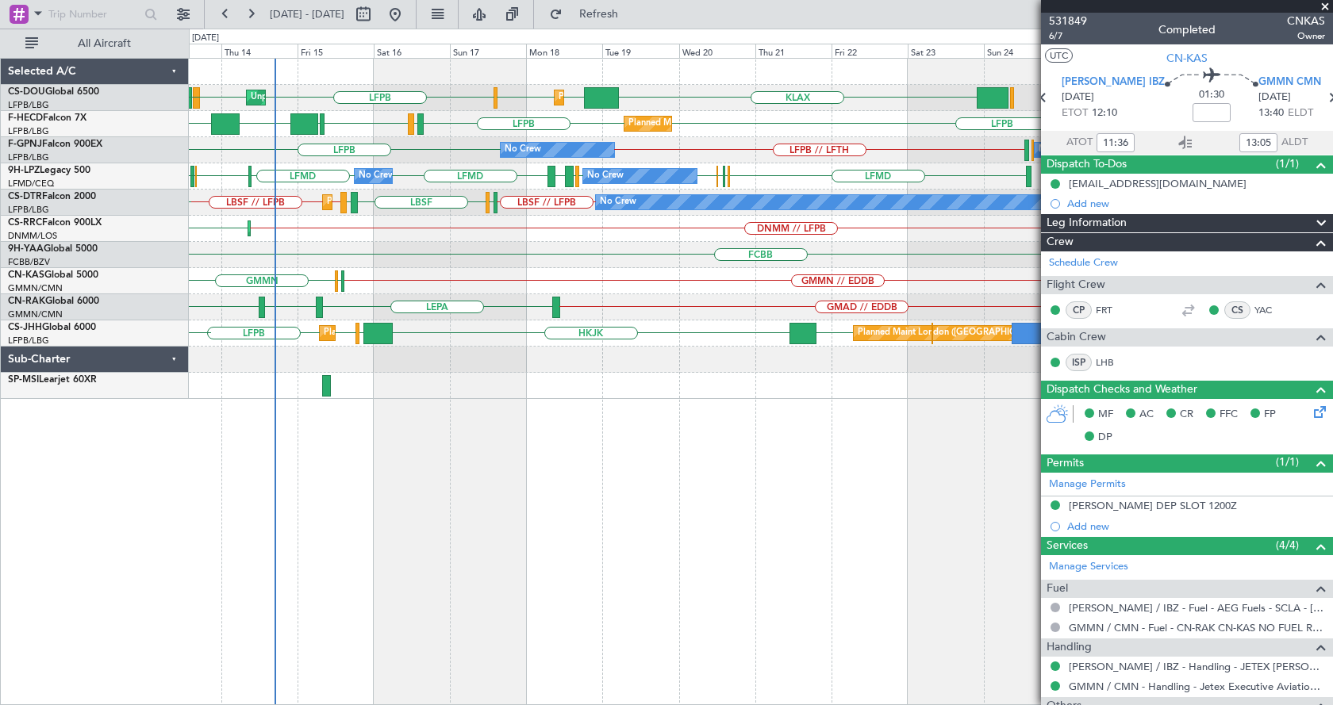
click at [427, 619] on div "KLAX LFPB LFPB LPFR EGGW EGGW Unplanned Maint Paris (Le Bourget) Planned Maint …" at bounding box center [761, 381] width 1144 height 647
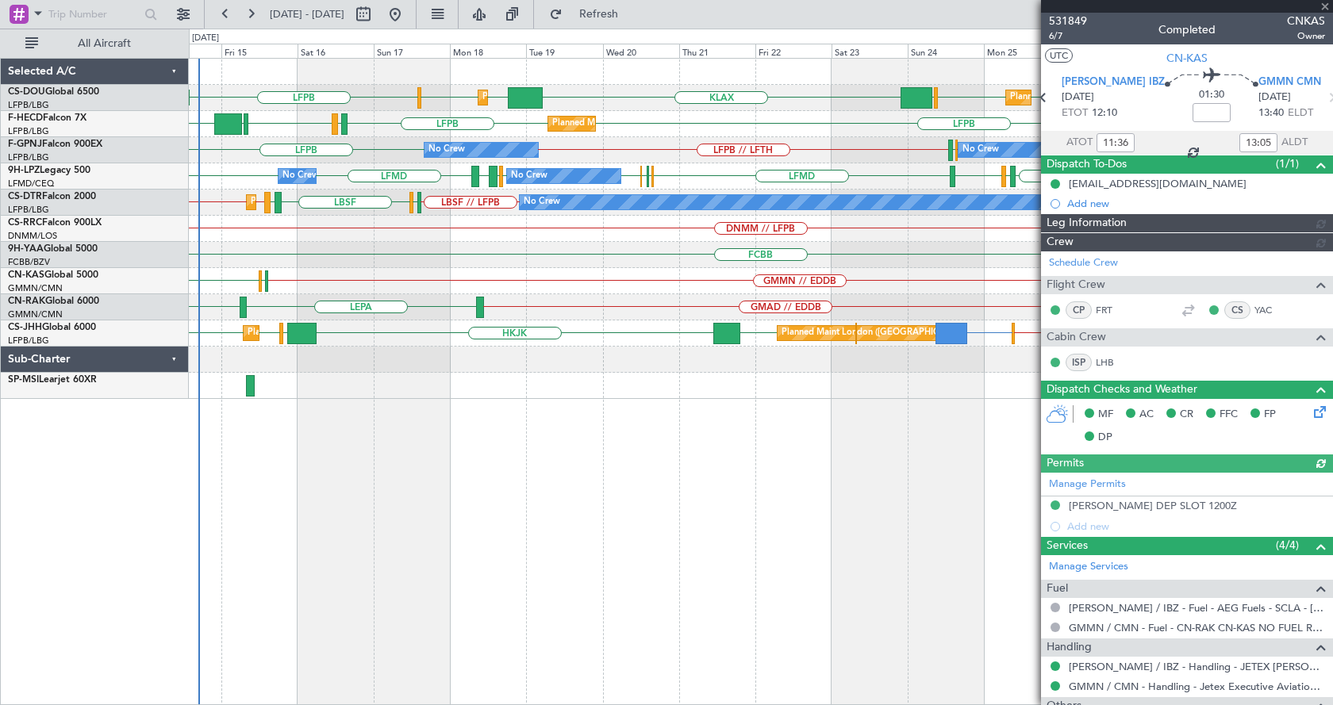
type input "[PERSON_NAME] ([PERSON_NAME])"
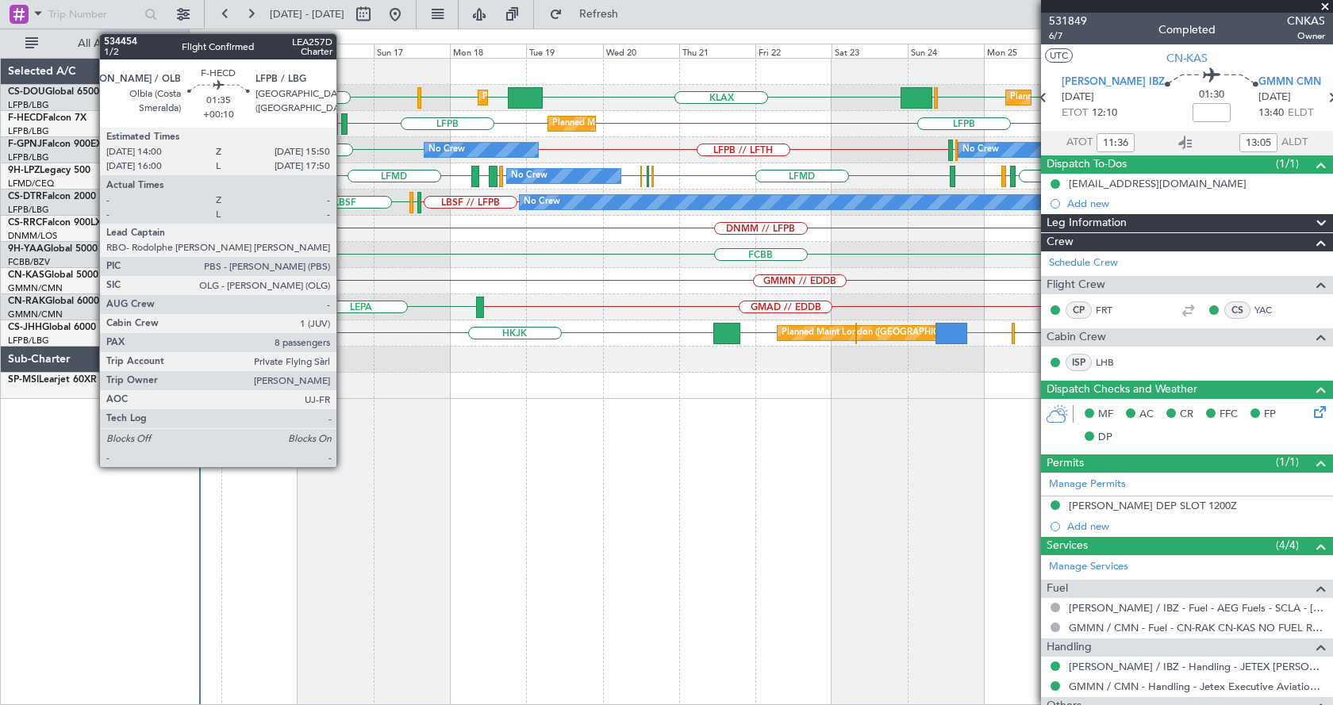
click at [343, 124] on div at bounding box center [344, 123] width 6 height 21
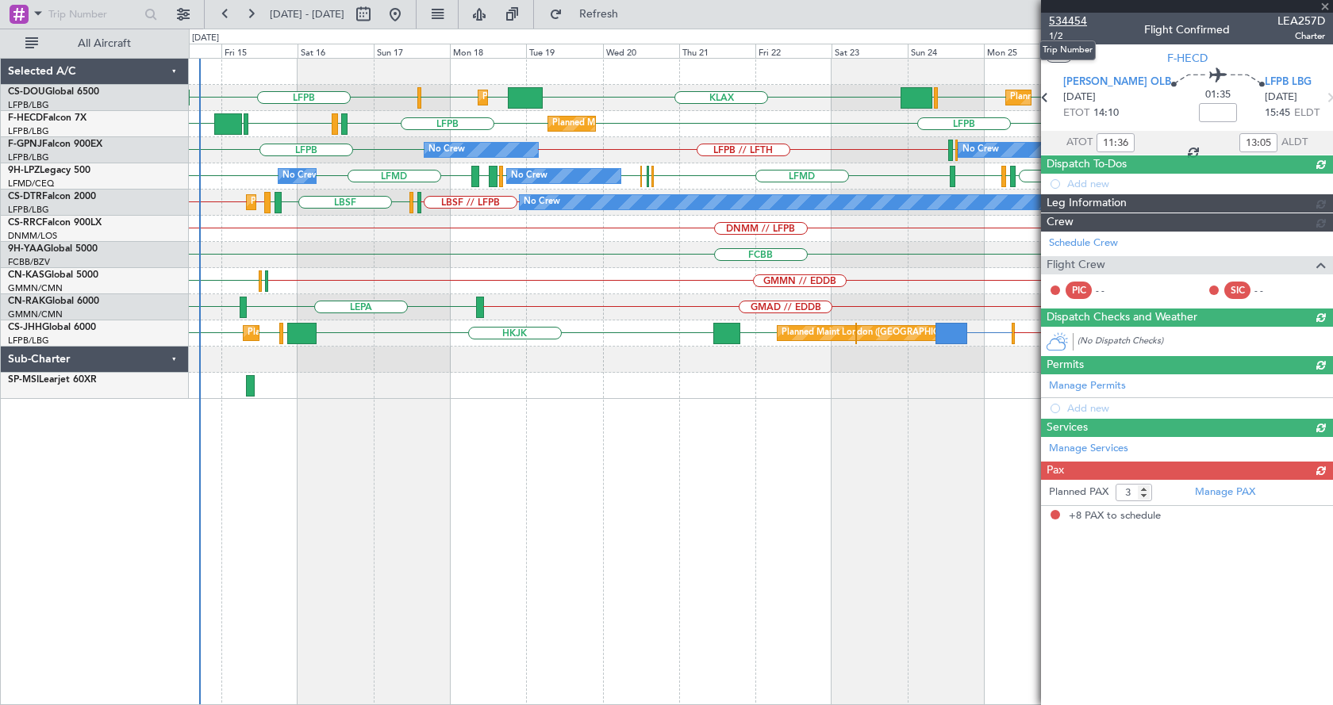
type input "+00:10"
type input "8"
click at [1082, 18] on span "534454" at bounding box center [1068, 21] width 38 height 17
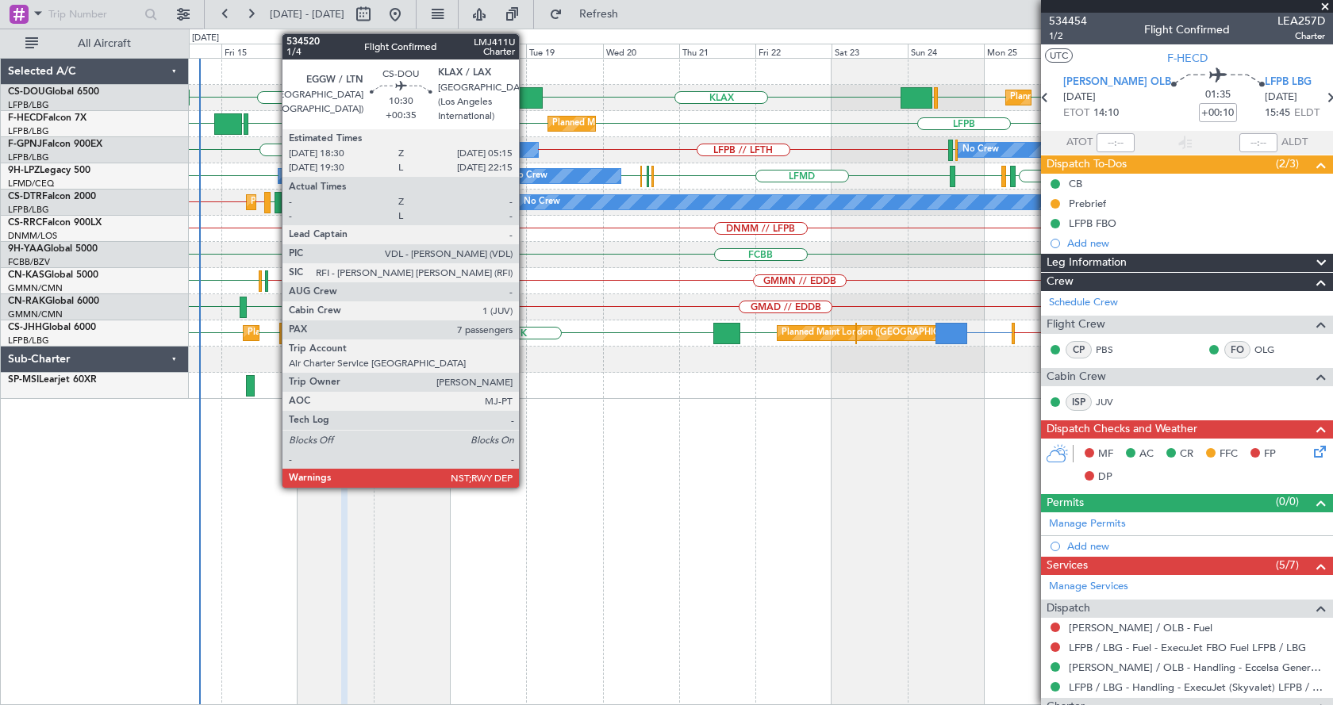
click at [526, 94] on div at bounding box center [525, 97] width 35 height 21
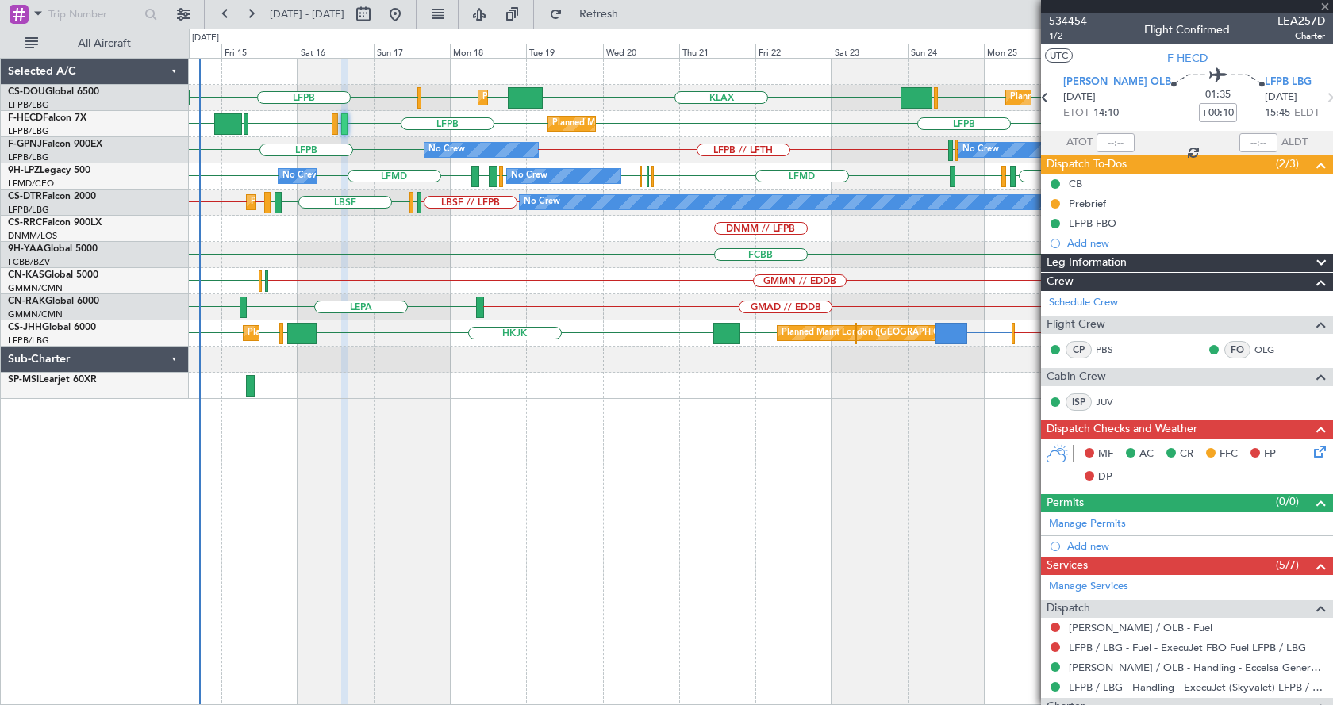
type input "+00:35"
type input "7"
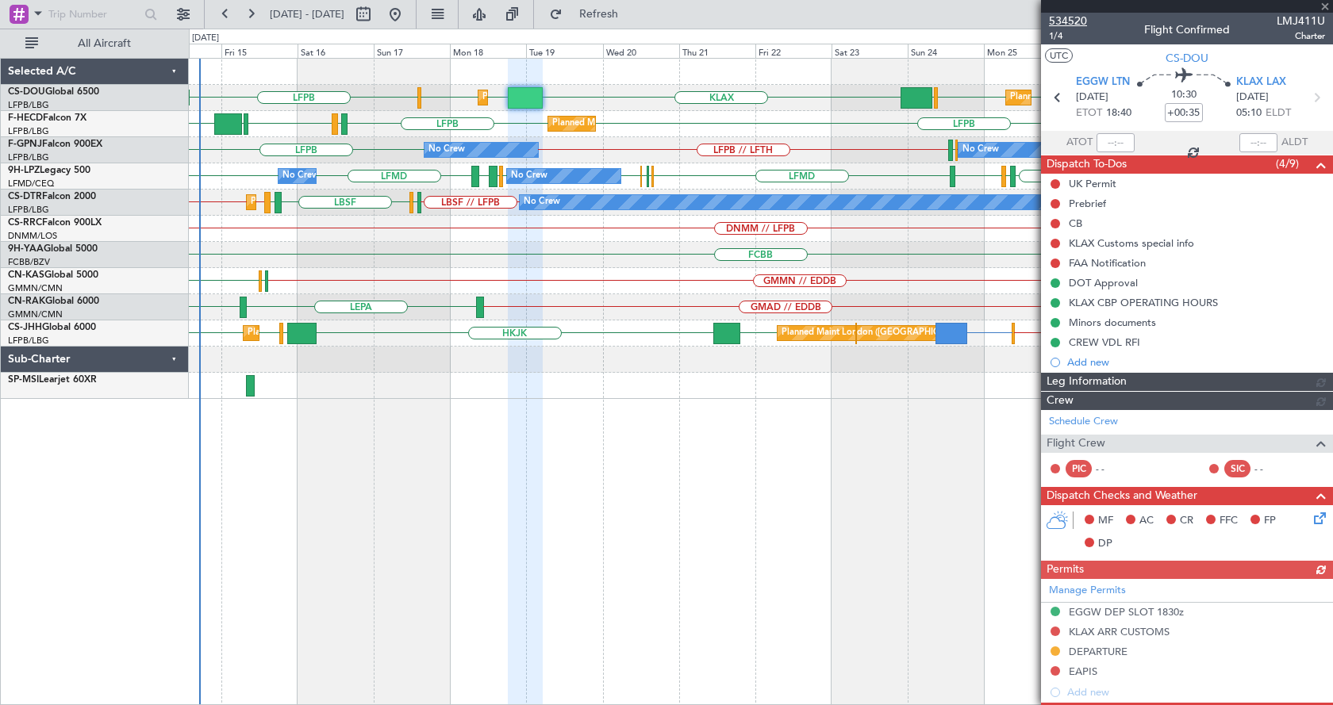
click at [1080, 17] on span "534520" at bounding box center [1068, 21] width 38 height 17
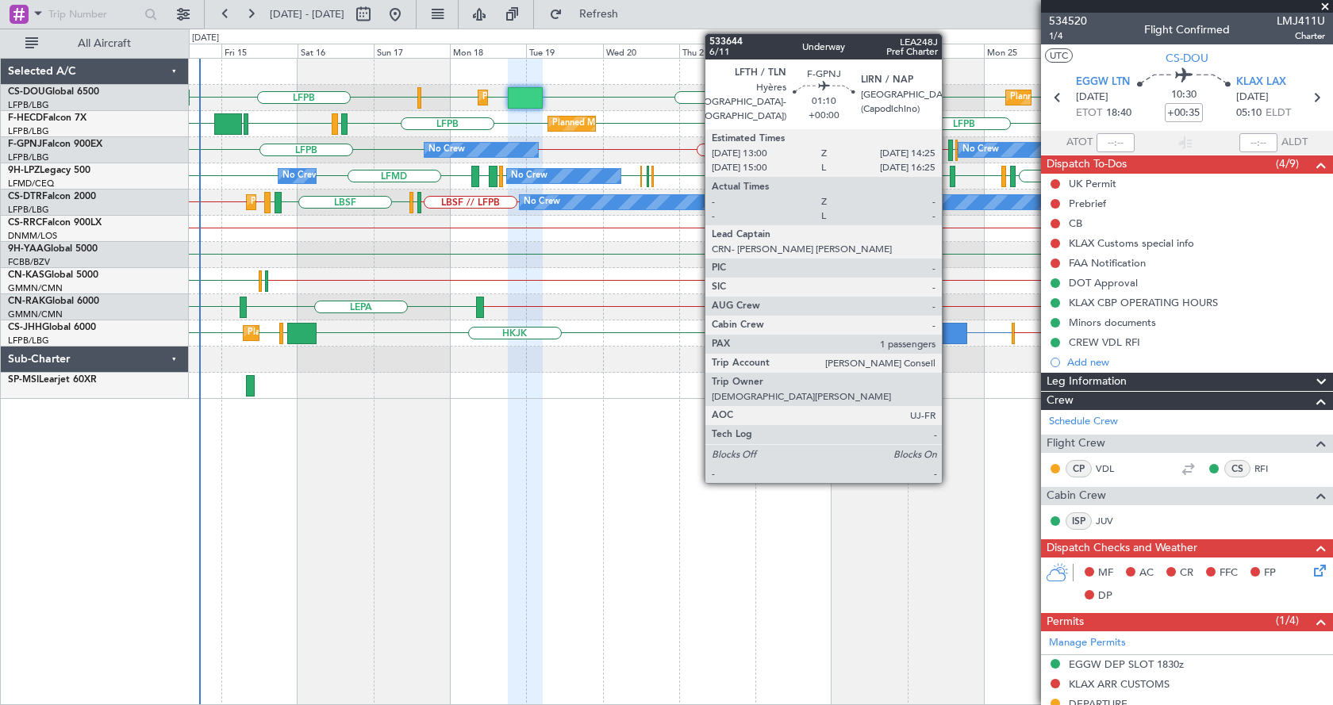
click at [949, 147] on div at bounding box center [950, 150] width 5 height 21
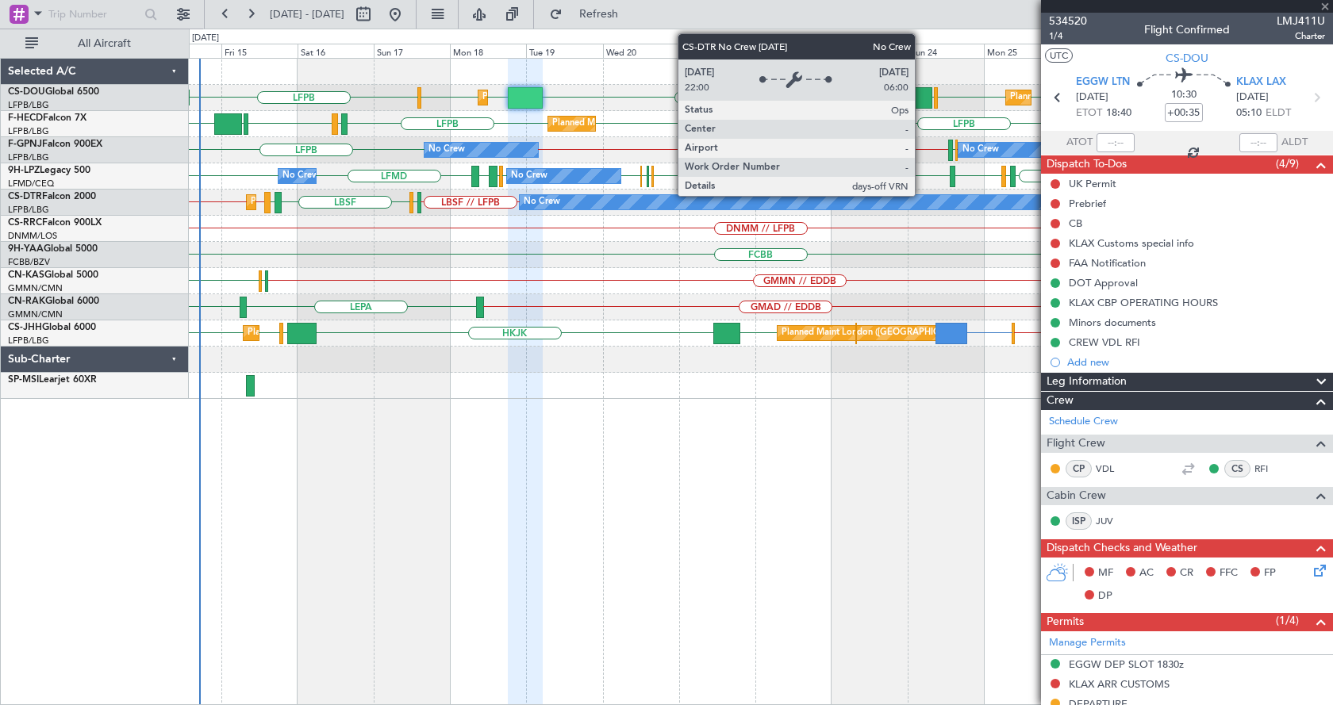
type input "1"
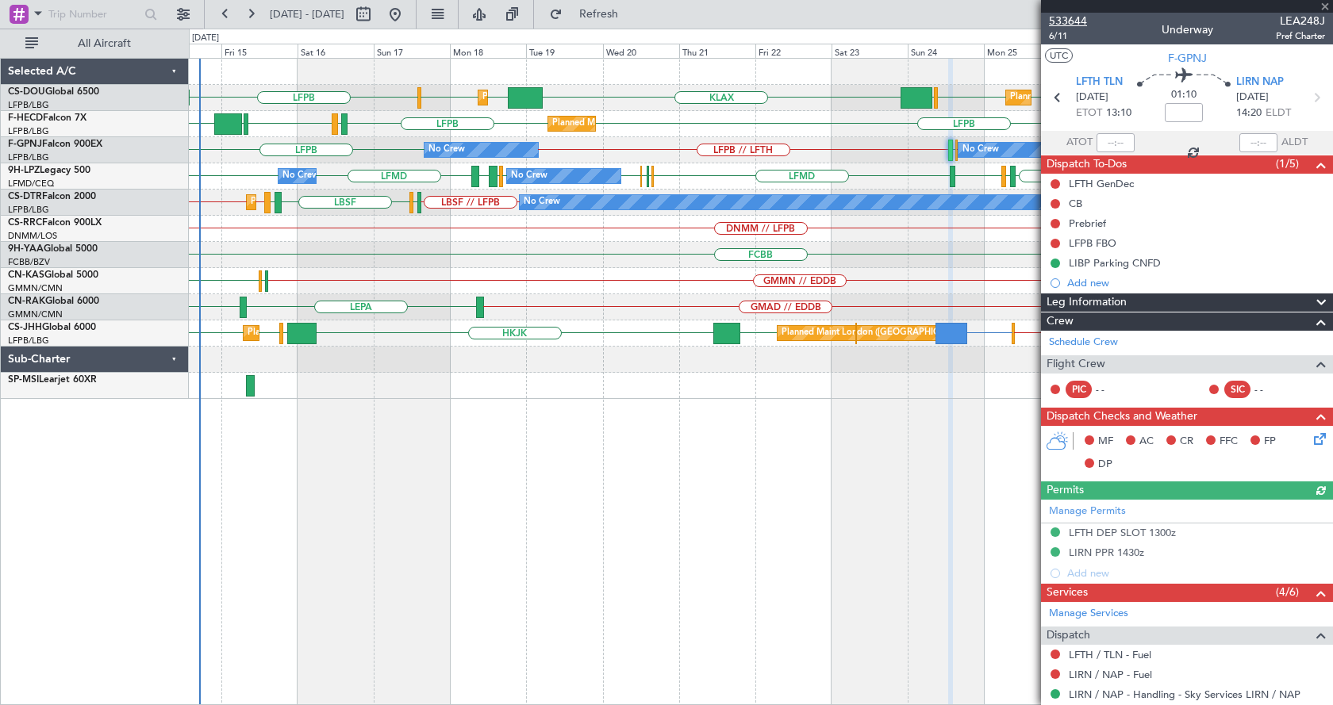
click at [1068, 21] on span "533644" at bounding box center [1068, 21] width 38 height 17
